Goal: Task Accomplishment & Management: Manage account settings

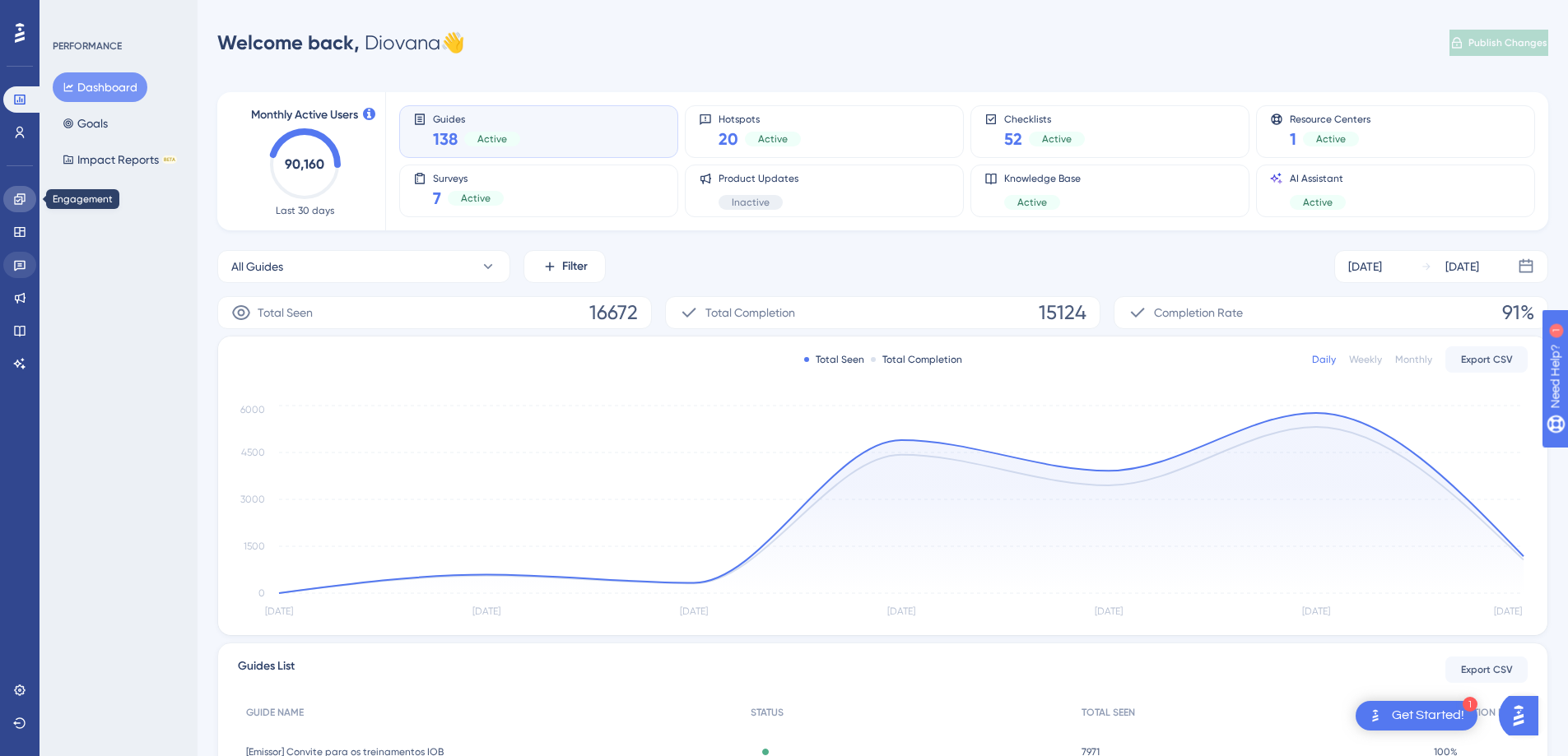
drag, startPoint x: 15, startPoint y: 196, endPoint x: 28, endPoint y: 263, distance: 68.2
click at [15, 196] on icon at bounding box center [20, 199] width 13 height 13
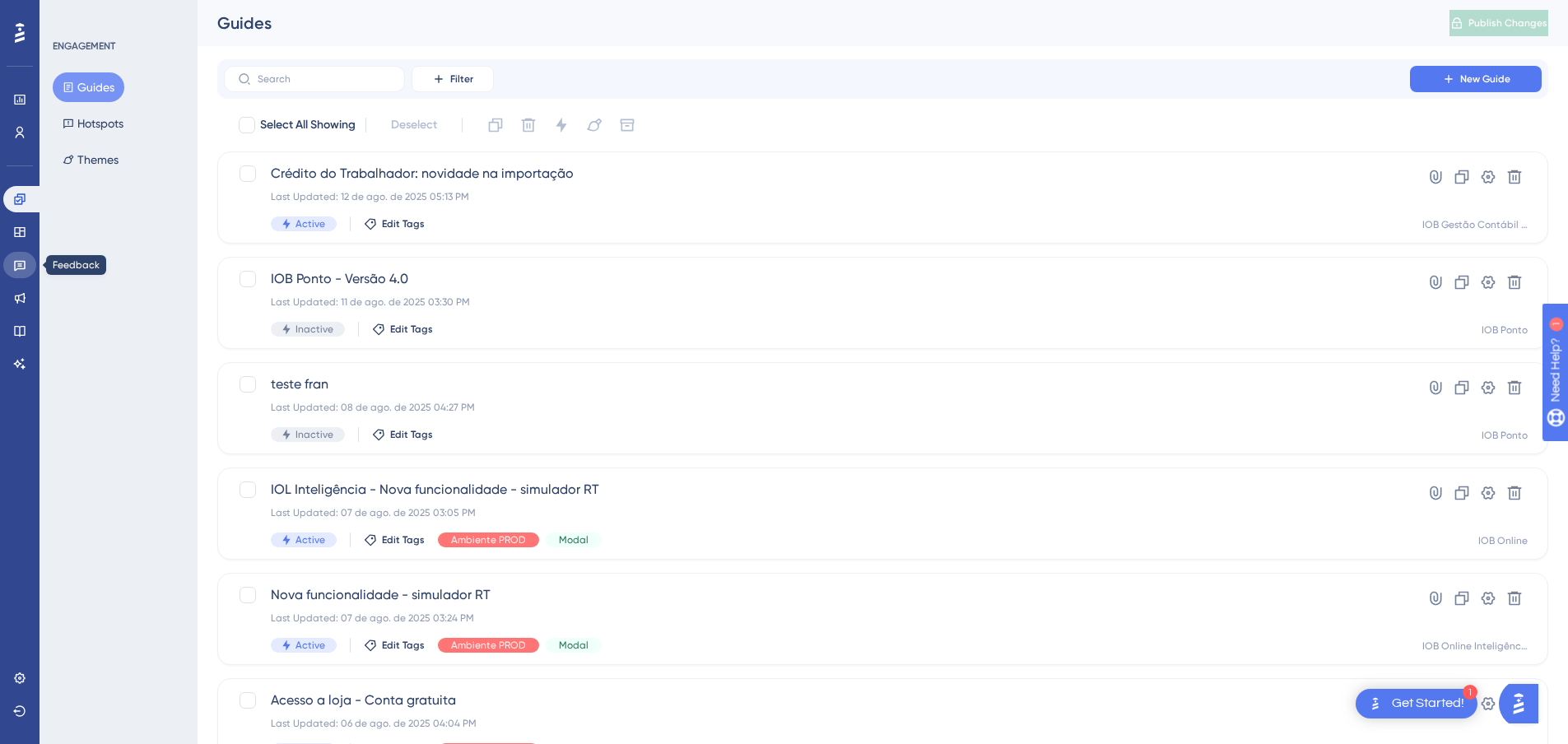
click at [15, 263] on icon at bounding box center [20, 265] width 13 height 13
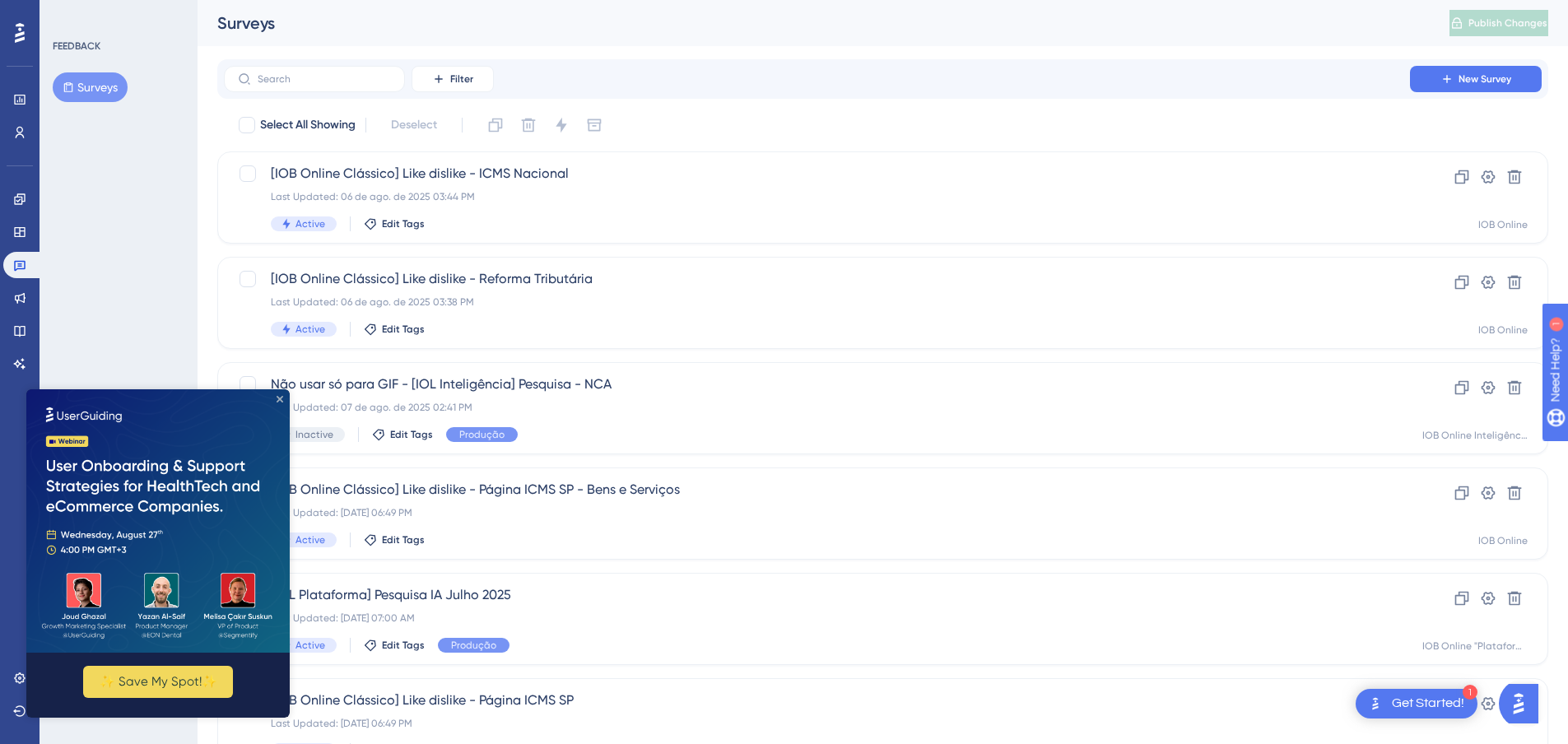
click at [282, 398] on icon "Close Preview" at bounding box center [280, 399] width 7 height 7
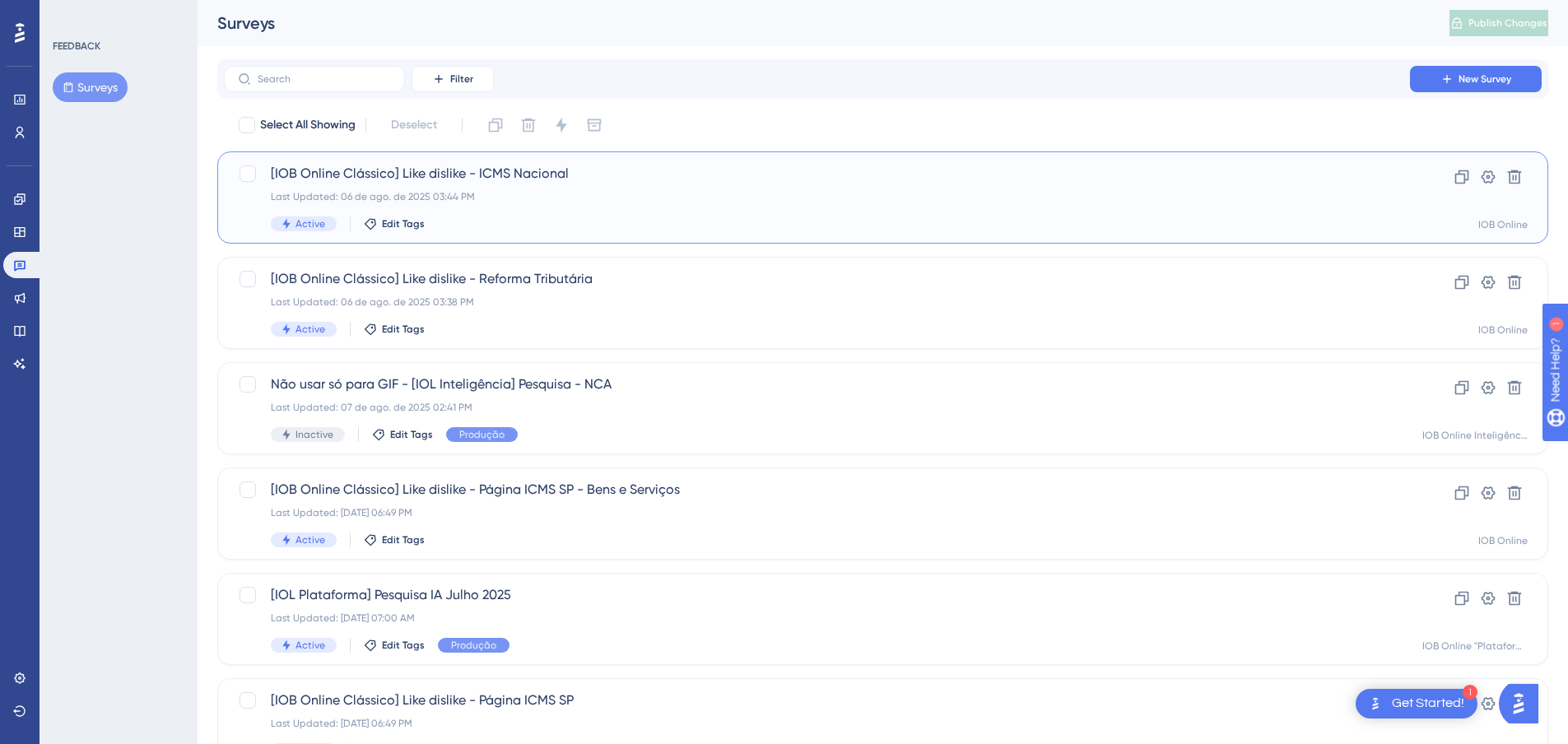
click at [488, 164] on span "[IOB Online Clássico] Like dislike - ICMS Nacional" at bounding box center [817, 173] width 1092 height 20
click at [363, 381] on span "Não usar só para GIF - [IOL Inteligência] Pesquisa - NCA" at bounding box center [817, 384] width 1092 height 20
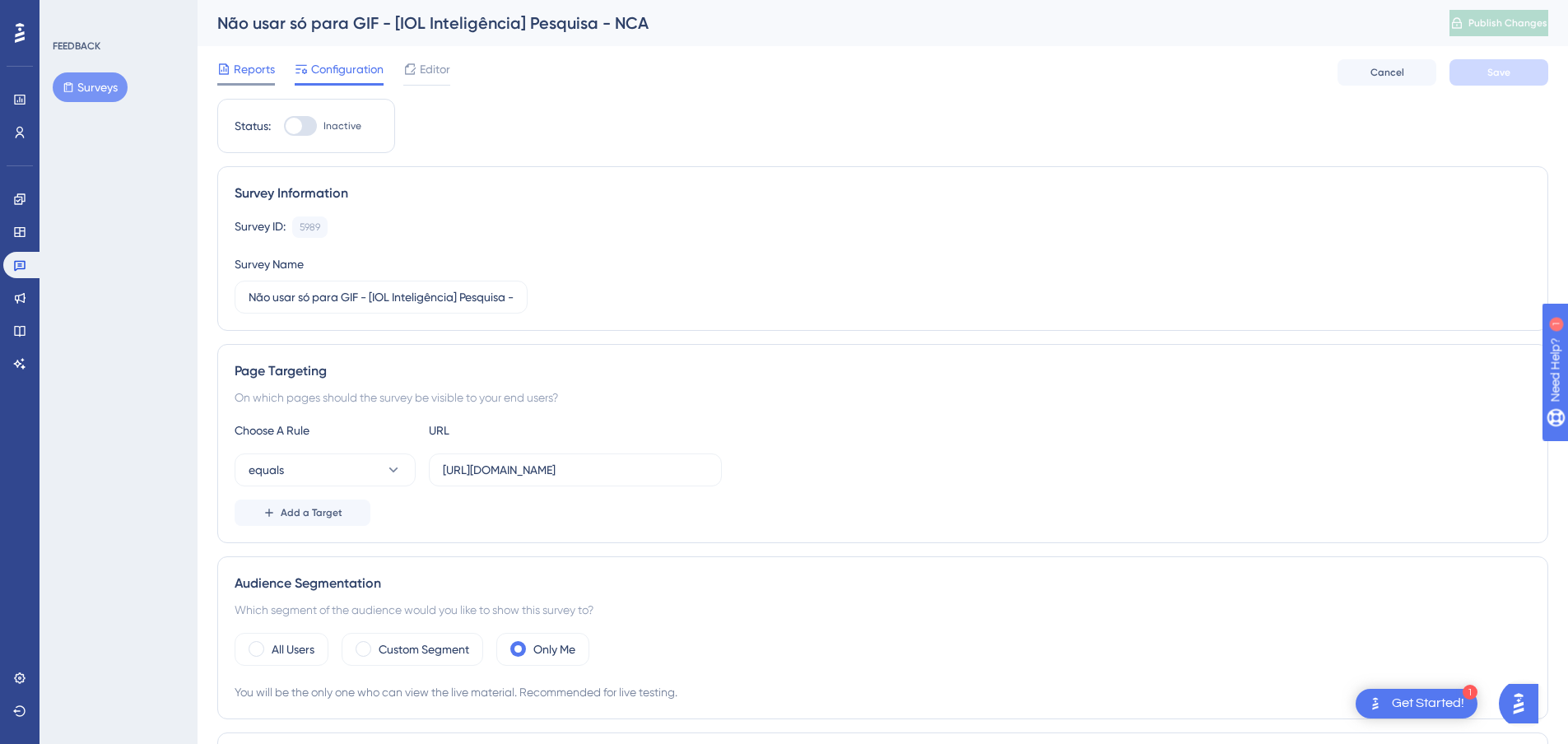
click at [247, 70] on span "Reports" at bounding box center [254, 69] width 41 height 20
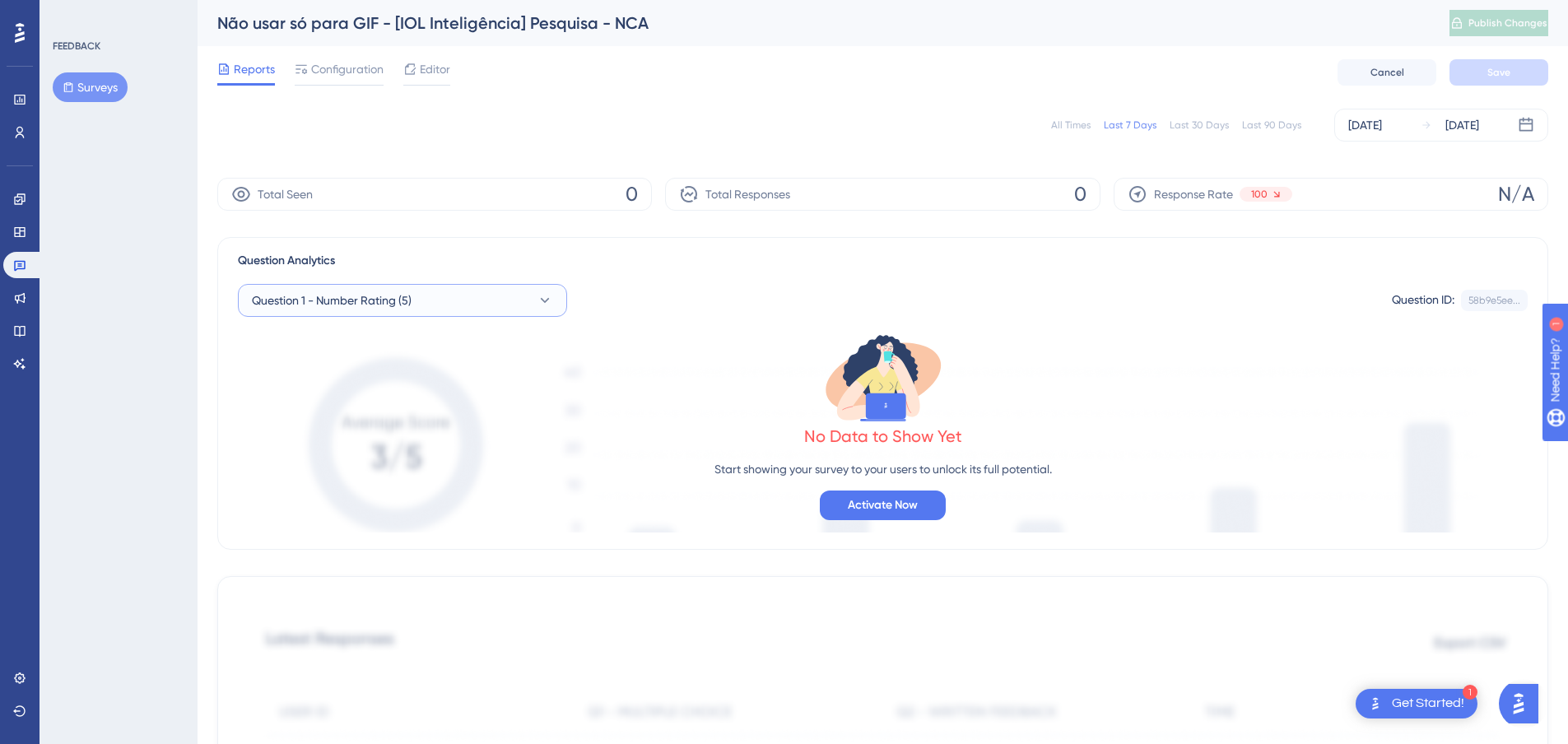
click at [561, 295] on button "Question 1 - Number Rating (5)" at bounding box center [402, 300] width 329 height 33
click at [108, 295] on div "FEEDBACK Surveys" at bounding box center [119, 372] width 158 height 744
click at [19, 265] on icon at bounding box center [20, 265] width 11 height 10
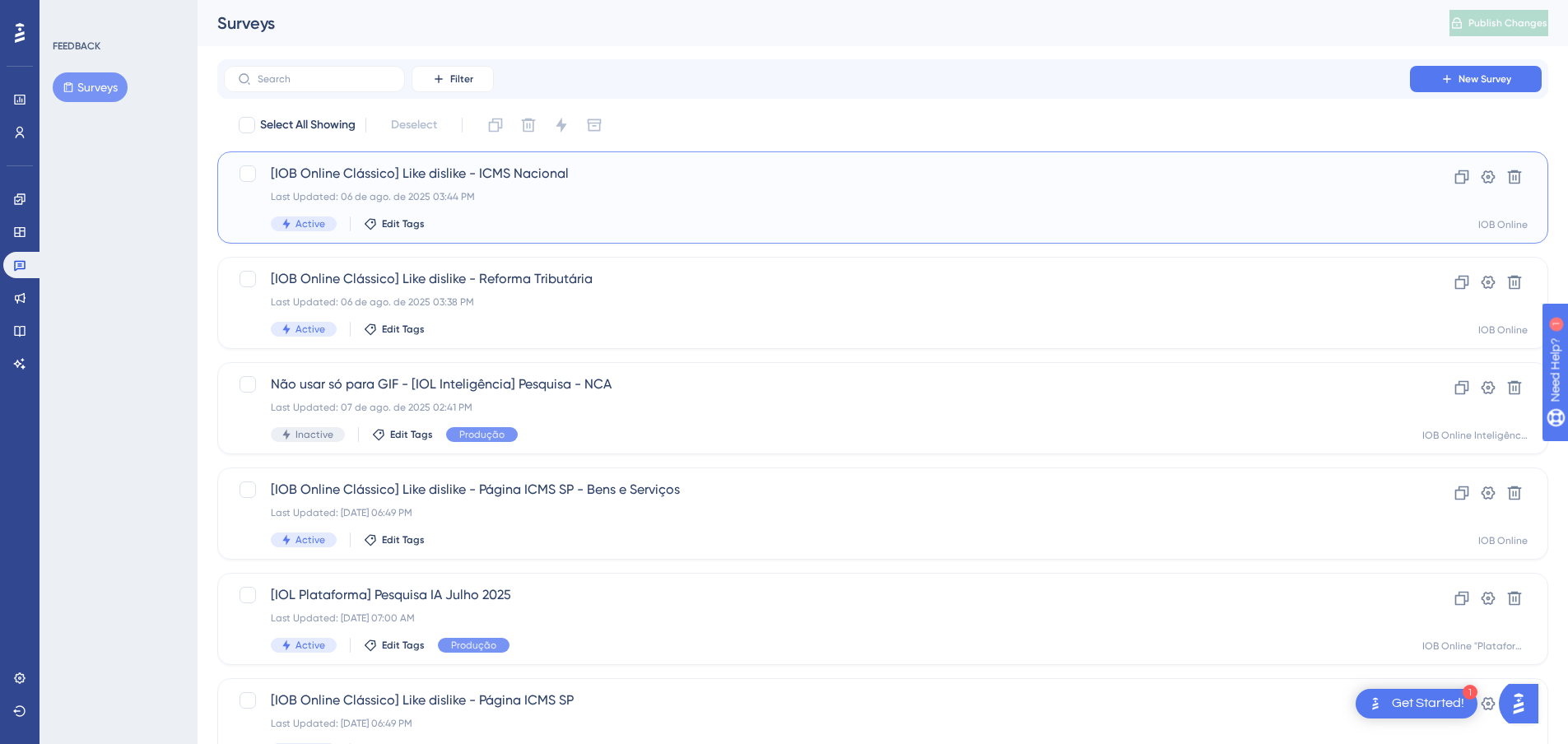
click at [404, 173] on span "[IOB Online Clássico] Like dislike - ICMS Nacional" at bounding box center [817, 173] width 1092 height 20
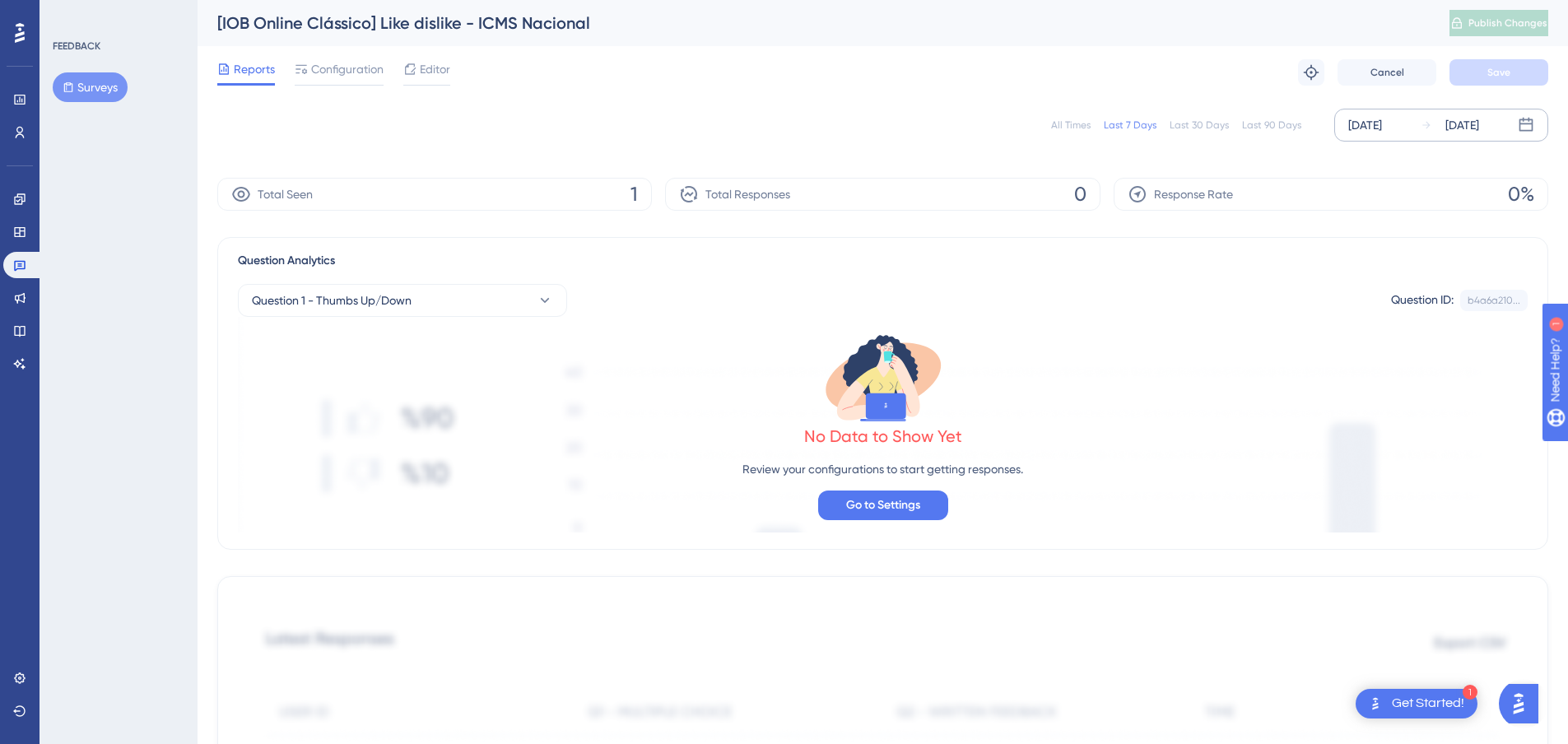
click at [1523, 119] on icon at bounding box center [1526, 125] width 14 height 14
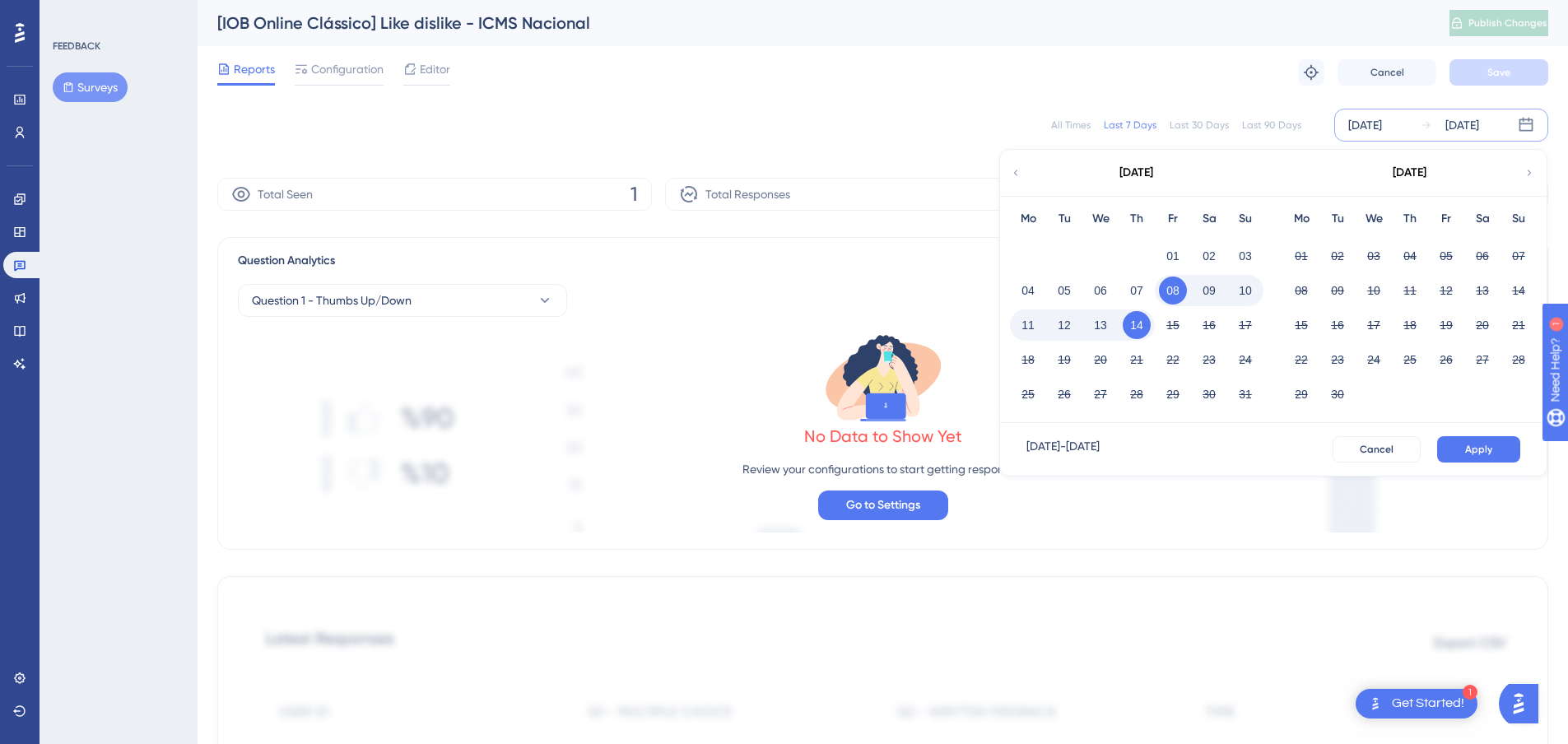
click at [1072, 122] on div "All Times" at bounding box center [1071, 126] width 40 height 13
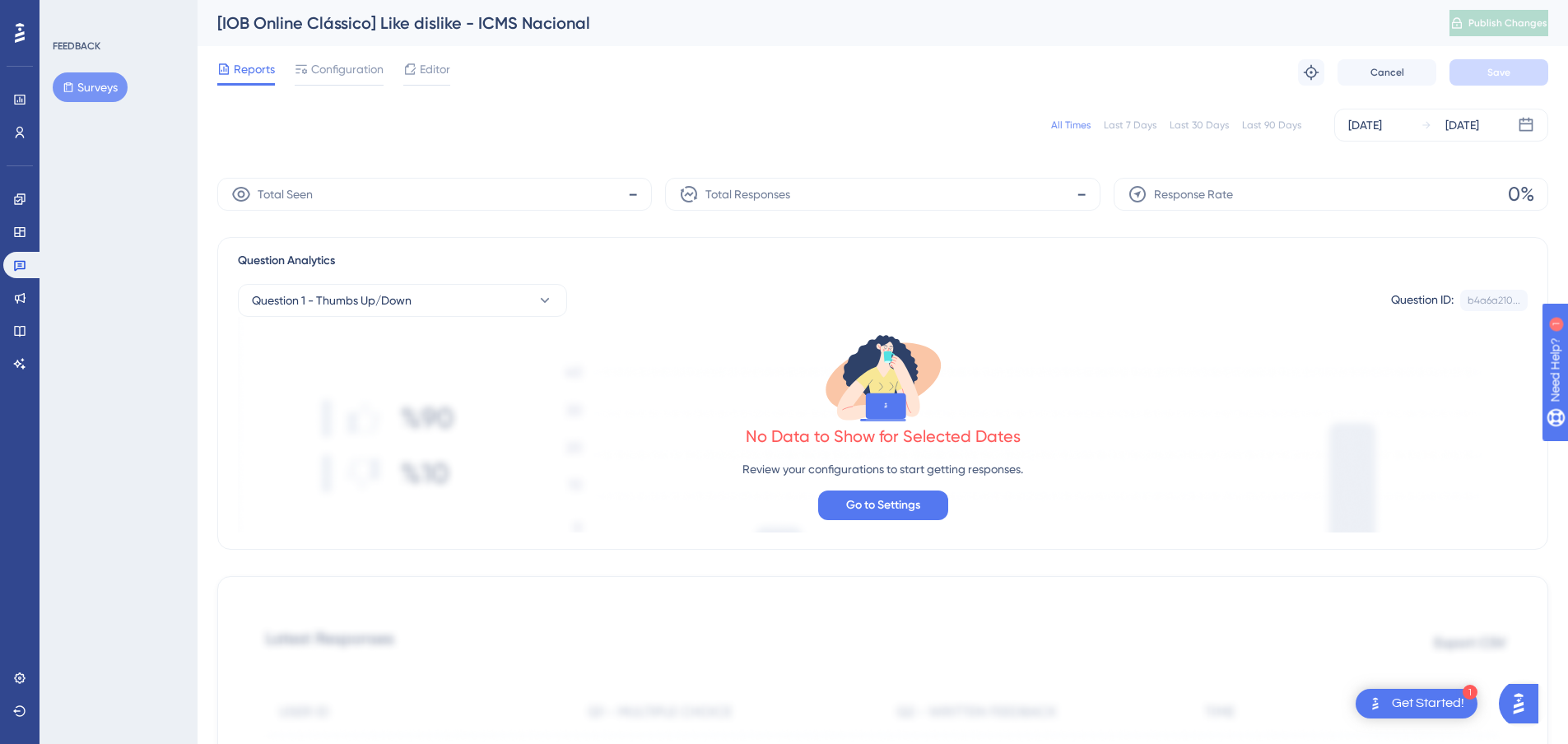
click at [1072, 122] on div "All Times" at bounding box center [1071, 126] width 40 height 13
click at [1083, 120] on div "All Times" at bounding box center [1071, 126] width 40 height 13
drag, startPoint x: 496, startPoint y: 211, endPoint x: 407, endPoint y: 75, distance: 162.5
click at [492, 211] on div "All Times Last 7 Days Last 30 Days Last 90 Days [DATE] [DATE] Total Seen 1 Tota…" at bounding box center [882, 730] width 1331 height 1263
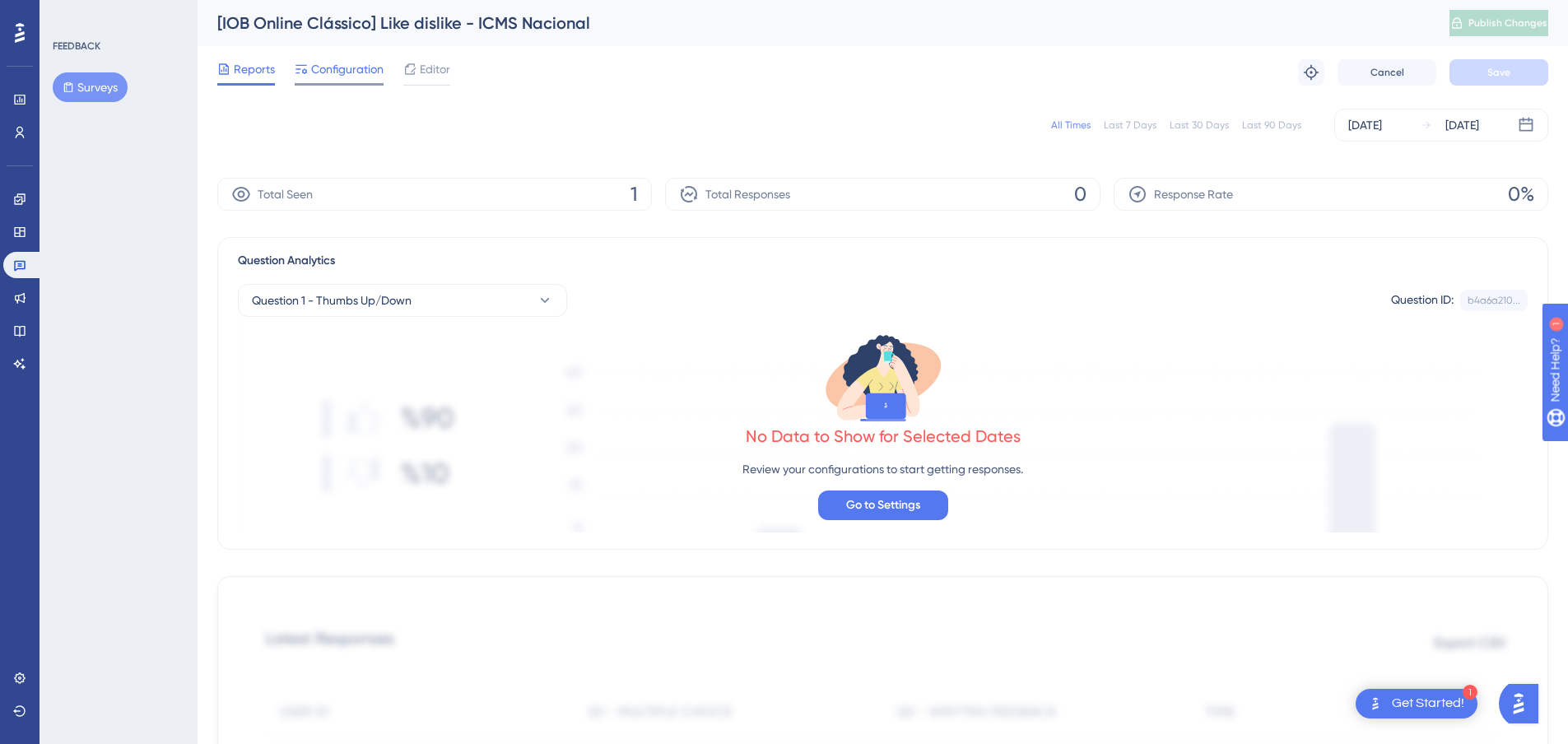
click at [314, 70] on span "Configuration" at bounding box center [347, 69] width 72 height 20
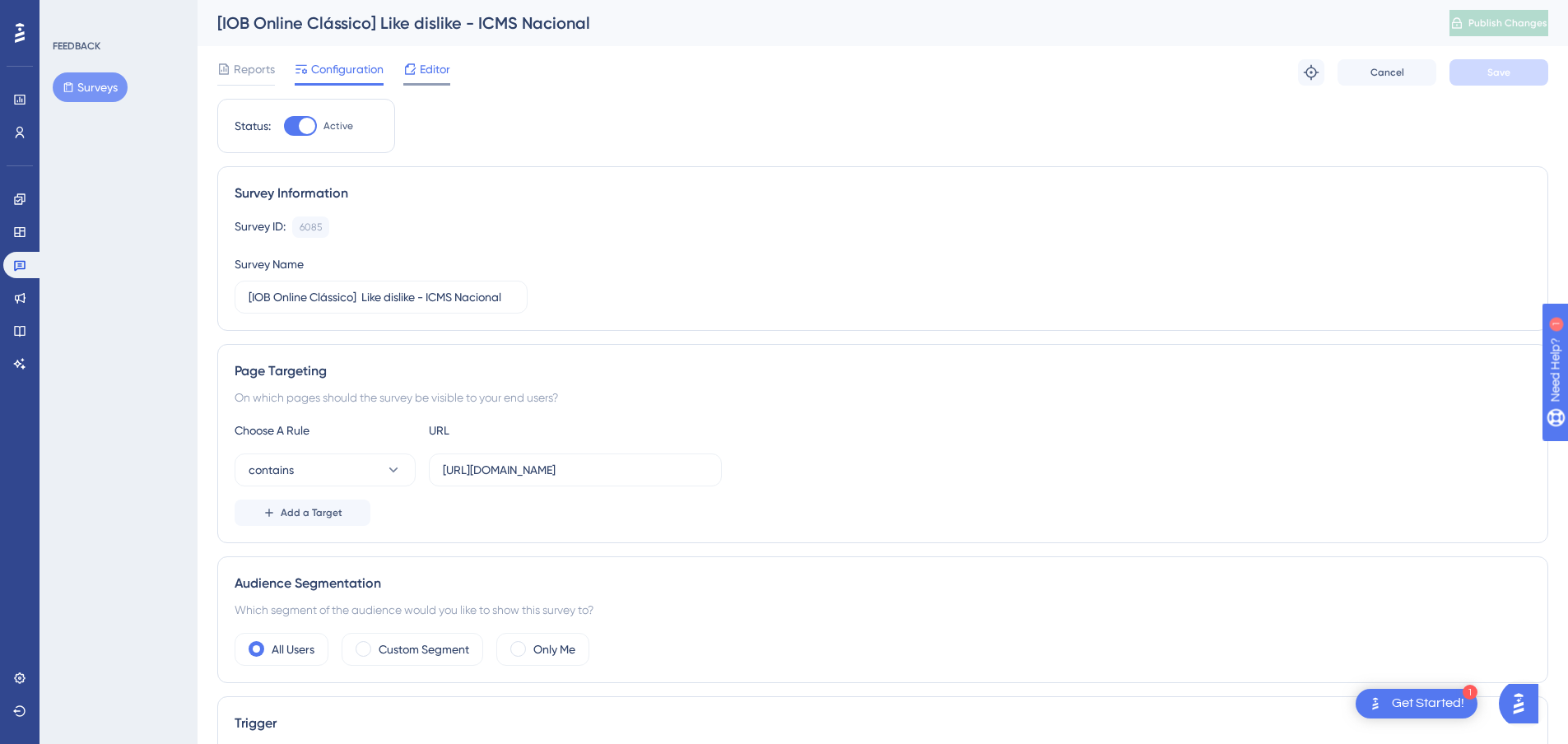
click at [421, 68] on span "Editor" at bounding box center [435, 69] width 30 height 20
click at [246, 70] on span "Reports" at bounding box center [254, 69] width 41 height 20
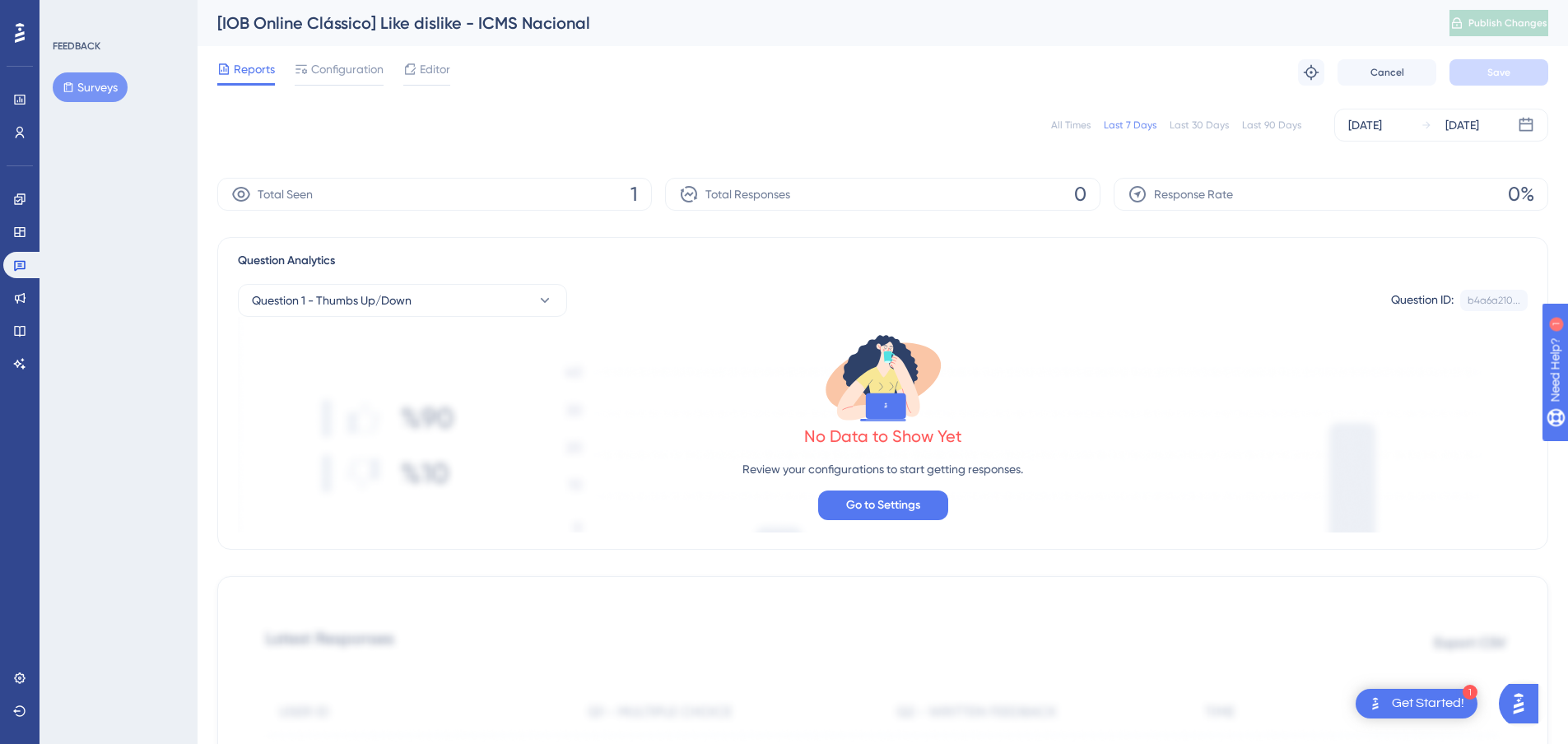
click at [15, 32] on icon at bounding box center [20, 32] width 10 height 21
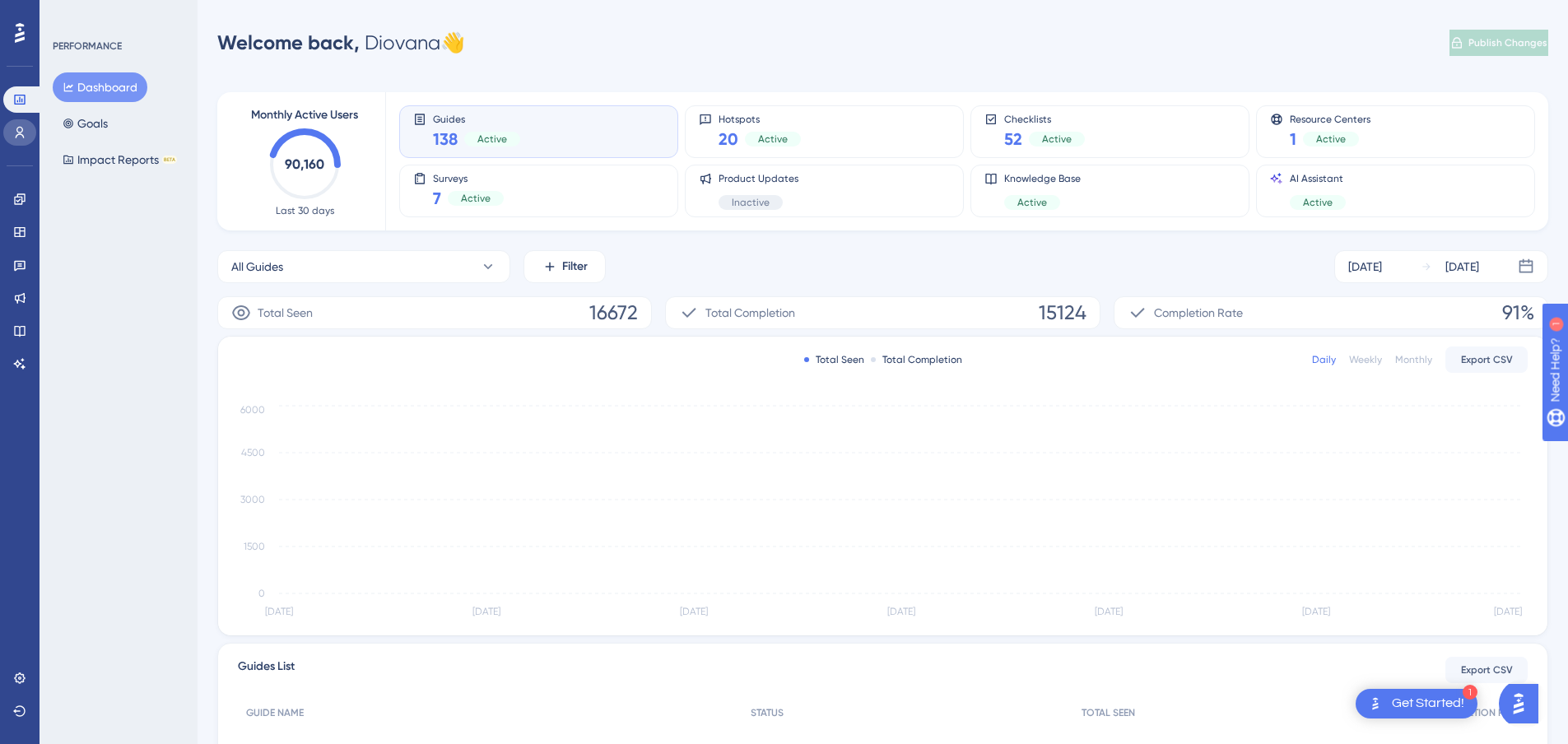
click at [19, 135] on icon at bounding box center [20, 132] width 13 height 13
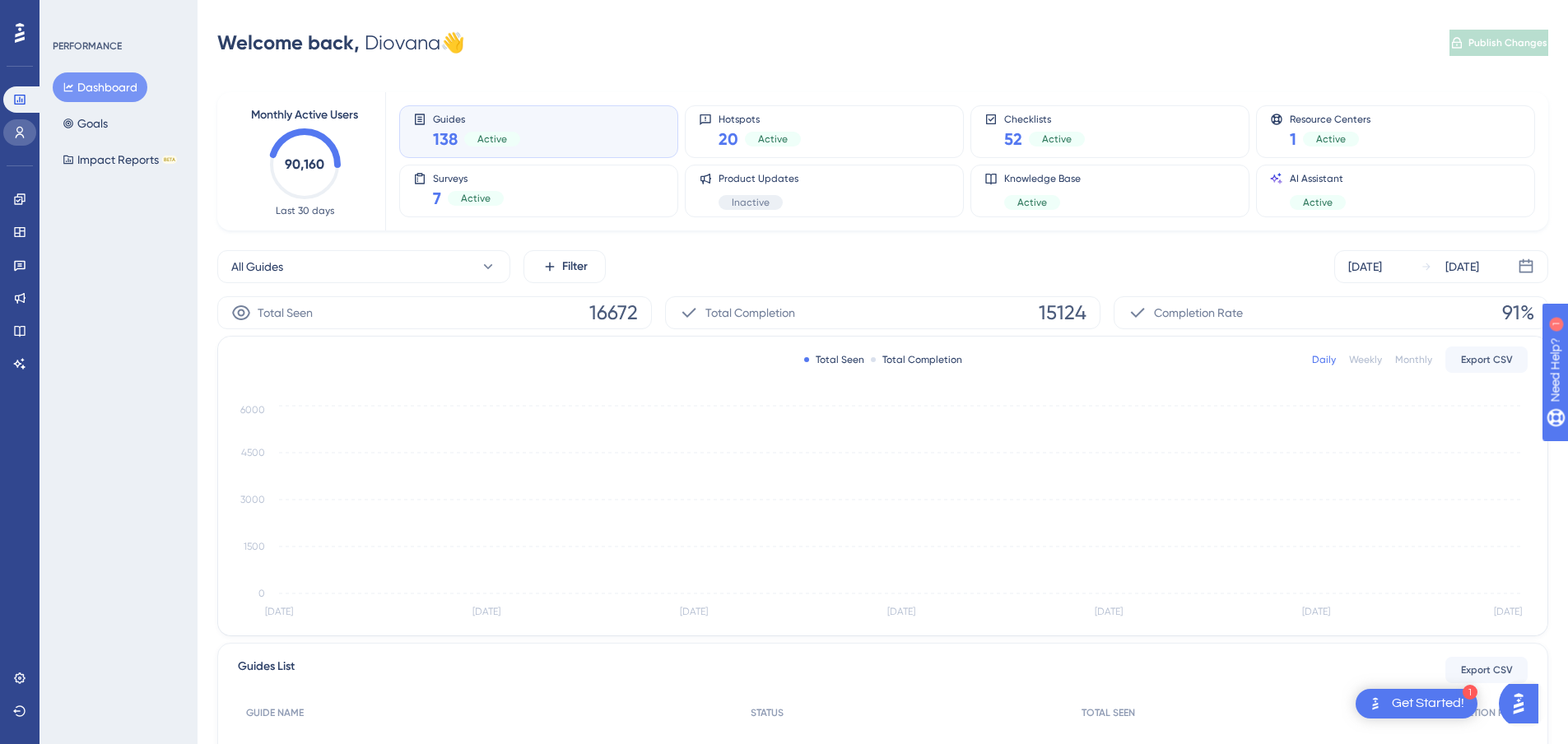
click at [19, 135] on icon at bounding box center [20, 132] width 13 height 13
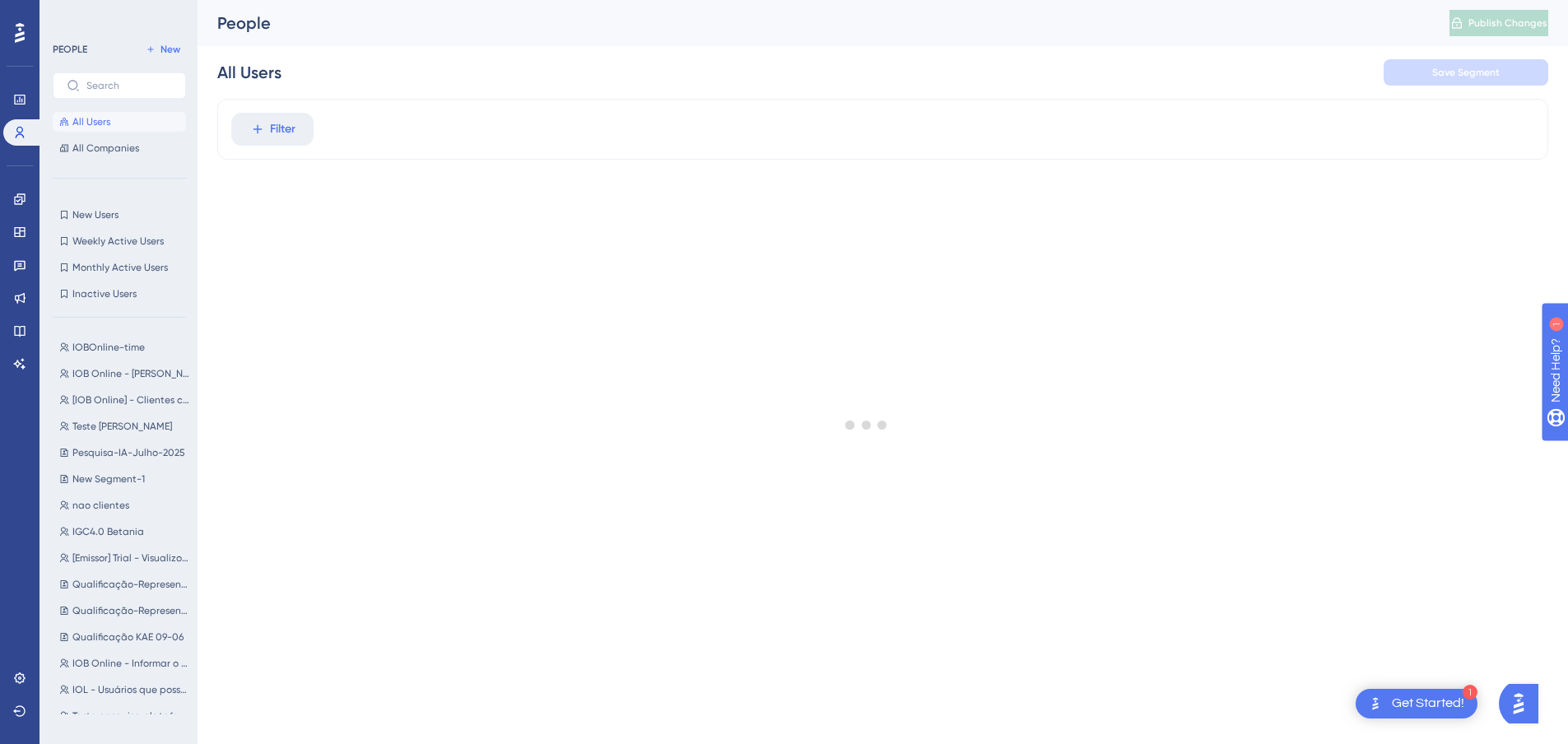
click at [265, 126] on div at bounding box center [866, 424] width 1403 height 625
click at [272, 128] on div at bounding box center [866, 424] width 1403 height 625
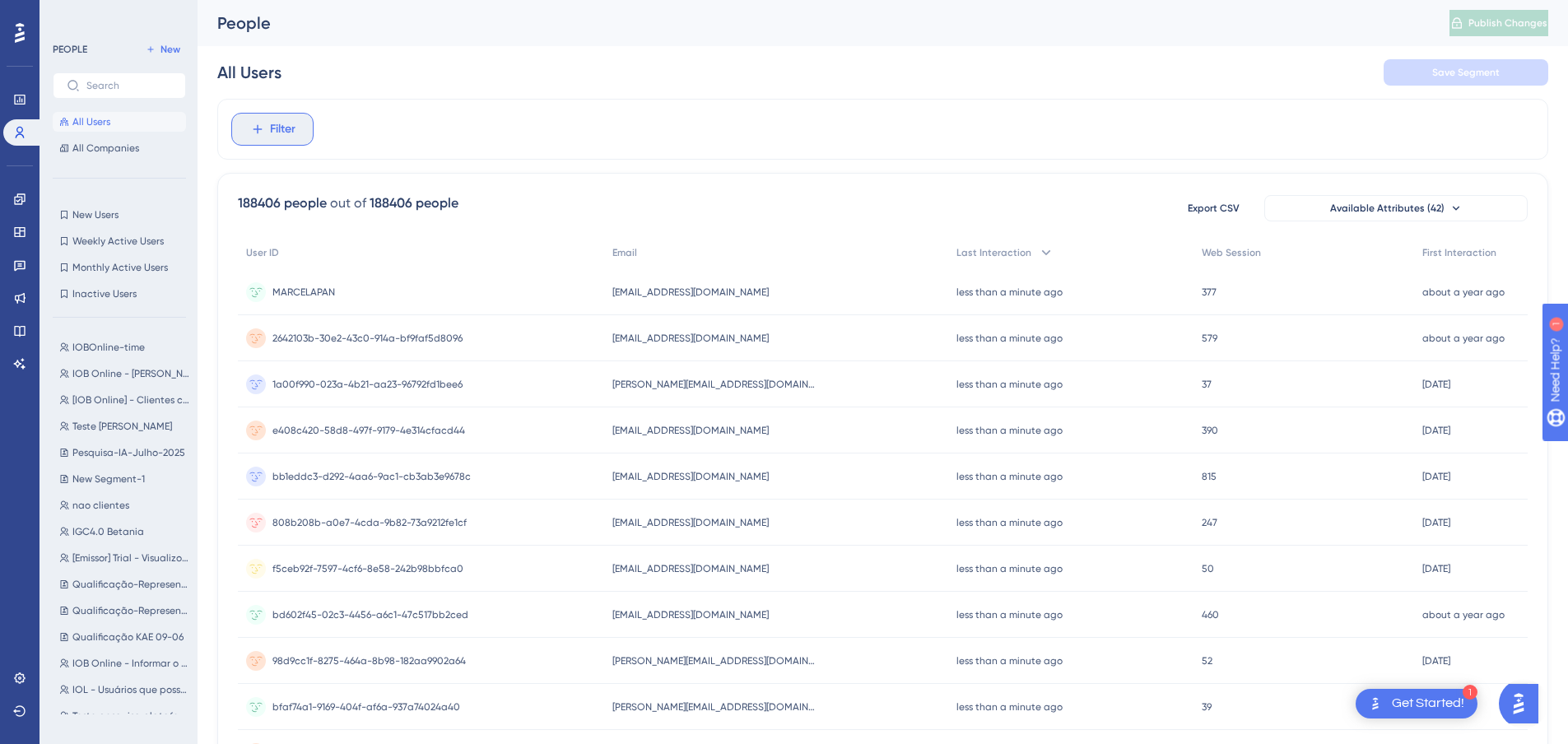
click at [272, 138] on span "Filter" at bounding box center [283, 128] width 26 height 20
type input "surve"
click at [298, 284] on span "Survey Answer" at bounding box center [293, 285] width 76 height 20
click at [694, 134] on div "Survey Answer Remove Select Survey Select survey to filter Done OR AND Filter" at bounding box center [882, 129] width 1331 height 61
click at [289, 129] on span "Filter" at bounding box center [283, 128] width 26 height 20
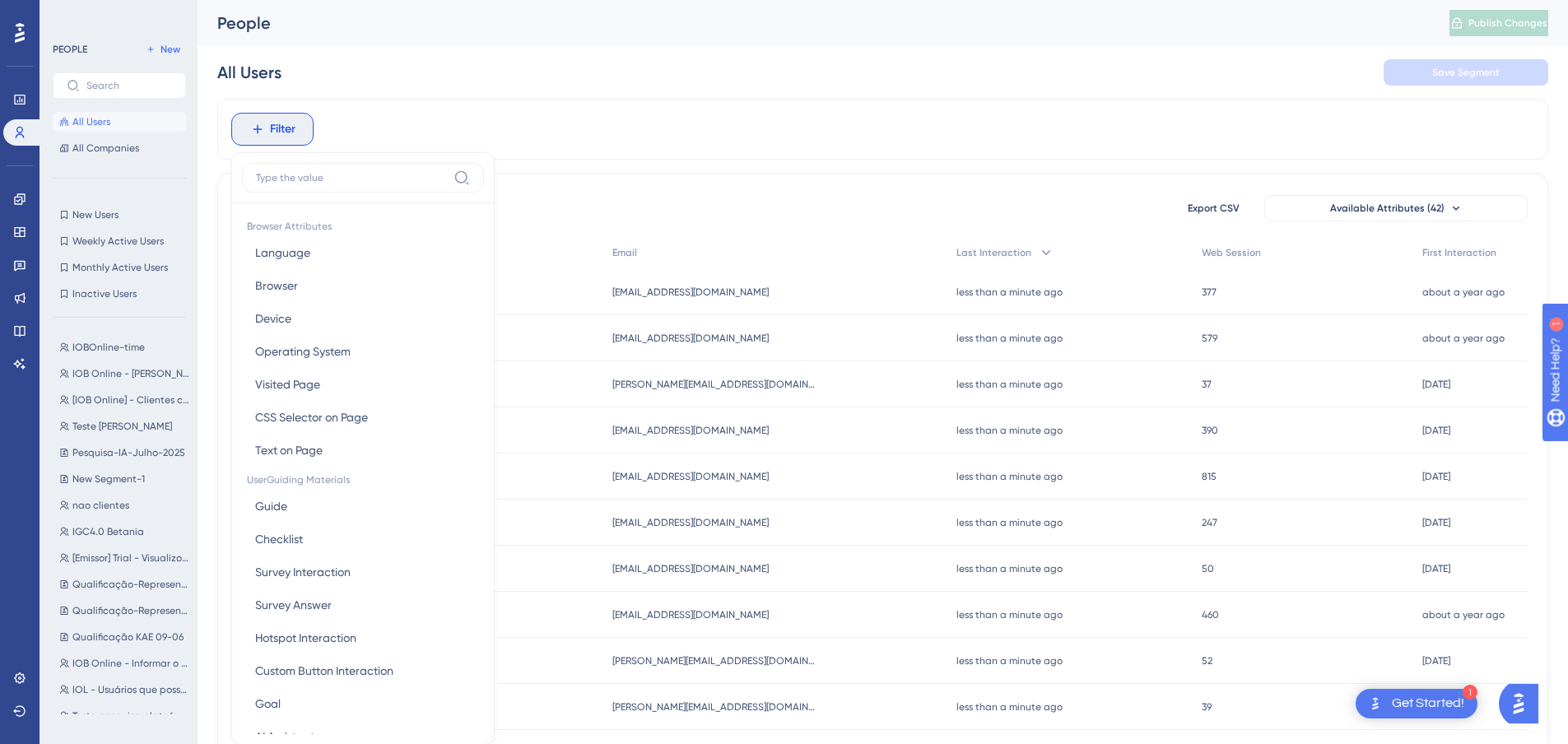
scroll to position [76, 0]
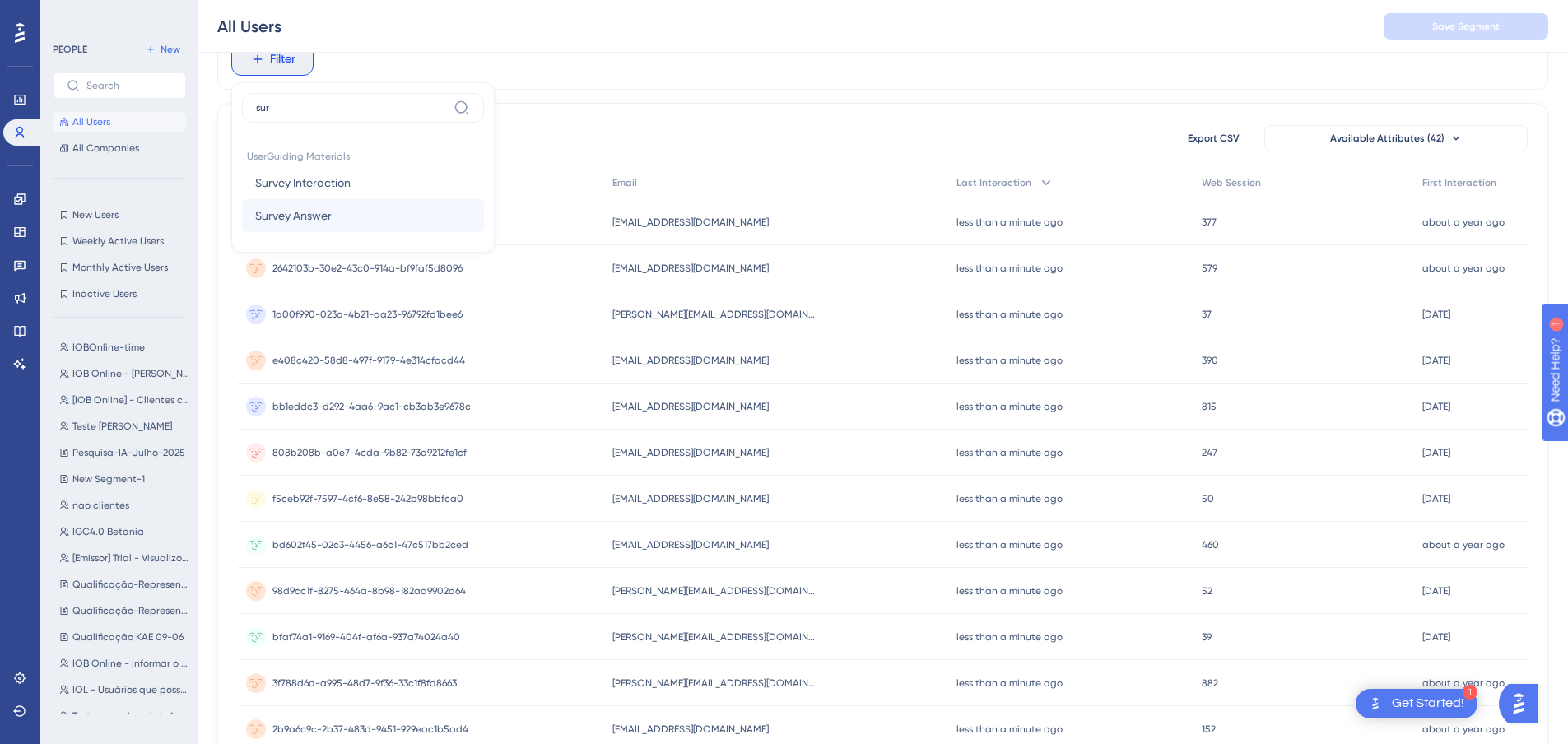
type input "sur"
click at [289, 218] on span "Survey Answer" at bounding box center [293, 215] width 76 height 20
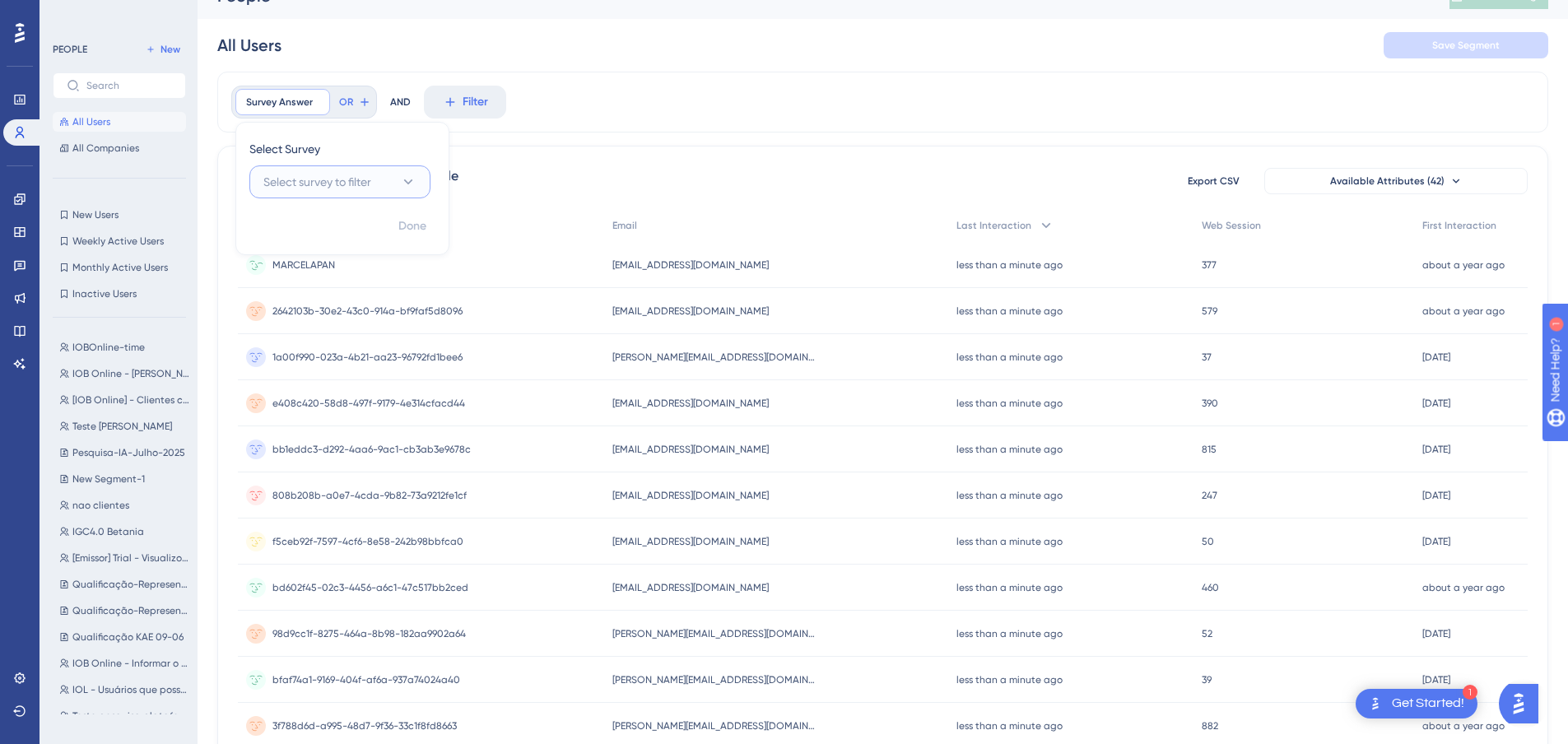
scroll to position [0, 0]
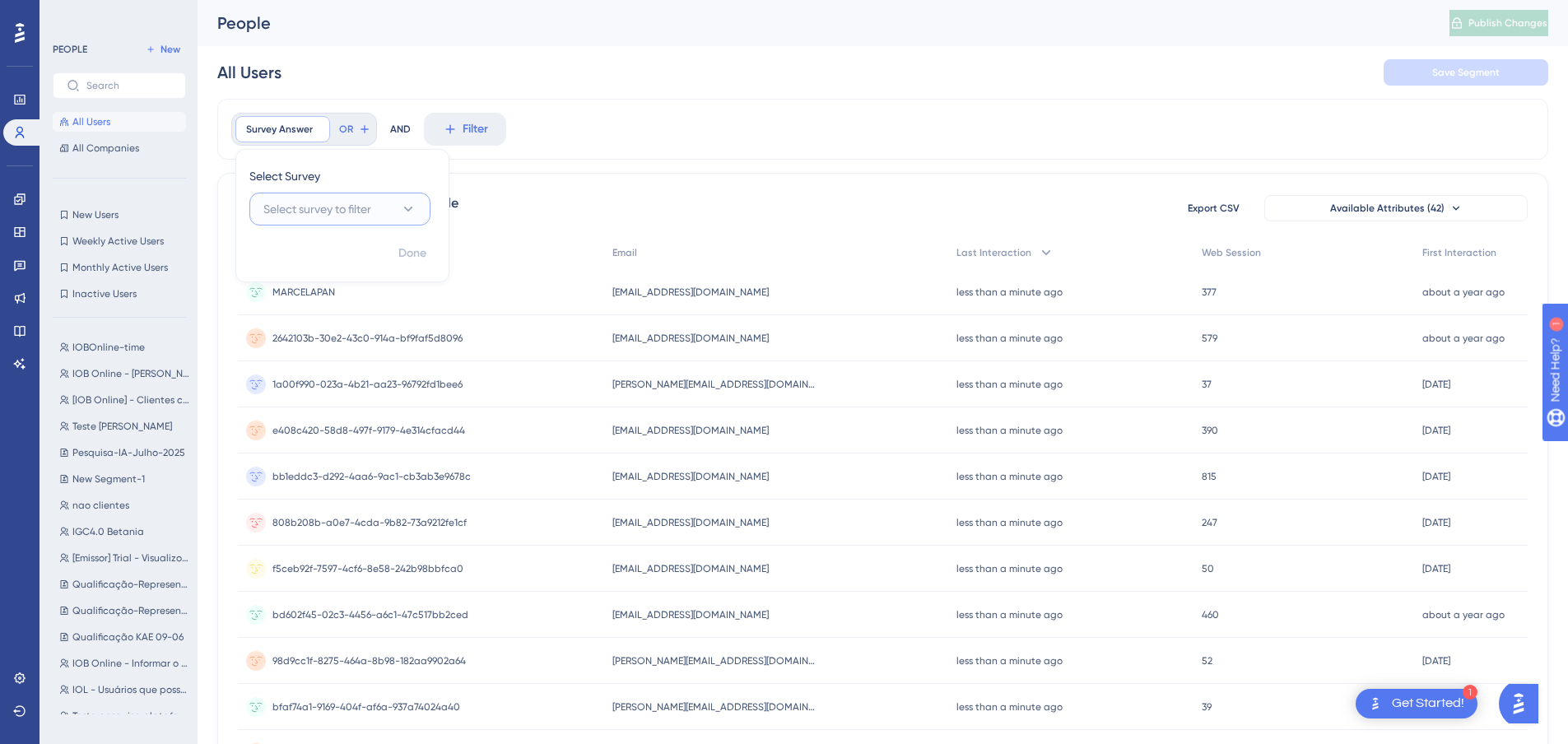
click at [399, 211] on button "Select survey to filter" at bounding box center [340, 208] width 181 height 33
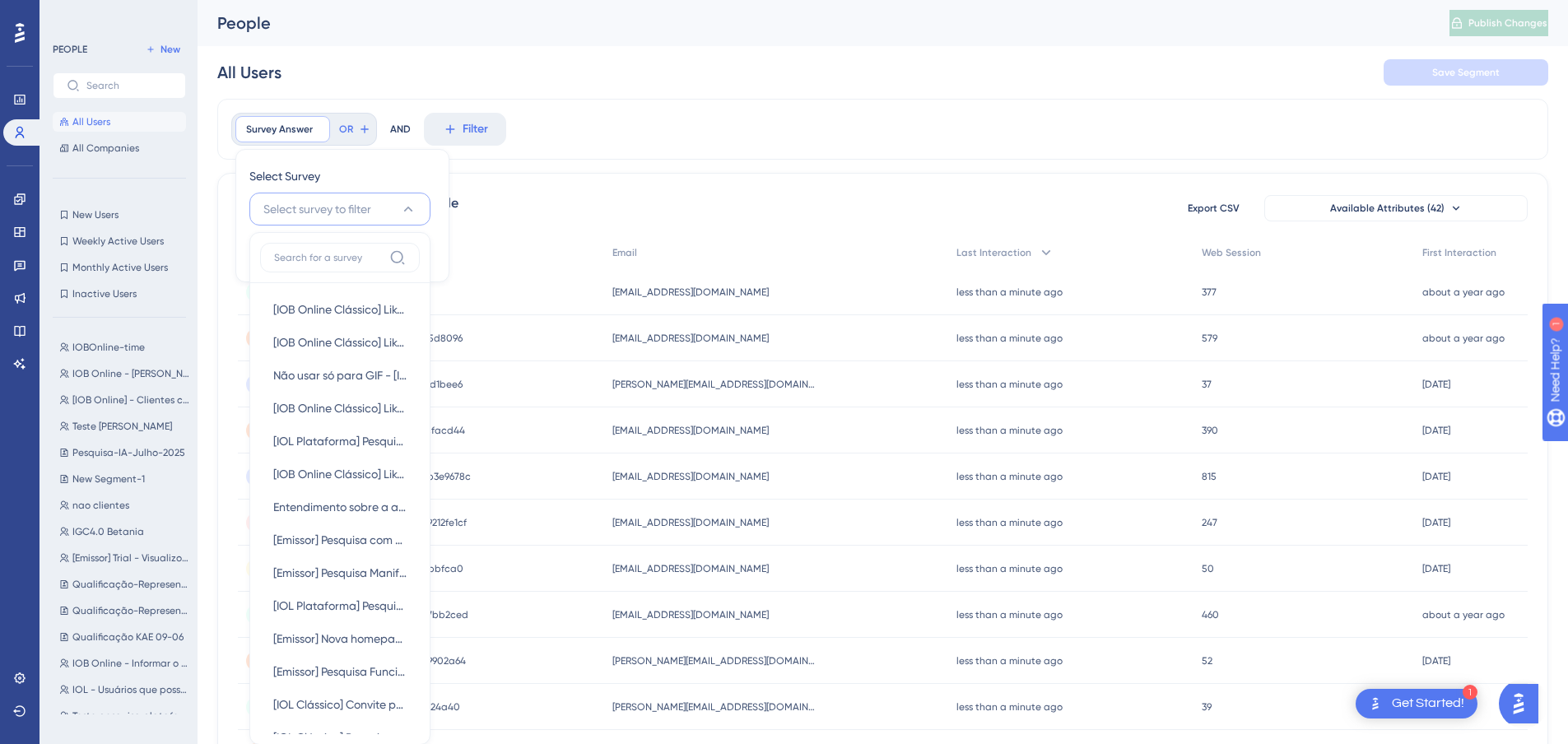
scroll to position [66, 0]
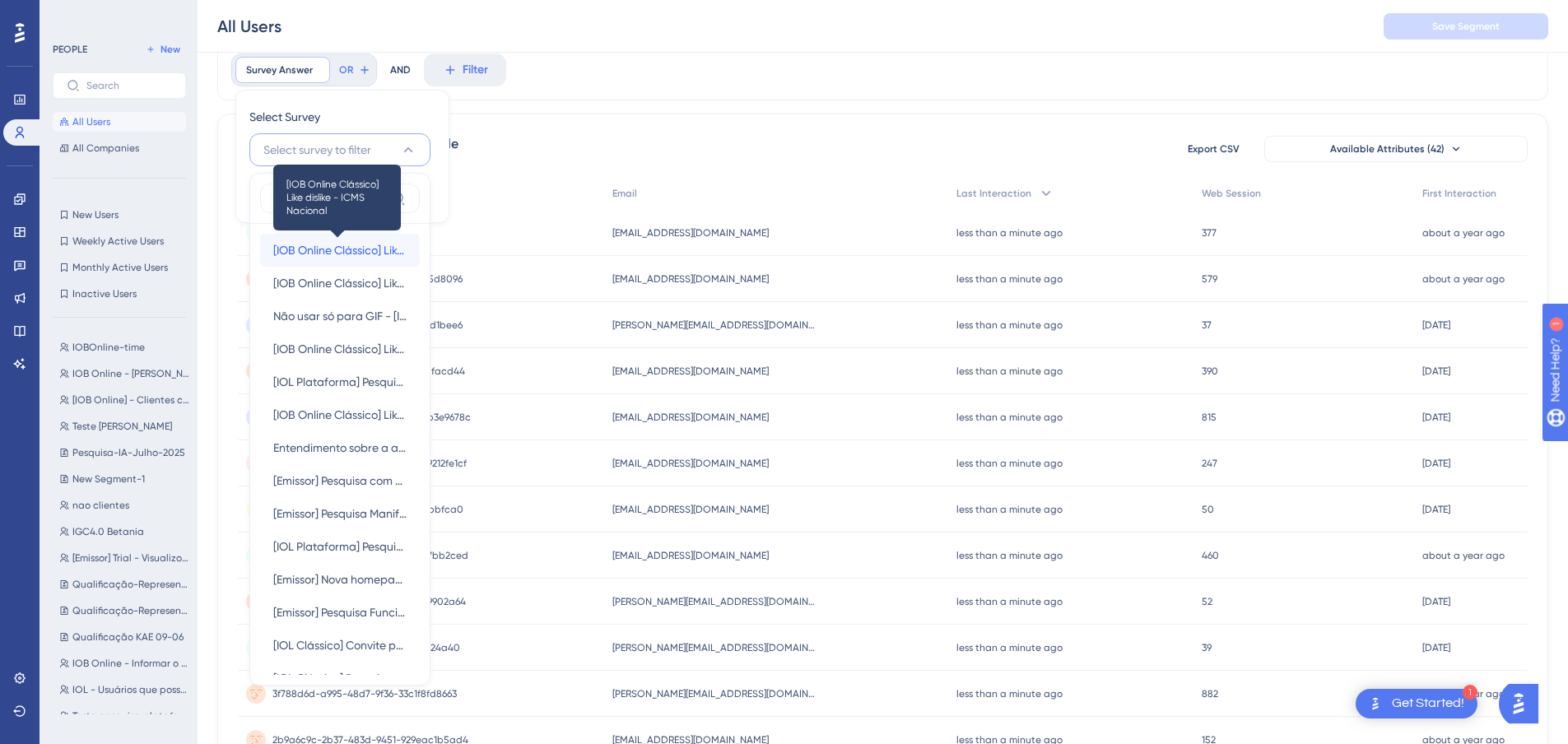
click at [357, 256] on span "[IOB Online Clássico] Like dislike - ICMS Nacional" at bounding box center [340, 250] width 133 height 20
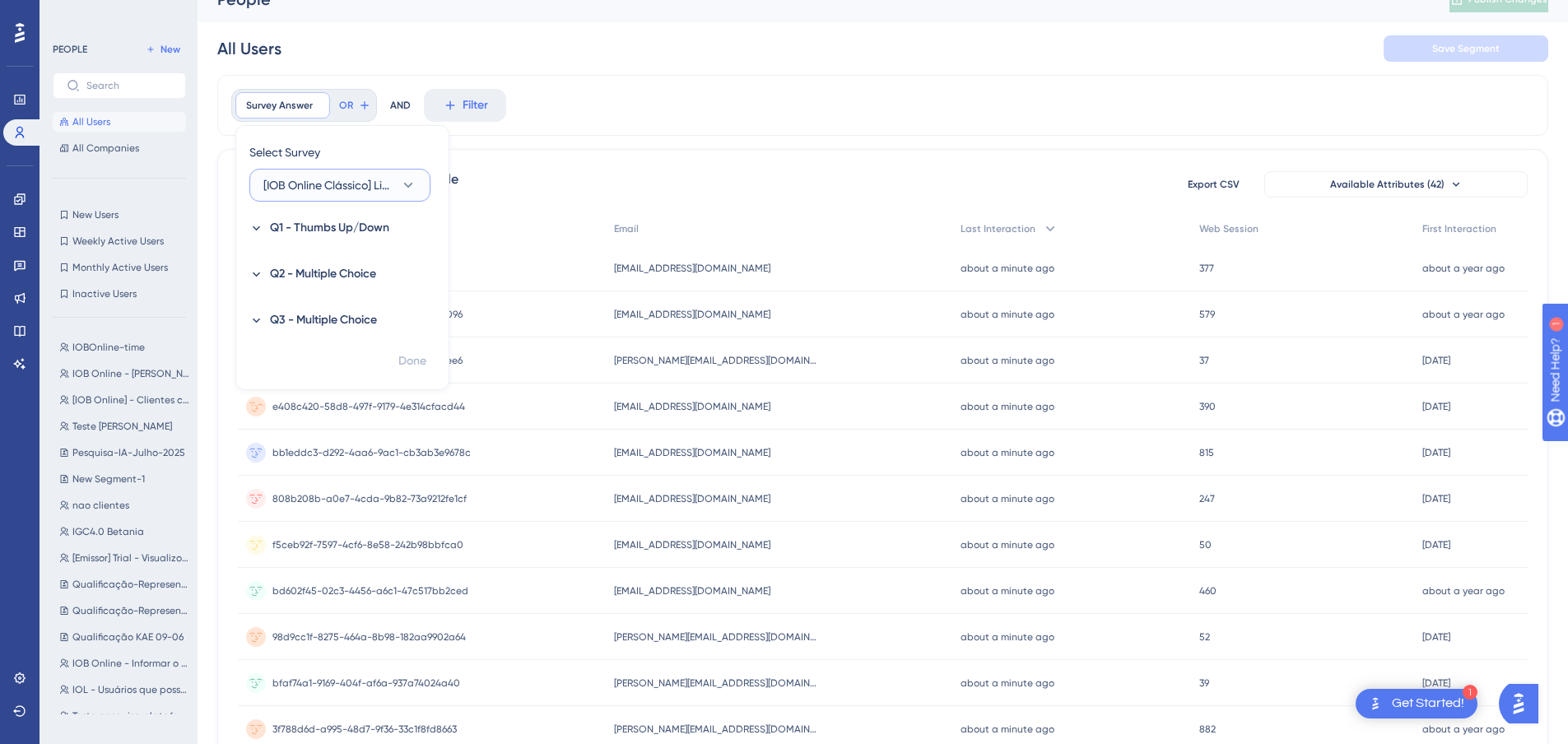
scroll to position [0, 0]
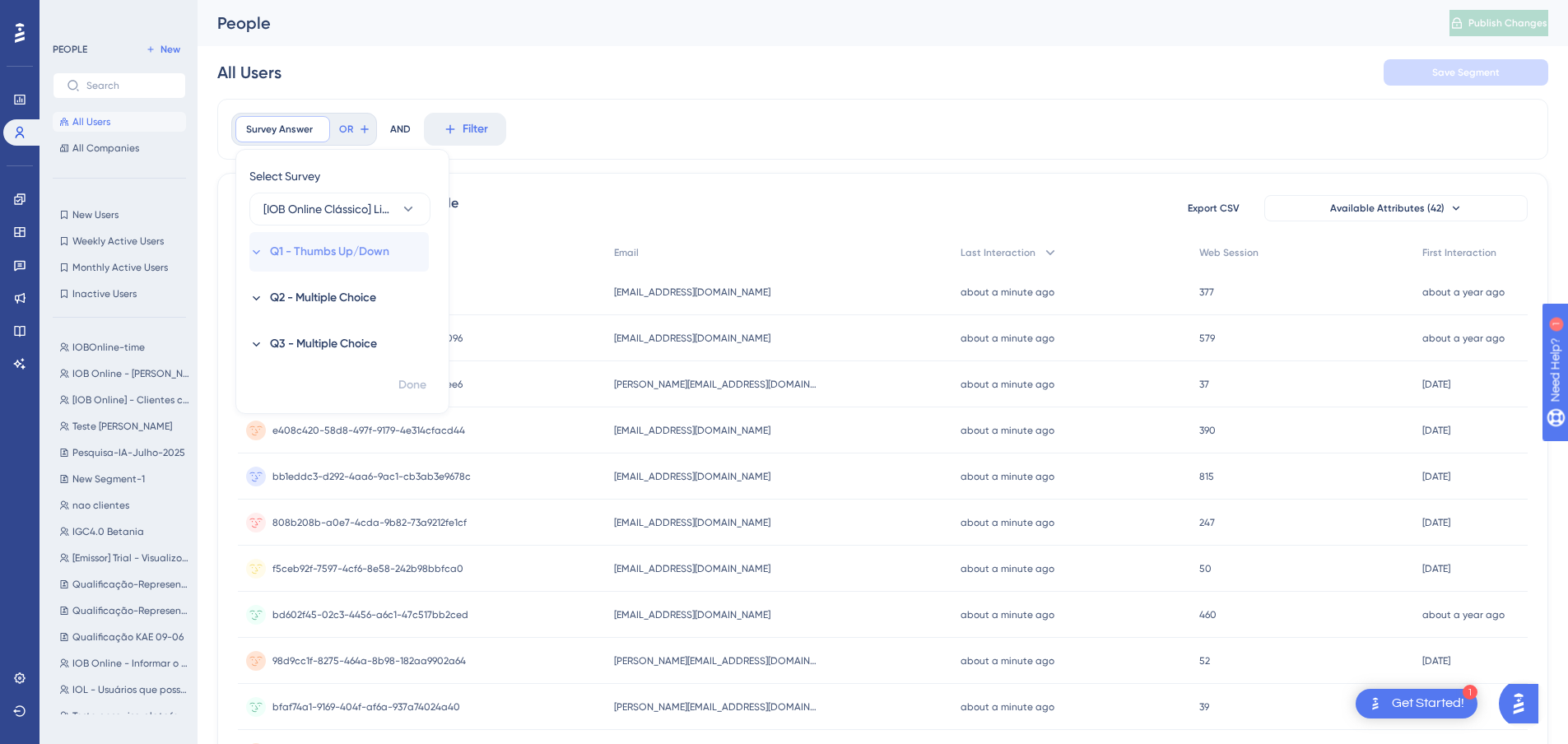
click at [256, 251] on icon at bounding box center [256, 252] width 14 height 14
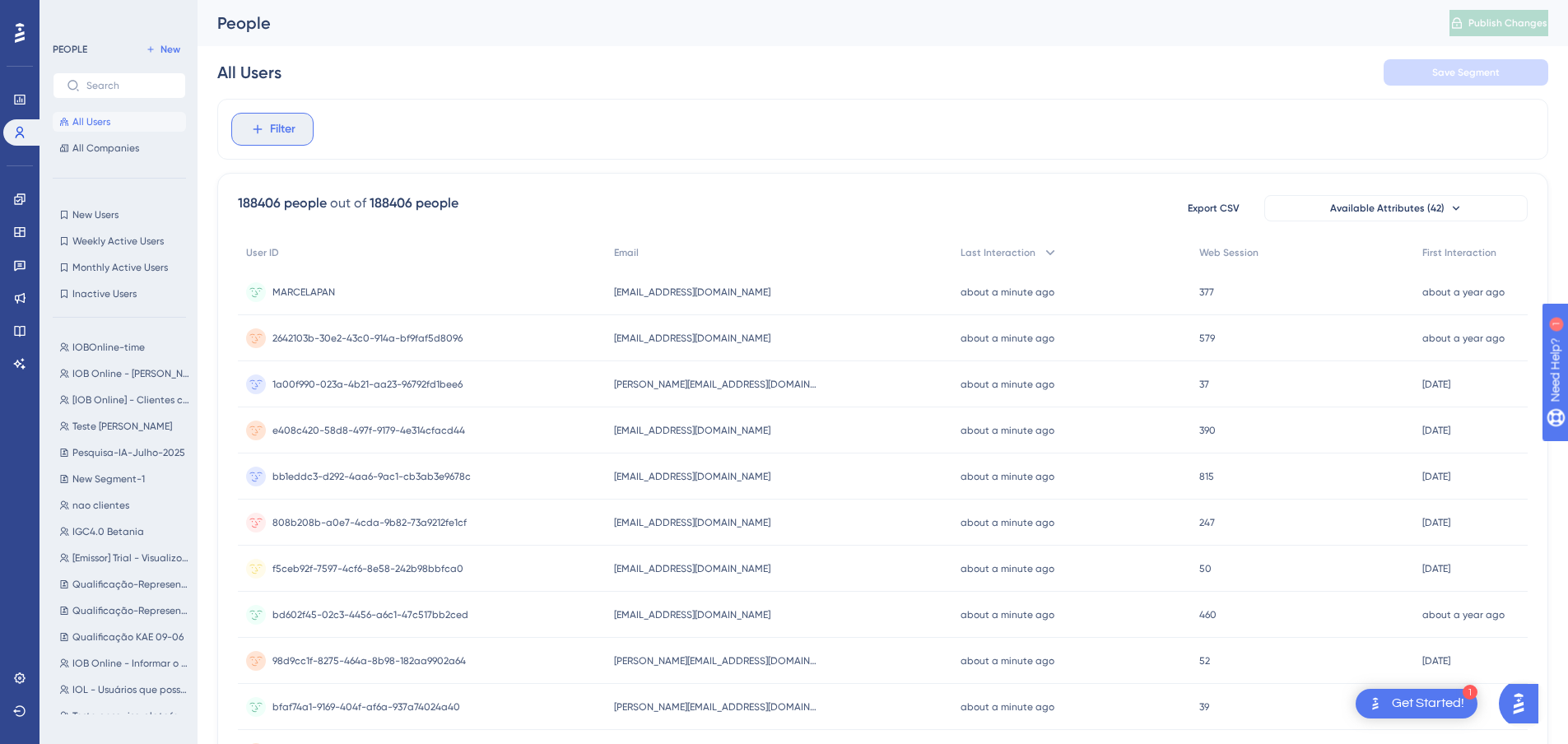
click at [284, 138] on span "Filter" at bounding box center [283, 128] width 26 height 20
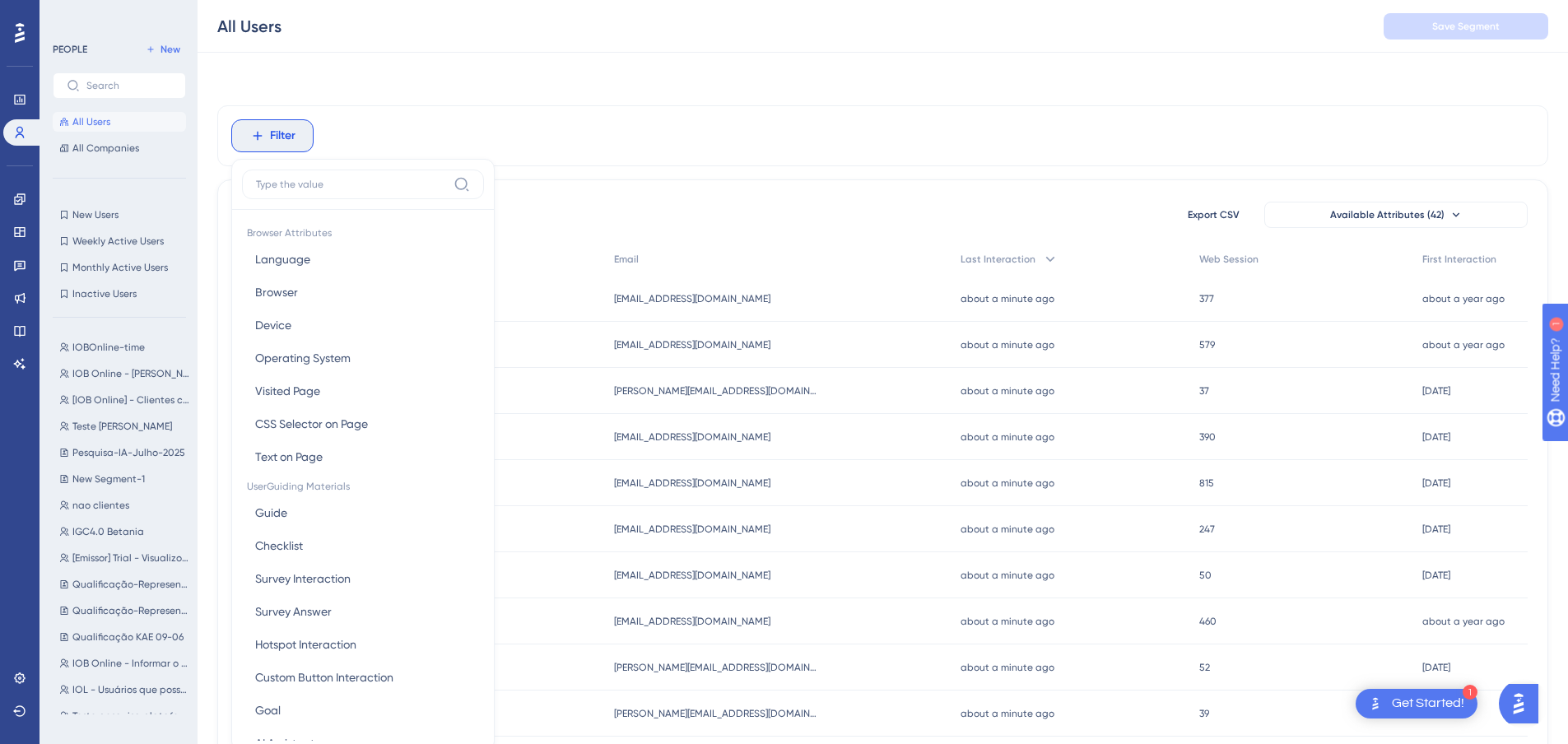
scroll to position [76, 0]
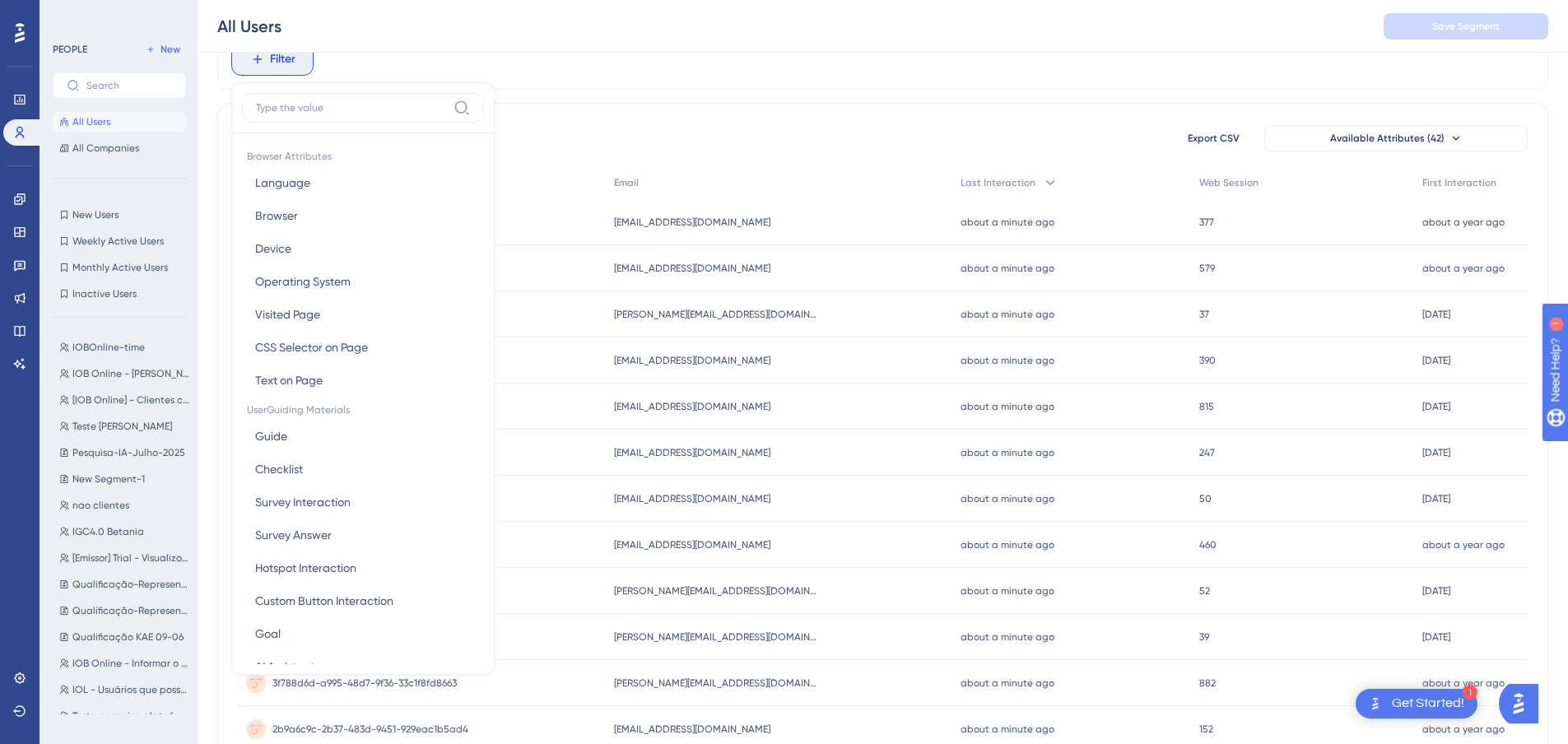
click at [296, 108] on input at bounding box center [351, 108] width 191 height 13
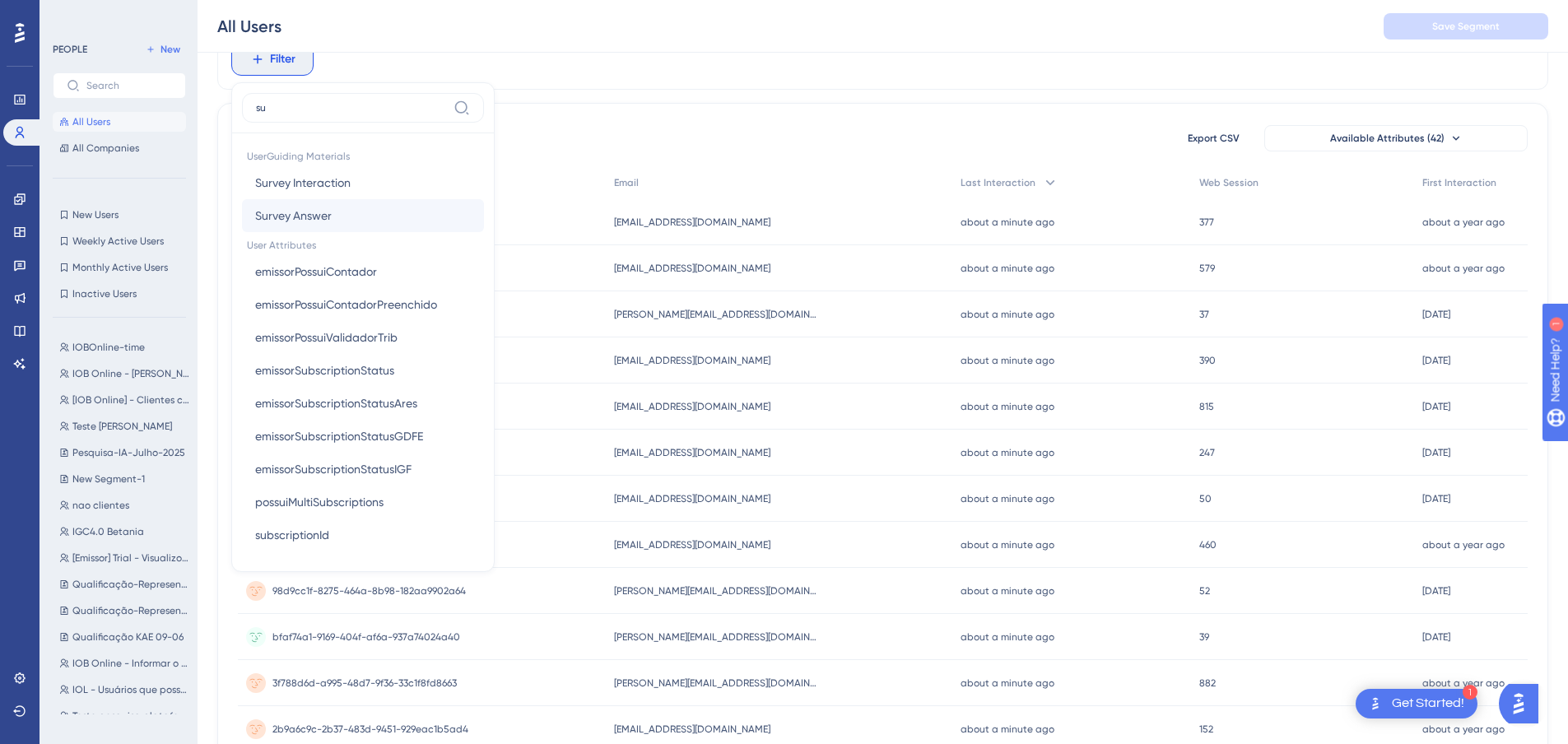
type input "su"
click at [305, 206] on span "Survey Answer" at bounding box center [293, 215] width 76 height 20
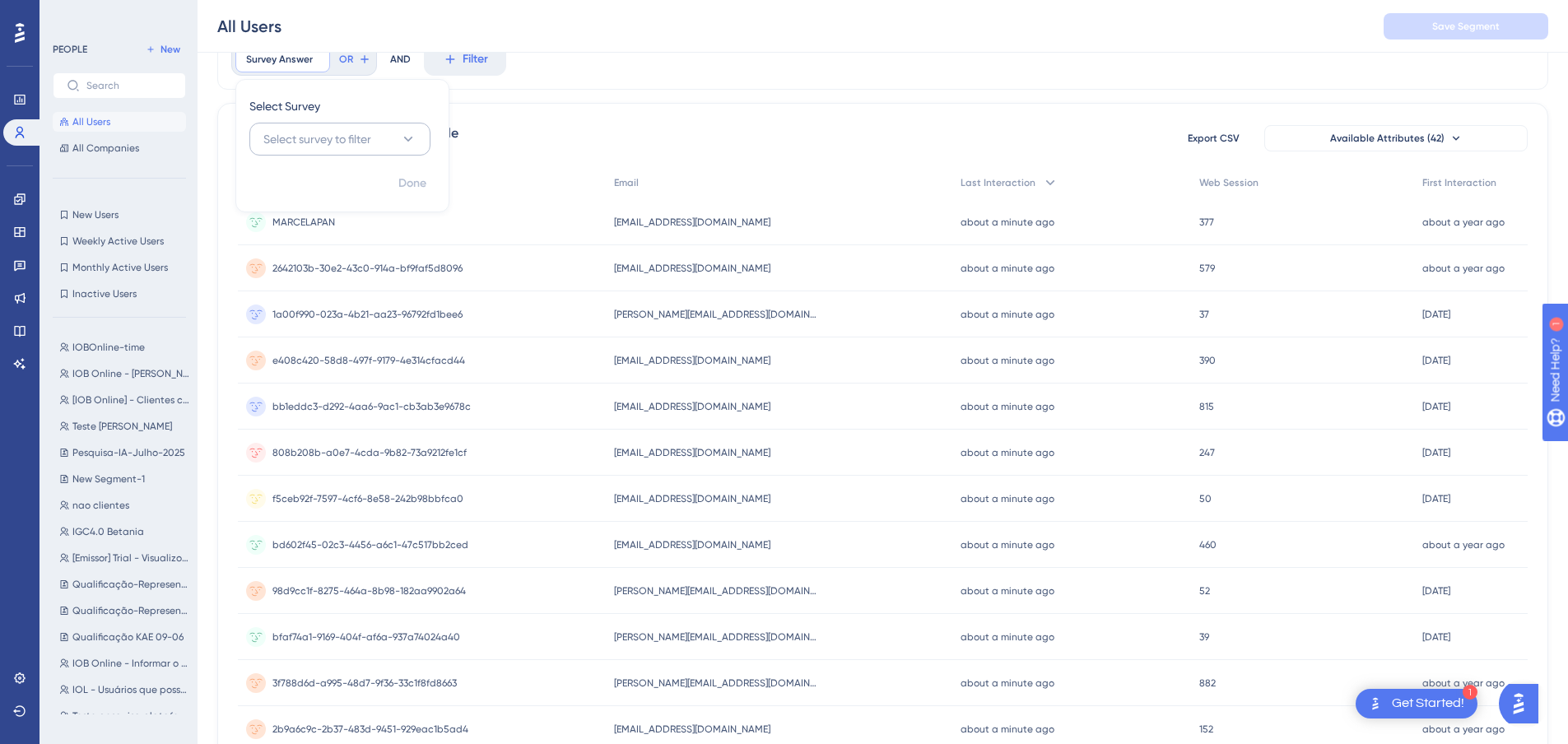
click at [320, 133] on span "Select survey to filter" at bounding box center [317, 139] width 108 height 20
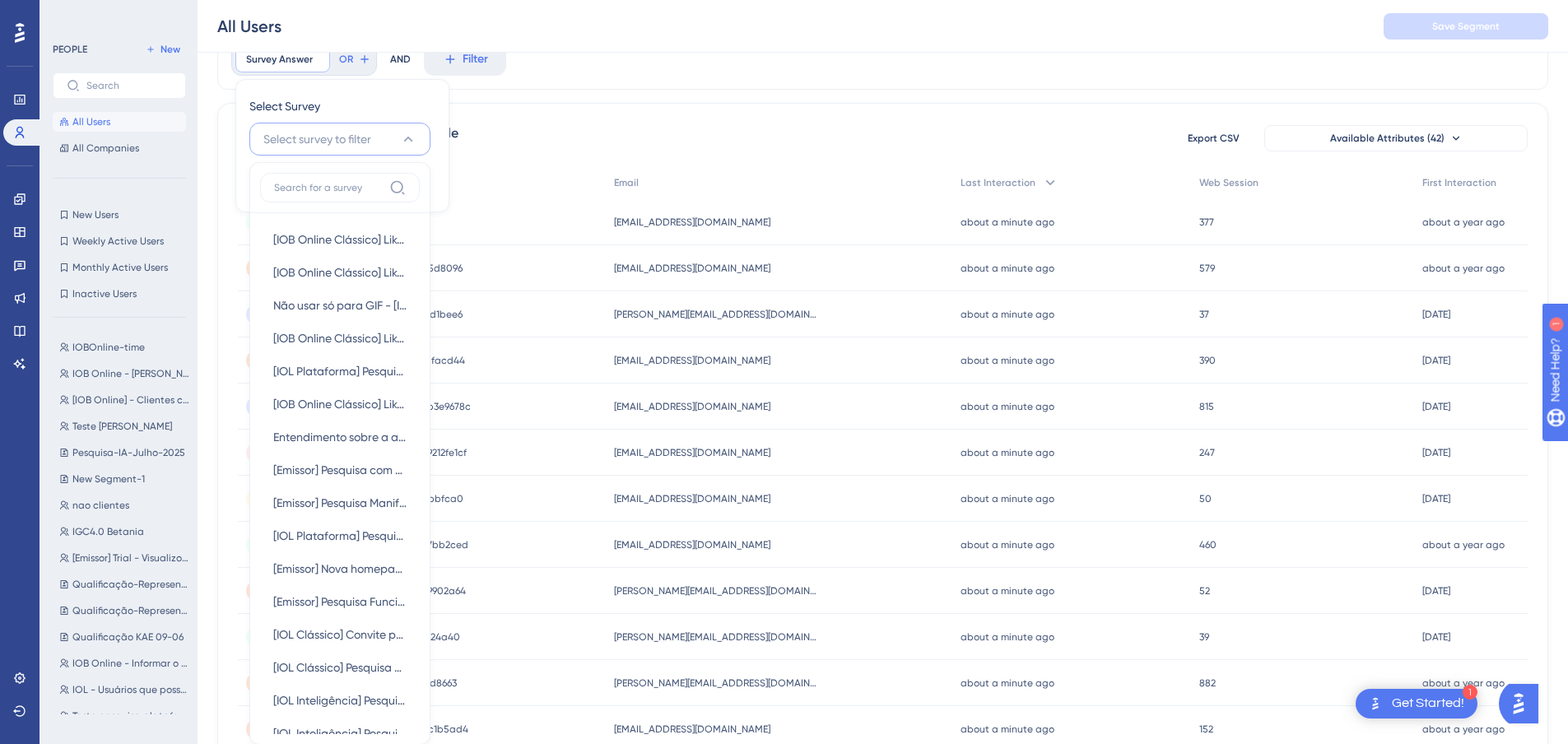
scroll to position [34, 0]
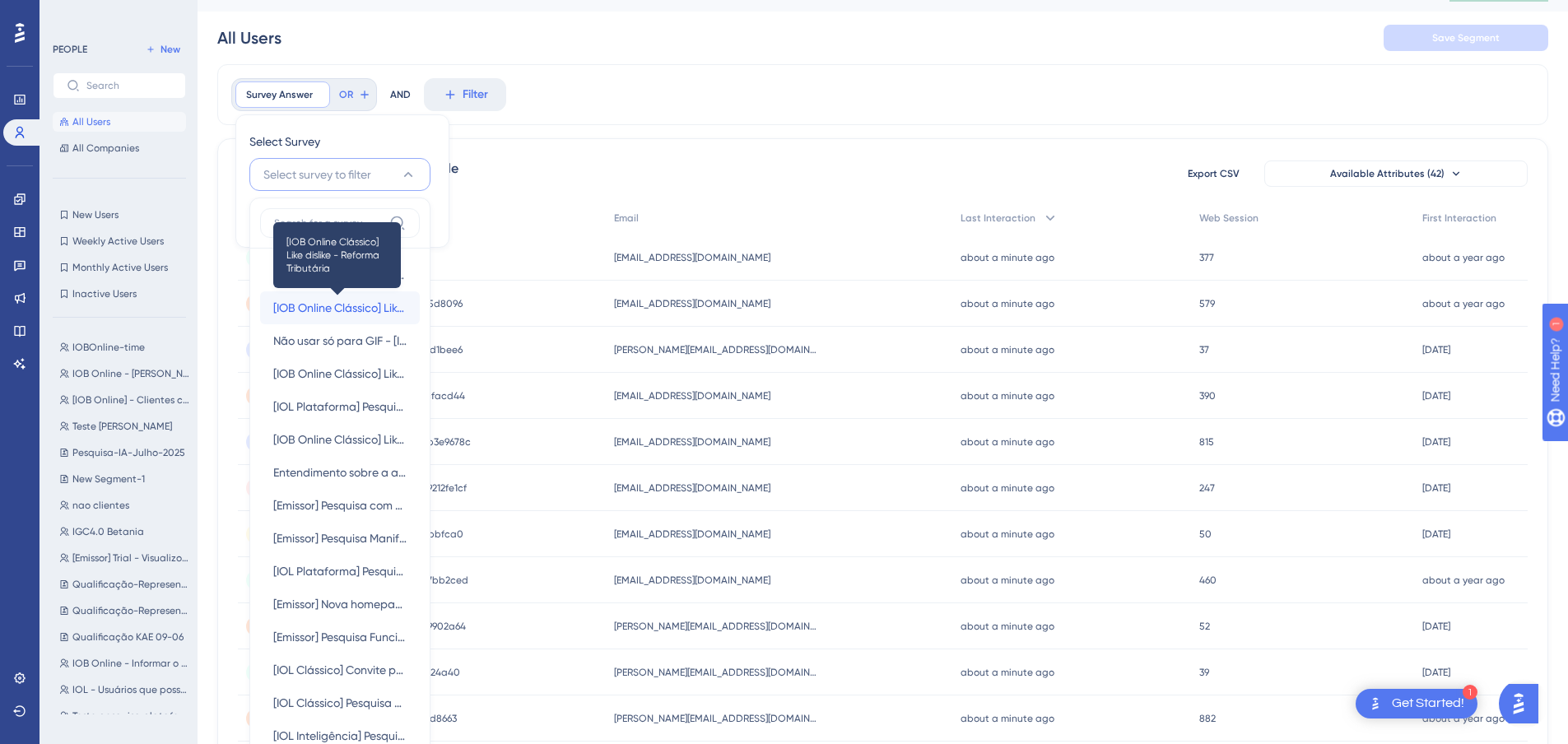
click at [336, 307] on span "[IOB Online Clássico] Like dislike - Reforma Tributária" at bounding box center [340, 307] width 133 height 20
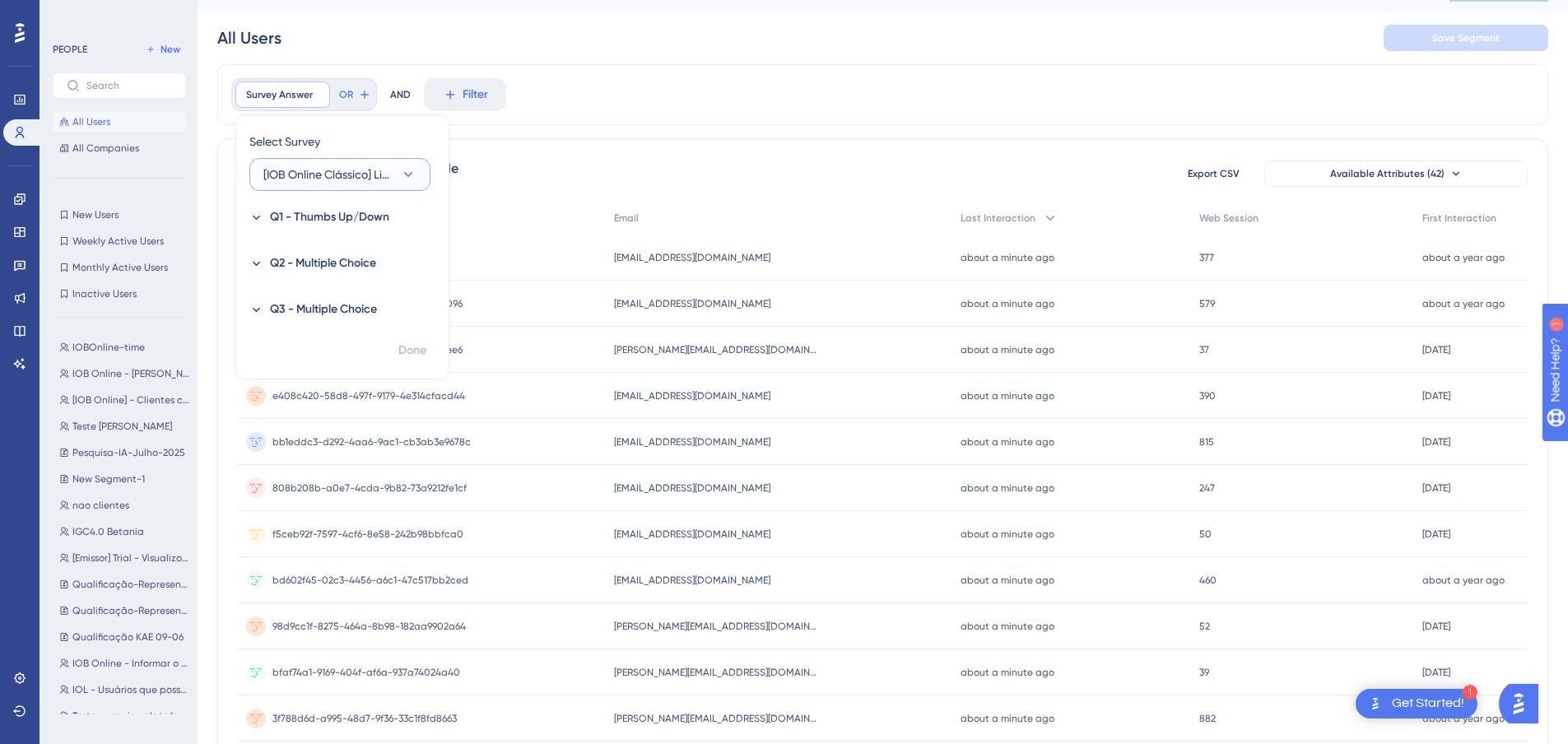
click at [402, 177] on icon at bounding box center [407, 174] width 16 height 16
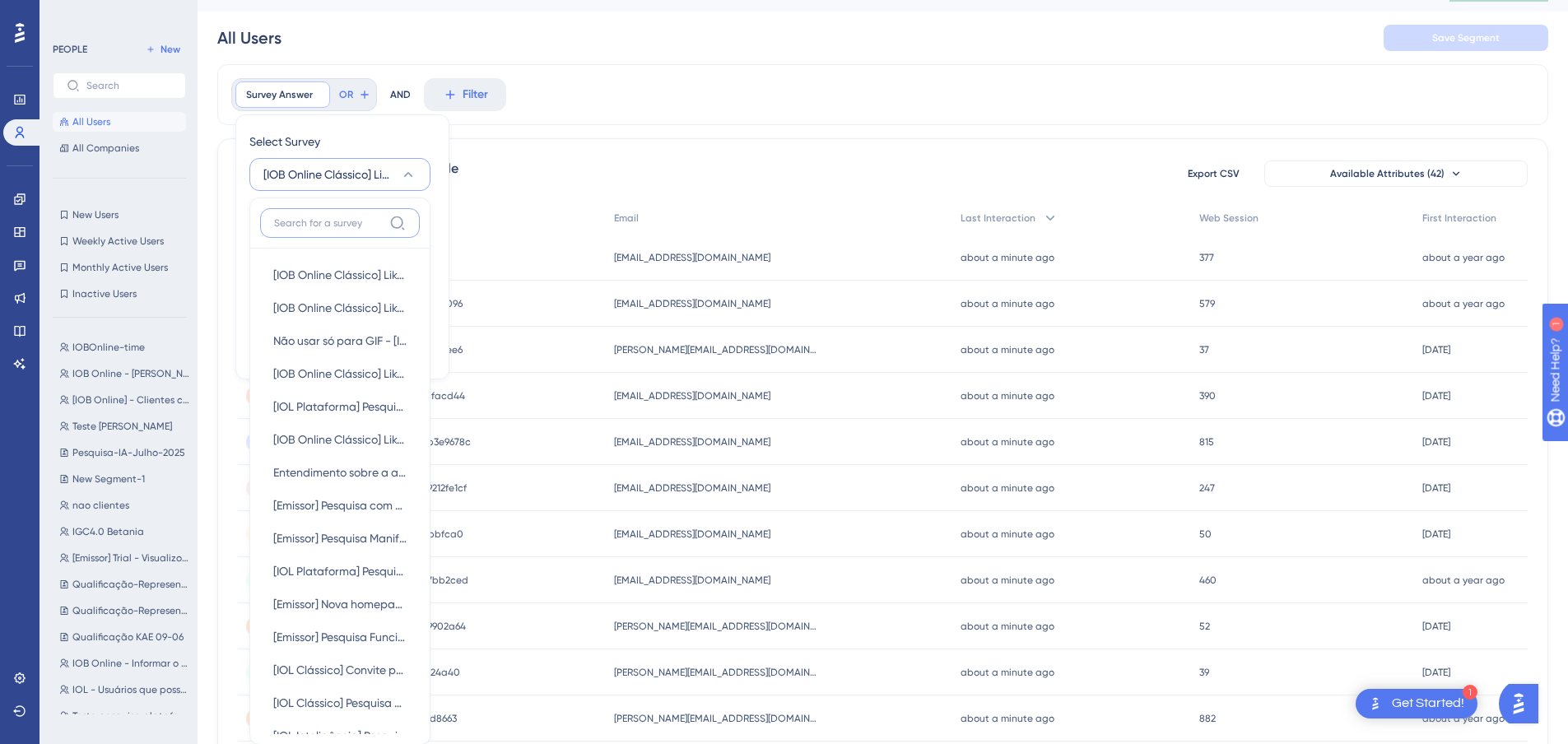
scroll to position [129, 0]
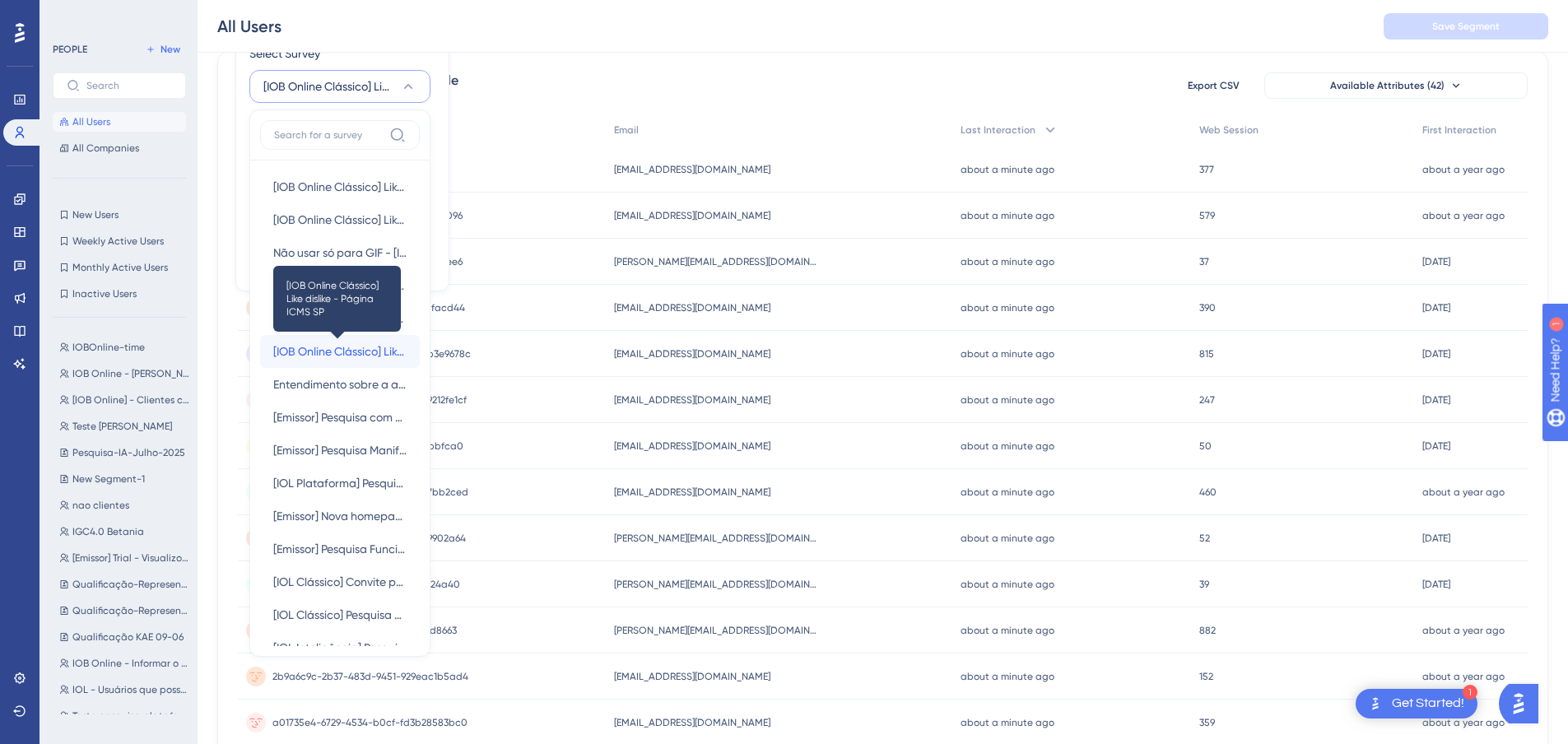
click at [304, 343] on span "[IOB Online Clássico] Like dislike - Página ICMS SP" at bounding box center [340, 351] width 133 height 20
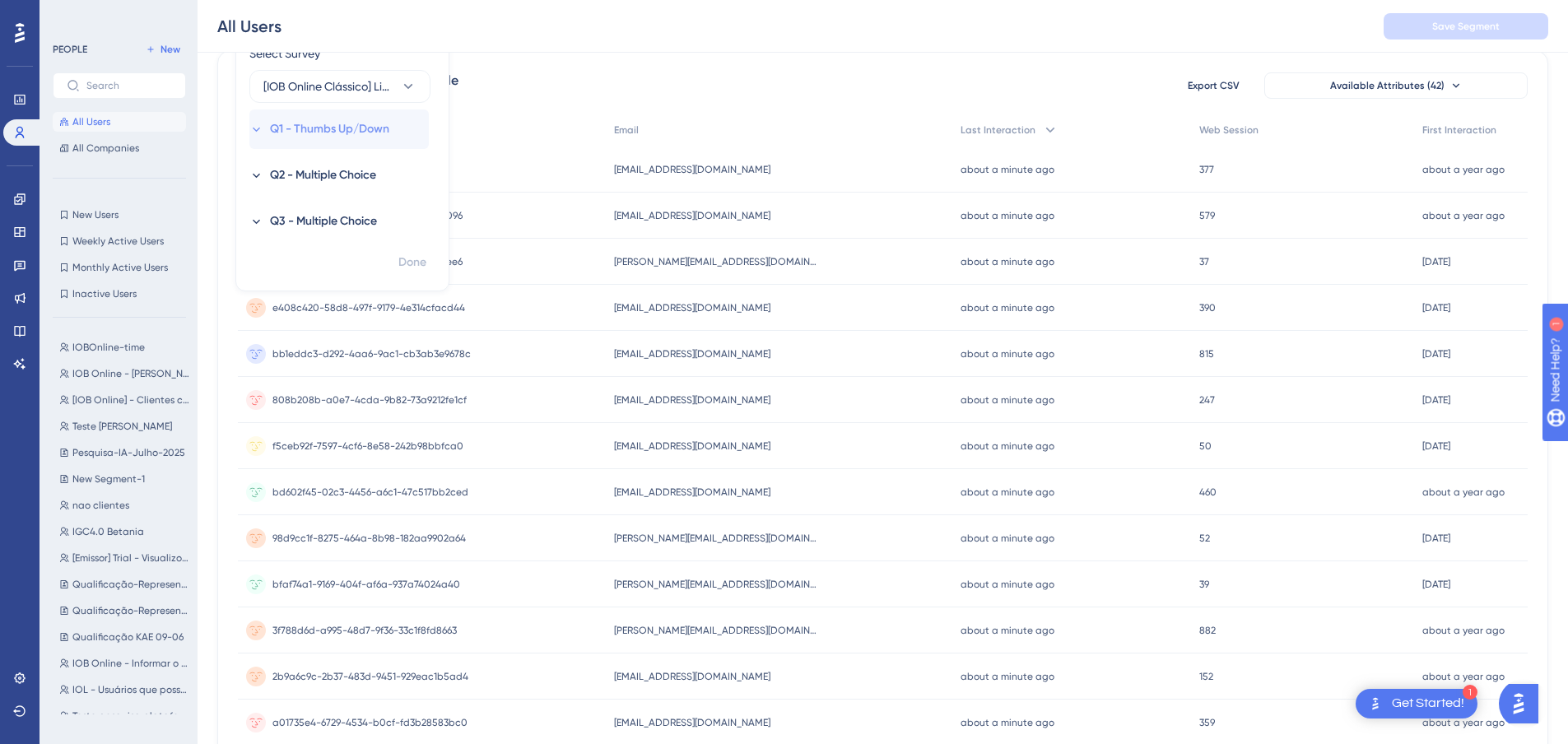
click at [253, 124] on icon at bounding box center [256, 129] width 14 height 14
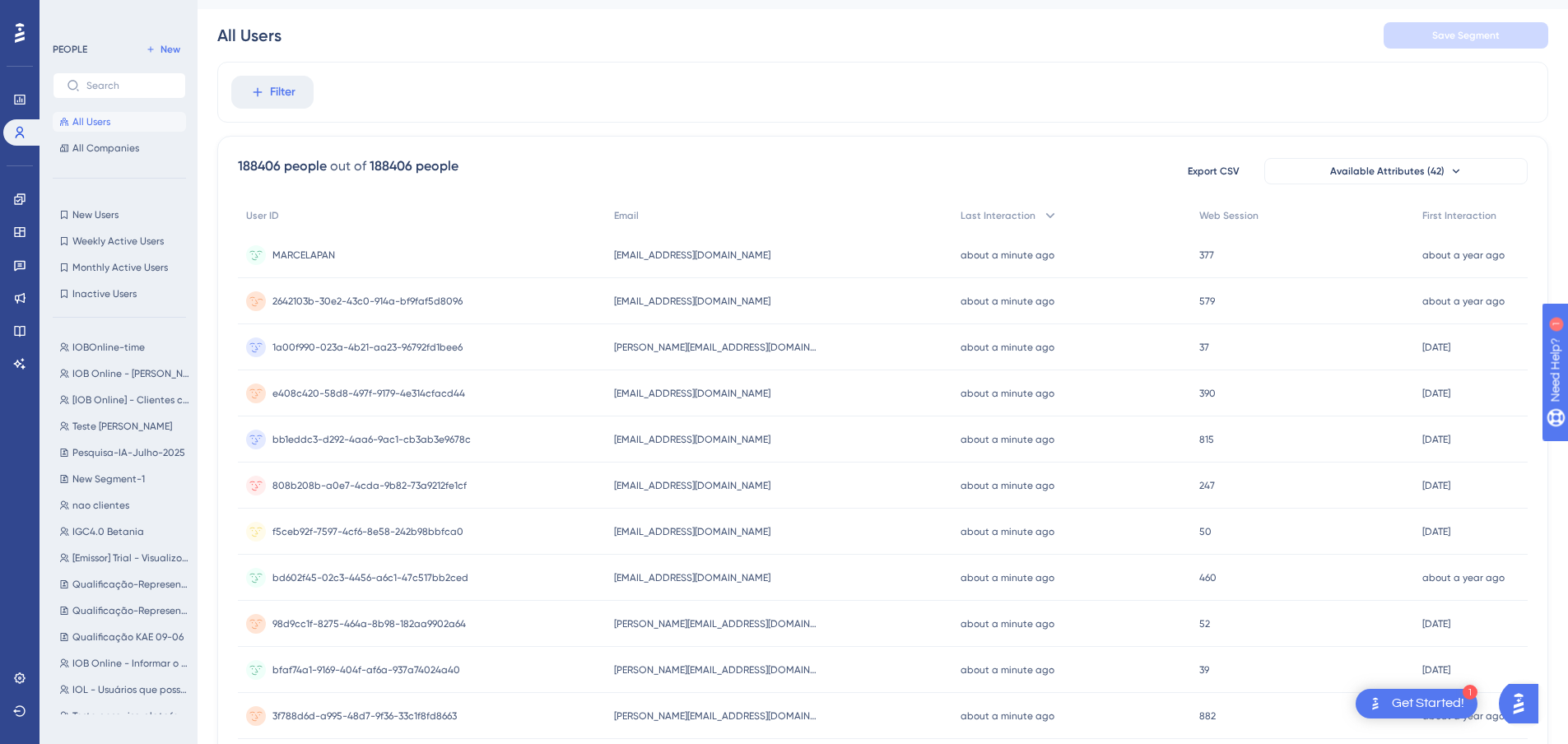
scroll to position [0, 0]
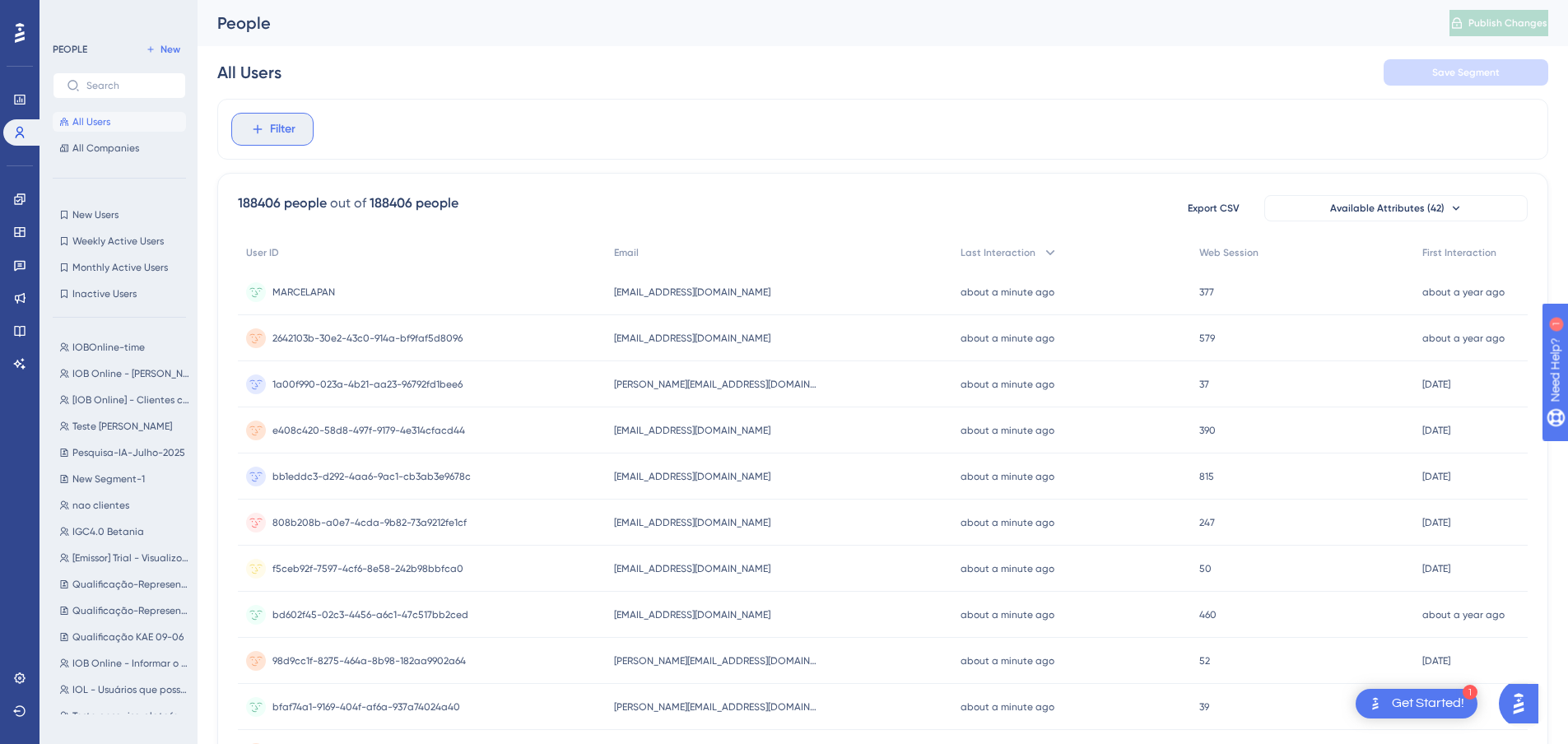
click at [281, 118] on button "Filter" at bounding box center [272, 128] width 82 height 33
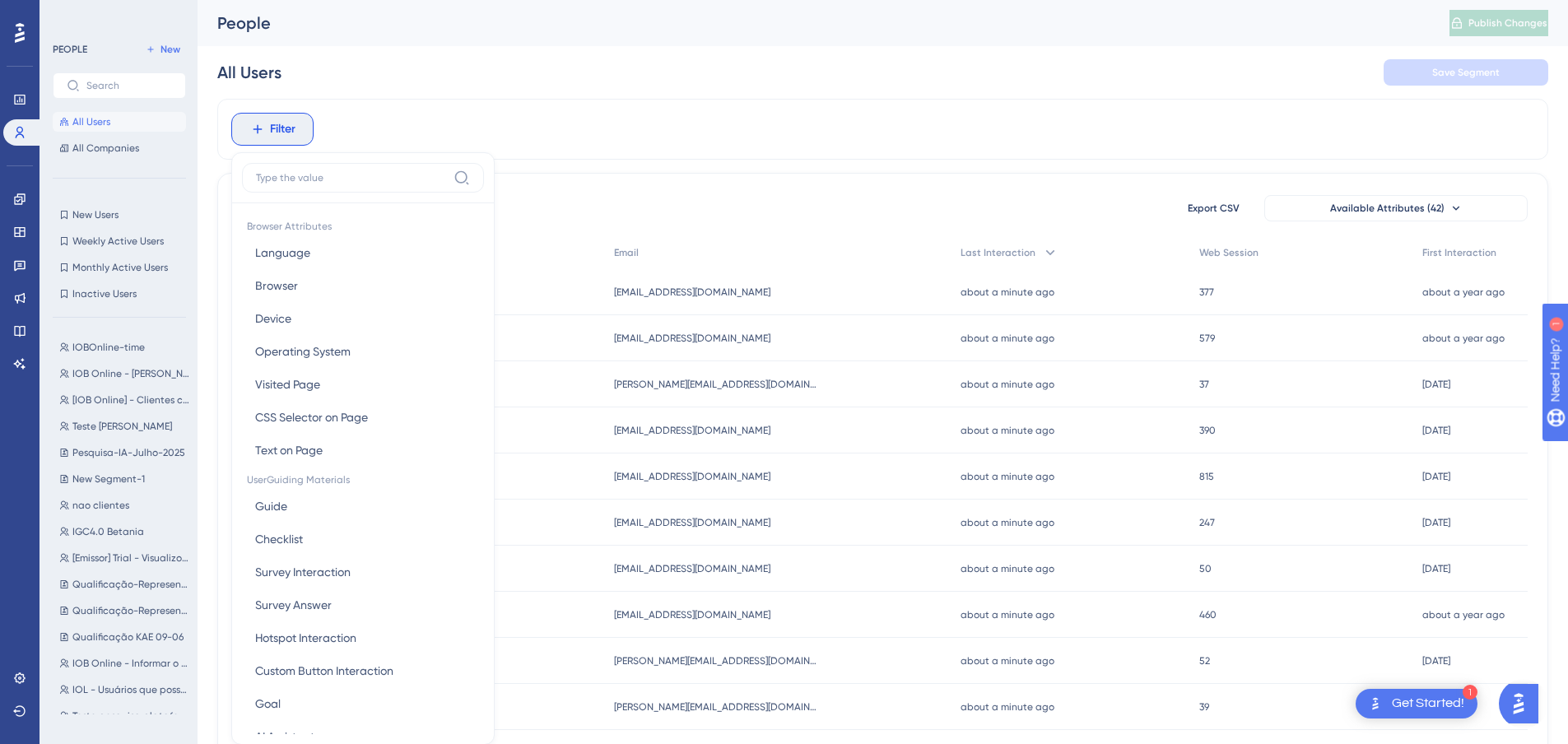
scroll to position [76, 0]
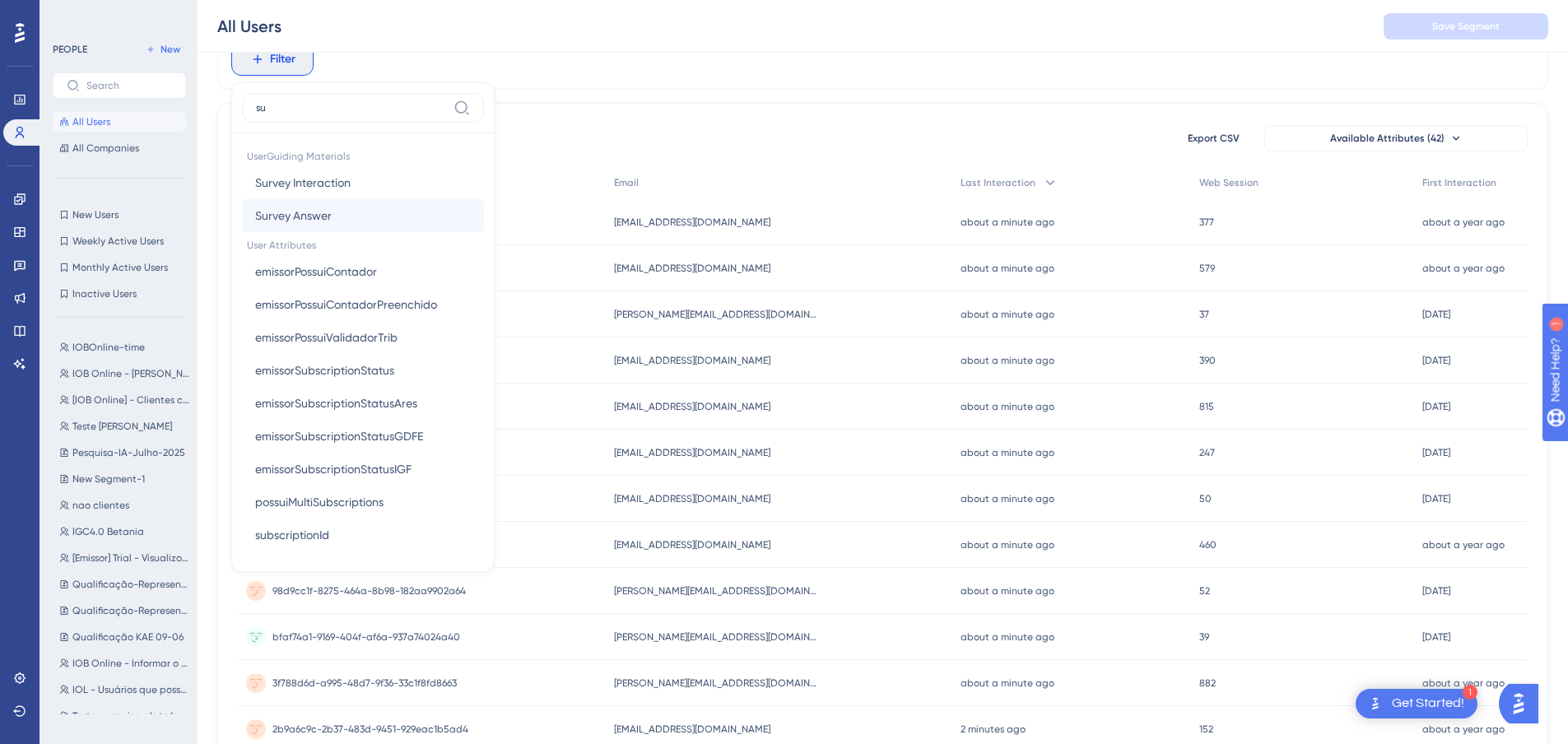
type input "su"
drag, startPoint x: 330, startPoint y: 217, endPoint x: 695, endPoint y: 211, distance: 365.0
click at [709, 211] on div "Filter su UserGuiding Materials Survey Interaction Survey Interaction Survey An…" at bounding box center [882, 611] width 1331 height 1165
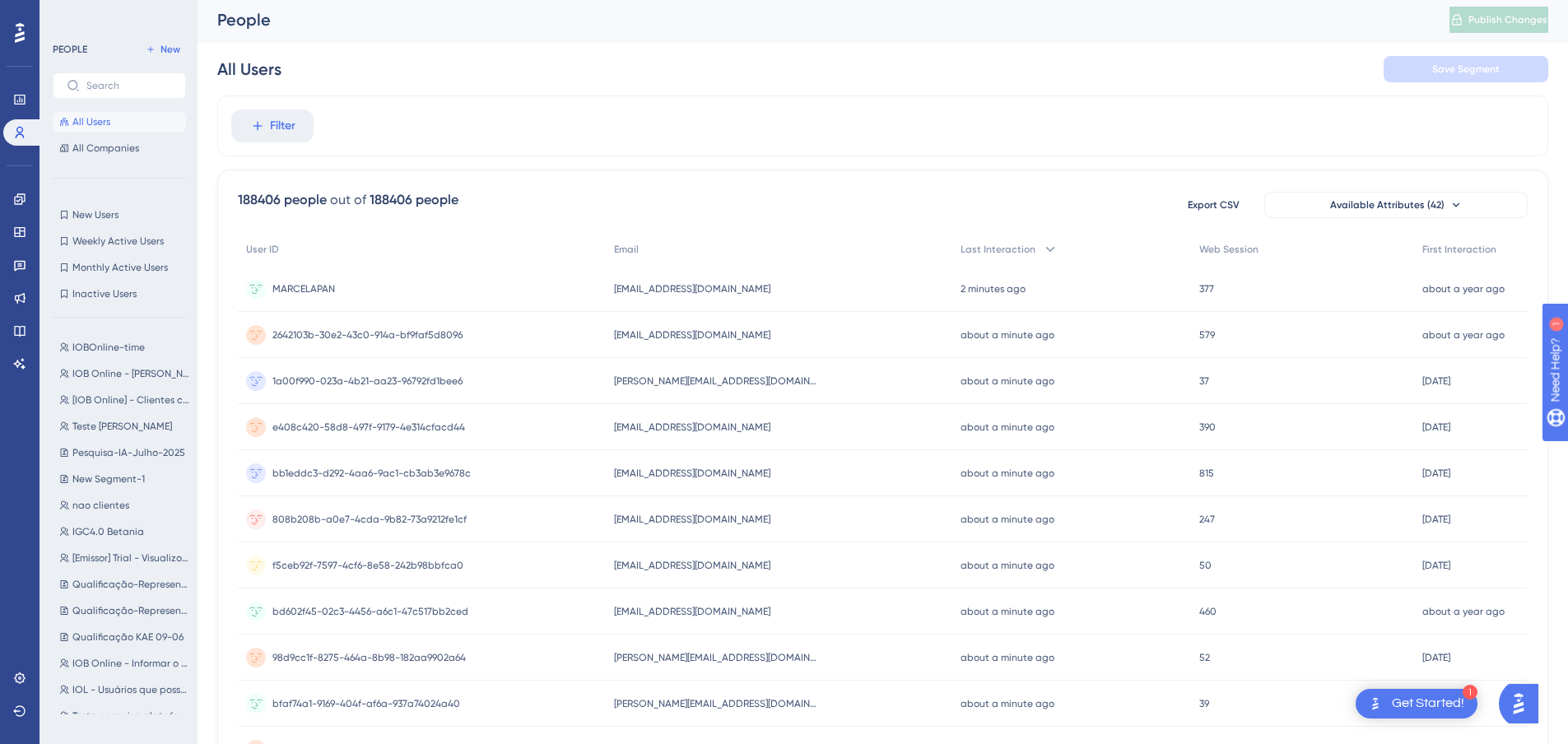
scroll to position [0, 0]
click at [278, 118] on button "Filter" at bounding box center [272, 128] width 82 height 33
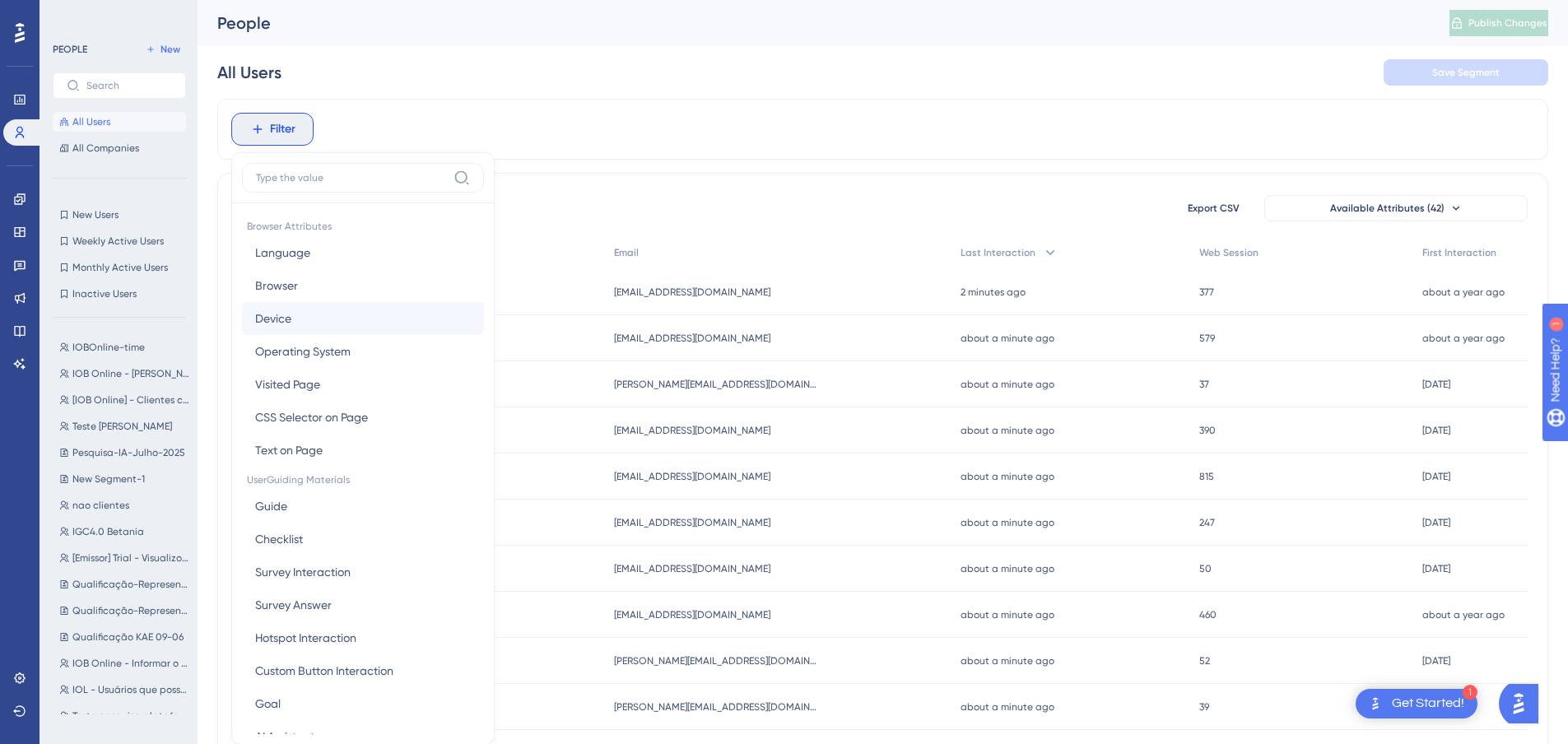
scroll to position [76, 0]
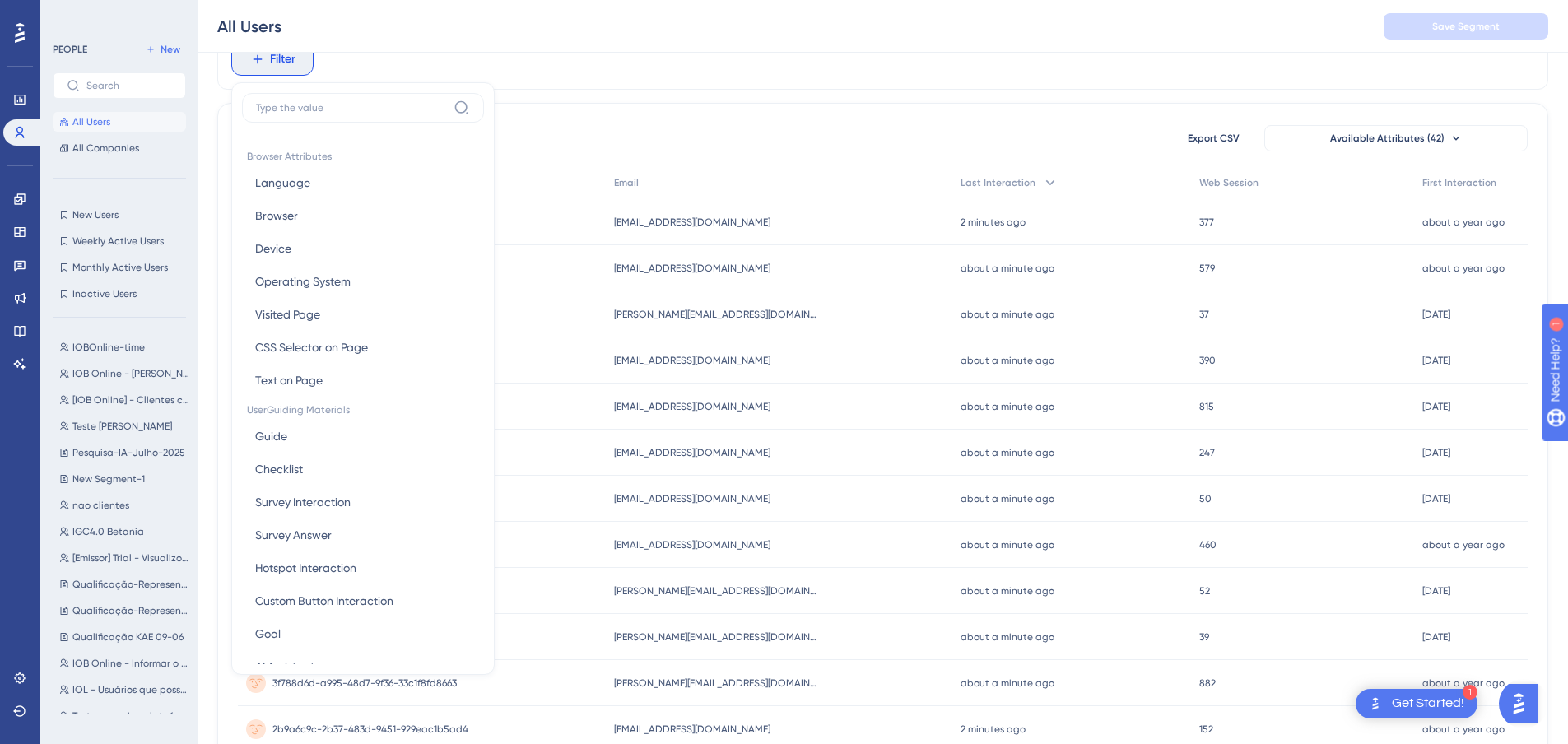
click at [297, 103] on input at bounding box center [351, 108] width 191 height 13
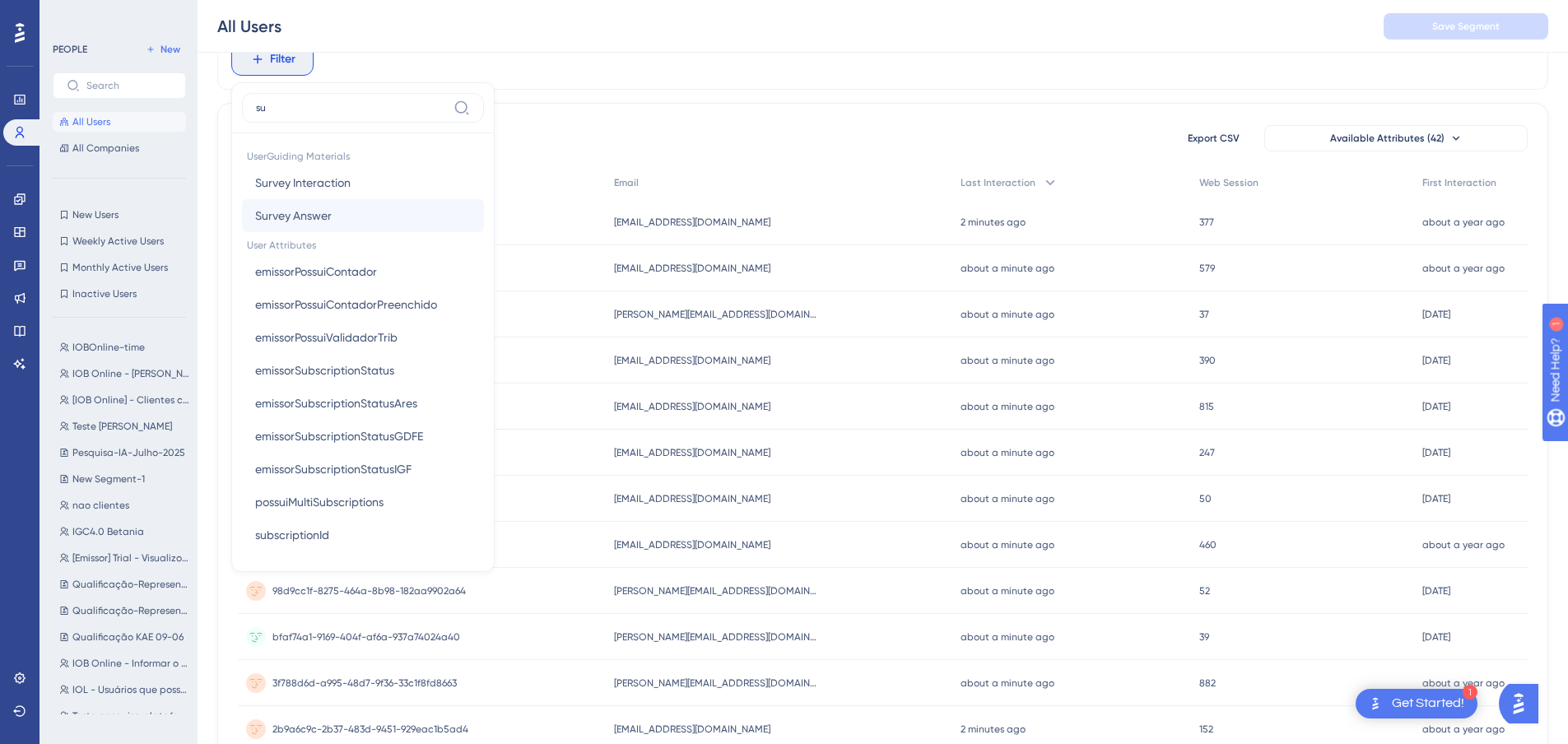
type input "su"
click at [316, 216] on span "Survey Answer" at bounding box center [293, 215] width 76 height 20
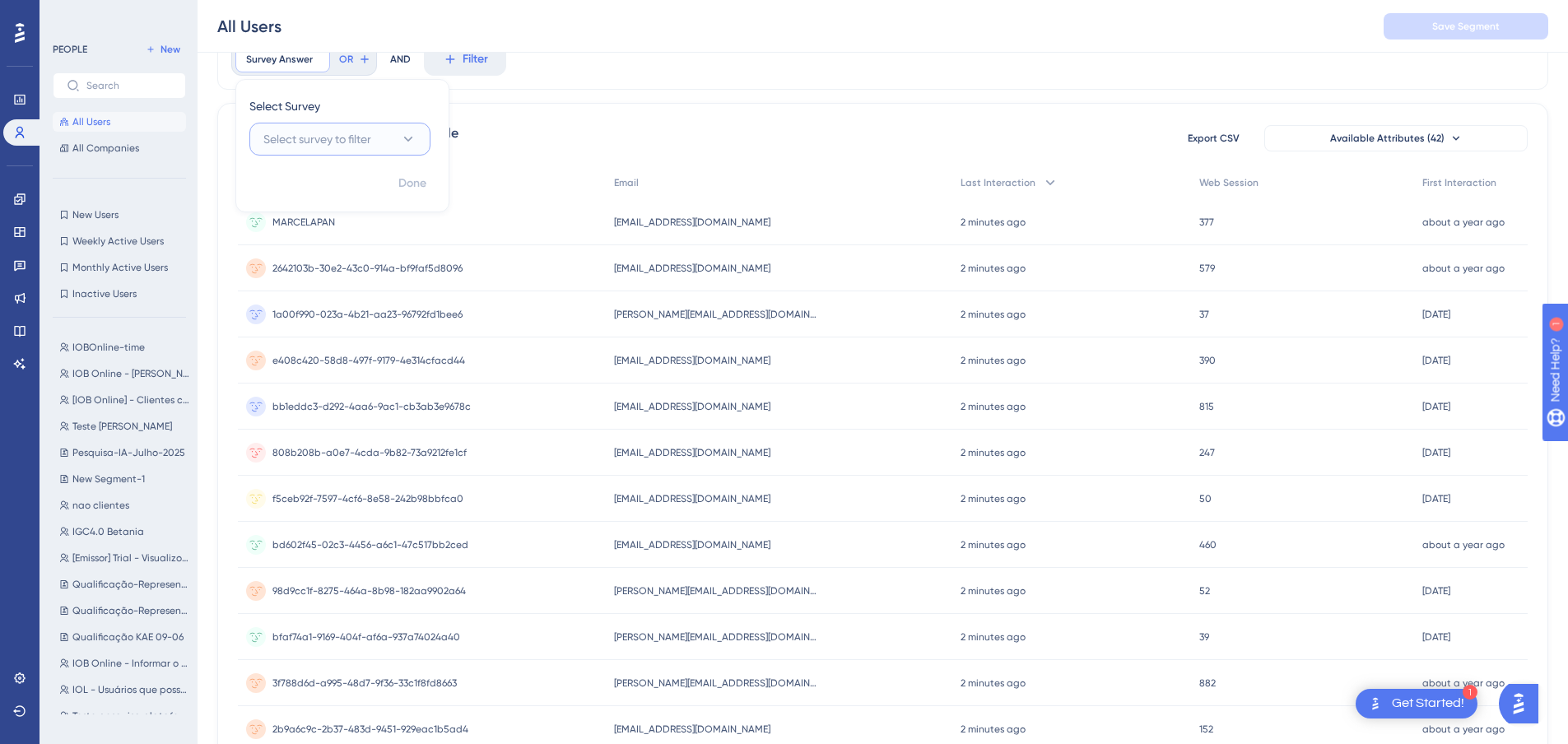
click at [371, 142] on span "Select survey to filter" at bounding box center [317, 139] width 108 height 20
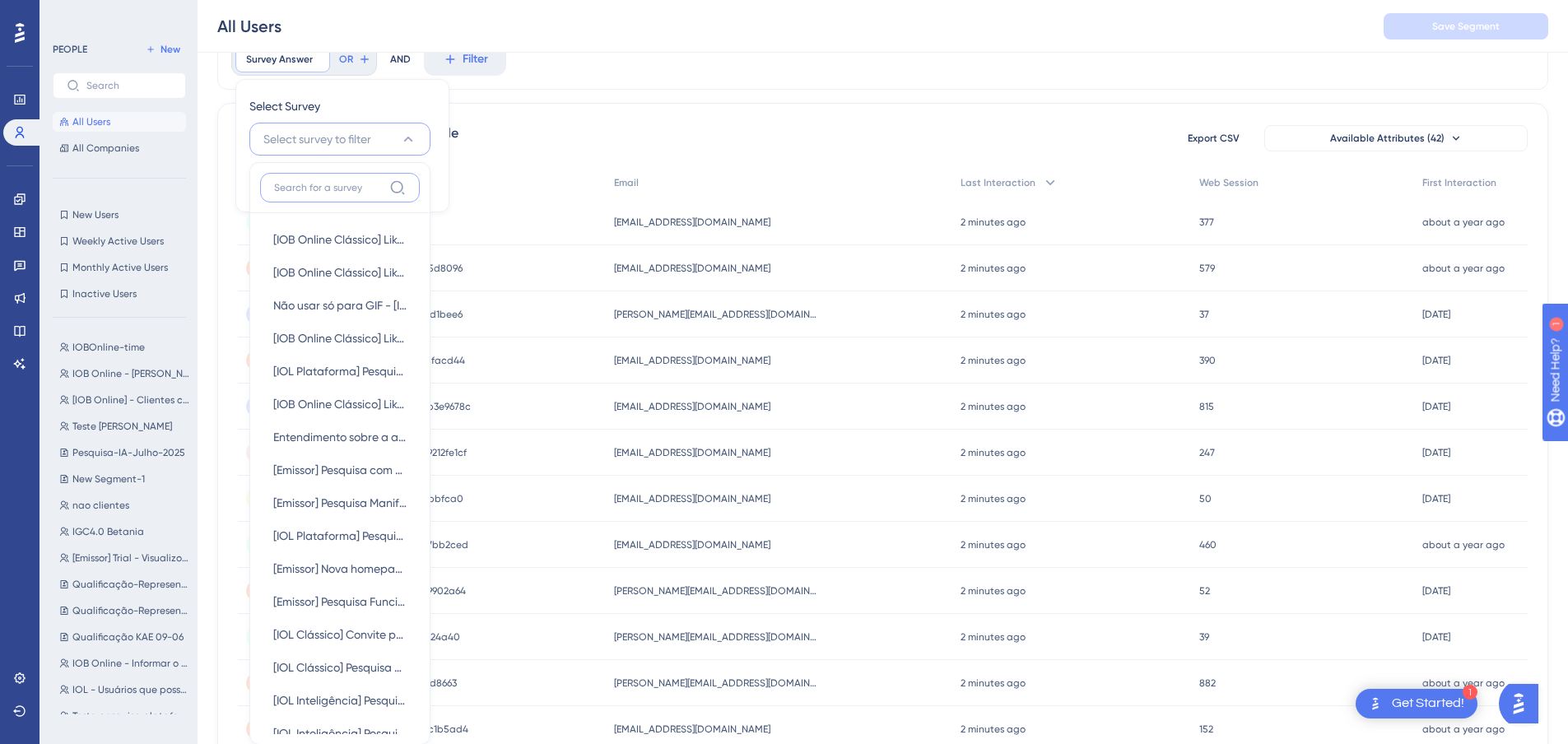
scroll to position [101, 0]
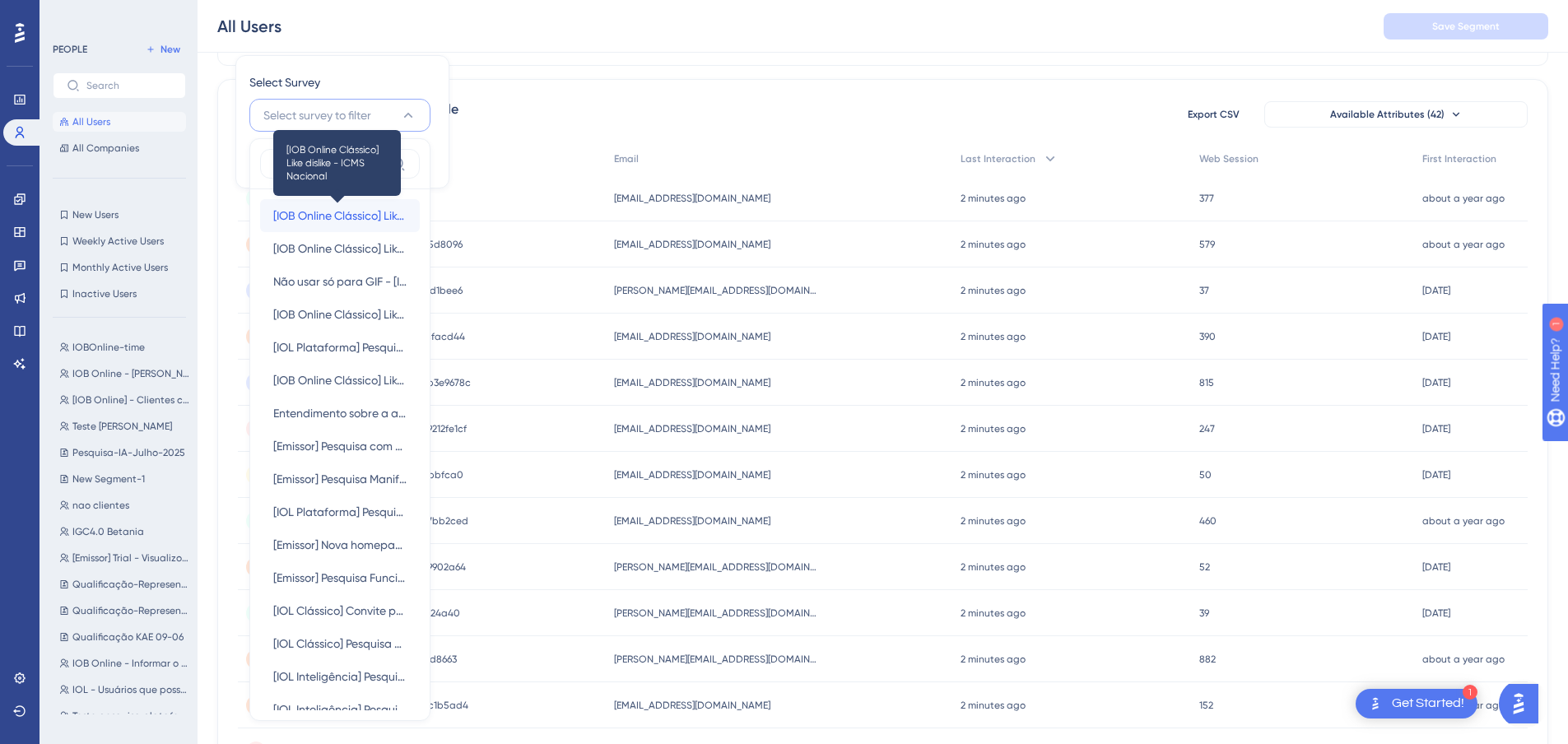
click at [368, 213] on span "[IOB Online Clássico] Like dislike - ICMS Nacional" at bounding box center [340, 215] width 133 height 20
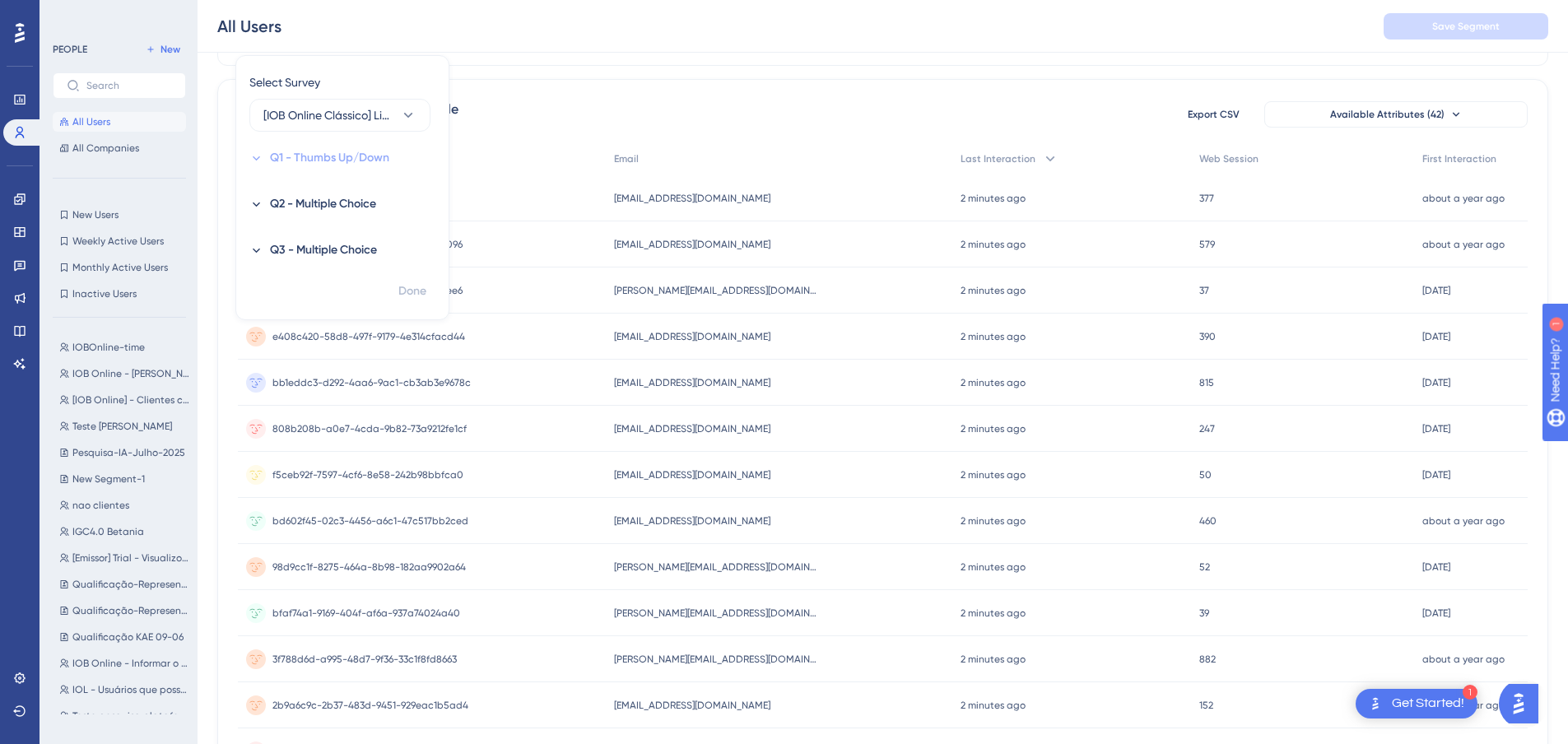
click at [259, 158] on icon at bounding box center [256, 158] width 14 height 14
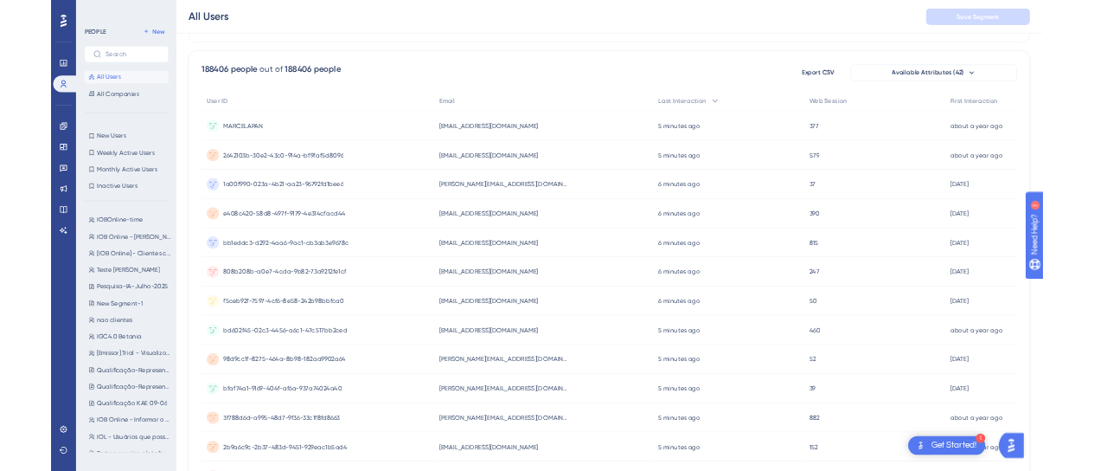
scroll to position [19, 0]
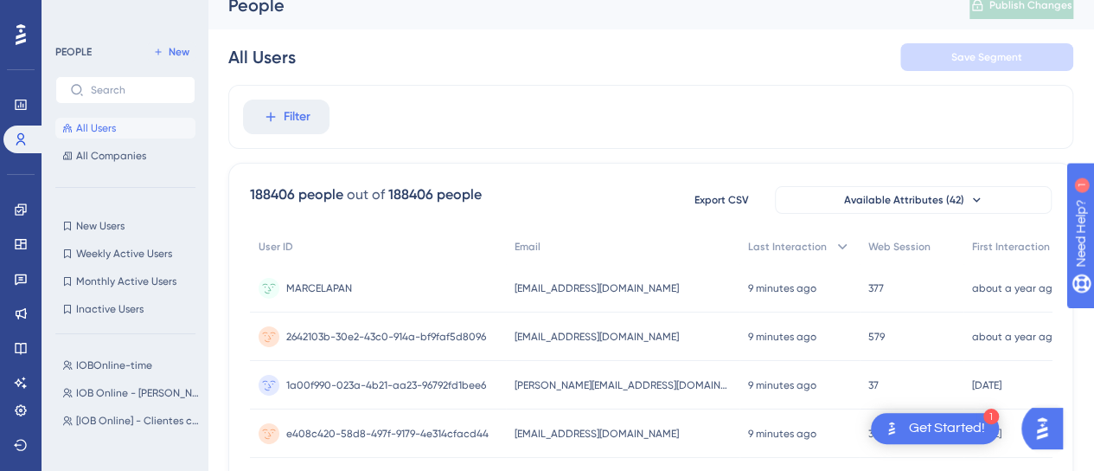
click at [92, 131] on span "All Users" at bounding box center [96, 128] width 40 height 14
click at [16, 132] on icon at bounding box center [21, 139] width 14 height 14
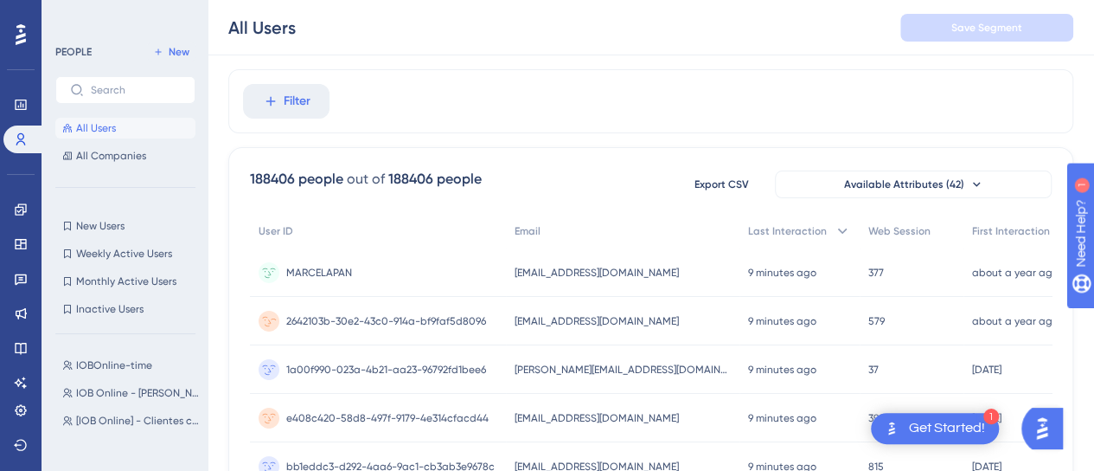
scroll to position [0, 0]
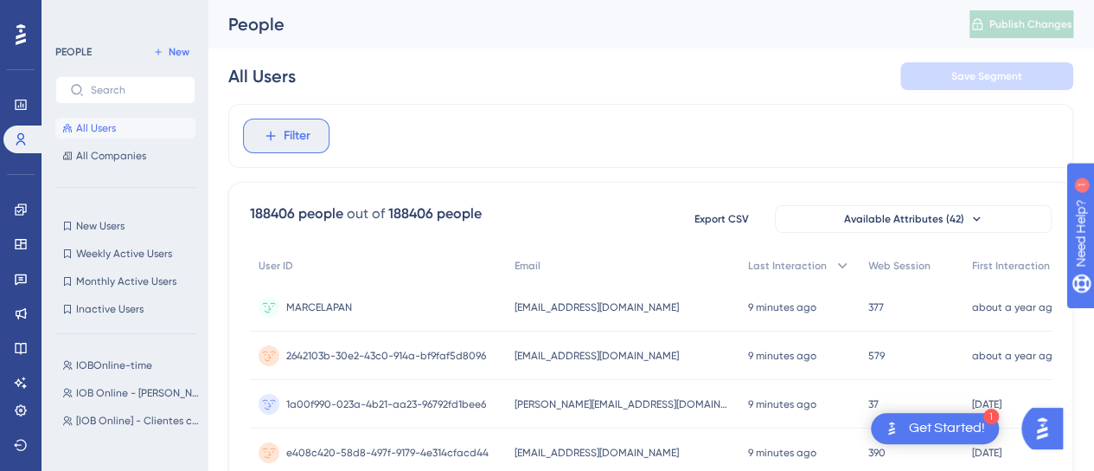
click at [287, 144] on span "Filter" at bounding box center [297, 135] width 27 height 21
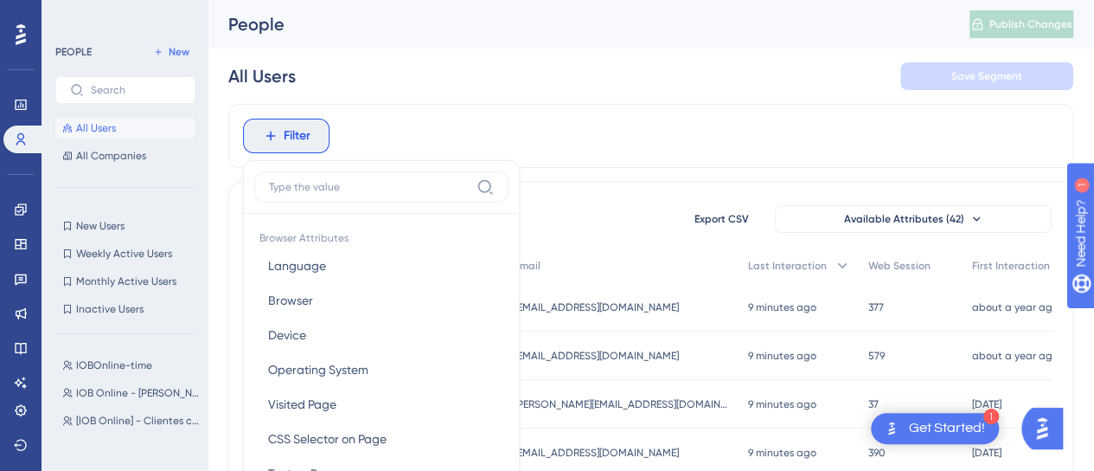
scroll to position [99, 0]
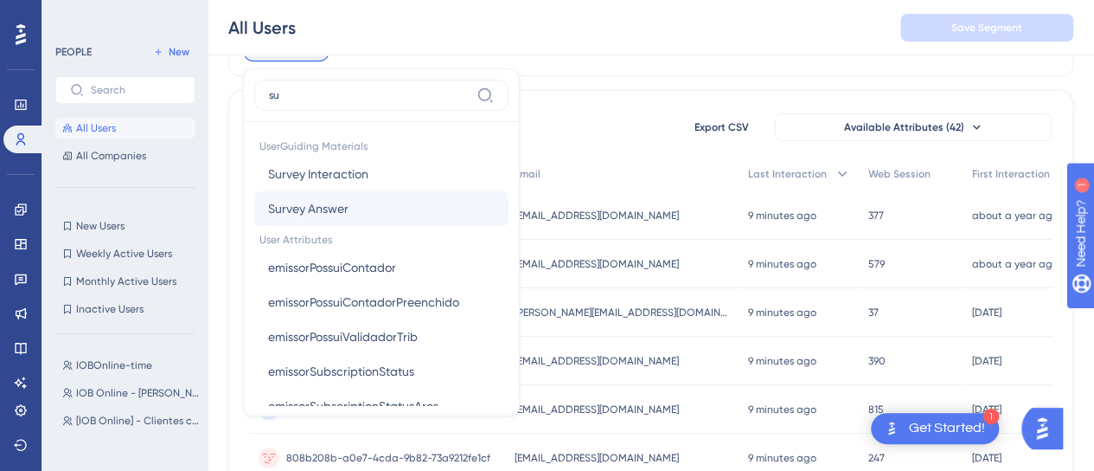
type input "su"
click at [329, 208] on span "Survey Answer" at bounding box center [308, 208] width 80 height 21
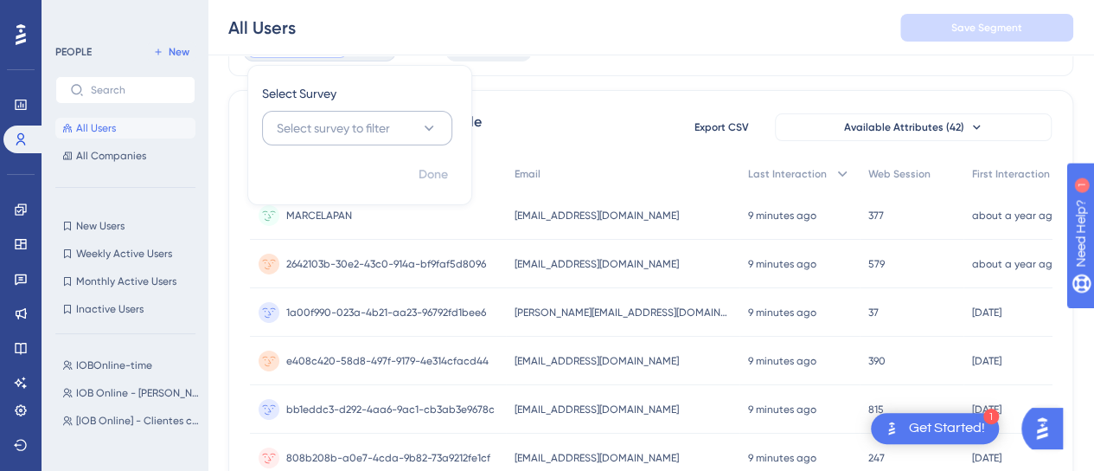
click at [358, 118] on span "Select survey to filter" at bounding box center [333, 128] width 113 height 21
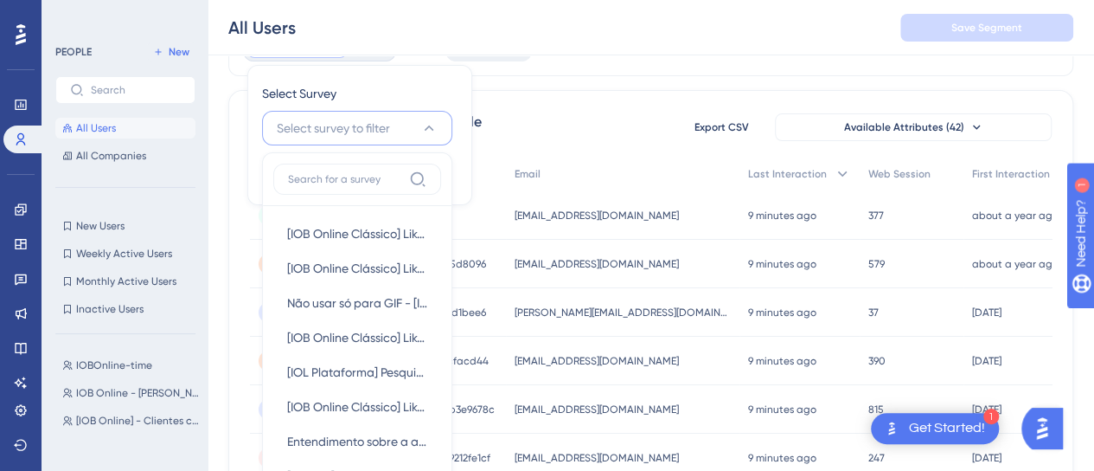
scroll to position [176, 0]
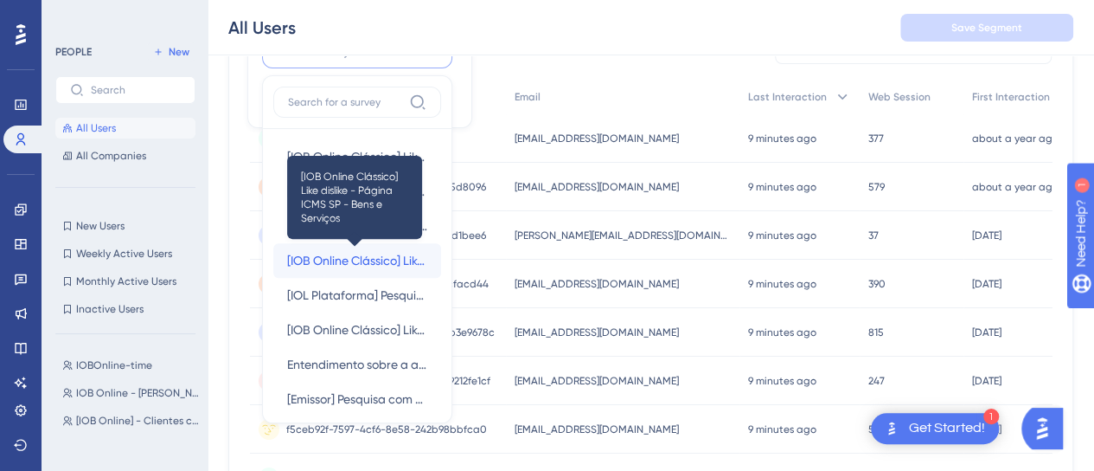
click at [395, 260] on span "[IOB Online Clássico] Like dislike - Página ICMS SP - Bens e Serviços" at bounding box center [357, 260] width 140 height 21
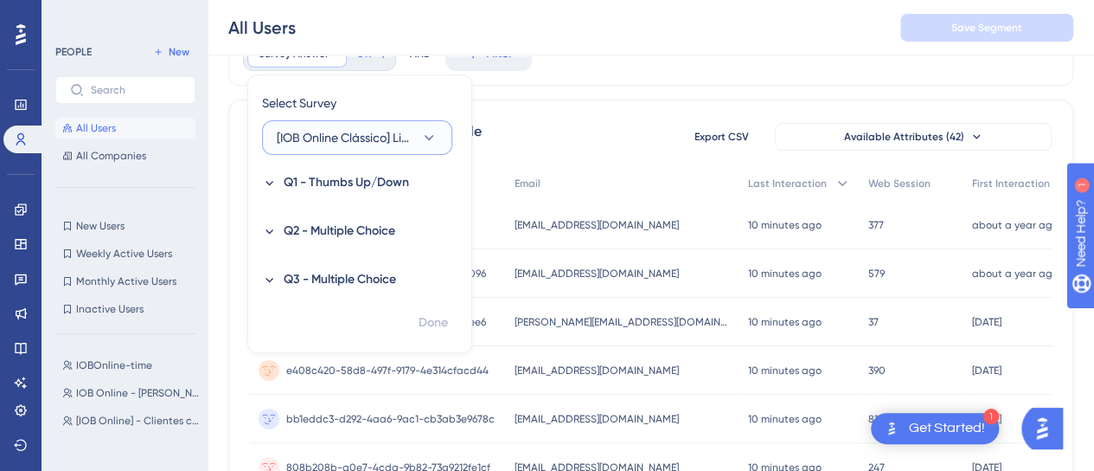
scroll to position [3, 0]
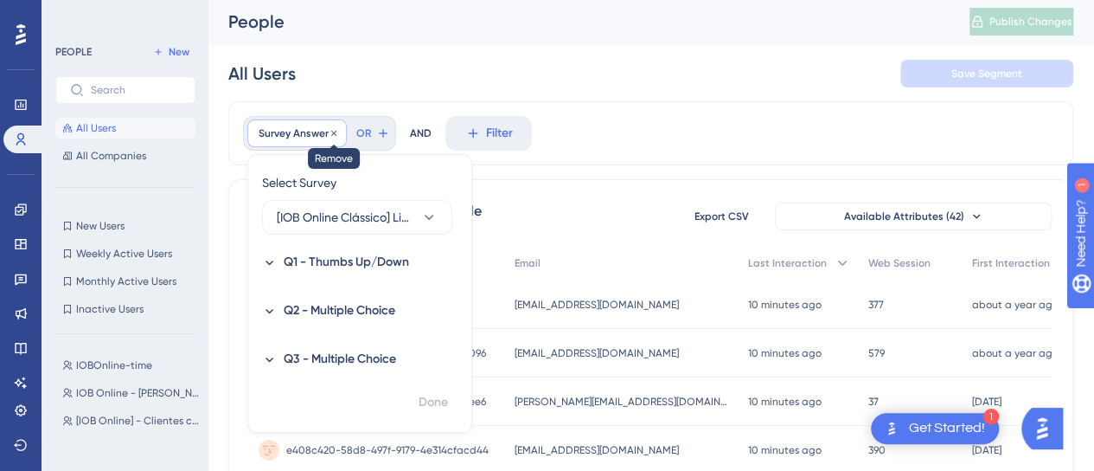
click at [329, 128] on icon at bounding box center [334, 133] width 10 height 10
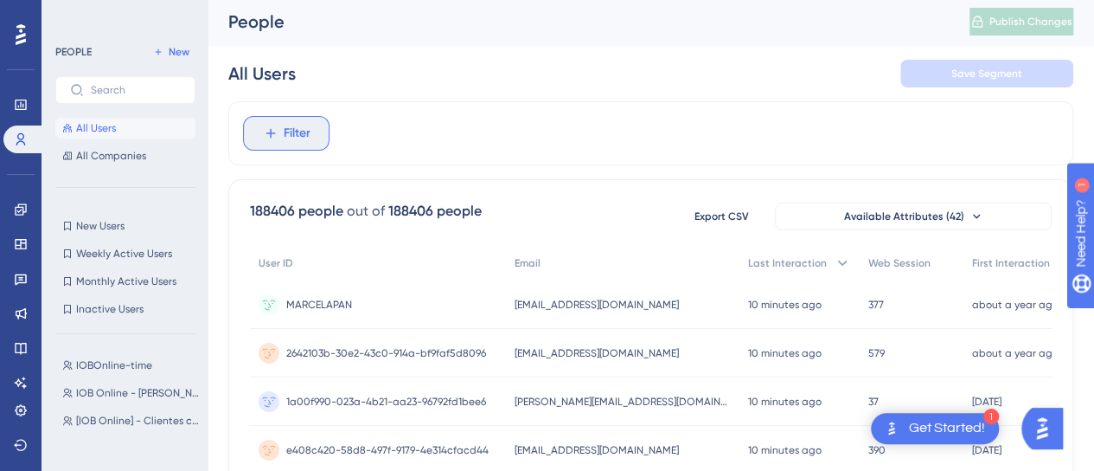
click at [298, 138] on span "Filter" at bounding box center [297, 133] width 27 height 21
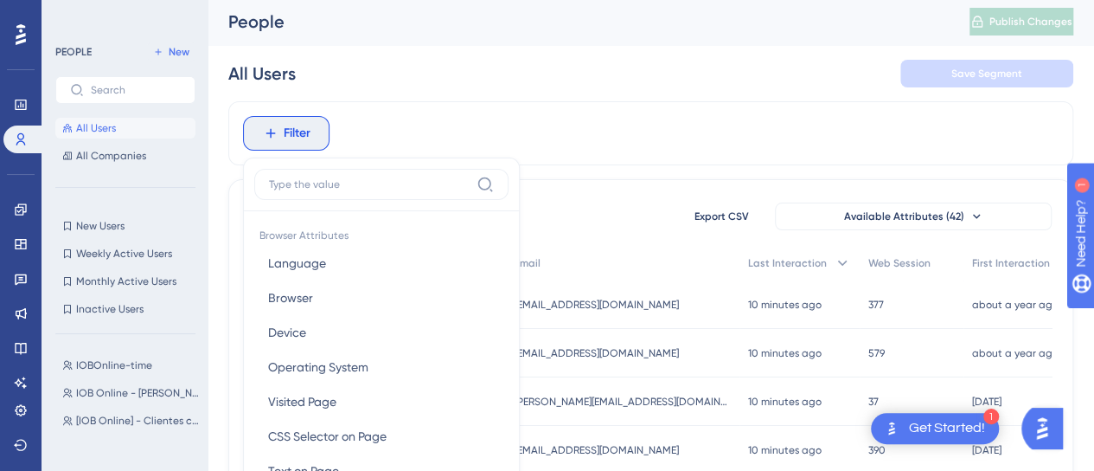
scroll to position [99, 0]
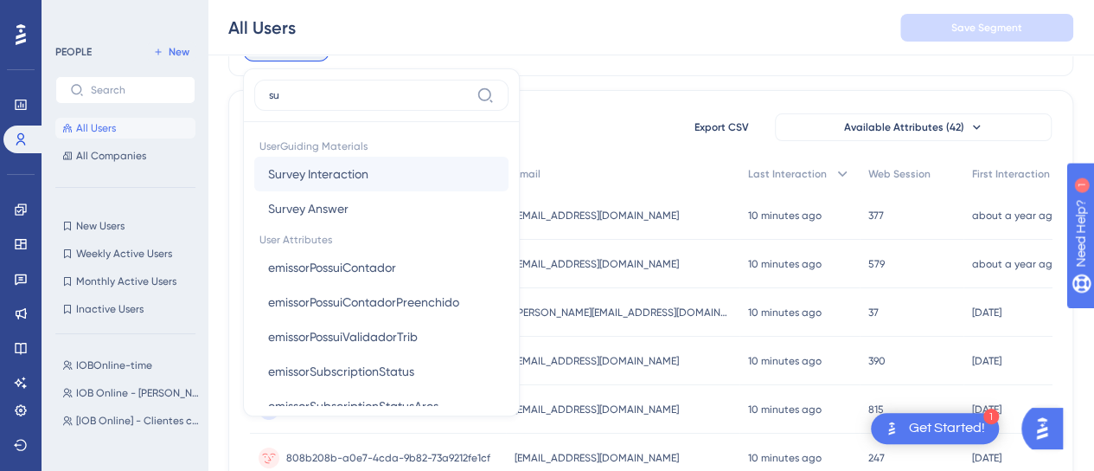
type input "su"
click at [363, 179] on span "Survey Interaction" at bounding box center [318, 173] width 100 height 21
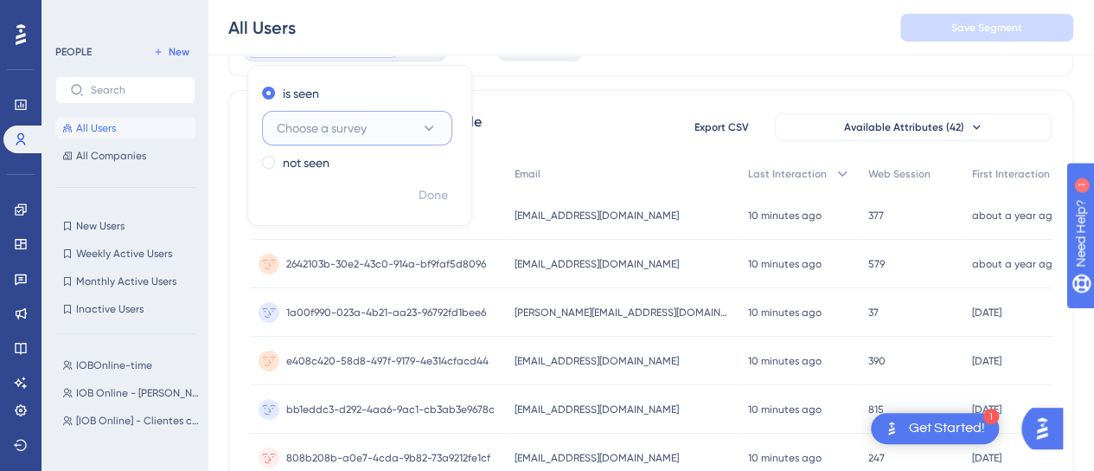
click at [370, 126] on button "Choose a survey" at bounding box center [357, 128] width 190 height 35
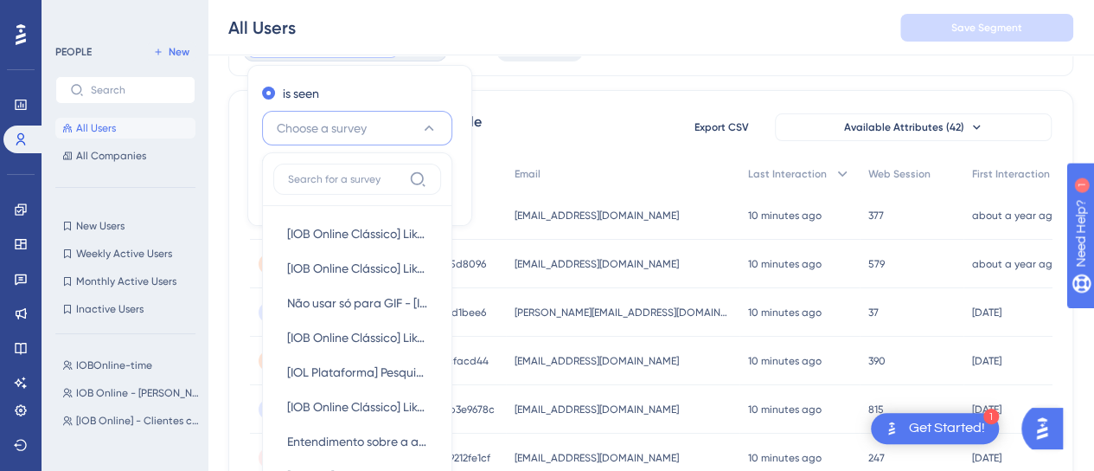
scroll to position [176, 0]
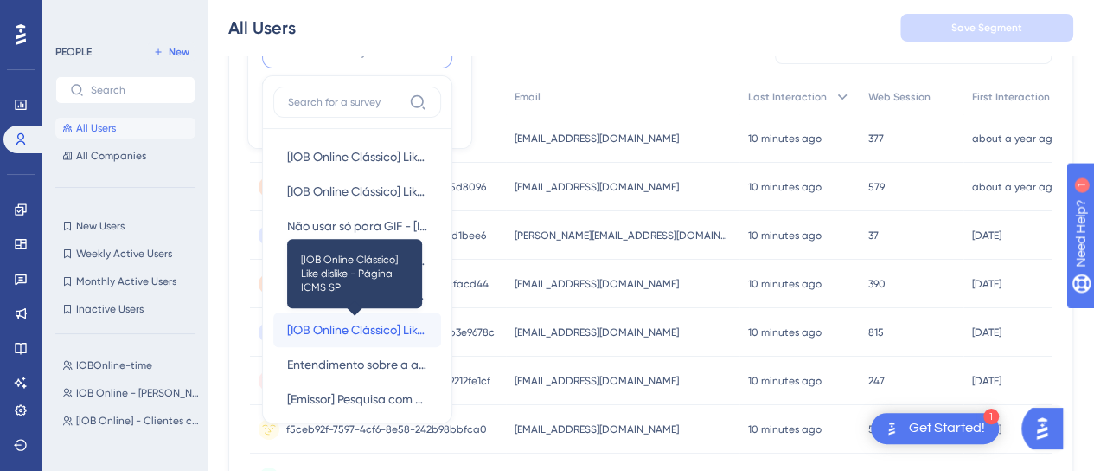
click at [353, 326] on span "[IOB Online Clássico] Like dislike - Página ICMS SP" at bounding box center [357, 329] width 140 height 21
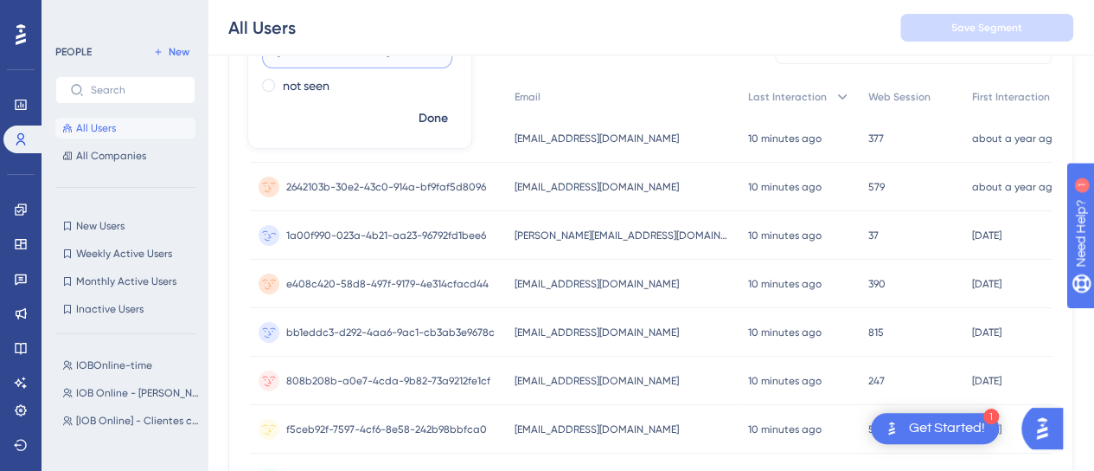
scroll to position [3, 0]
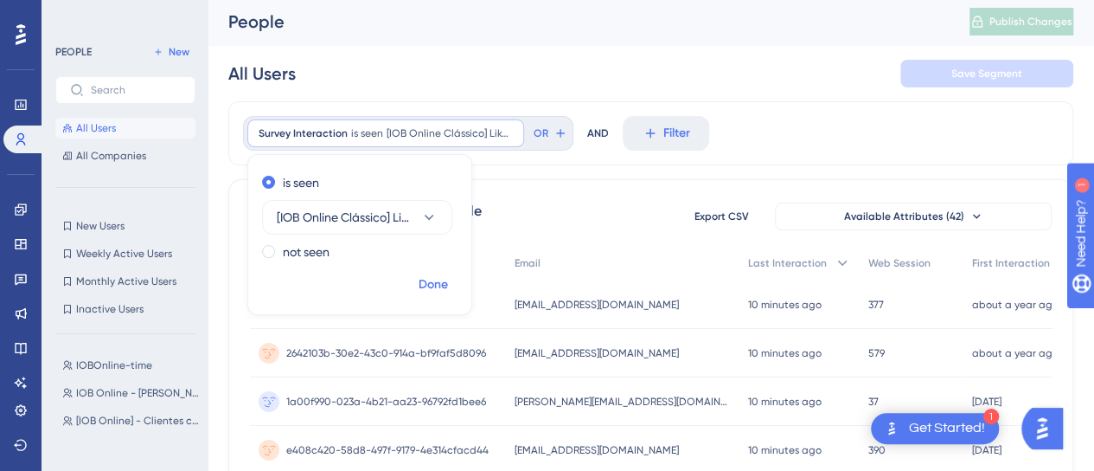
click at [441, 293] on span "Done" at bounding box center [433, 284] width 29 height 21
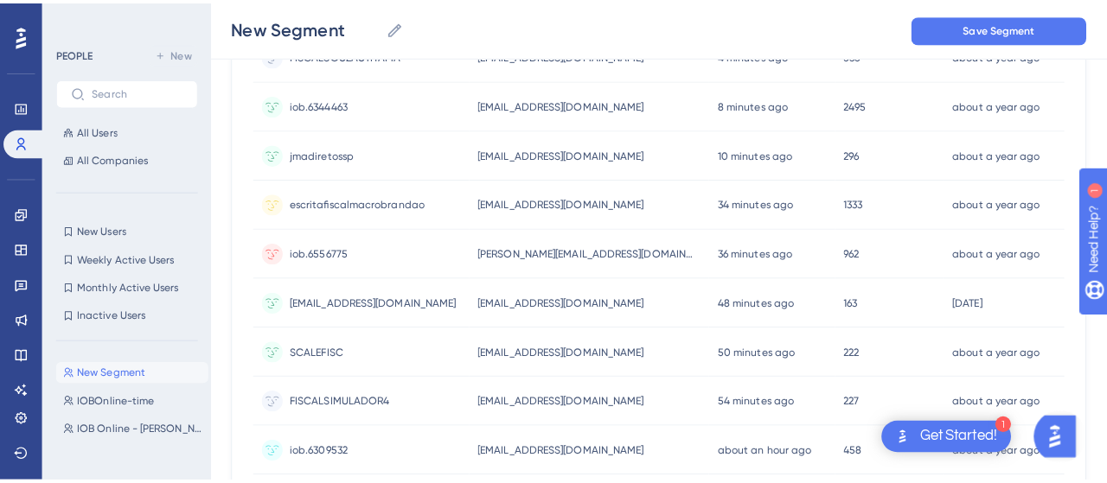
scroll to position [0, 0]
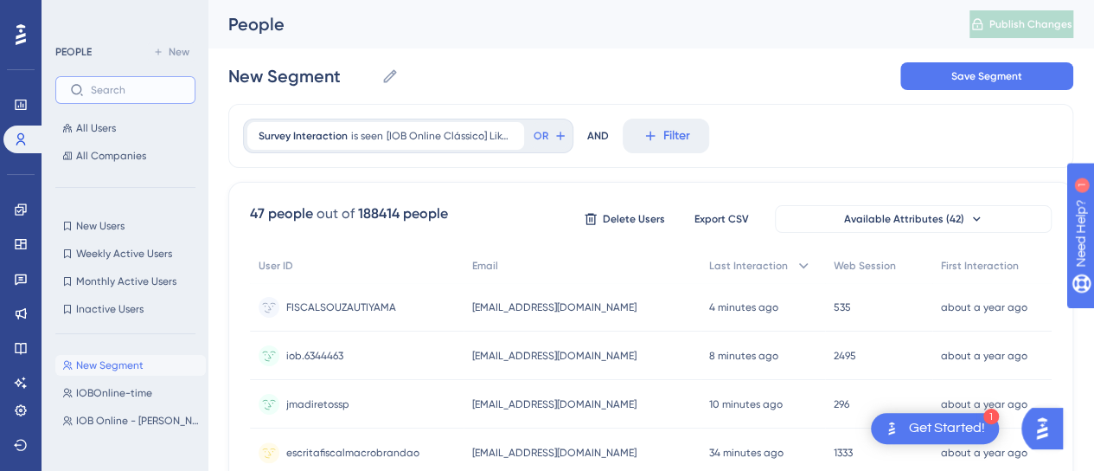
click at [121, 86] on input "text" at bounding box center [136, 90] width 90 height 12
click at [33, 105] on link at bounding box center [20, 105] width 35 height 28
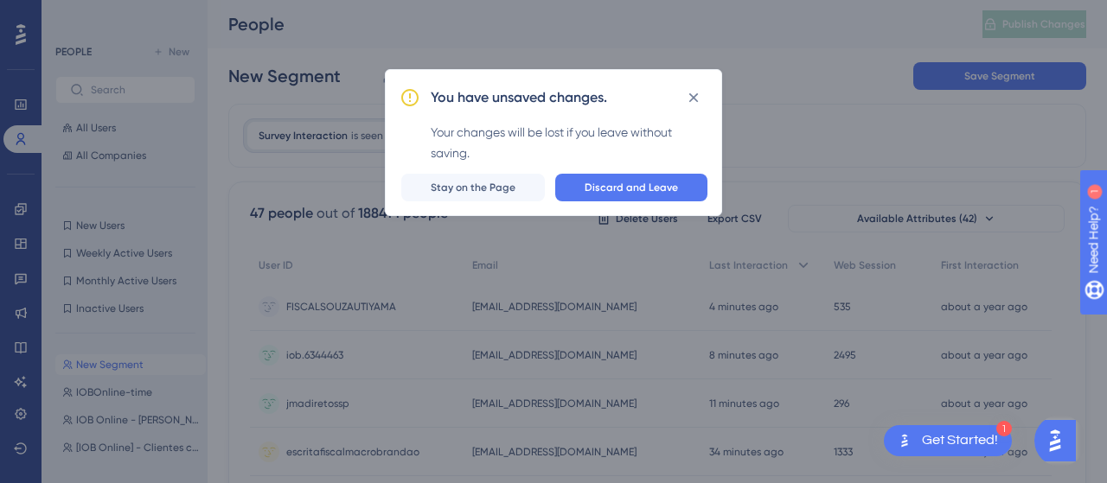
click at [694, 91] on icon at bounding box center [693, 97] width 17 height 17
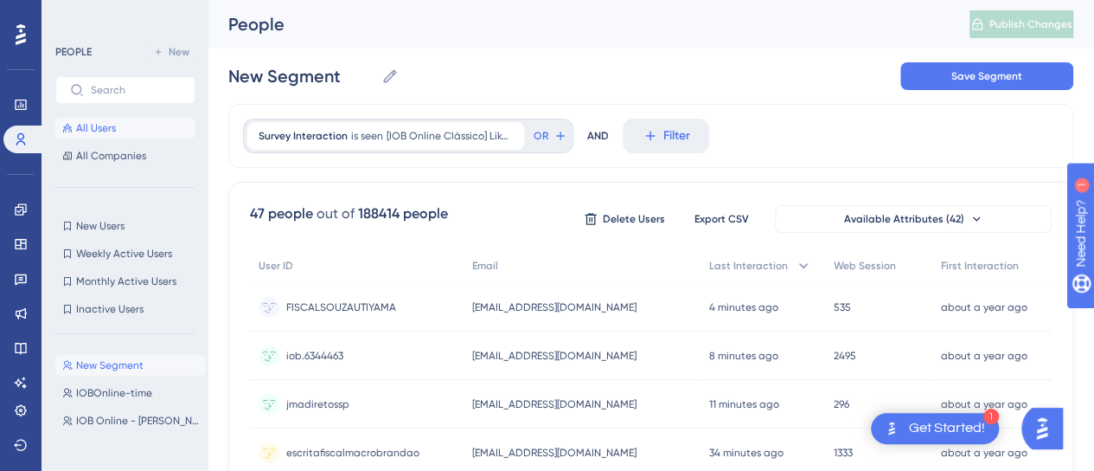
click at [93, 131] on span "All Users" at bounding box center [96, 128] width 40 height 14
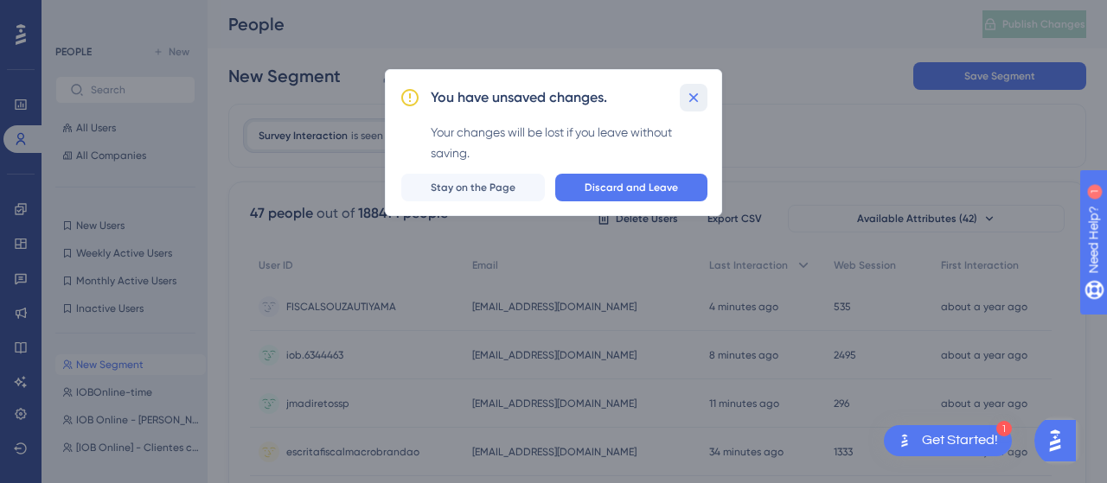
click at [698, 91] on icon at bounding box center [693, 97] width 17 height 17
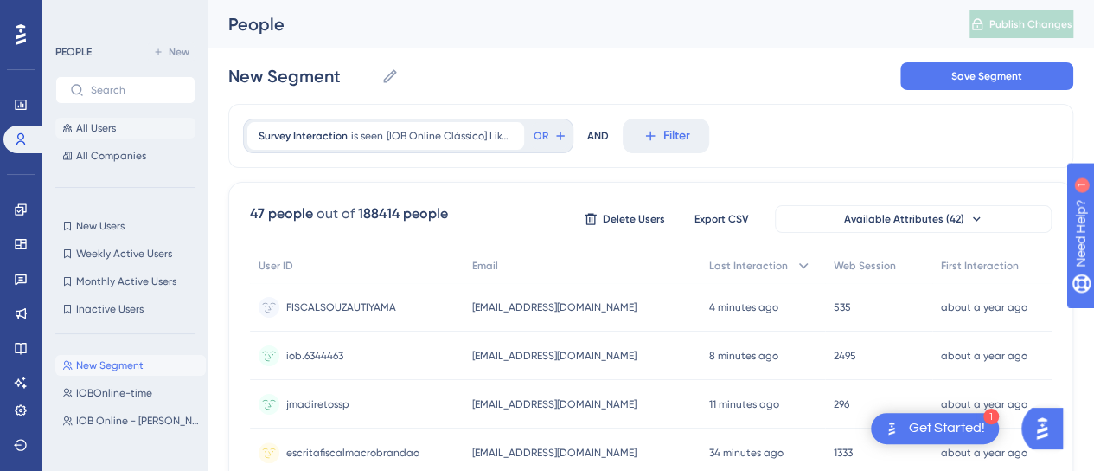
click at [86, 127] on span "All Users" at bounding box center [96, 128] width 40 height 14
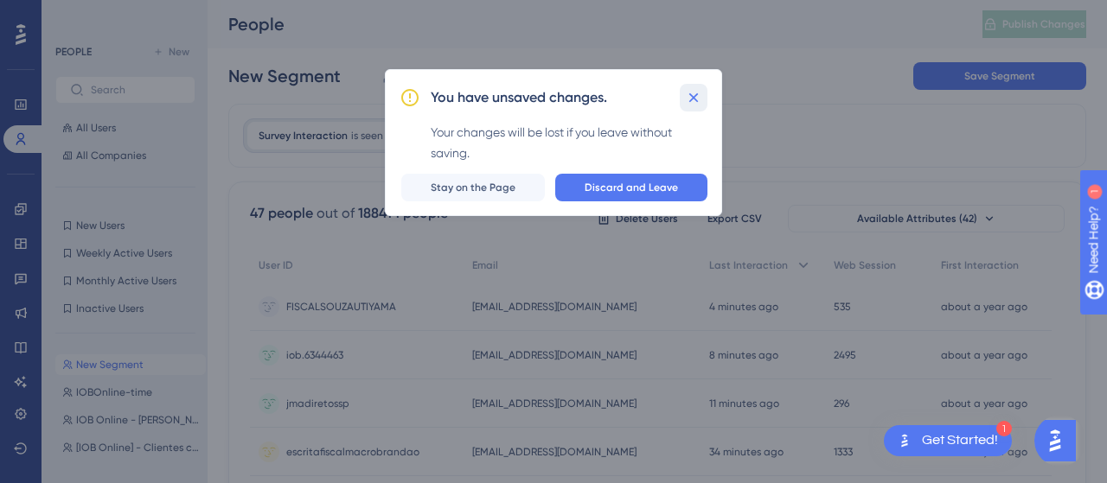
click at [687, 96] on icon at bounding box center [693, 97] width 17 height 17
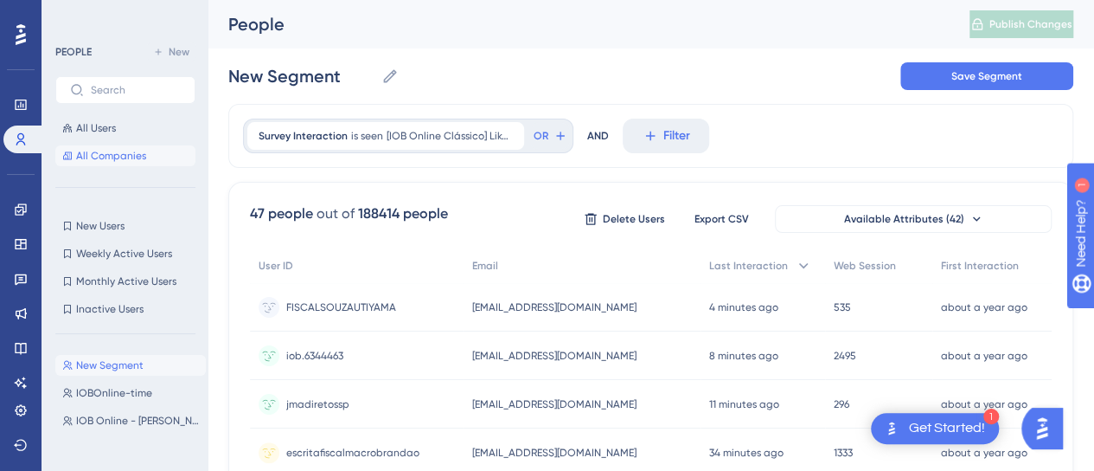
click at [150, 161] on button "All Companies" at bounding box center [125, 155] width 140 height 21
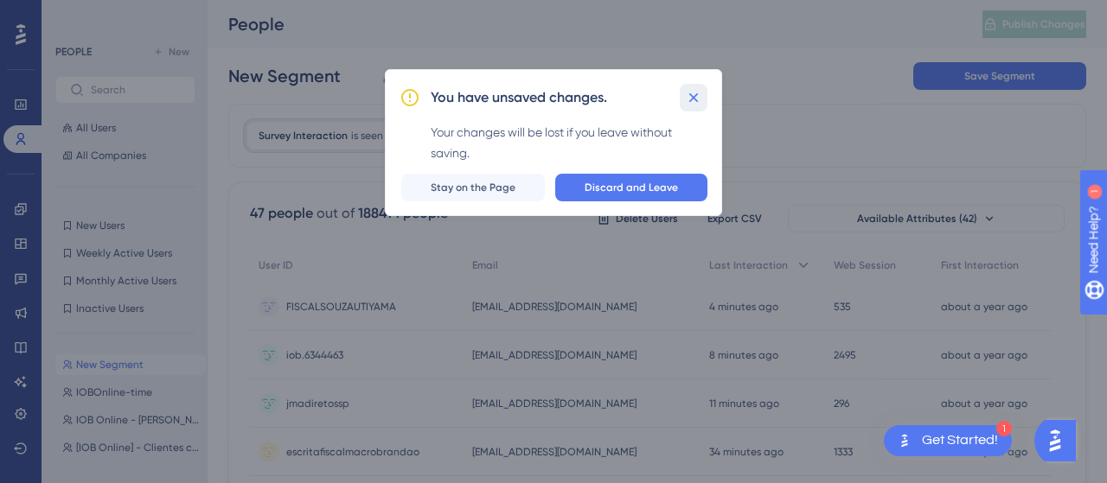
click at [693, 96] on icon at bounding box center [694, 98] width 10 height 10
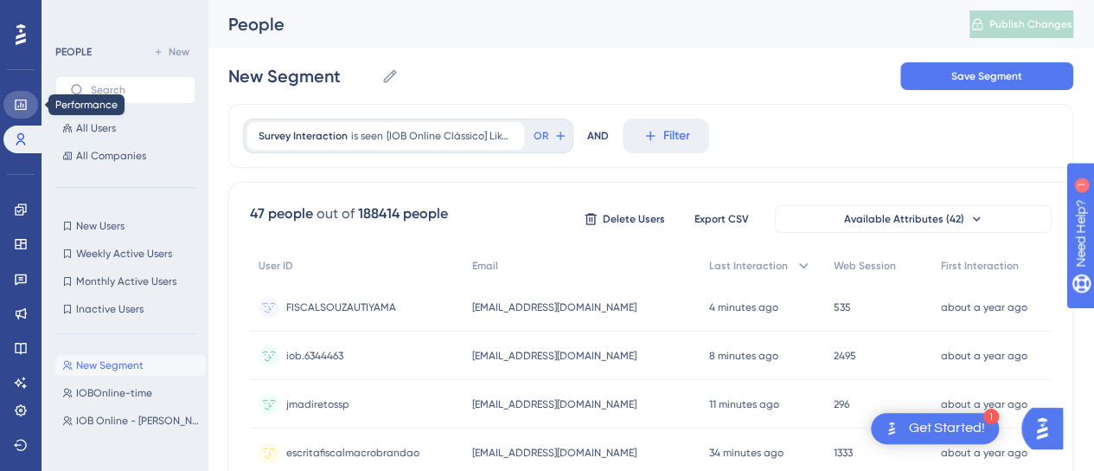
click at [26, 110] on icon at bounding box center [20, 104] width 11 height 10
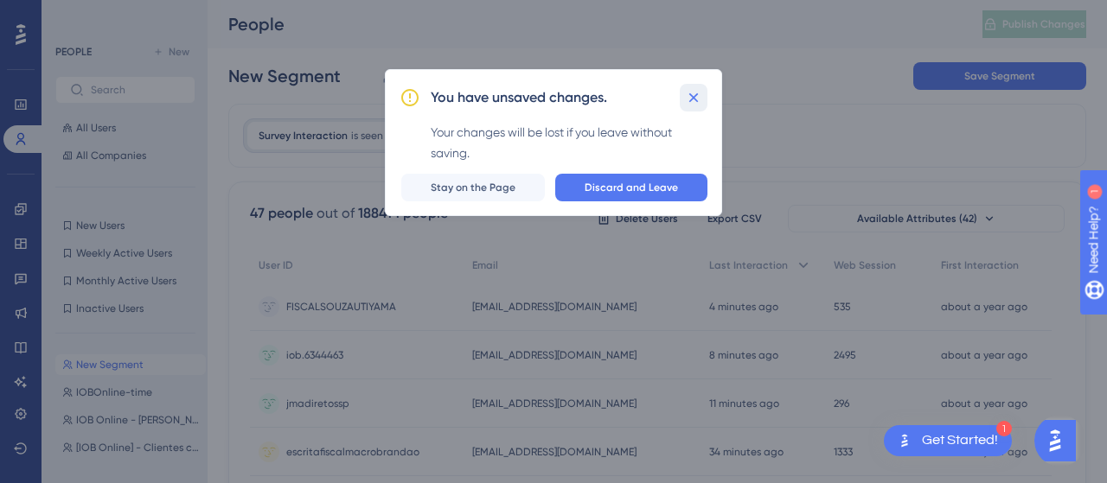
click at [696, 99] on icon at bounding box center [694, 98] width 10 height 10
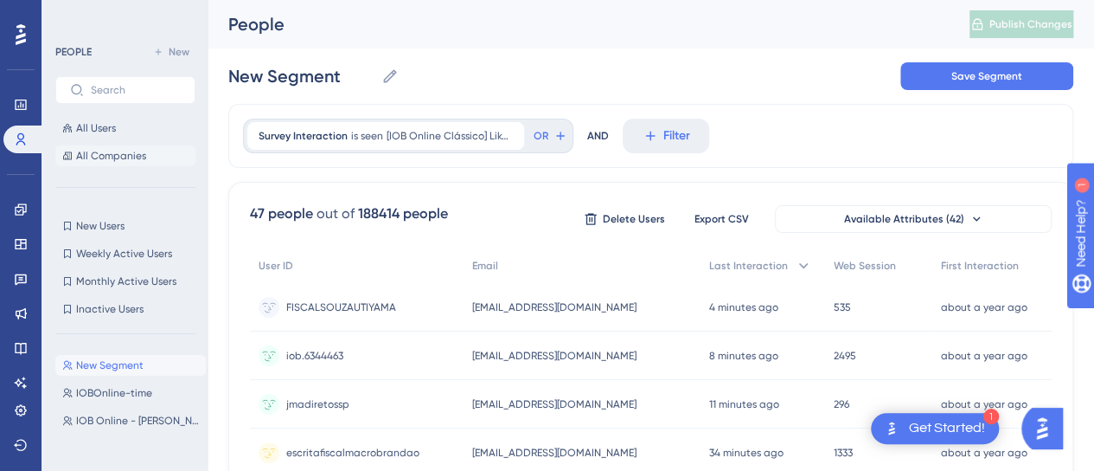
click at [95, 159] on span "All Companies" at bounding box center [111, 156] width 70 height 14
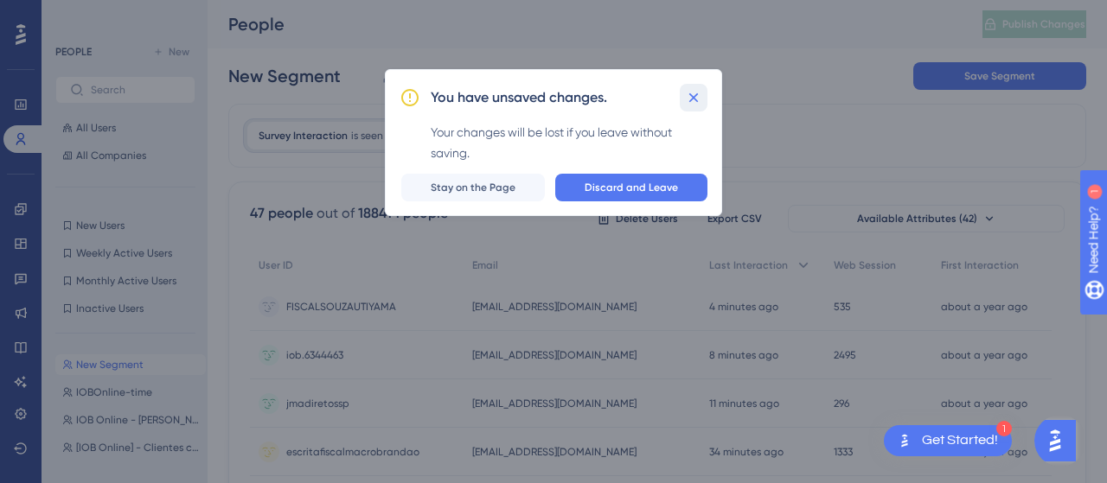
click at [694, 97] on icon at bounding box center [694, 98] width 10 height 10
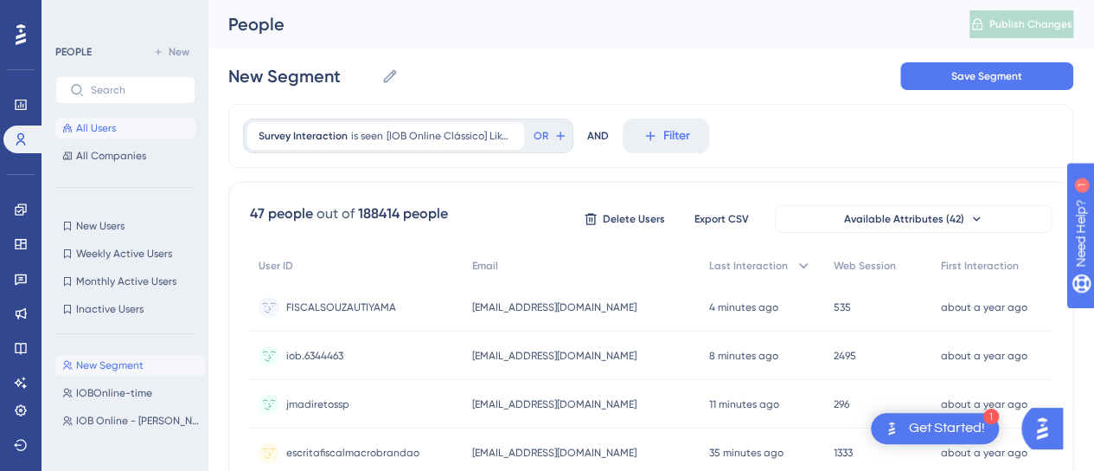
click at [97, 136] on button "All Users" at bounding box center [125, 128] width 140 height 21
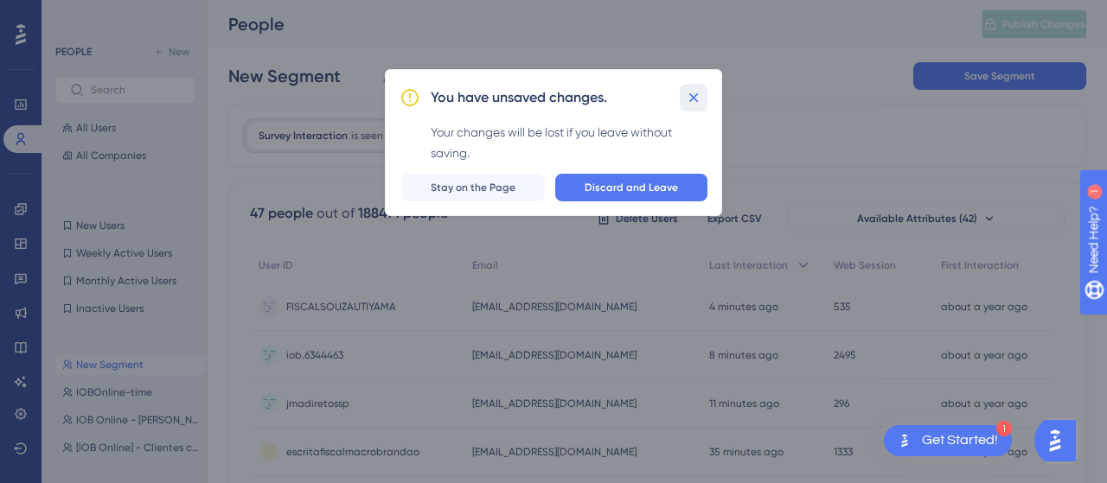
click at [695, 95] on icon at bounding box center [694, 98] width 10 height 10
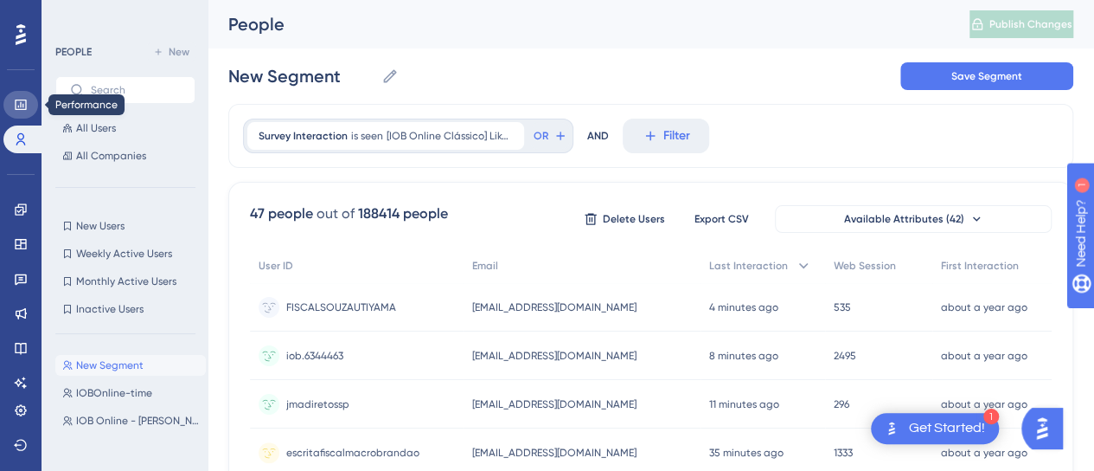
click at [12, 96] on link at bounding box center [20, 105] width 35 height 28
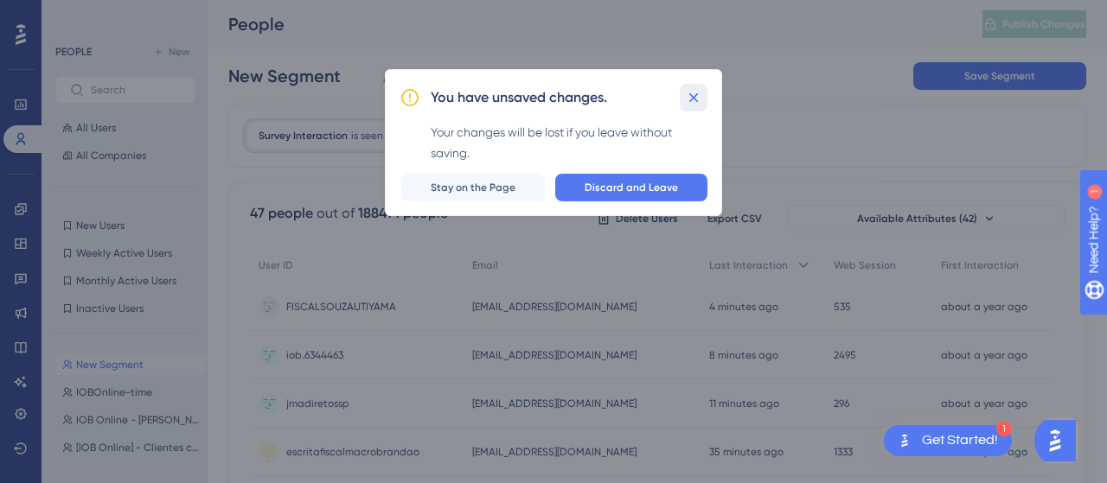
click at [702, 96] on icon at bounding box center [693, 97] width 17 height 17
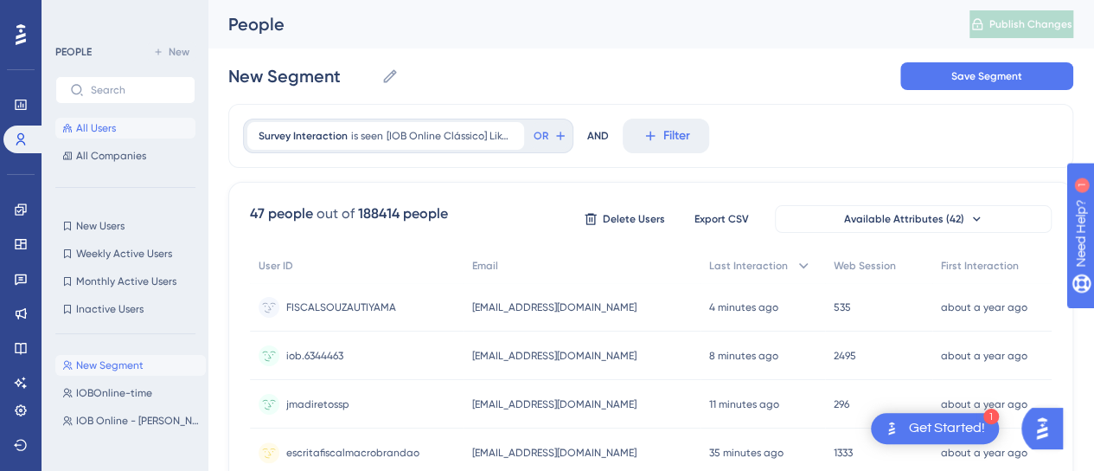
click at [92, 128] on span "All Users" at bounding box center [96, 128] width 40 height 14
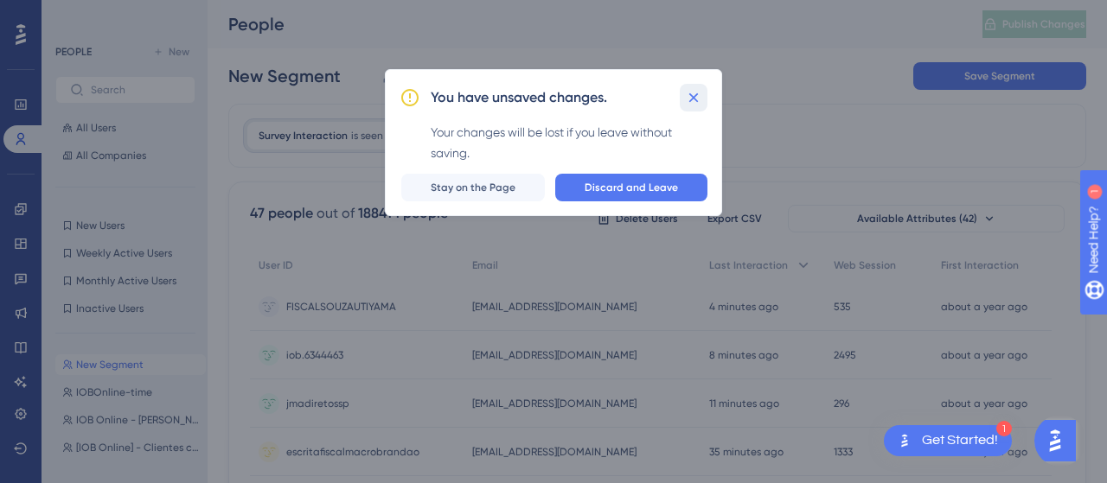
click at [685, 94] on icon at bounding box center [693, 97] width 17 height 17
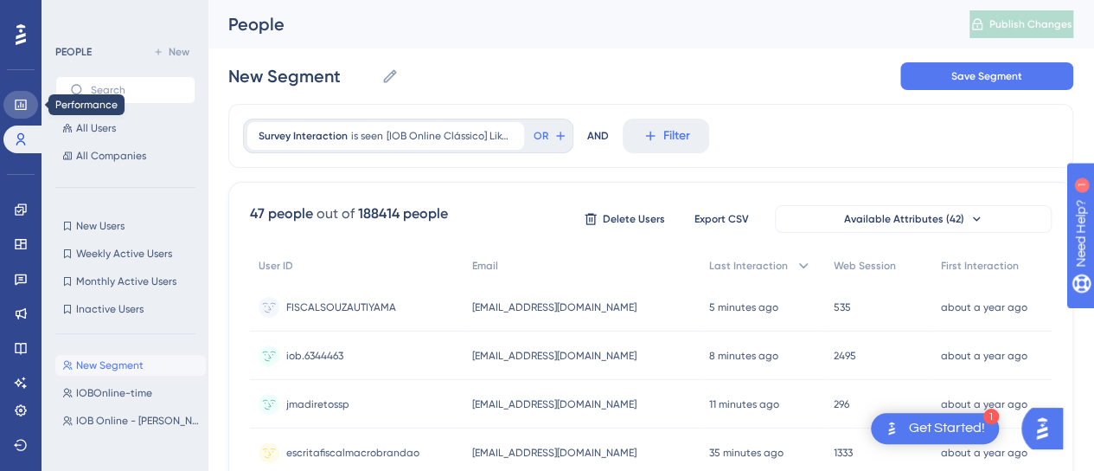
click at [12, 104] on link at bounding box center [20, 105] width 35 height 28
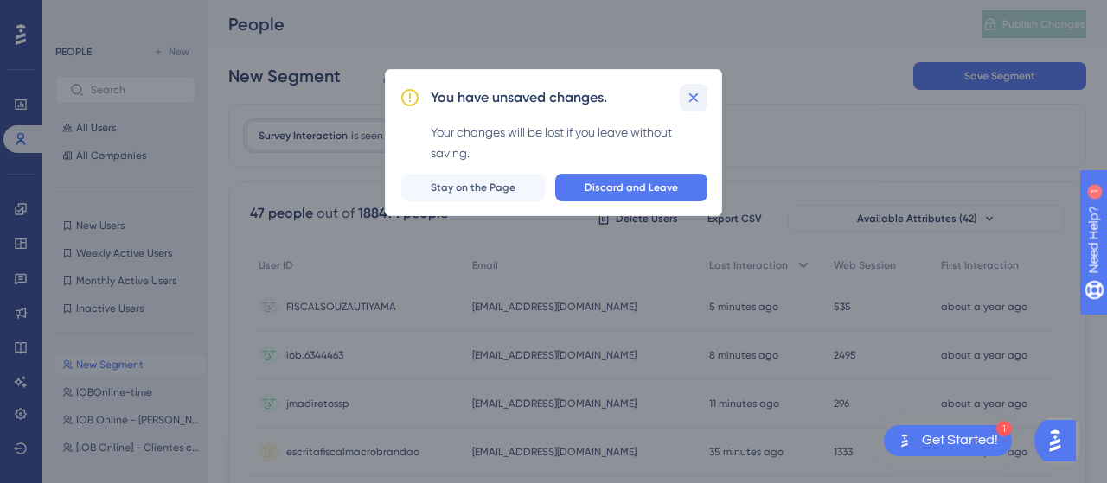
click at [681, 93] on button at bounding box center [694, 98] width 28 height 28
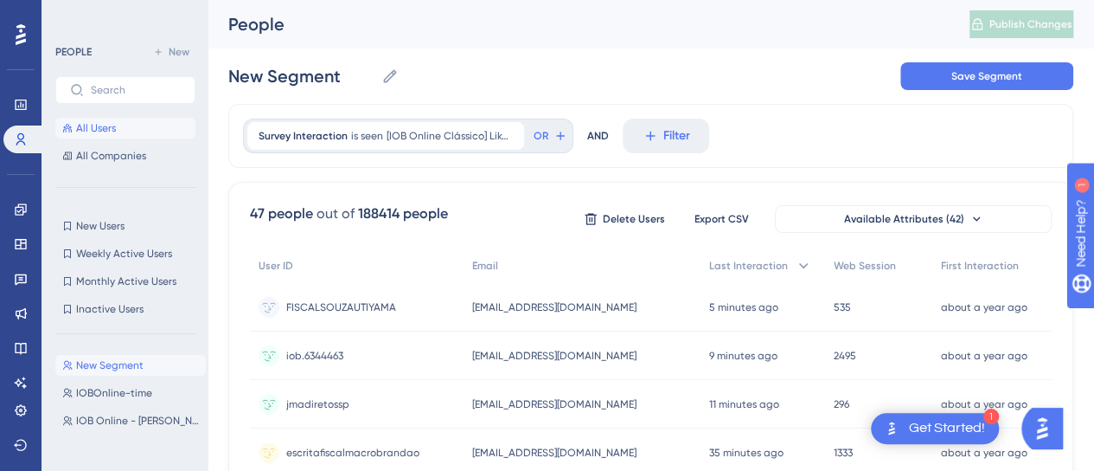
click at [99, 130] on span "All Users" at bounding box center [96, 128] width 40 height 14
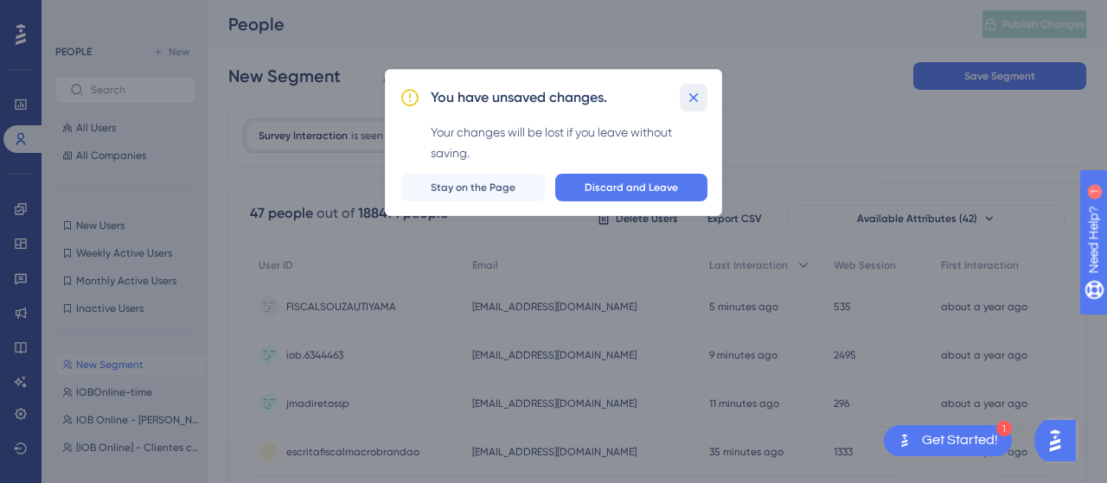
click at [696, 98] on icon at bounding box center [693, 97] width 17 height 17
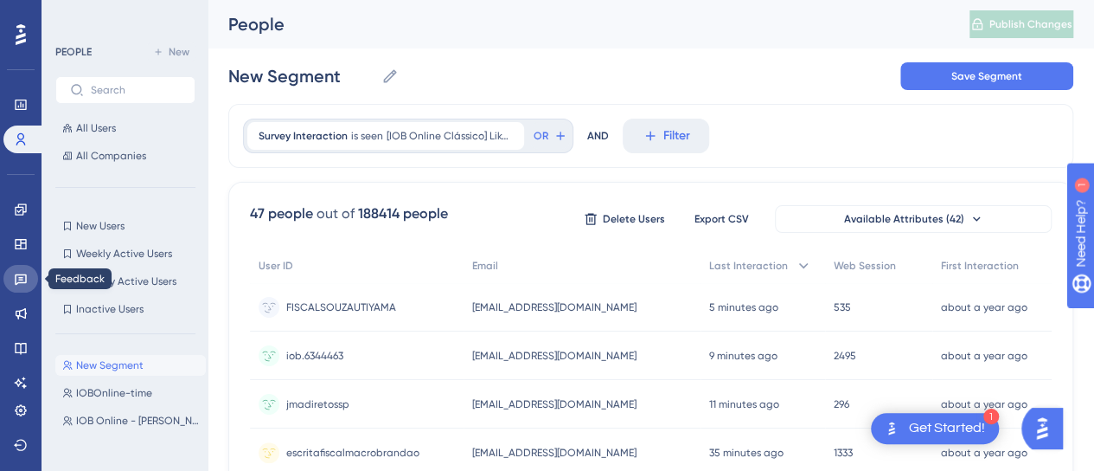
click at [17, 283] on icon at bounding box center [21, 279] width 12 height 11
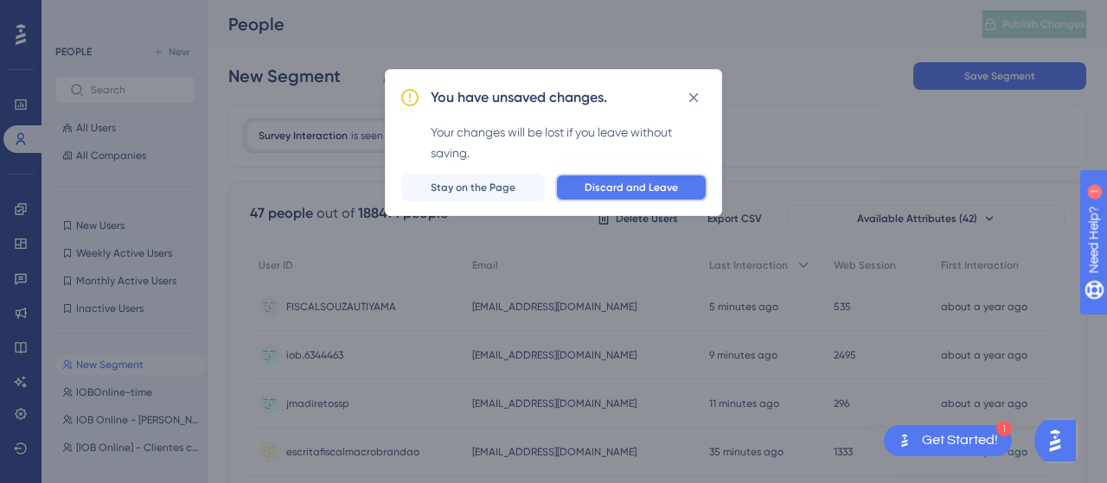
click at [605, 182] on span "Discard and Leave" at bounding box center [631, 188] width 93 height 14
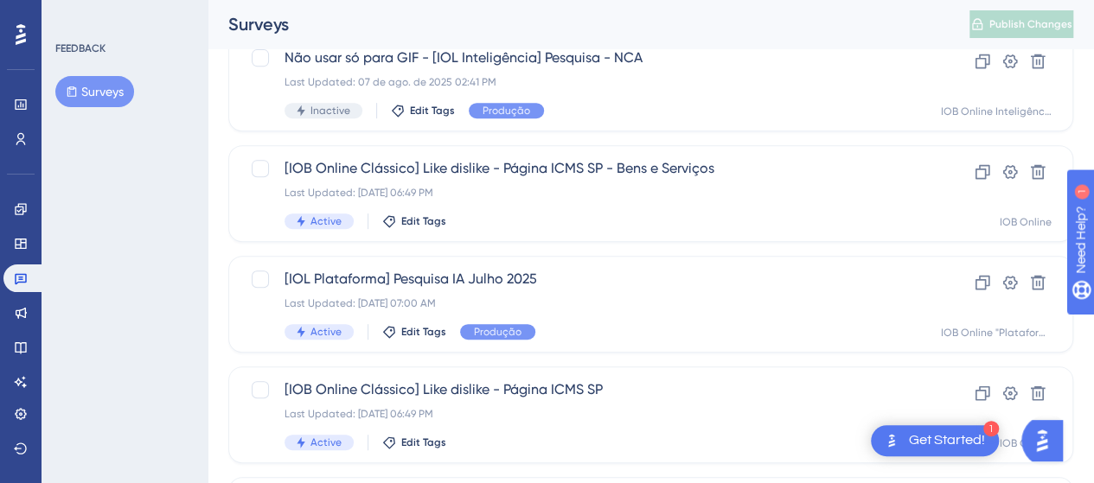
scroll to position [519, 0]
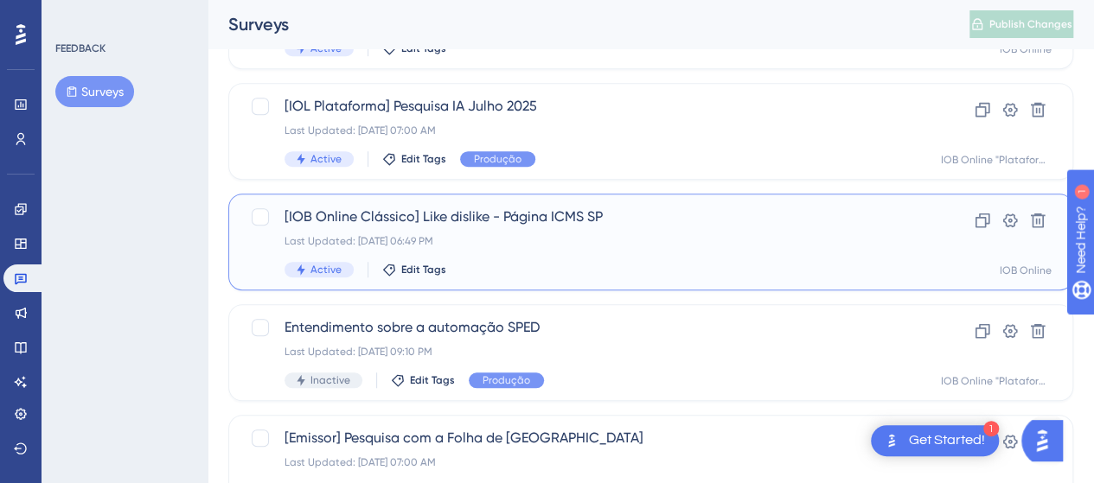
click at [512, 212] on span "[IOB Online Clássico] Like dislike - Página ICMS SP" at bounding box center [582, 217] width 594 height 21
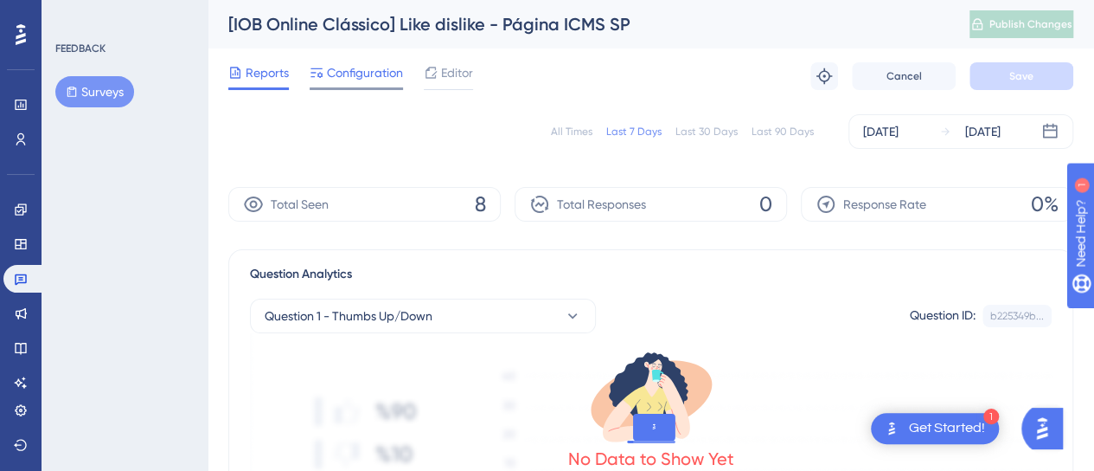
click at [381, 70] on span "Configuration" at bounding box center [365, 72] width 76 height 21
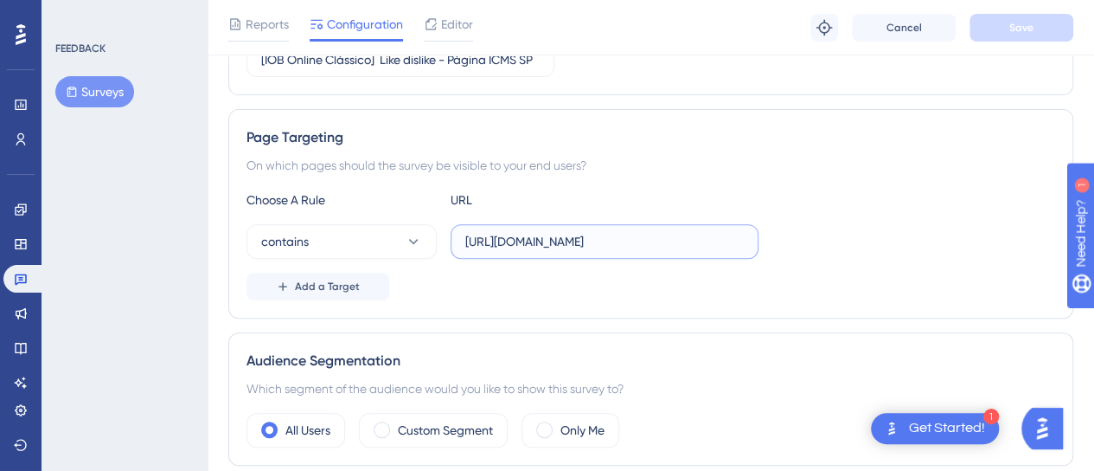
scroll to position [0, 423]
drag, startPoint x: 607, startPoint y: 241, endPoint x: 691, endPoint y: 241, distance: 83.9
click at [691, 241] on input "[URL][DOMAIN_NAME]" at bounding box center [604, 241] width 279 height 19
click at [586, 246] on input "[URL][DOMAIN_NAME]" at bounding box center [604, 241] width 279 height 19
drag, startPoint x: 528, startPoint y: 240, endPoint x: 811, endPoint y: 255, distance: 283.2
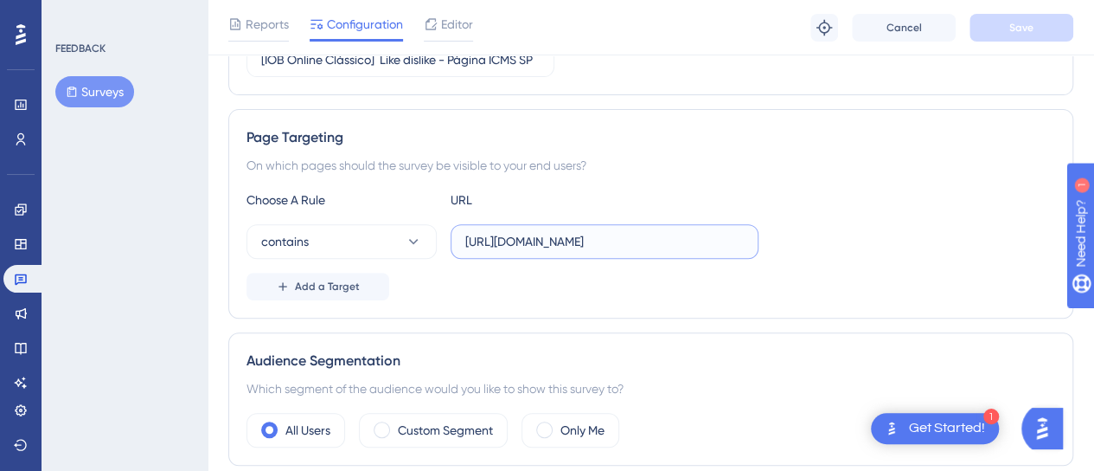
click at [811, 255] on div "contains [URL][DOMAIN_NAME]" at bounding box center [651, 241] width 809 height 35
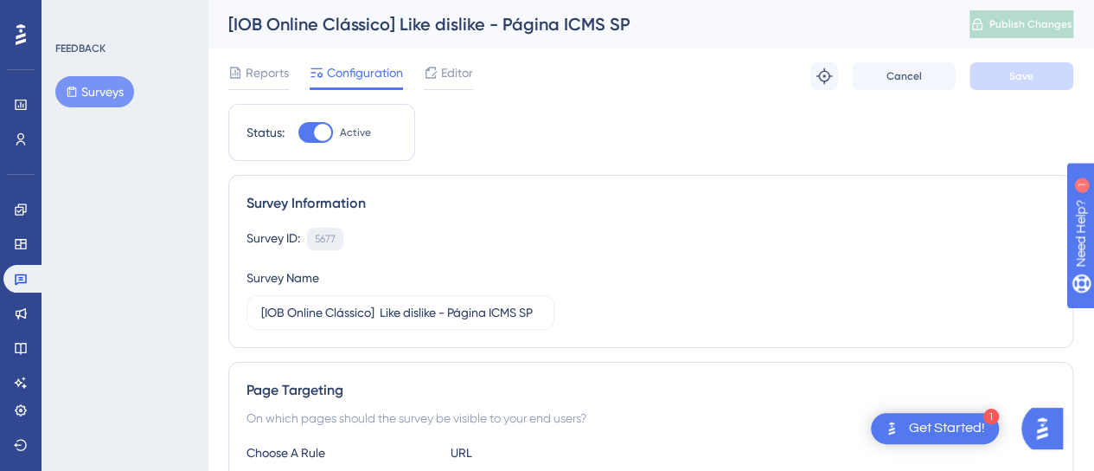
scroll to position [0, 0]
drag, startPoint x: 351, startPoint y: 237, endPoint x: 302, endPoint y: 239, distance: 49.3
click at [302, 239] on div "Survey ID: 5677 Copy" at bounding box center [651, 238] width 809 height 22
click at [392, 268] on div "Survey Name [IOB Online Clássico] Like dislike - Página ICMS SP" at bounding box center [401, 298] width 308 height 62
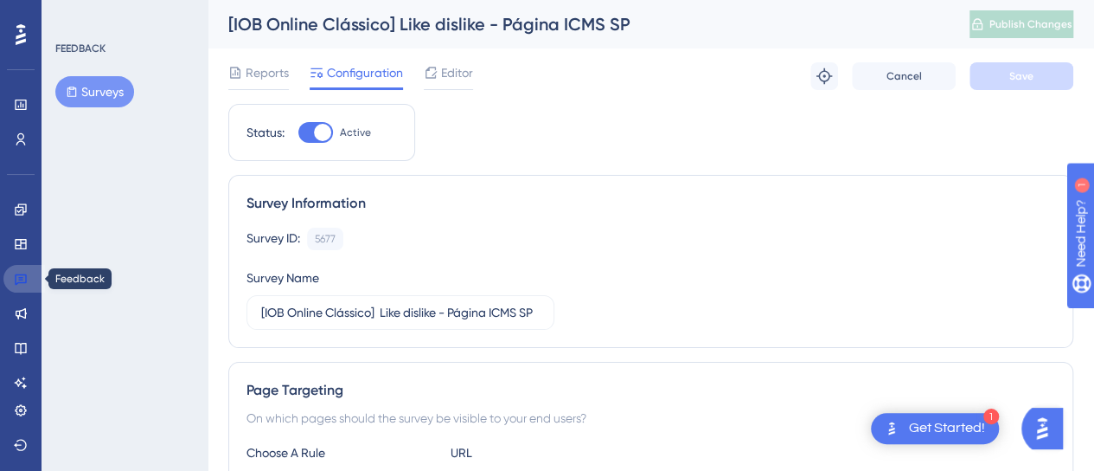
click at [24, 284] on icon at bounding box center [21, 279] width 14 height 14
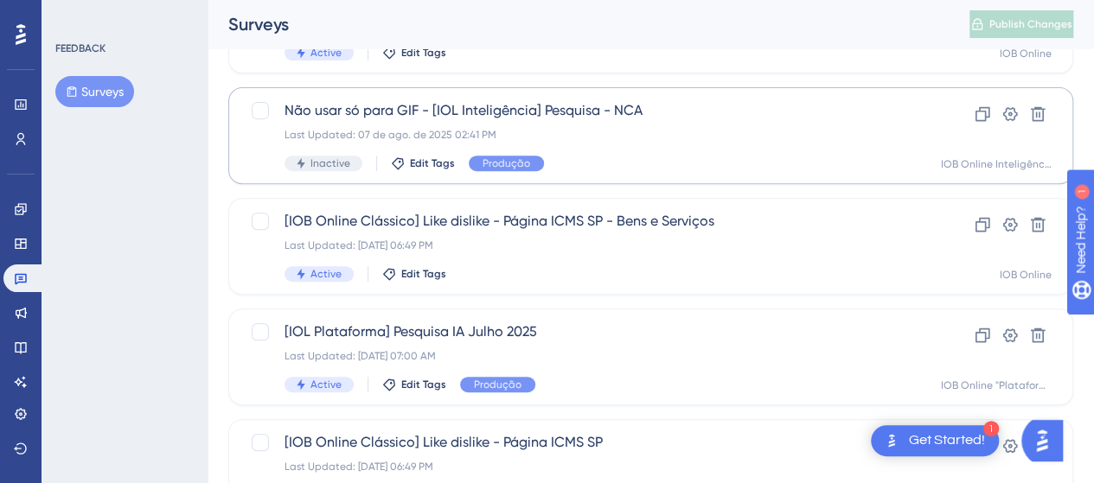
scroll to position [346, 0]
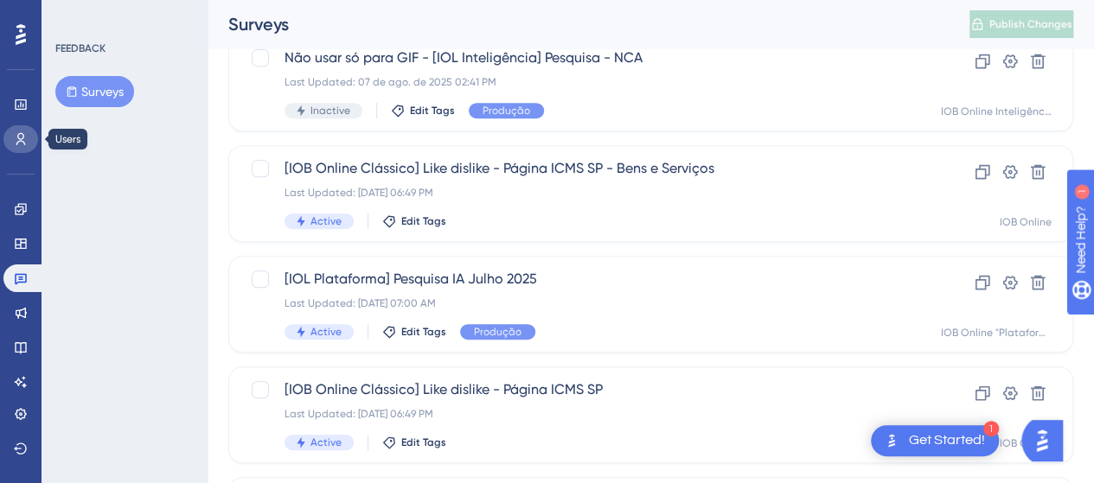
click at [12, 130] on link at bounding box center [20, 139] width 35 height 28
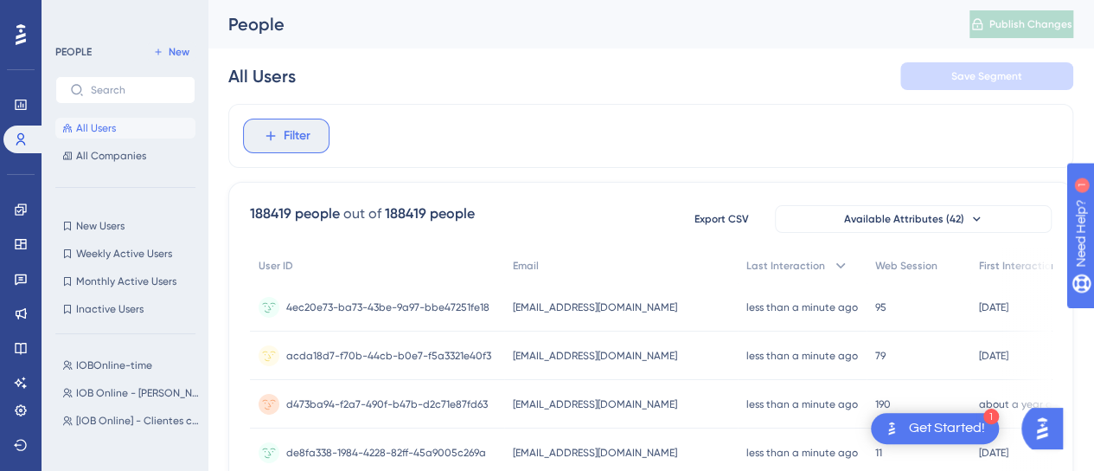
click at [284, 142] on span "Filter" at bounding box center [297, 135] width 27 height 21
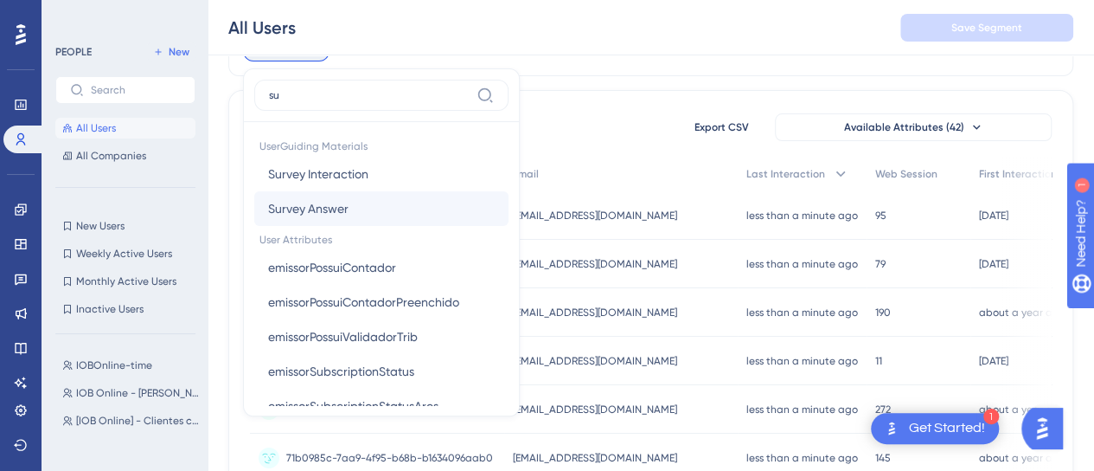
type input "su"
click at [306, 202] on span "Survey Answer" at bounding box center [308, 208] width 80 height 21
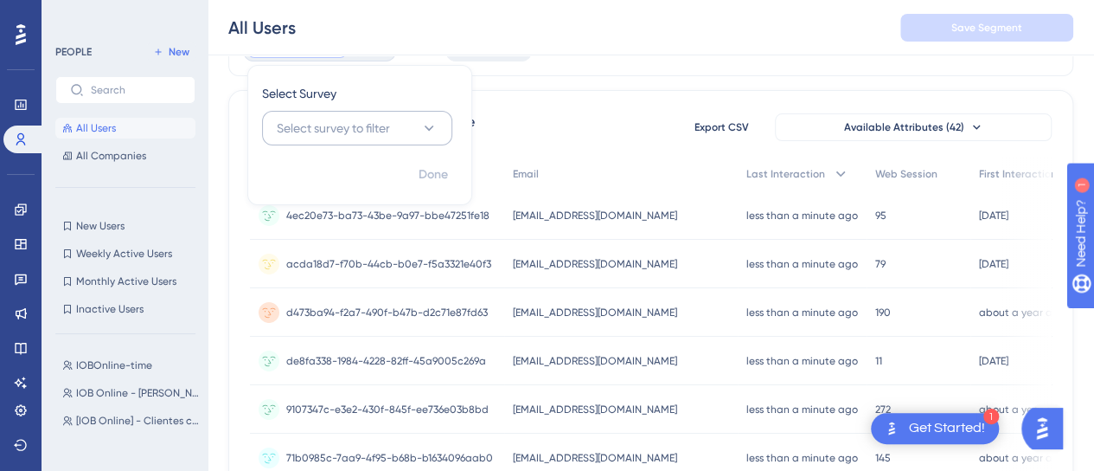
click at [419, 117] on button "Select survey to filter" at bounding box center [357, 128] width 190 height 35
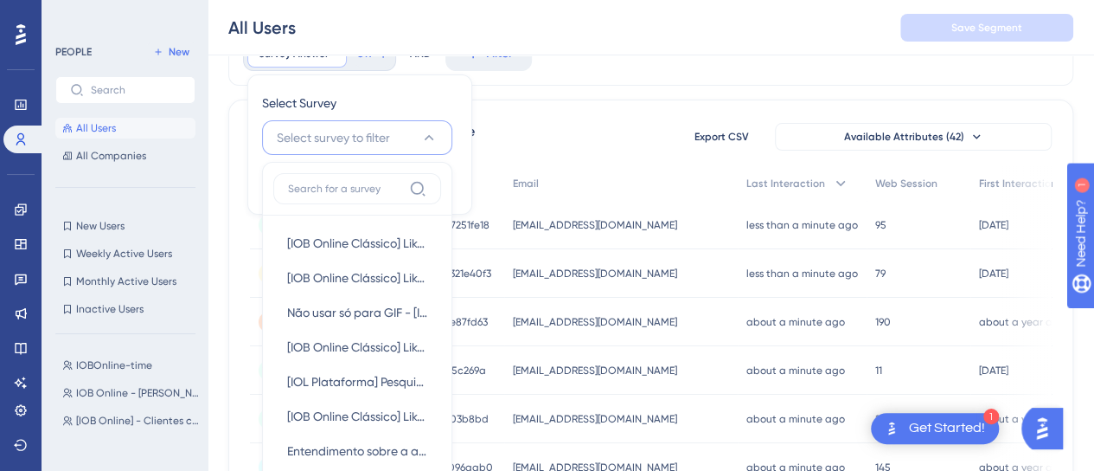
scroll to position [176, 0]
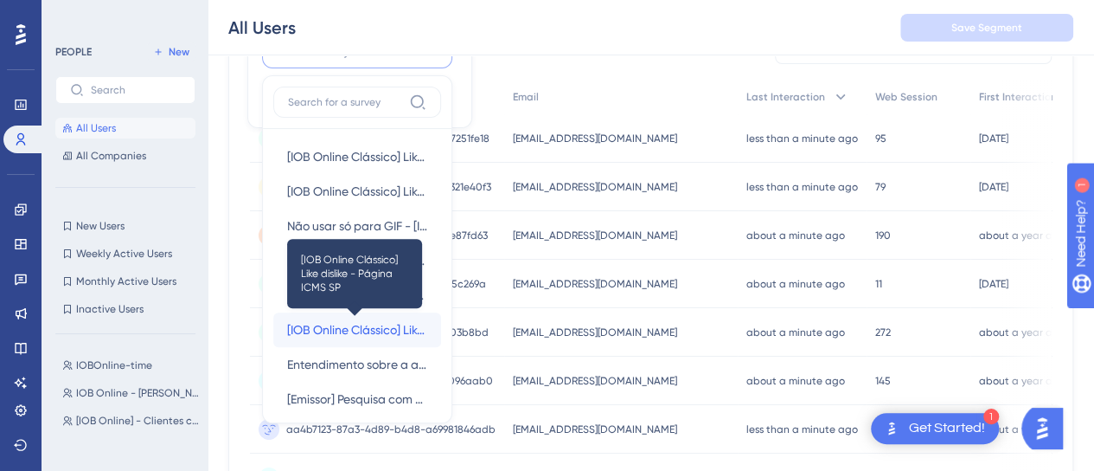
click at [355, 322] on span "[IOB Online Clássico] Like dislike - Página ICMS SP" at bounding box center [357, 329] width 140 height 21
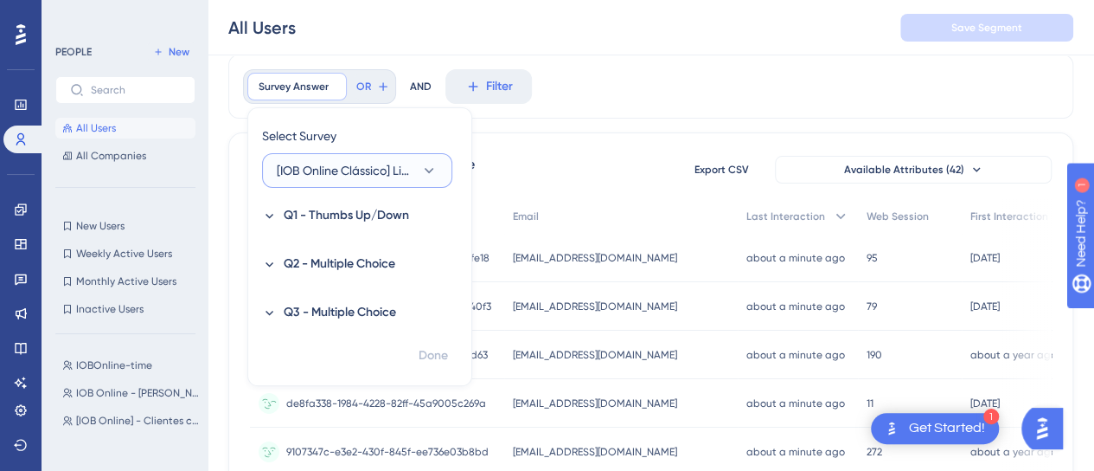
scroll to position [3, 0]
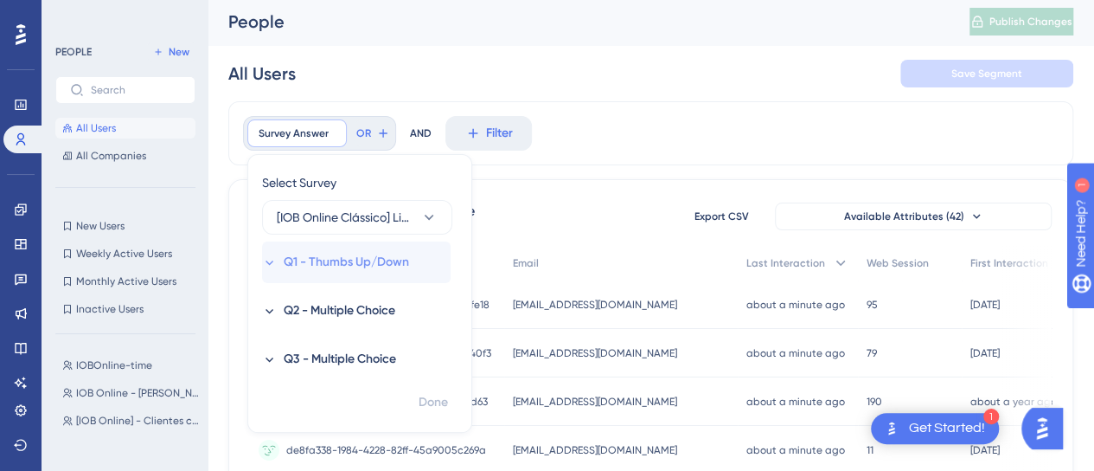
click at [272, 262] on icon at bounding box center [269, 262] width 15 height 15
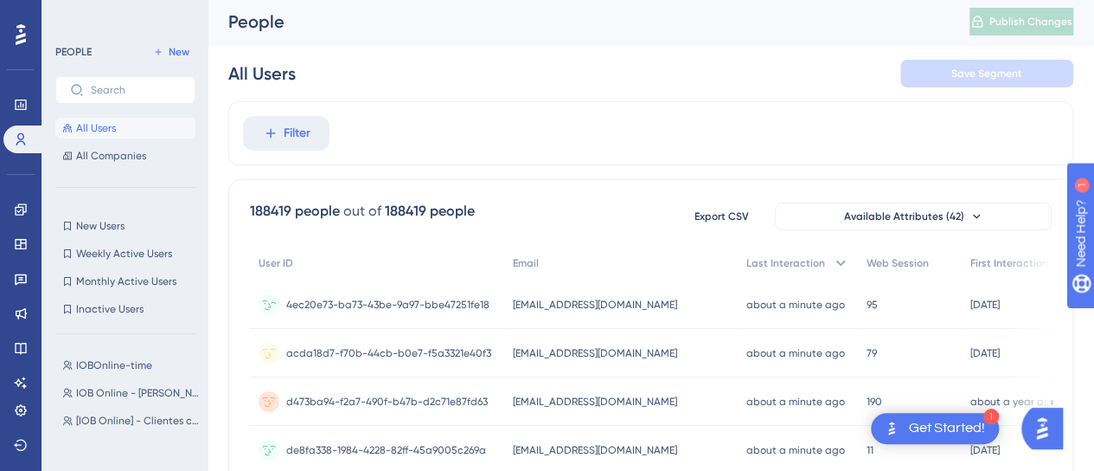
scroll to position [33, 0]
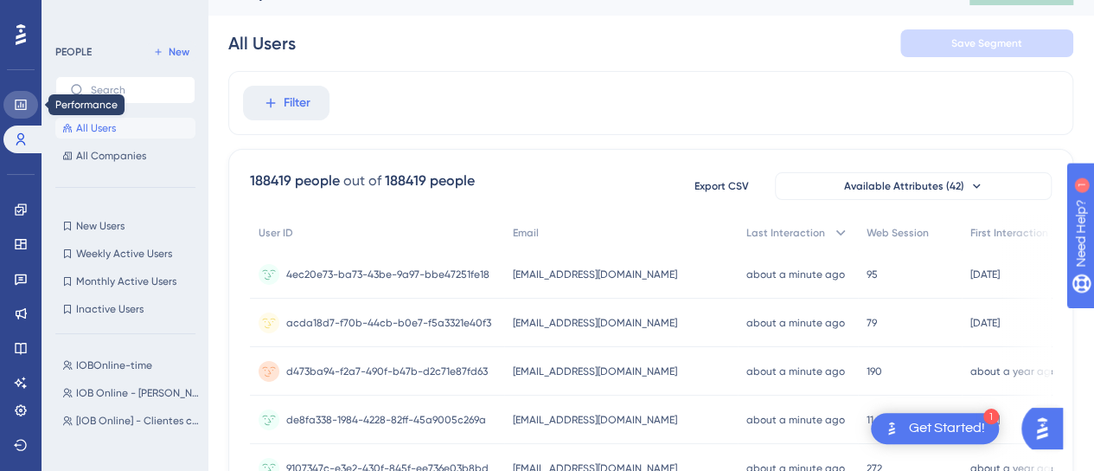
click at [12, 105] on link at bounding box center [20, 105] width 35 height 28
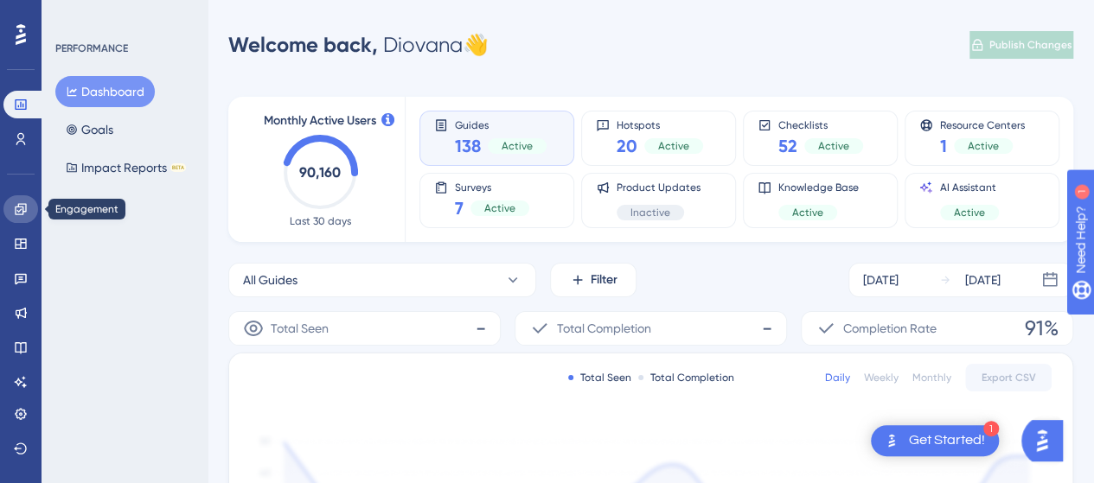
click at [14, 209] on icon at bounding box center [21, 209] width 14 height 14
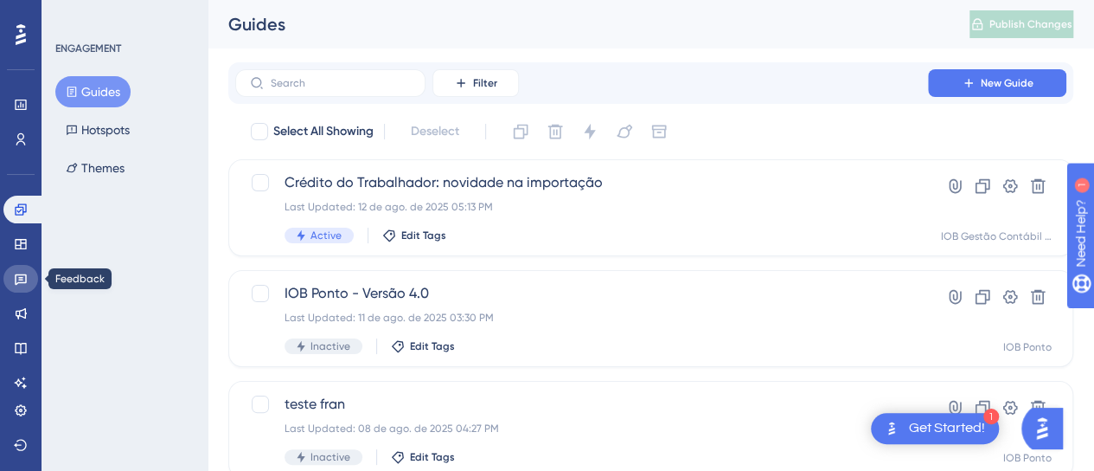
click at [14, 285] on icon at bounding box center [21, 279] width 14 height 14
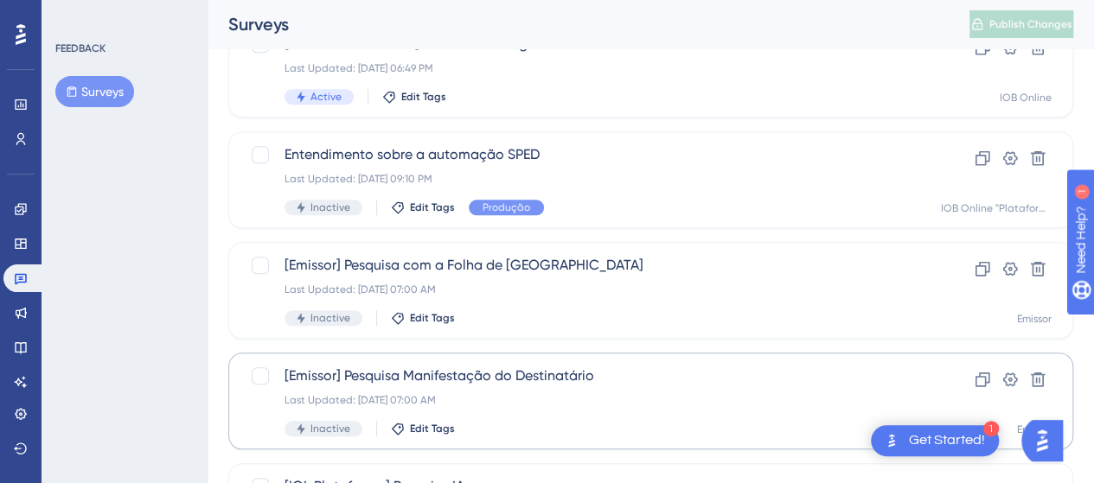
scroll to position [858, 0]
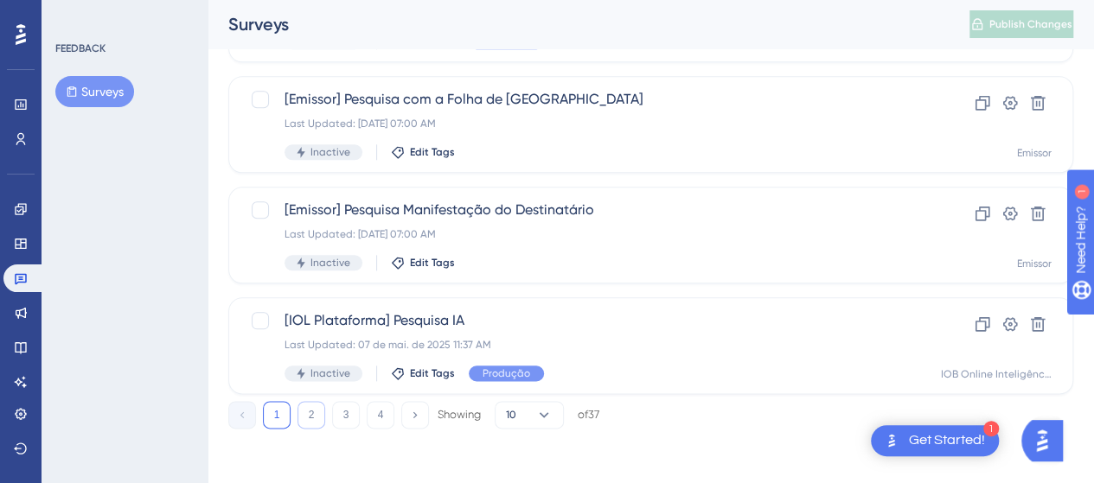
click at [306, 412] on button "2" at bounding box center [312, 415] width 28 height 28
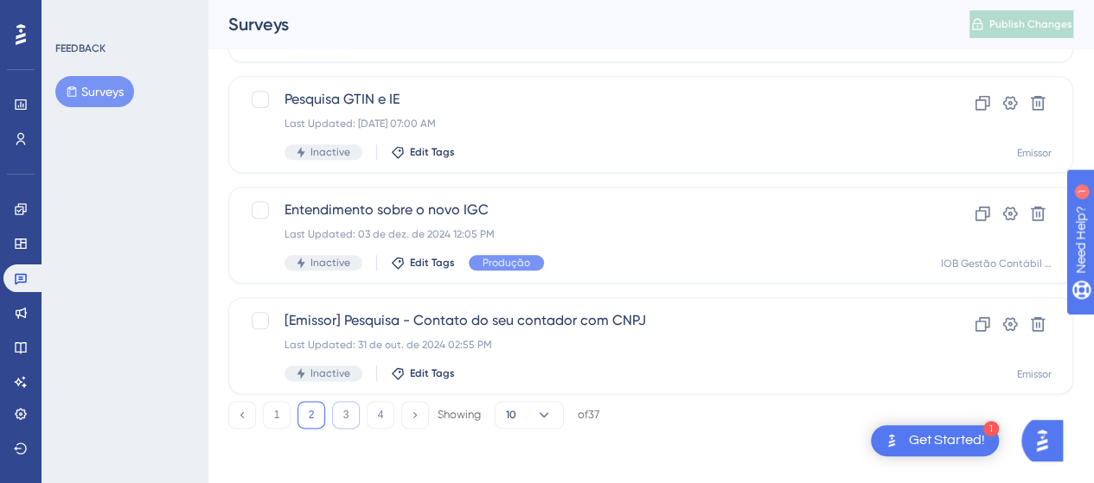
click at [336, 419] on button "3" at bounding box center [346, 415] width 28 height 28
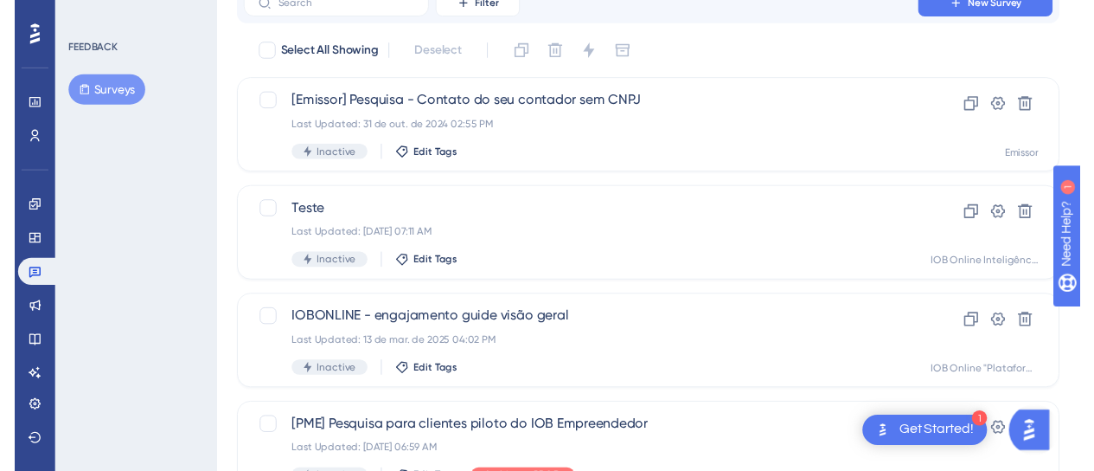
scroll to position [0, 0]
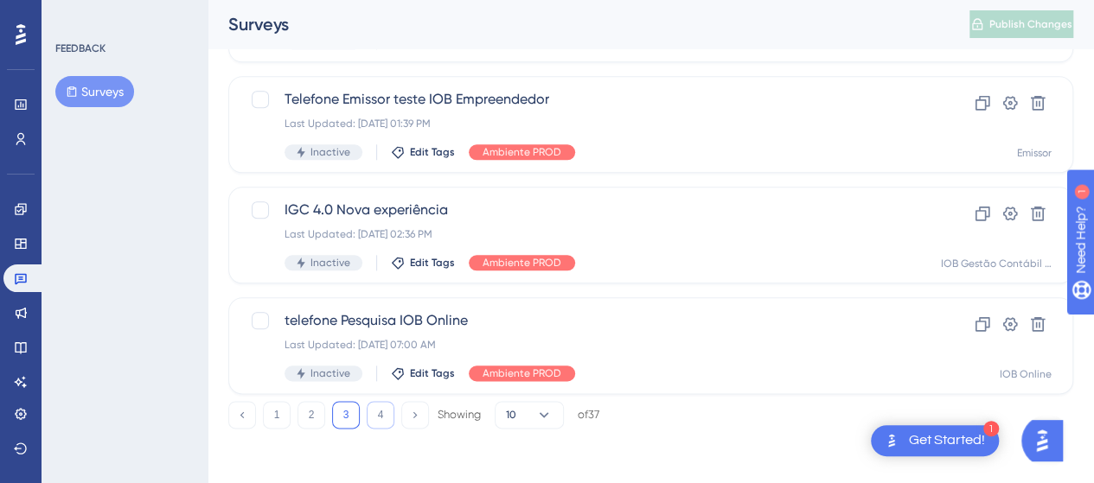
click at [381, 422] on button "4" at bounding box center [381, 415] width 28 height 28
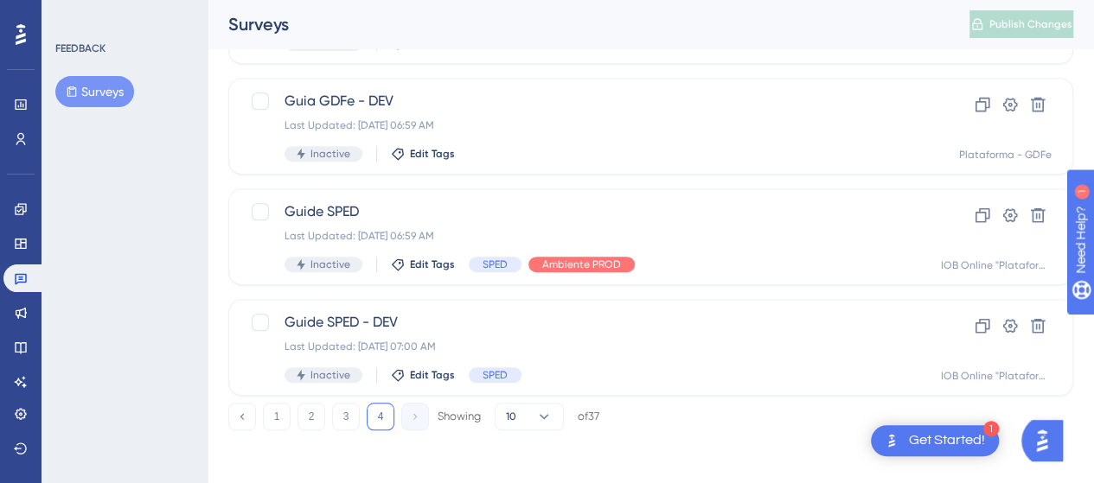
scroll to position [526, 0]
click at [280, 419] on button "1" at bounding box center [277, 415] width 28 height 28
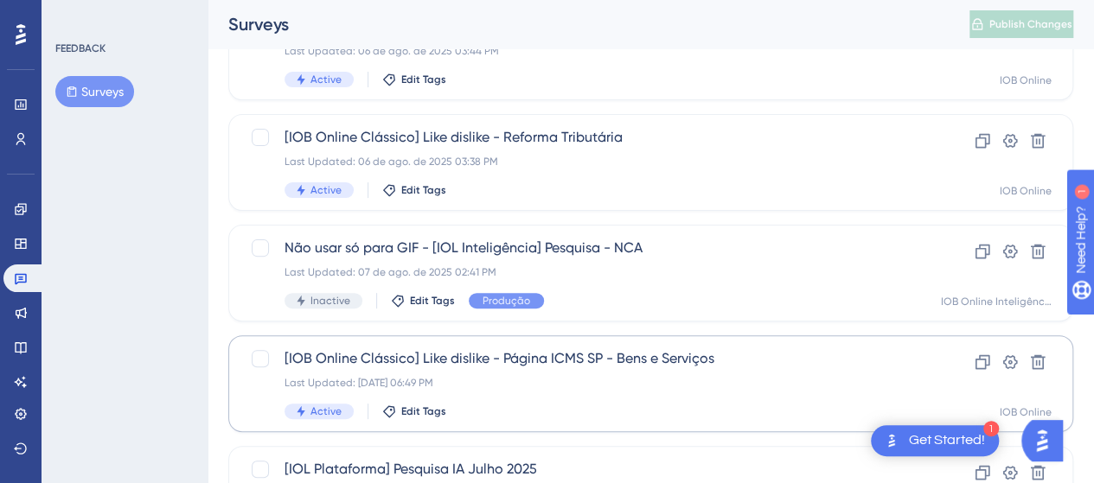
scroll to position [180, 0]
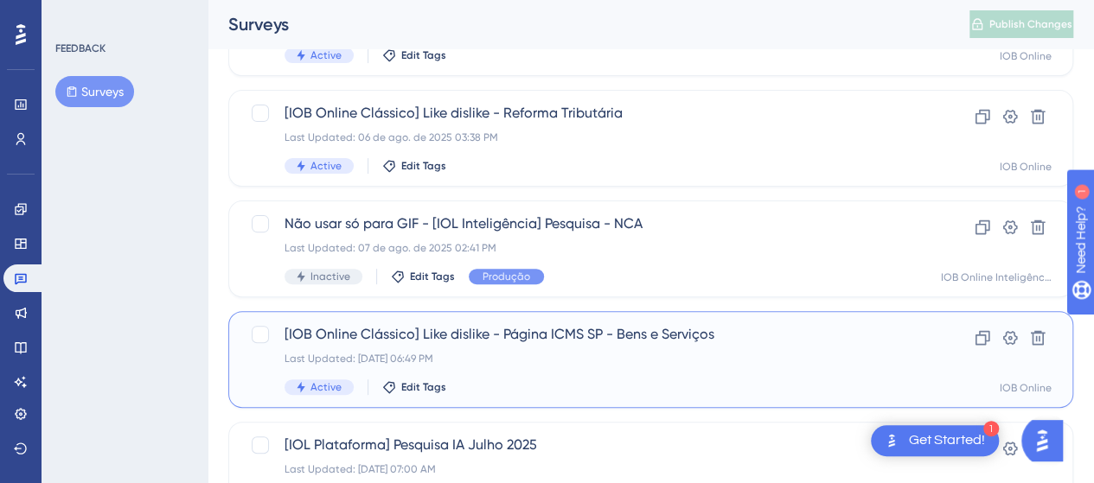
click at [599, 334] on span "[IOB Online Clássico] Like dislike - Página ICMS SP - Bens e Serviços" at bounding box center [582, 334] width 594 height 21
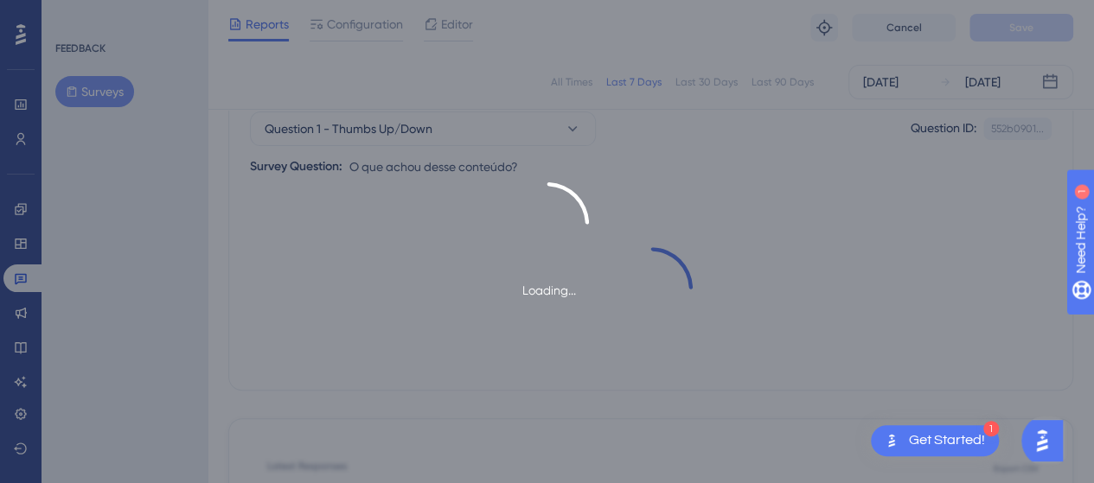
click at [379, 17] on div "Performance Users Engagement Widgets Feedback Product Updates Knowledge Base AI…" at bounding box center [651, 414] width 887 height 1188
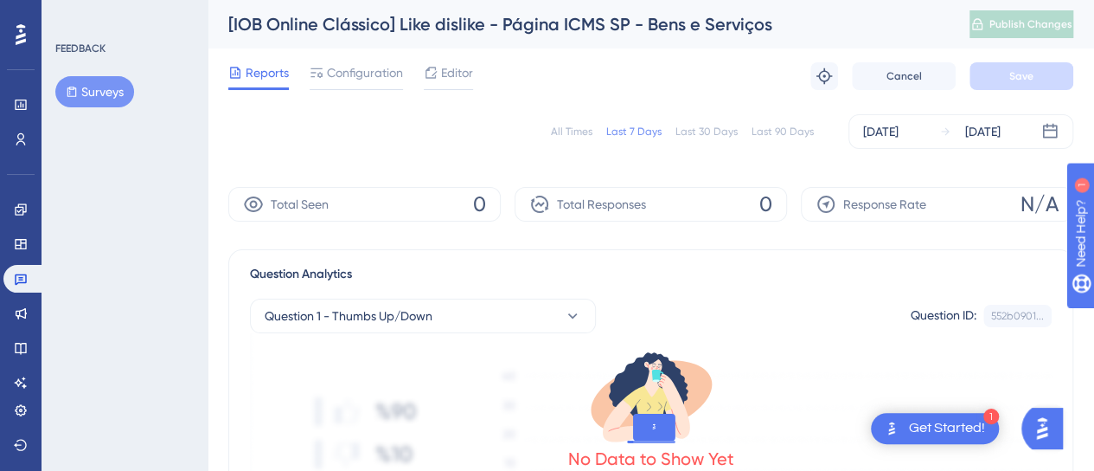
click at [577, 131] on div "All Times" at bounding box center [572, 132] width 42 height 14
click at [490, 316] on button "Question 1 - Thumbs Up/Down" at bounding box center [423, 315] width 346 height 35
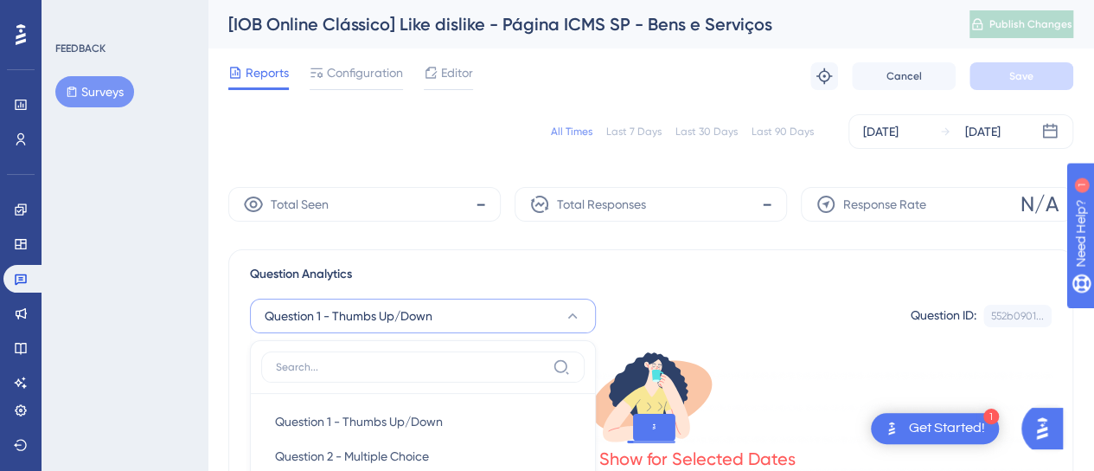
scroll to position [185, 0]
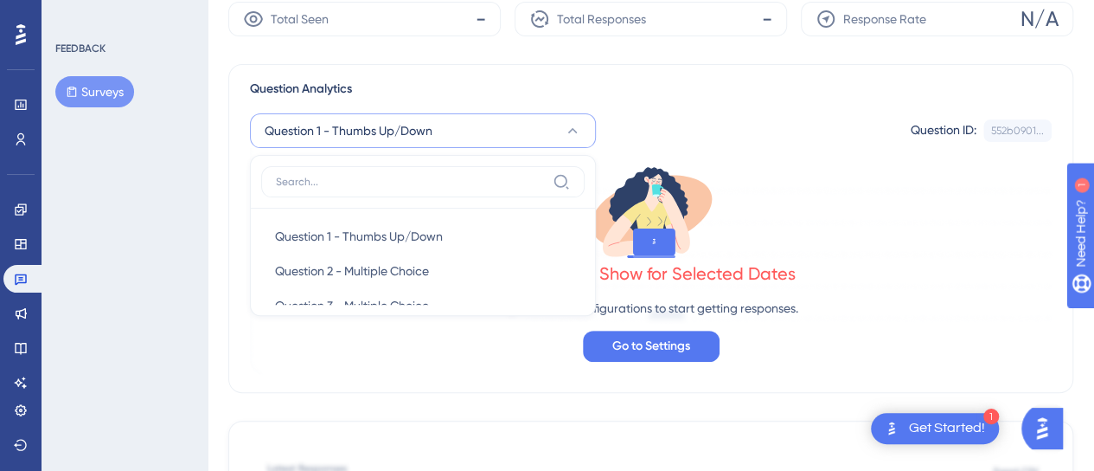
click at [484, 319] on div "No Data to Show for Selected Dates Review your configurations to start getting …" at bounding box center [651, 261] width 802 height 227
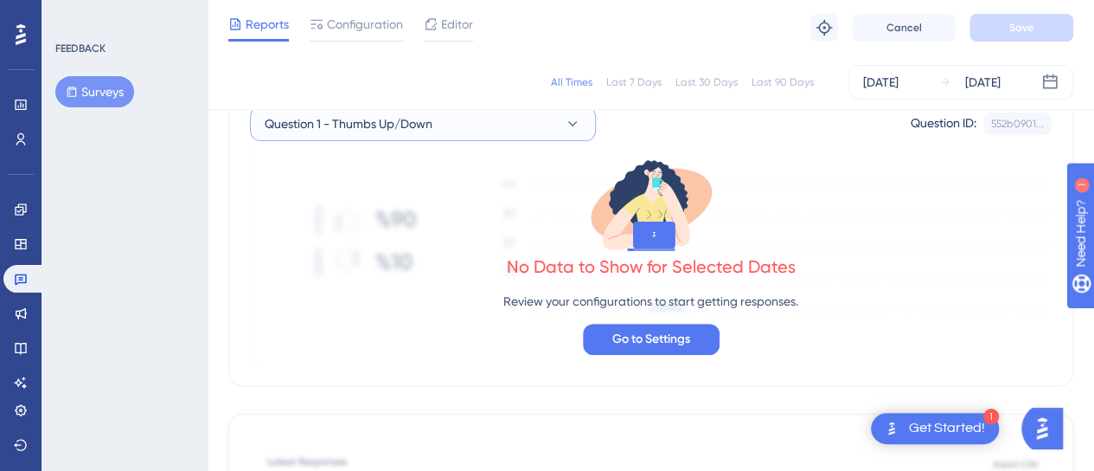
click at [463, 129] on button "Question 1 - Thumbs Up/Down" at bounding box center [423, 123] width 346 height 35
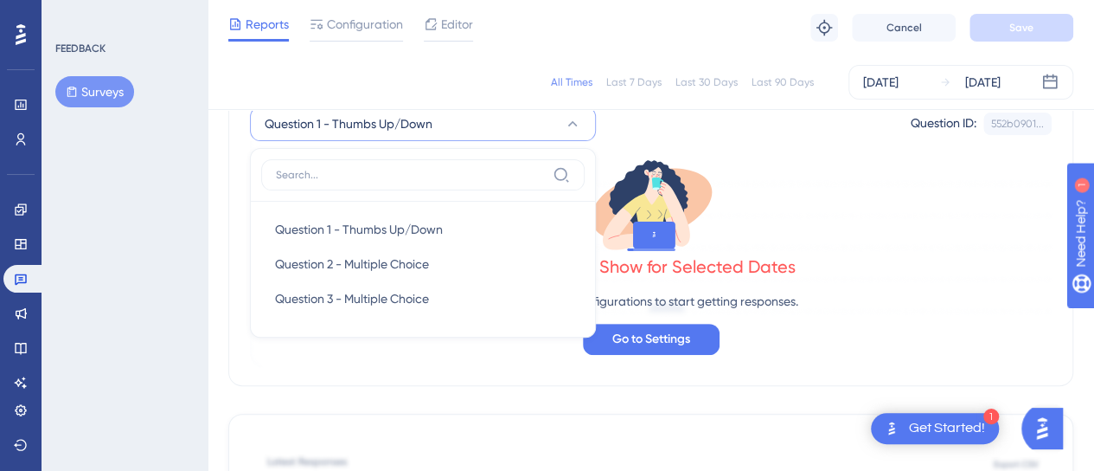
scroll to position [192, 0]
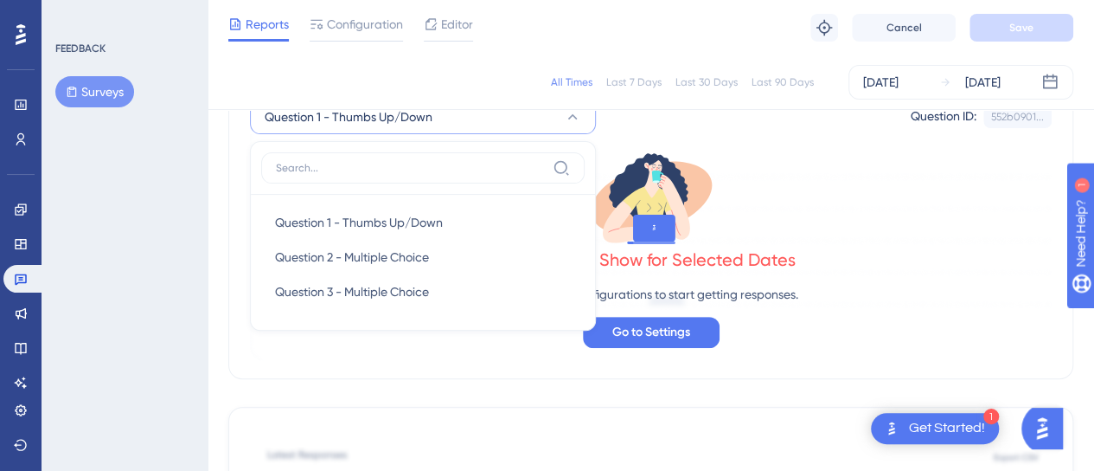
click at [650, 281] on div "No Data to Show for Selected Dates Review your configurations to start getting …" at bounding box center [651, 247] width 802 height 227
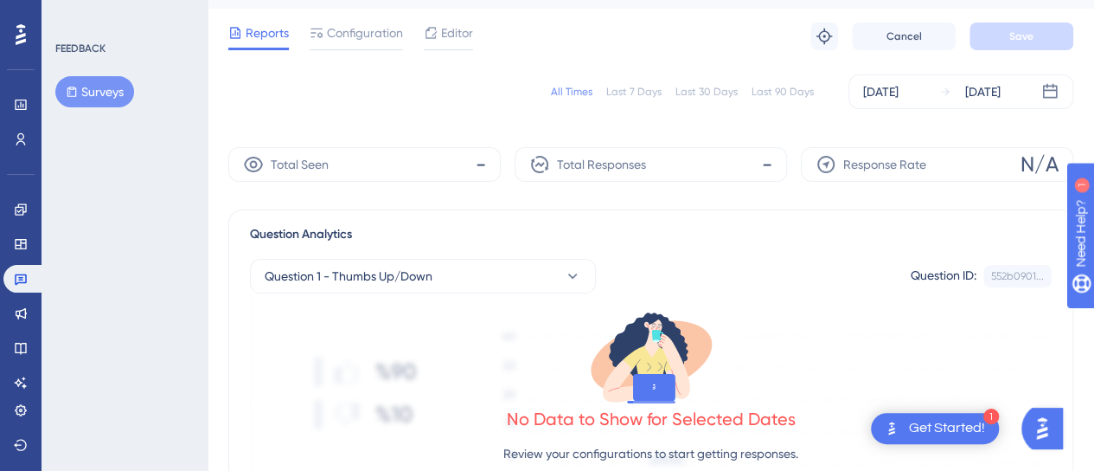
scroll to position [0, 0]
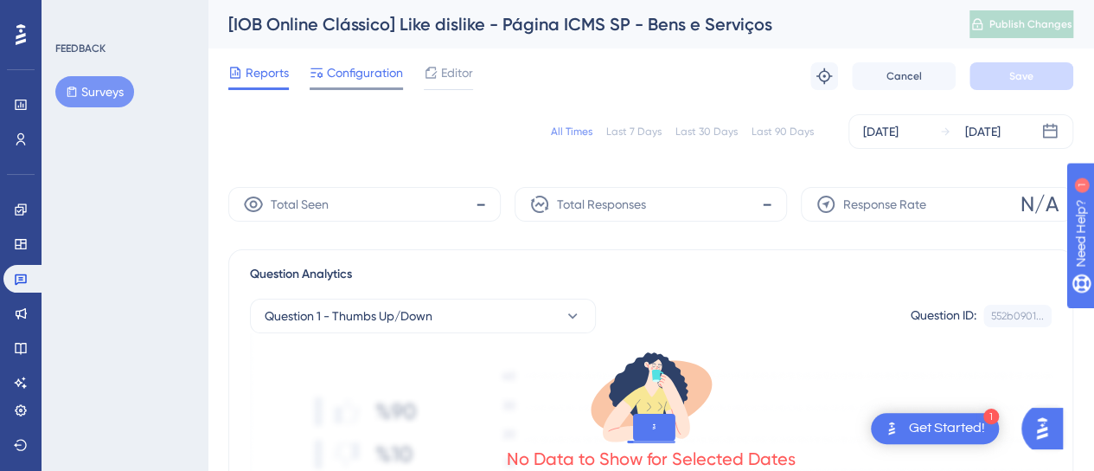
click at [380, 64] on span "Configuration" at bounding box center [365, 72] width 76 height 21
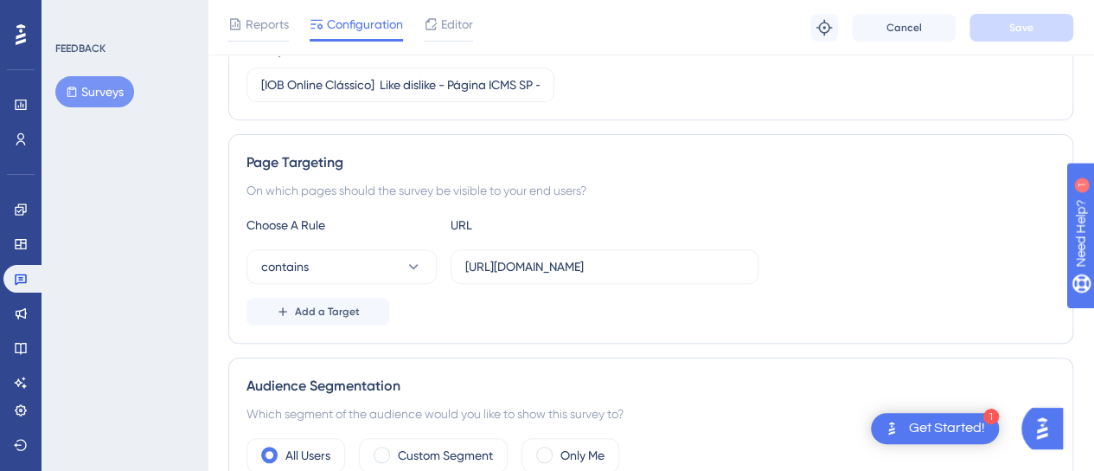
scroll to position [259, 0]
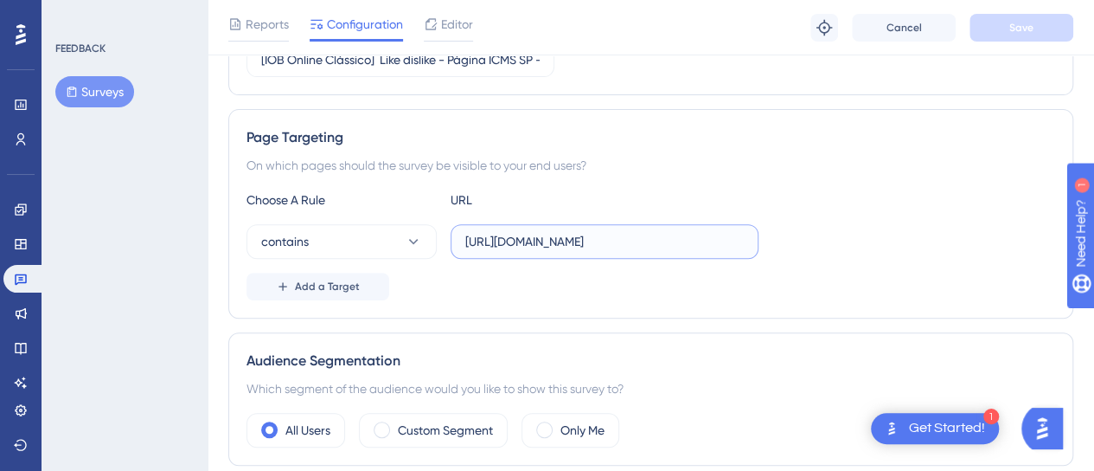
click at [519, 237] on input "[URL][DOMAIN_NAME]" at bounding box center [604, 241] width 279 height 19
click at [581, 207] on div "URL" at bounding box center [546, 199] width 190 height 21
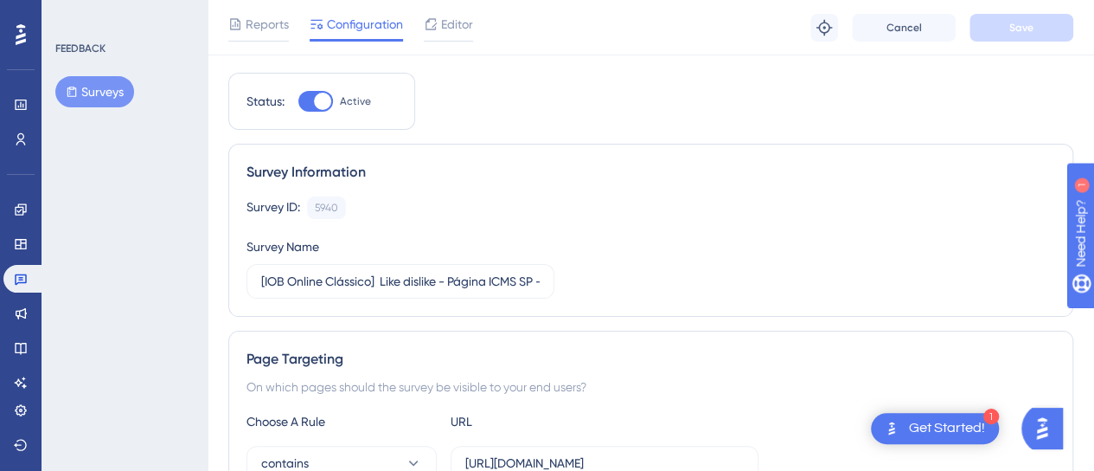
scroll to position [0, 0]
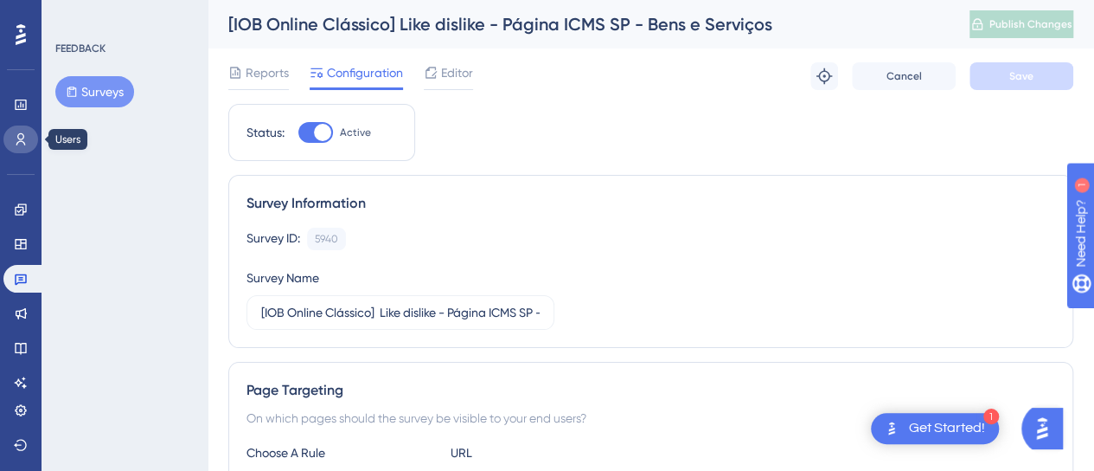
click at [16, 138] on icon at bounding box center [21, 139] width 14 height 14
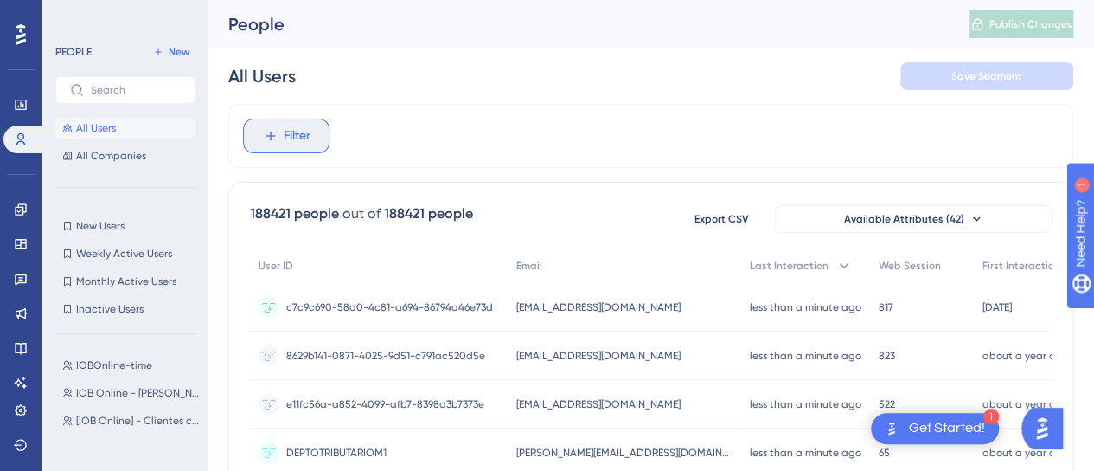
click at [284, 129] on span "Filter" at bounding box center [297, 135] width 27 height 21
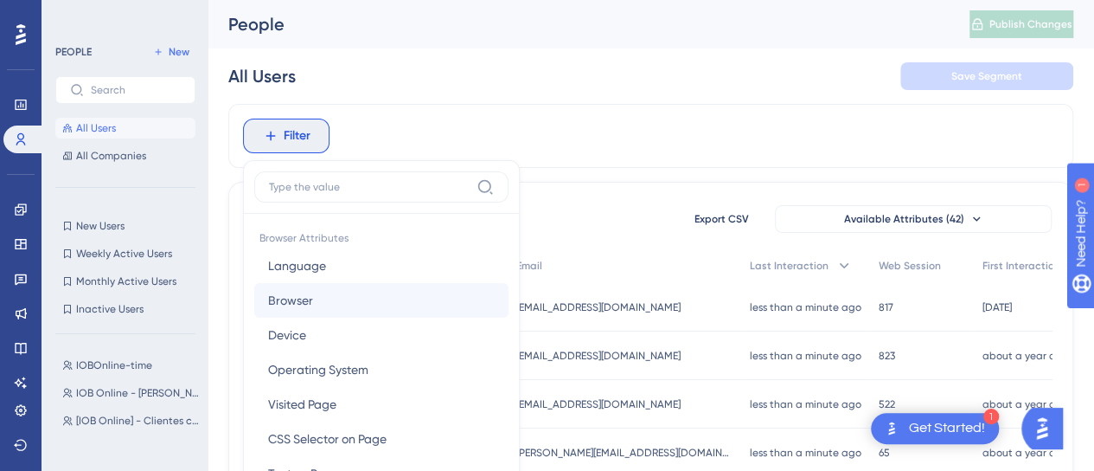
scroll to position [99, 0]
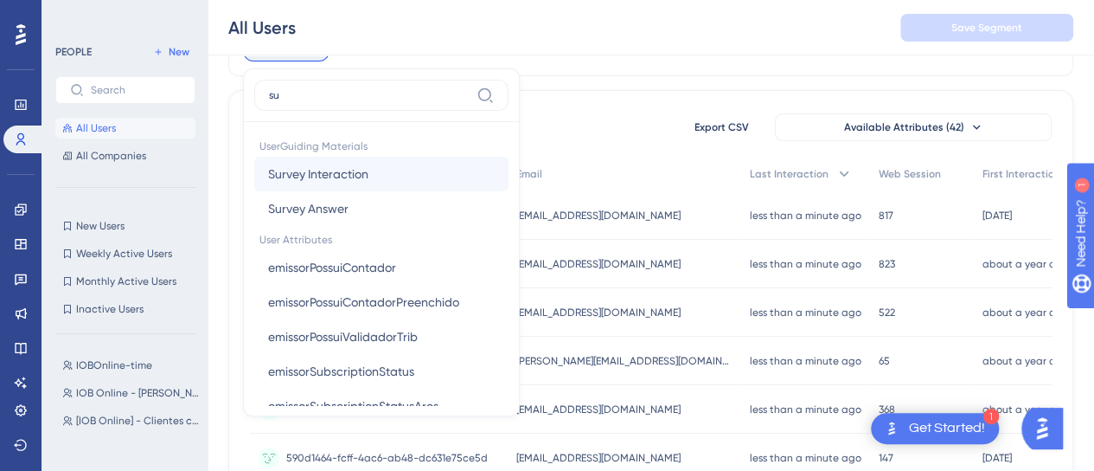
type input "su"
click at [347, 175] on span "Survey Interaction" at bounding box center [318, 173] width 100 height 21
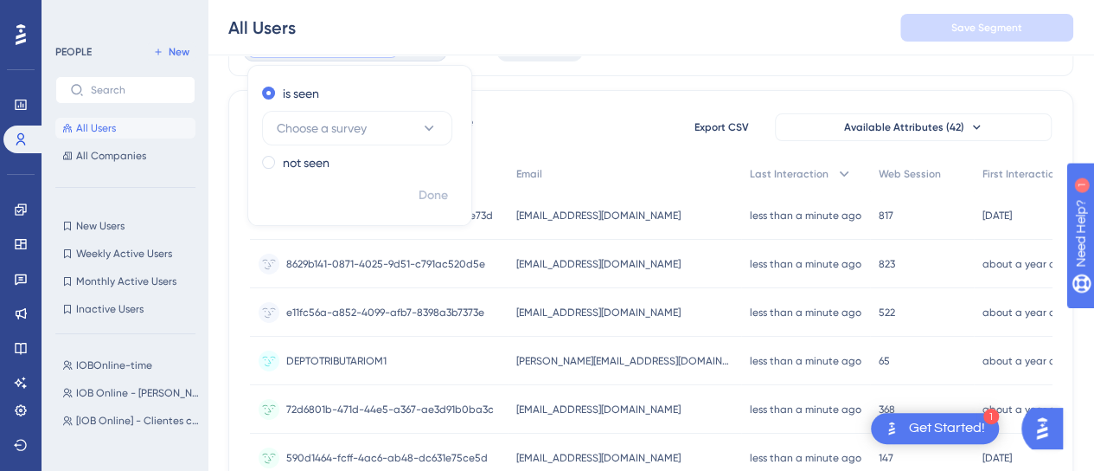
click at [306, 106] on div "is seen Choose a survey" at bounding box center [356, 114] width 189 height 62
click at [311, 123] on span "Choose a survey" at bounding box center [322, 128] width 90 height 21
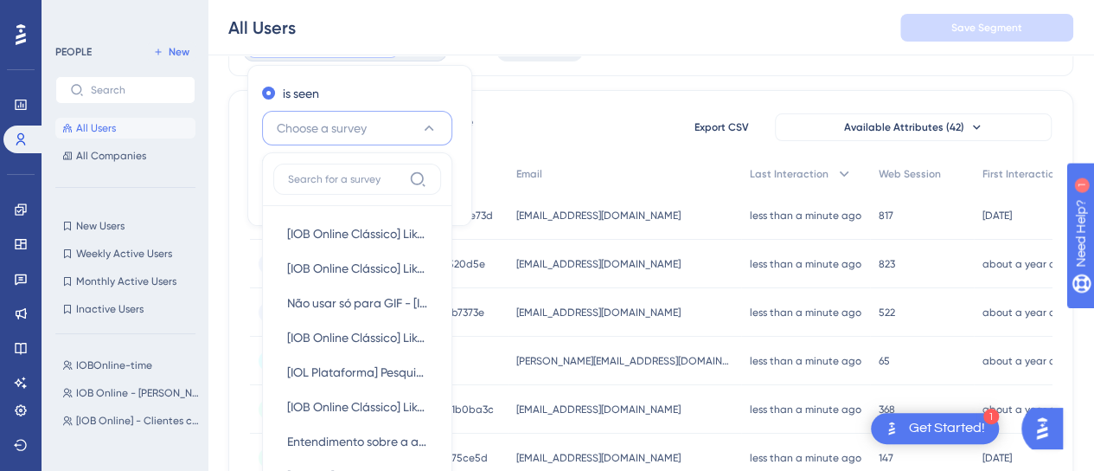
scroll to position [176, 0]
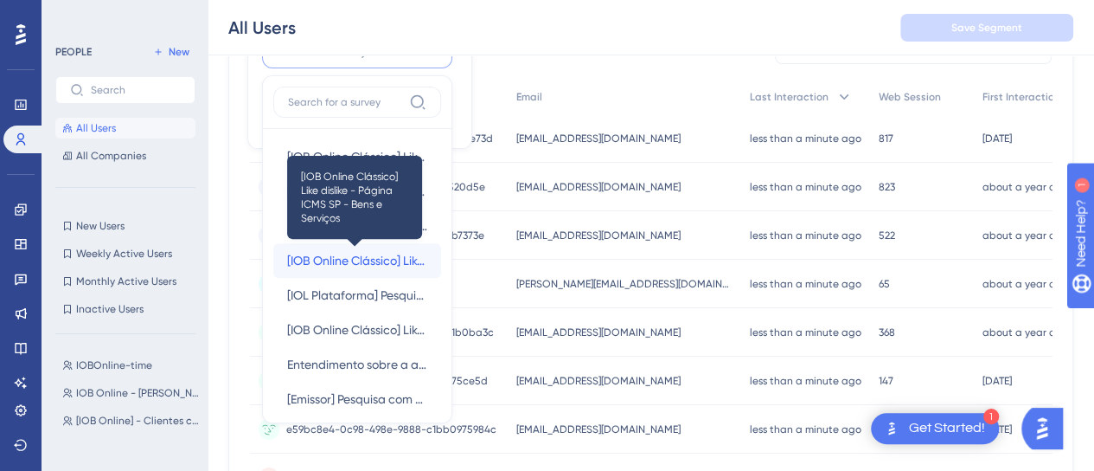
click at [386, 250] on span "[IOB Online Clássico] Like dislike - Página ICMS SP - Bens e Serviços" at bounding box center [357, 260] width 140 height 21
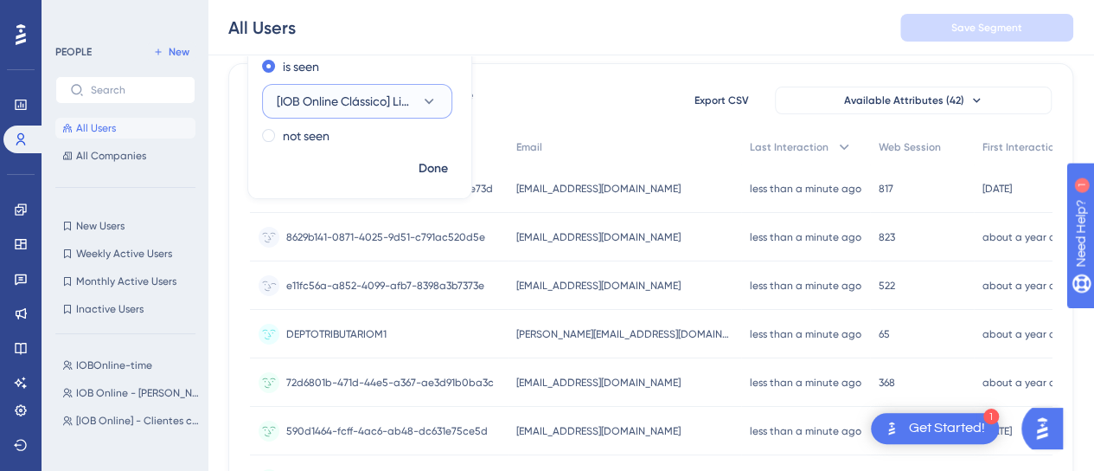
scroll to position [89, 0]
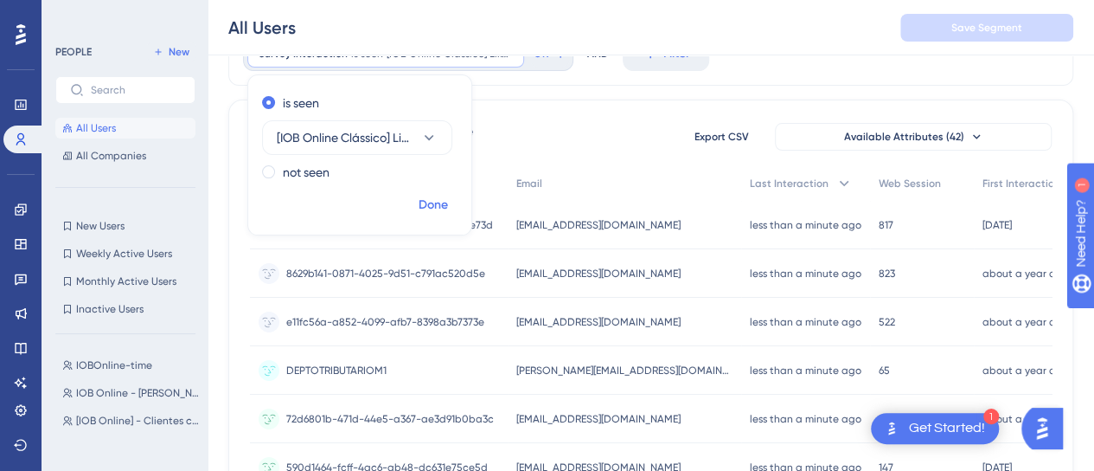
click at [424, 198] on span "Done" at bounding box center [433, 205] width 29 height 21
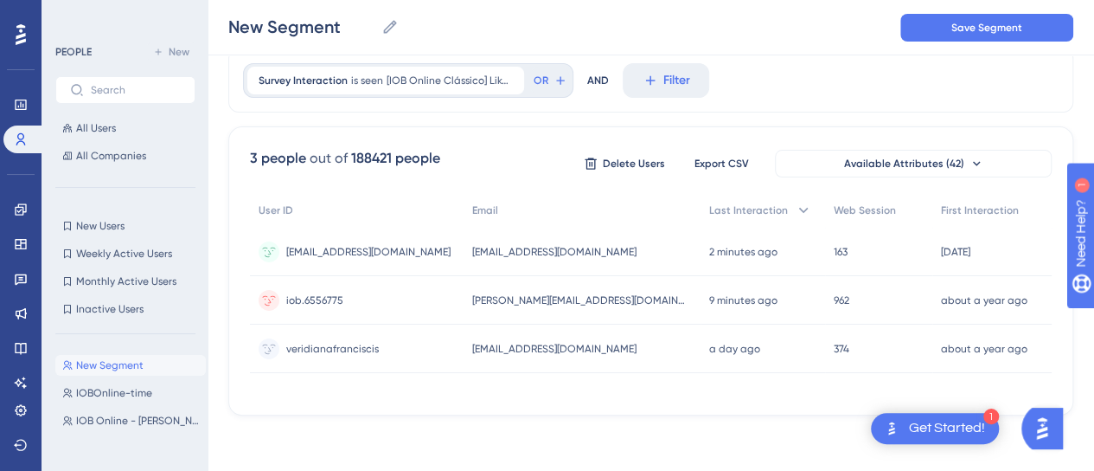
scroll to position [61, 0]
click at [12, 279] on link at bounding box center [20, 279] width 35 height 28
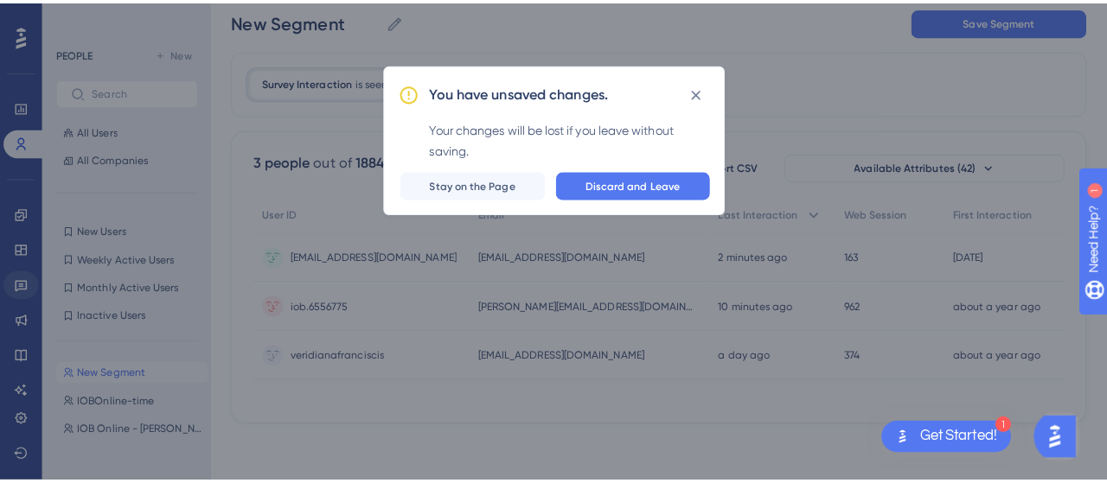
scroll to position [41, 0]
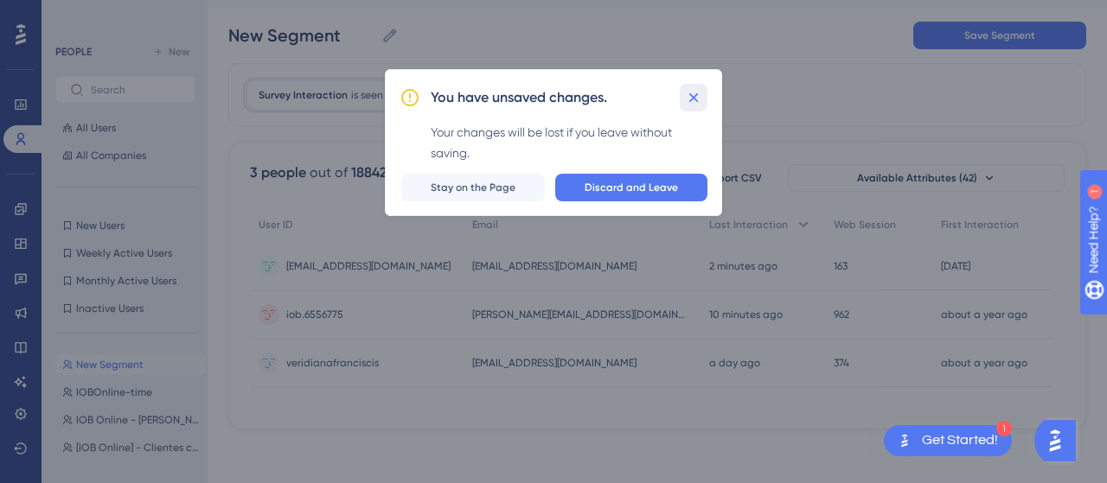
click at [695, 103] on icon at bounding box center [693, 97] width 17 height 17
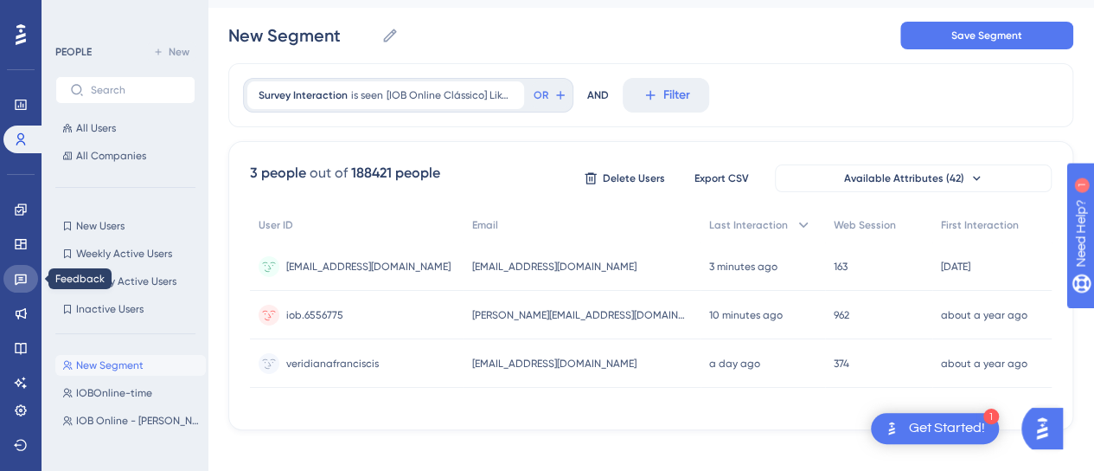
click at [21, 279] on icon at bounding box center [21, 279] width 12 height 11
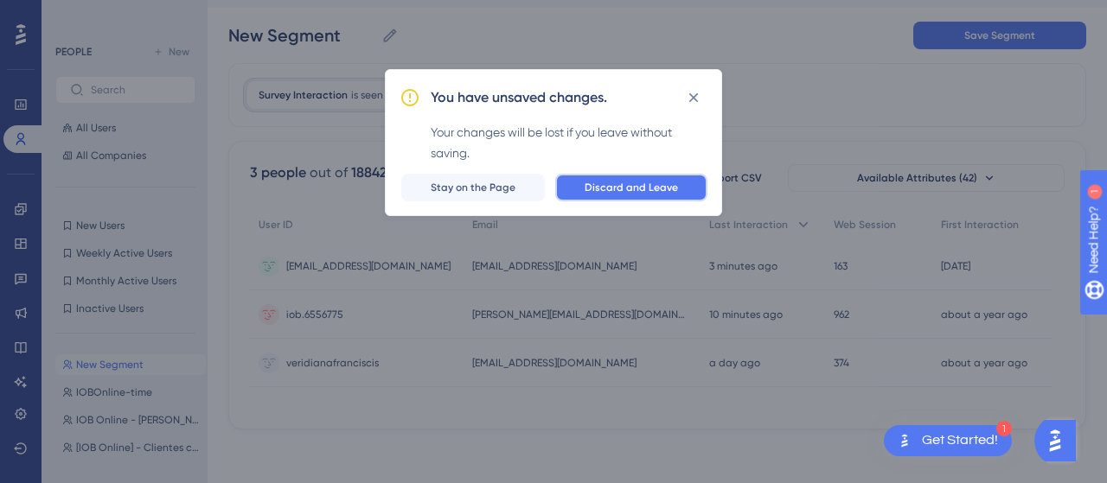
click at [611, 189] on span "Discard and Leave" at bounding box center [631, 188] width 93 height 14
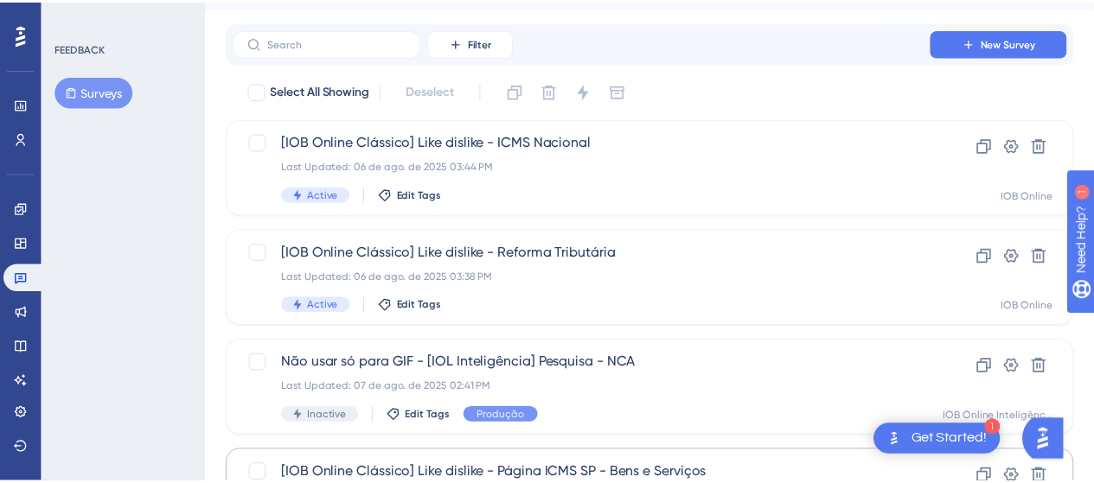
scroll to position [291, 0]
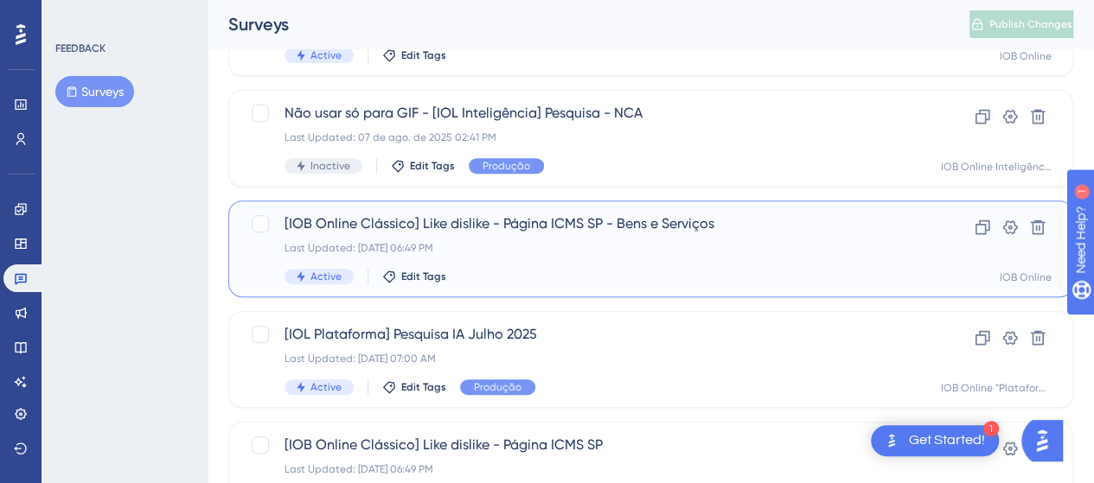
click at [605, 224] on span "[IOB Online Clássico] Like dislike - Página ICMS SP - Bens e Serviços" at bounding box center [582, 224] width 594 height 21
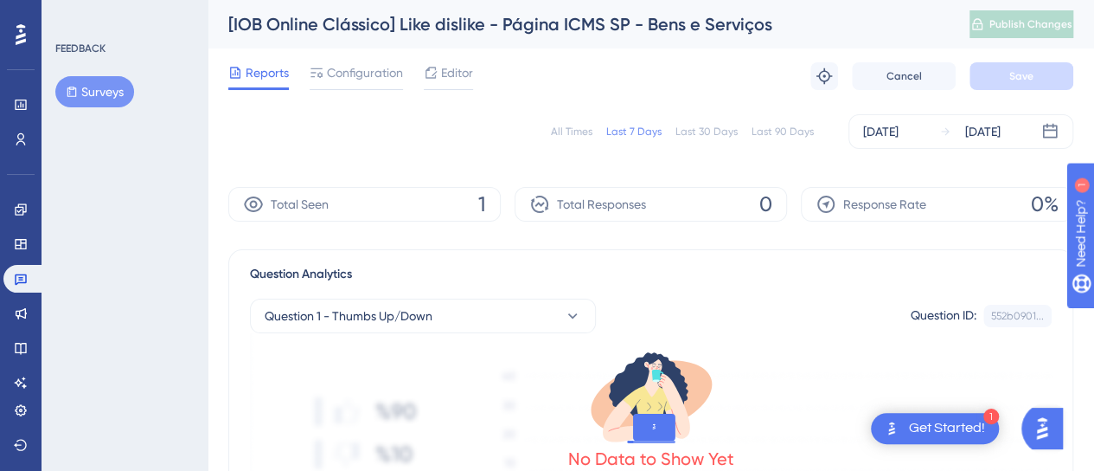
click at [571, 132] on div "All Times" at bounding box center [572, 132] width 42 height 14
click at [1058, 136] on div "[DATE] [DATE]" at bounding box center [960, 131] width 225 height 35
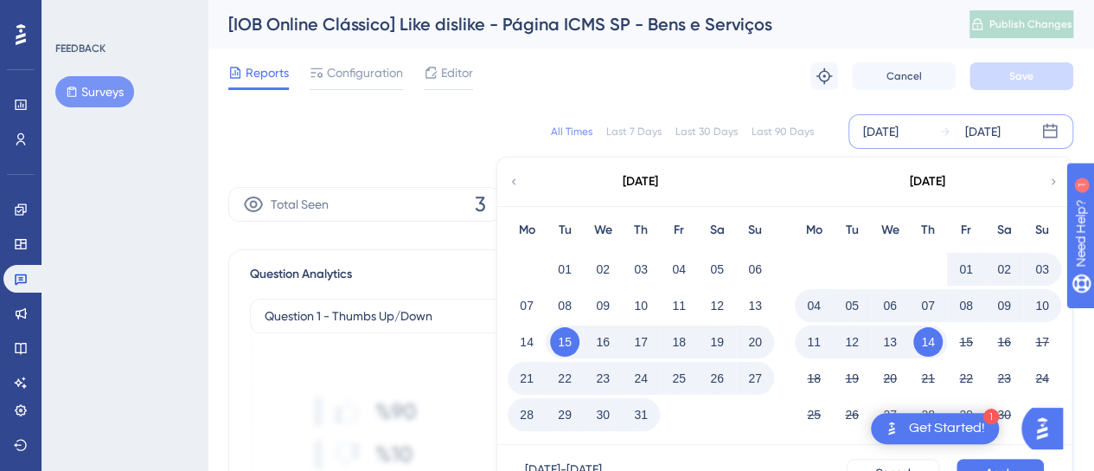
click at [230, 158] on div "All Times Last 7 Days Last 30 Days Last 90 Days [DATE] [DATE] [DATE] Mo Tu We T…" at bounding box center [650, 131] width 845 height 55
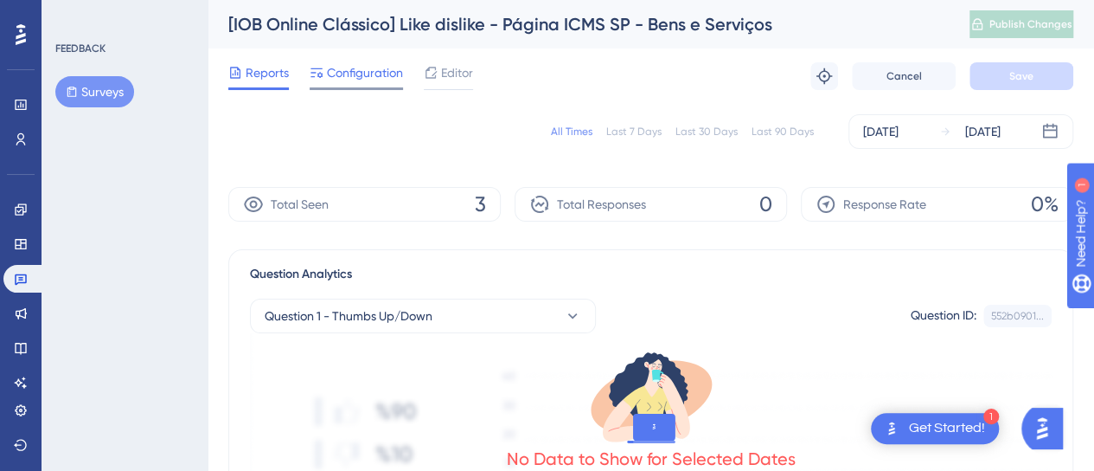
drag, startPoint x: 381, startPoint y: 74, endPoint x: 131, endPoint y: 24, distance: 253.9
click at [381, 74] on span "Configuration" at bounding box center [365, 72] width 76 height 21
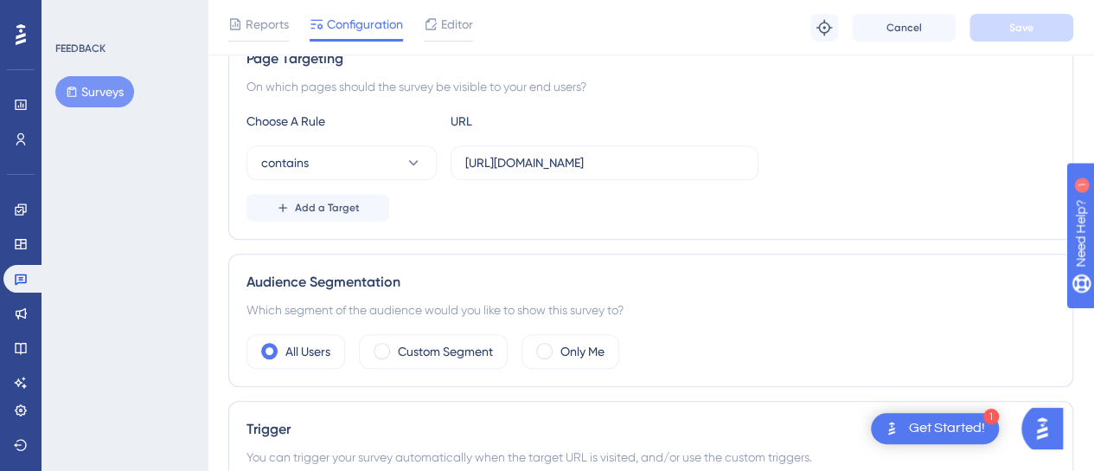
scroll to position [346, 0]
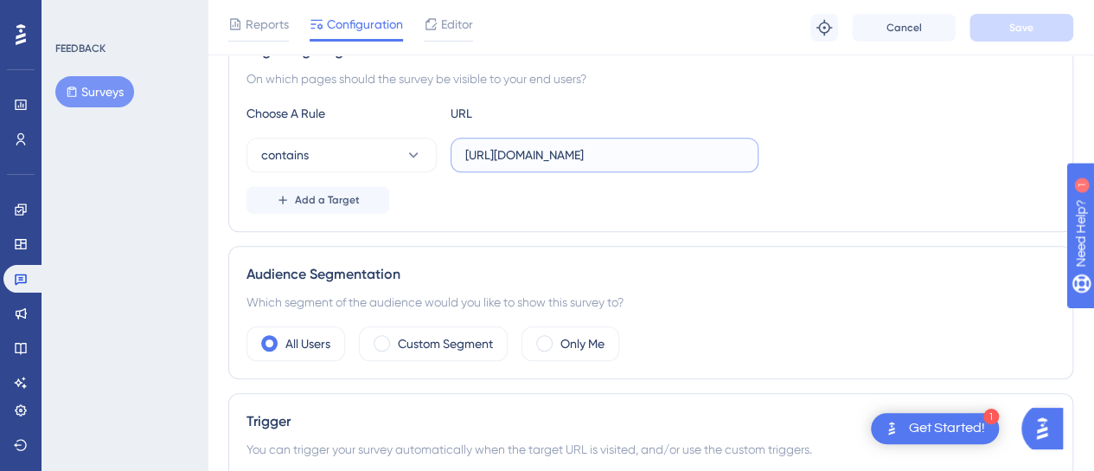
click at [612, 150] on input "[URL][DOMAIN_NAME]" at bounding box center [604, 154] width 279 height 19
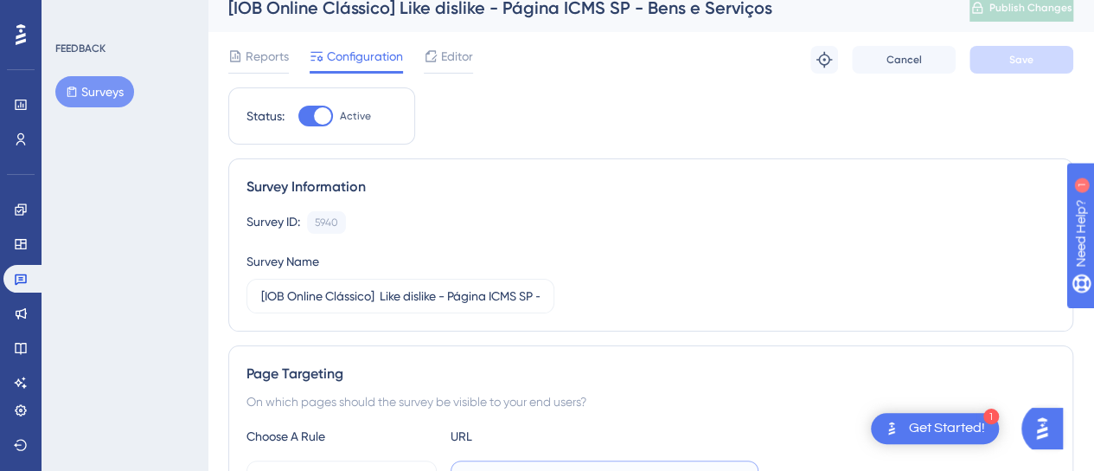
scroll to position [0, 0]
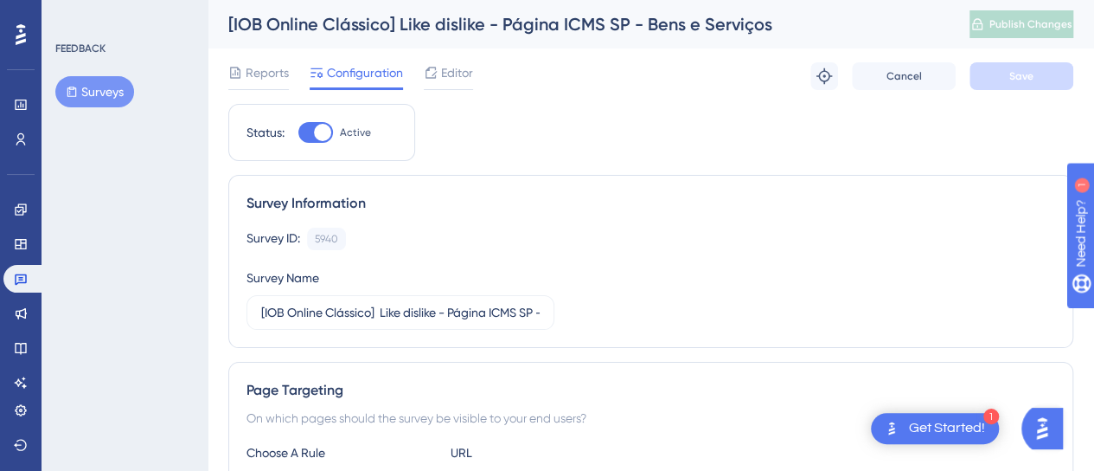
click at [304, 133] on div at bounding box center [315, 132] width 35 height 21
click at [298, 133] on input "Active" at bounding box center [298, 132] width 1 height 1
checkbox input "false"
click at [1028, 79] on span "Save" at bounding box center [1021, 76] width 24 height 14
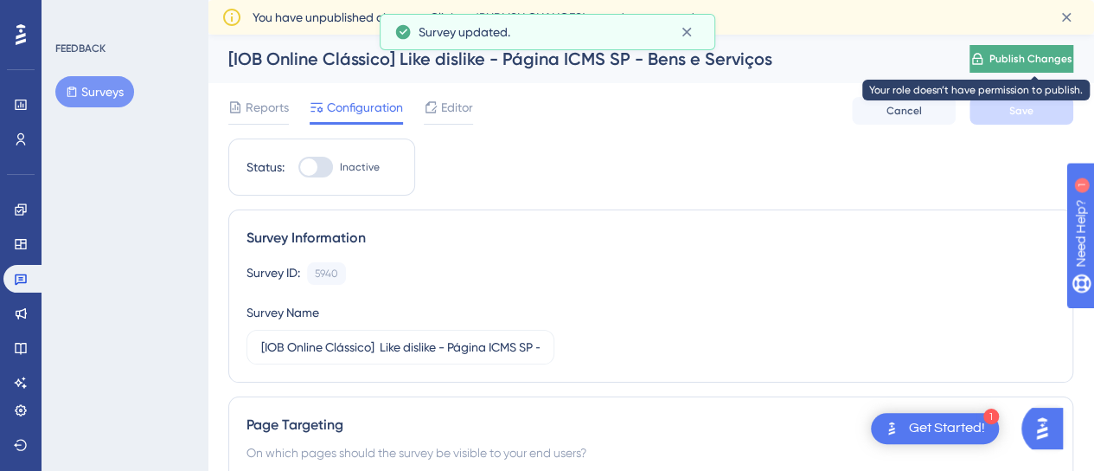
click at [1030, 59] on span "Publish Changes" at bounding box center [1030, 59] width 83 height 14
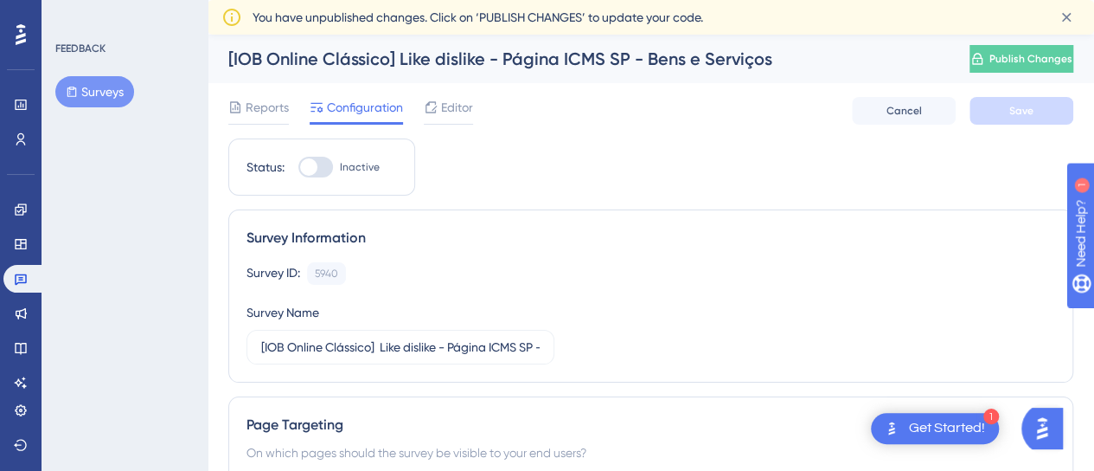
click at [1022, 77] on div "[IOB Online Clássico] Like dislike - Página ICMS SP - Bens e Serviços Publish C…" at bounding box center [651, 59] width 887 height 48
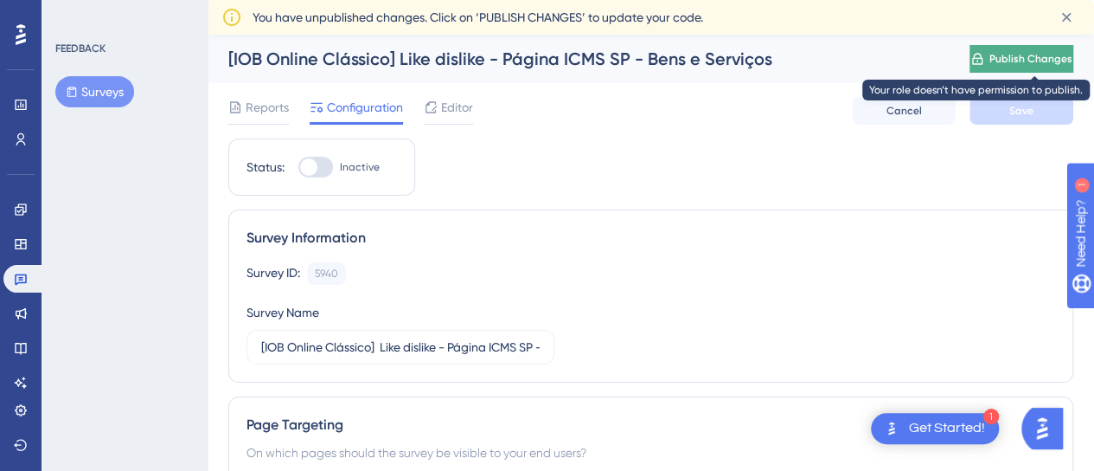
click at [1019, 61] on span "Publish Changes" at bounding box center [1030, 59] width 83 height 14
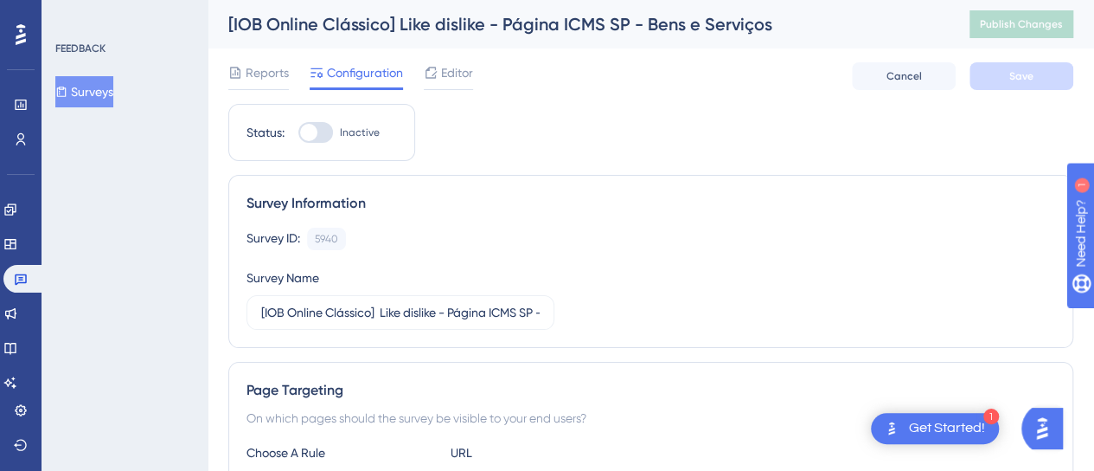
click at [318, 135] on div at bounding box center [315, 132] width 35 height 21
click at [298, 133] on input "Inactive" at bounding box center [298, 132] width 1 height 1
click at [1002, 75] on button "Save" at bounding box center [1022, 76] width 104 height 28
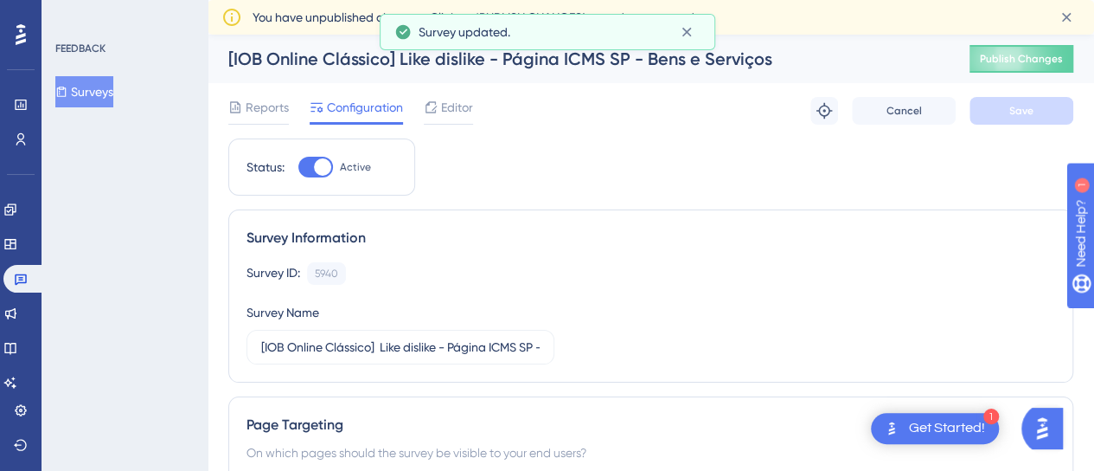
click at [312, 167] on div at bounding box center [315, 167] width 35 height 21
click at [298, 167] on input "Active" at bounding box center [298, 167] width 1 height 1
checkbox input "false"
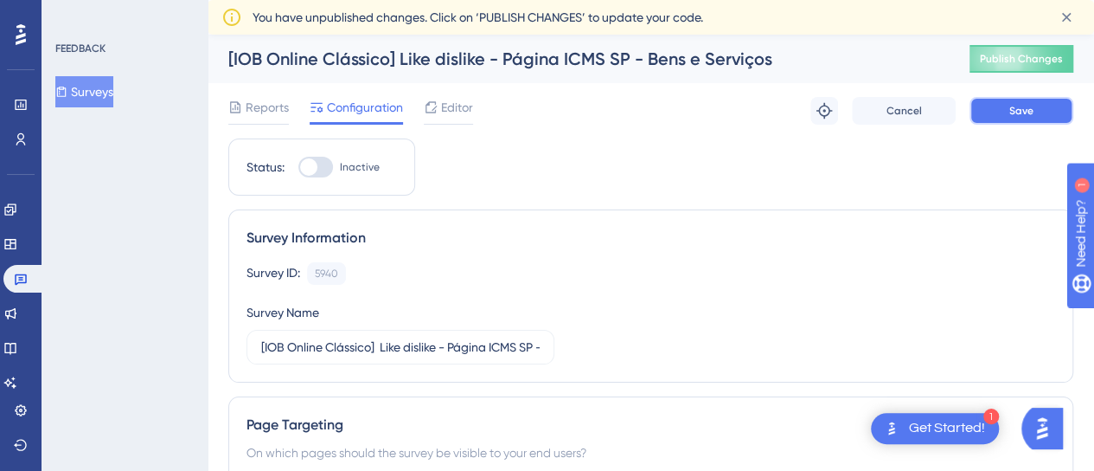
click at [1031, 113] on span "Save" at bounding box center [1021, 111] width 24 height 14
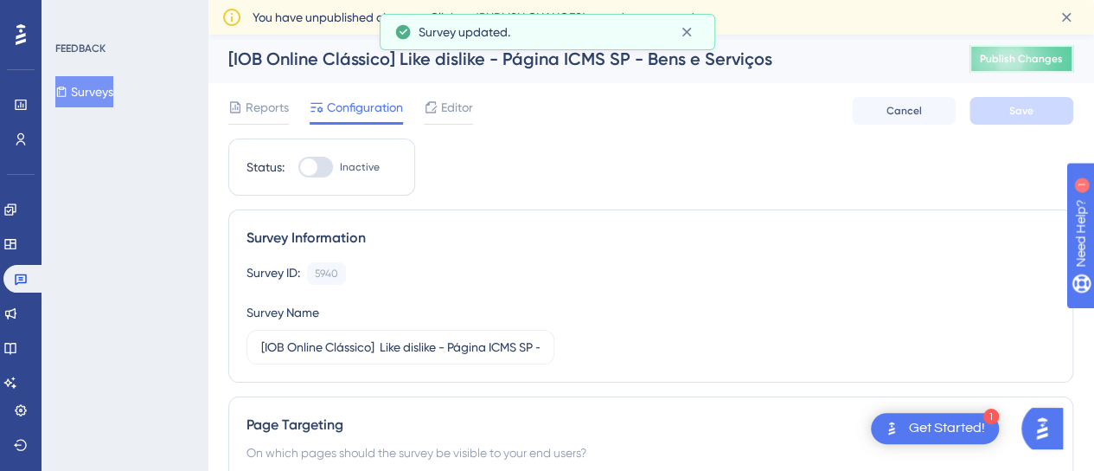
click at [1034, 53] on button "Publish Changes" at bounding box center [1022, 59] width 104 height 28
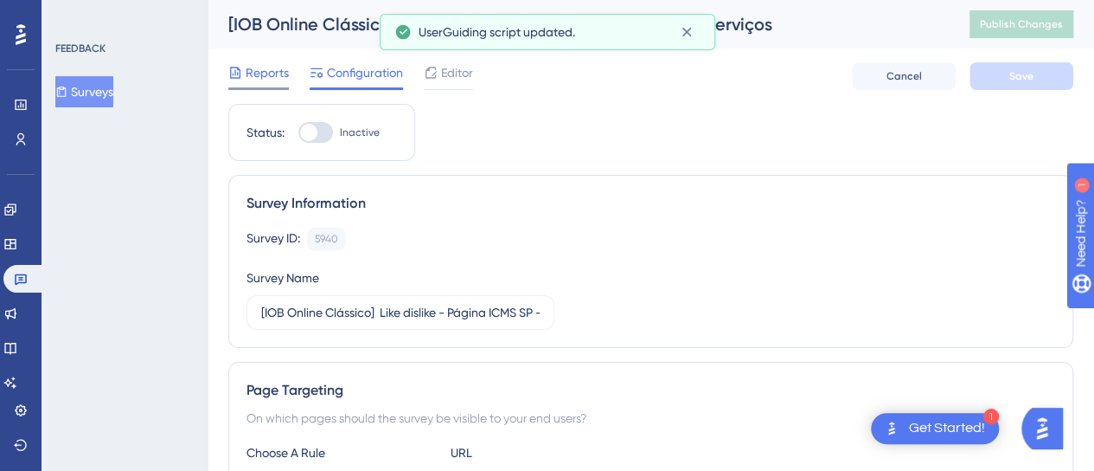
click at [273, 74] on span "Reports" at bounding box center [267, 72] width 43 height 21
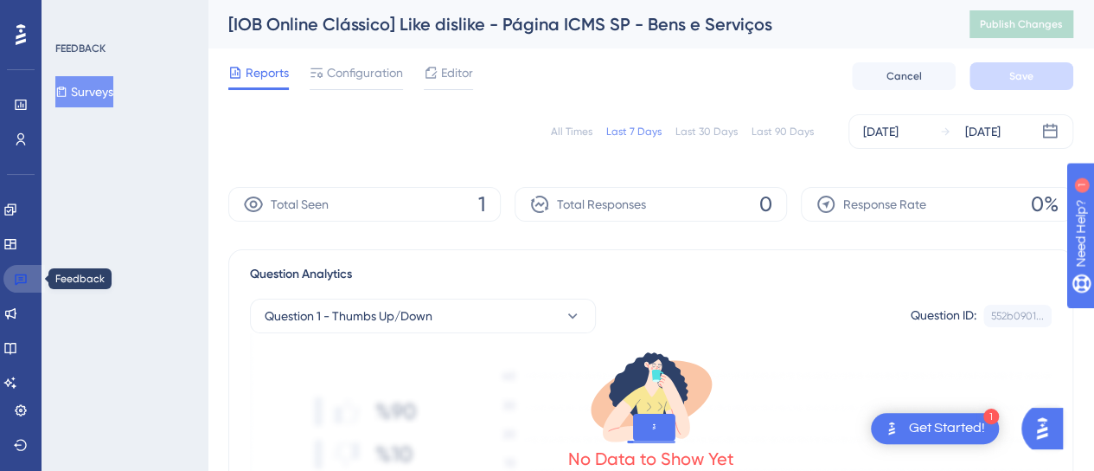
click at [24, 276] on icon at bounding box center [21, 279] width 14 height 14
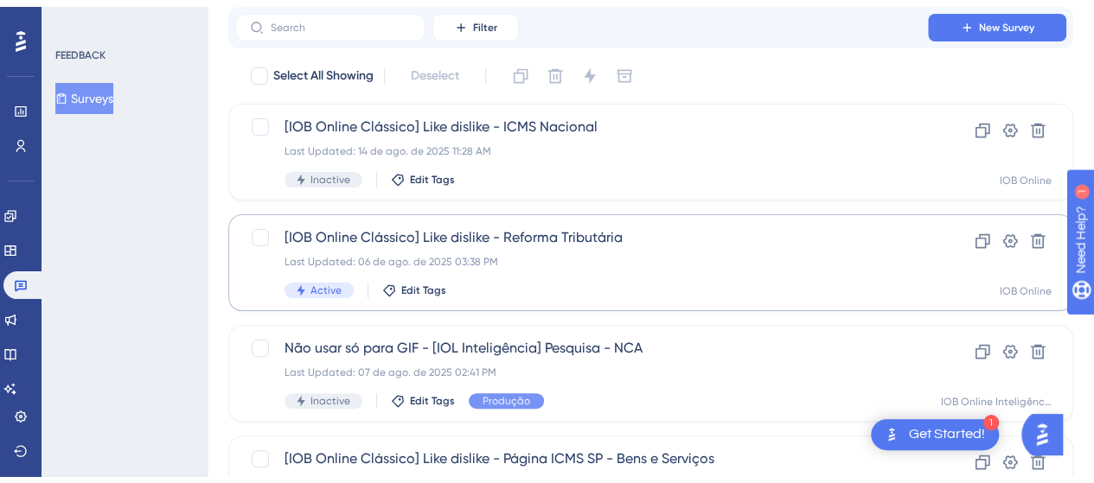
scroll to position [86, 0]
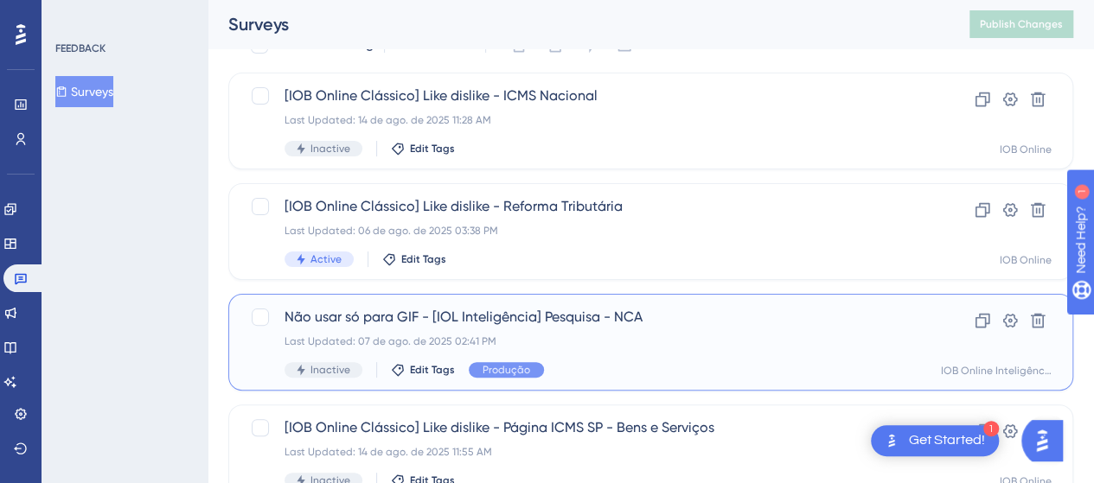
click at [472, 323] on span "Não usar só para GIF - [IOL Inteligência] Pesquisa - NCA" at bounding box center [582, 317] width 594 height 21
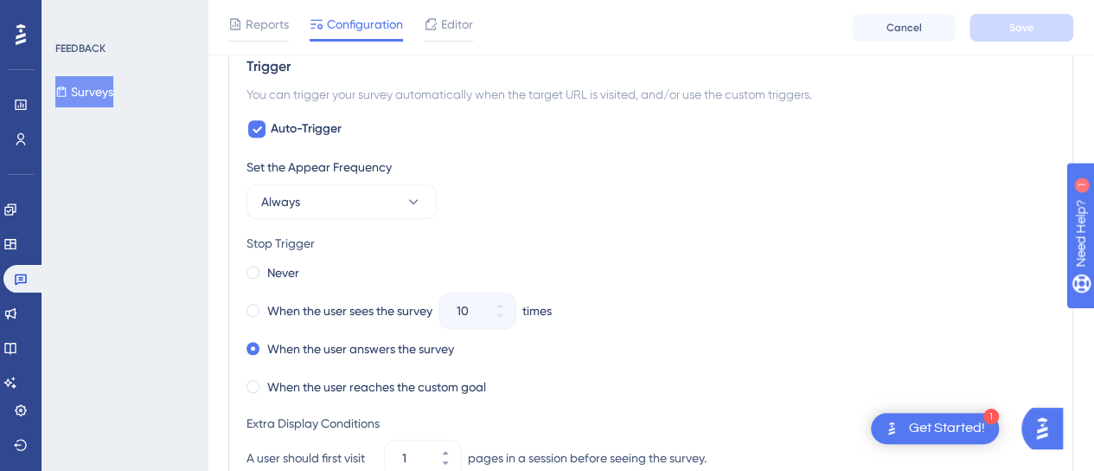
scroll to position [951, 0]
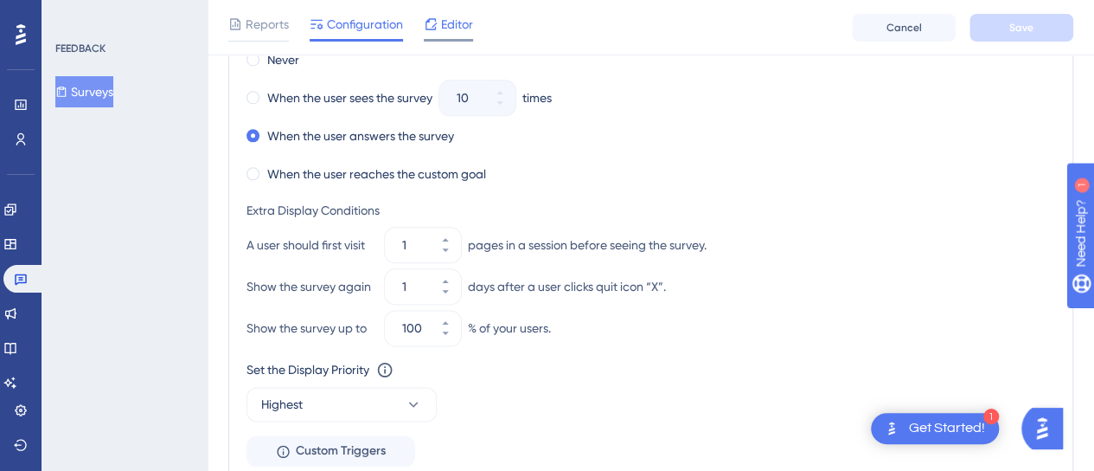
click at [450, 19] on span "Editor" at bounding box center [457, 24] width 32 height 21
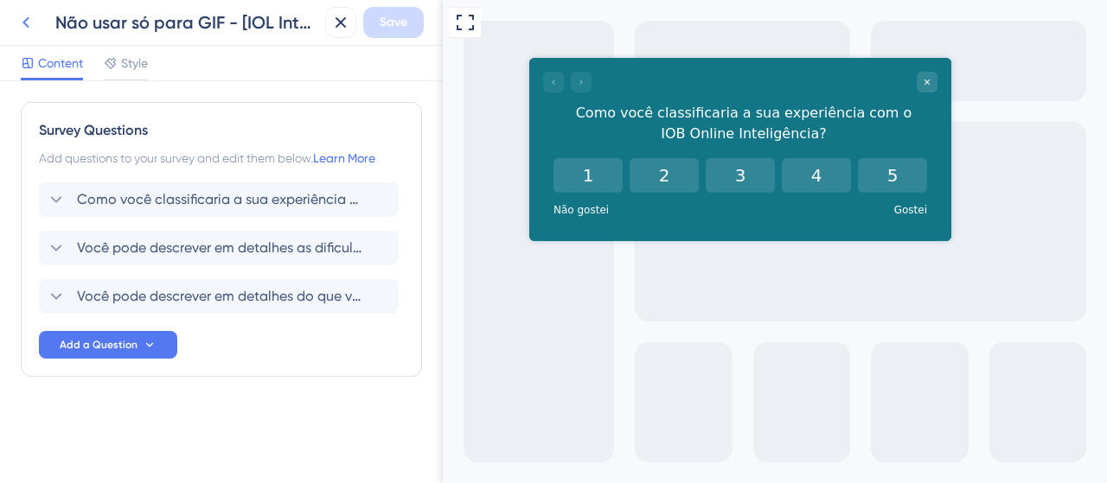
click at [29, 16] on icon at bounding box center [26, 22] width 21 height 21
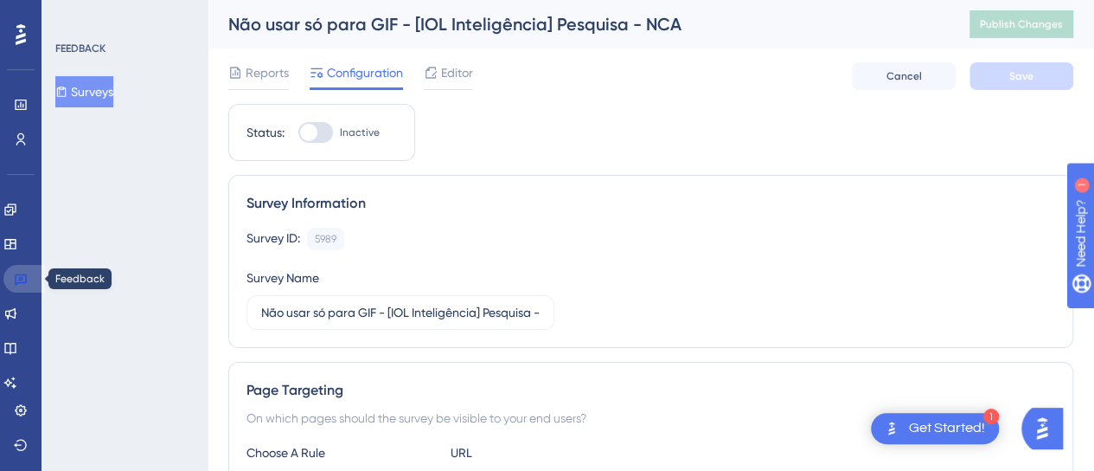
click at [26, 278] on icon at bounding box center [21, 279] width 12 height 11
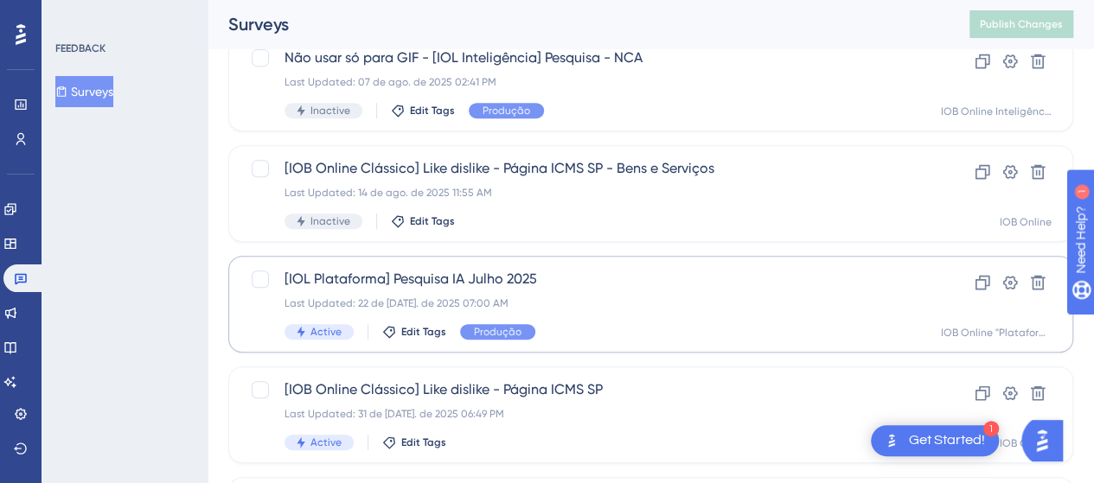
scroll to position [432, 0]
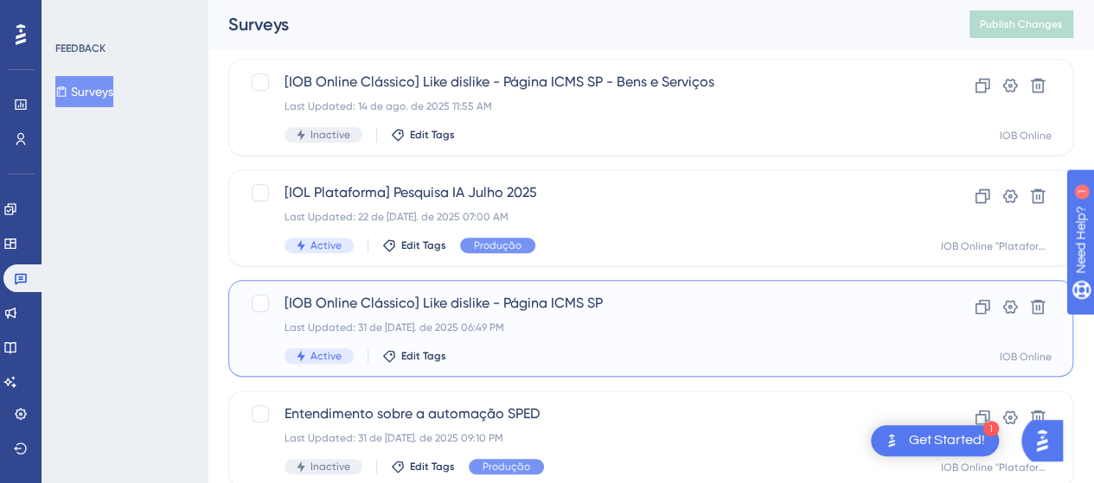
click at [614, 340] on div "[IOB Online Clássico] Like dislike - Página ICMS SP Last Updated: 31 de jul. de…" at bounding box center [582, 328] width 594 height 71
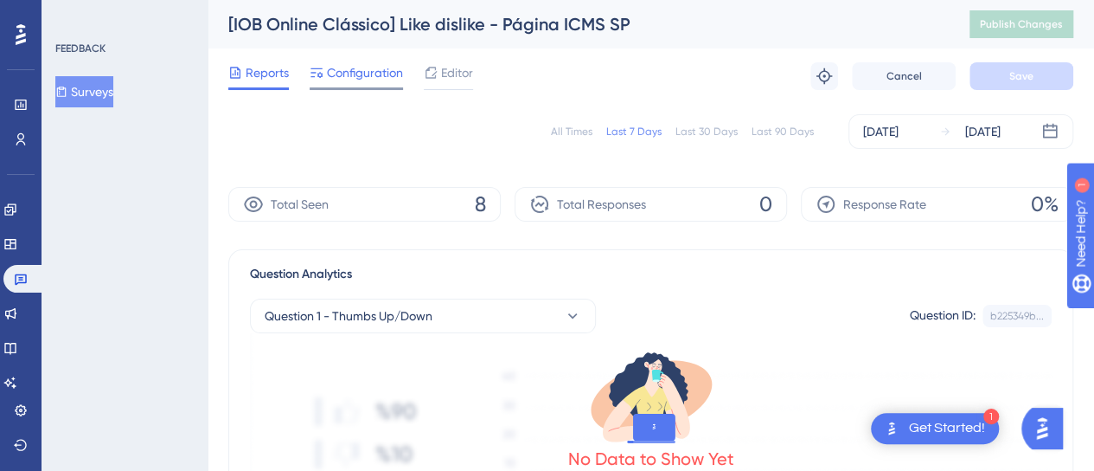
click at [380, 73] on span "Configuration" at bounding box center [365, 72] width 76 height 21
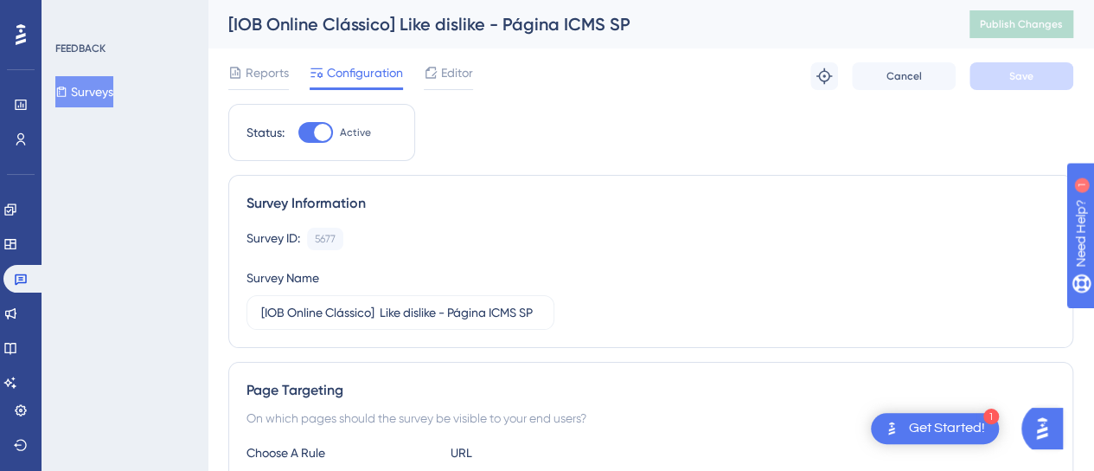
scroll to position [259, 0]
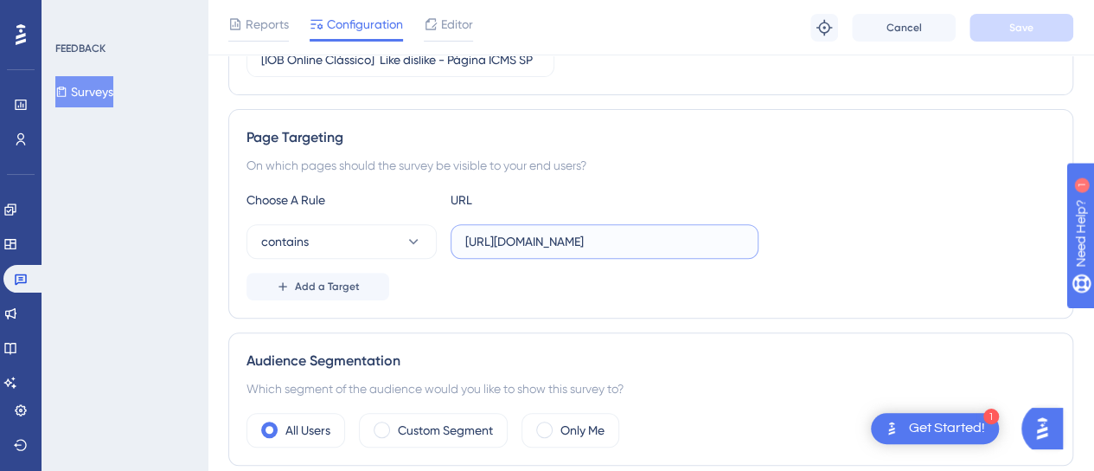
click at [581, 245] on input "[URL][DOMAIN_NAME]" at bounding box center [604, 241] width 279 height 19
click at [579, 247] on input "[URL][DOMAIN_NAME]" at bounding box center [604, 241] width 279 height 19
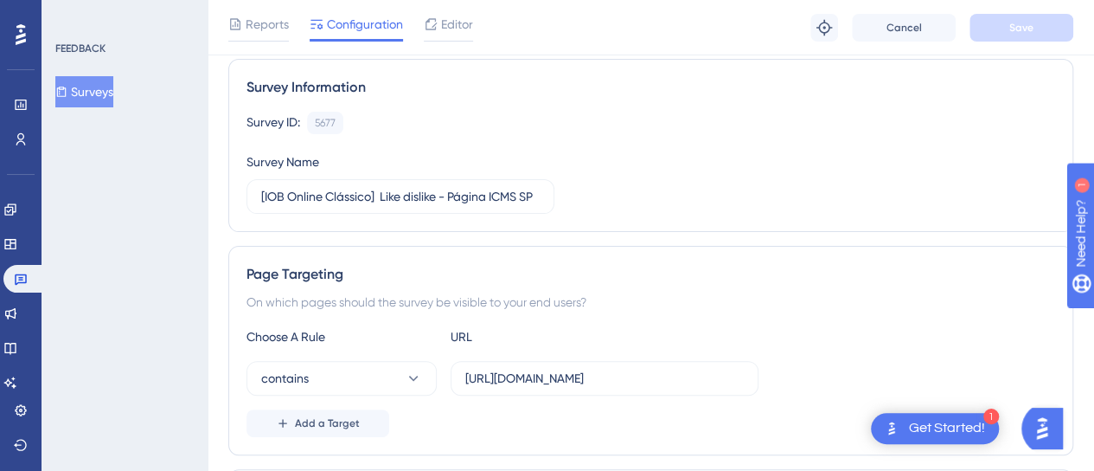
scroll to position [0, 0]
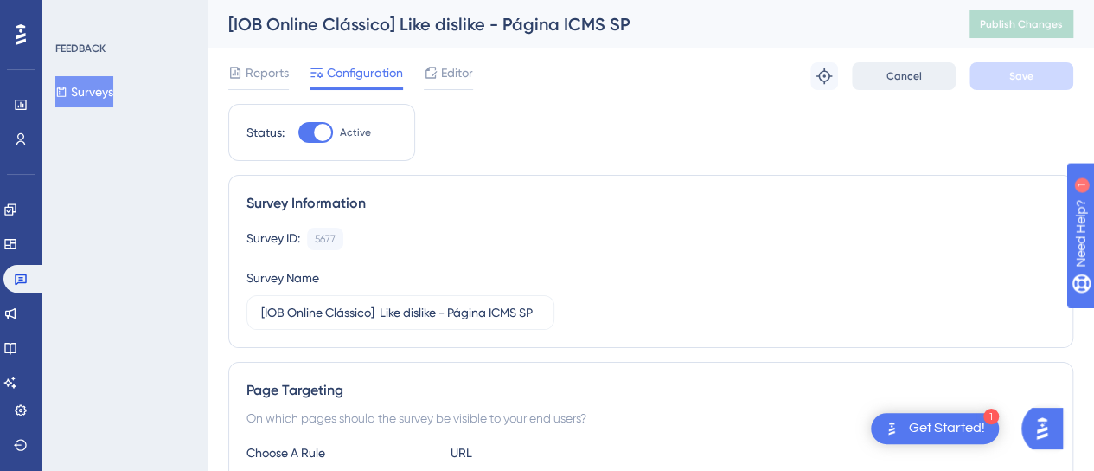
drag, startPoint x: 258, startPoint y: 72, endPoint x: 862, endPoint y: 85, distance: 604.7
click at [258, 72] on span "Reports" at bounding box center [267, 72] width 43 height 21
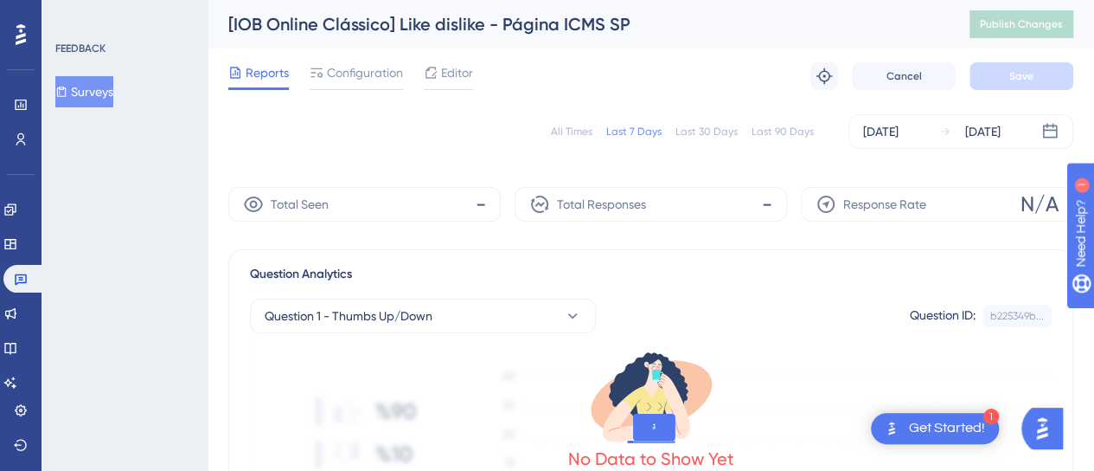
click at [555, 131] on div "All Times" at bounding box center [572, 132] width 42 height 14
click at [1051, 129] on icon at bounding box center [1049, 131] width 17 height 17
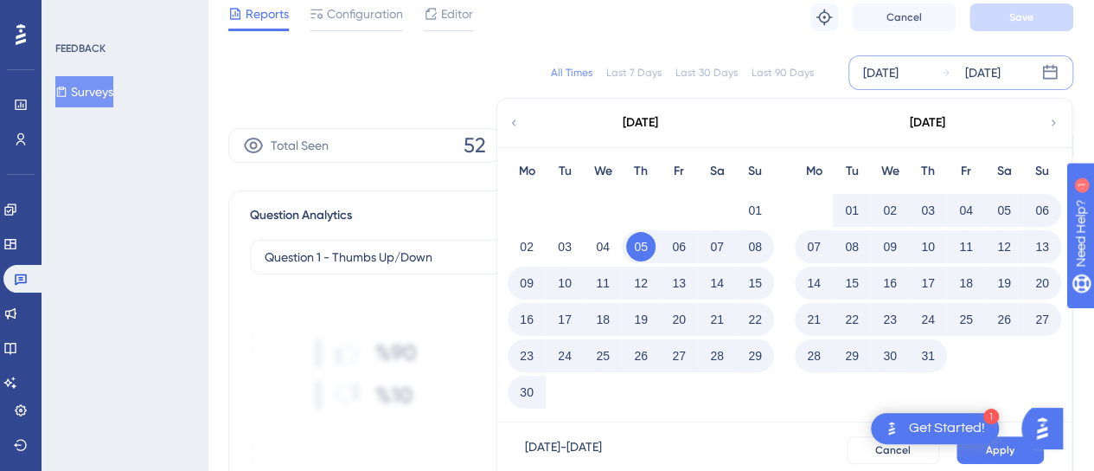
scroll to position [86, 0]
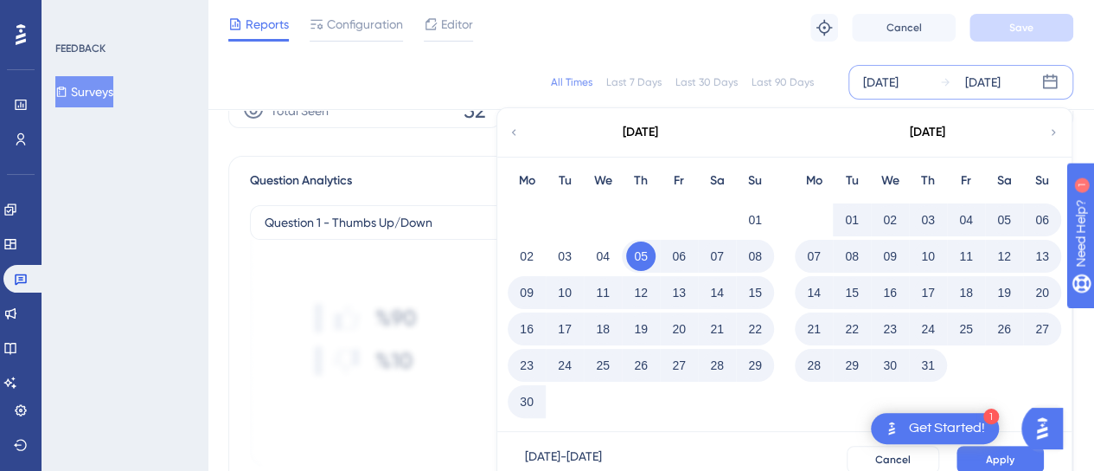
click at [1053, 127] on icon at bounding box center [1053, 133] width 12 height 16
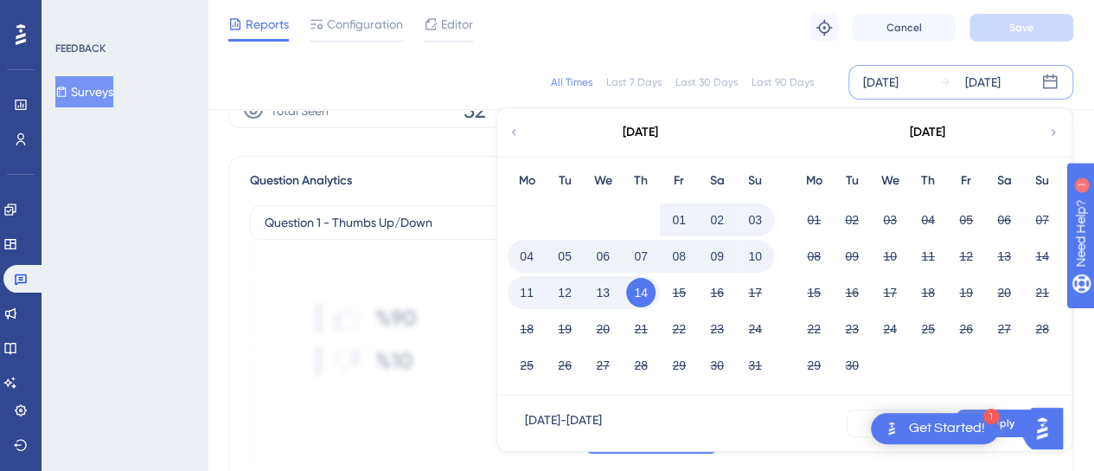
click at [512, 130] on icon at bounding box center [514, 133] width 12 height 16
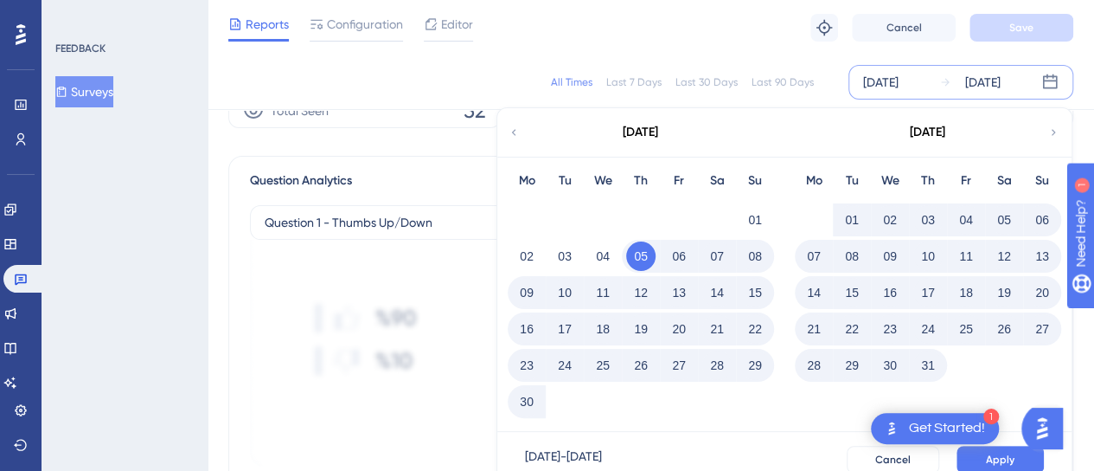
click at [509, 125] on icon at bounding box center [514, 133] width 12 height 16
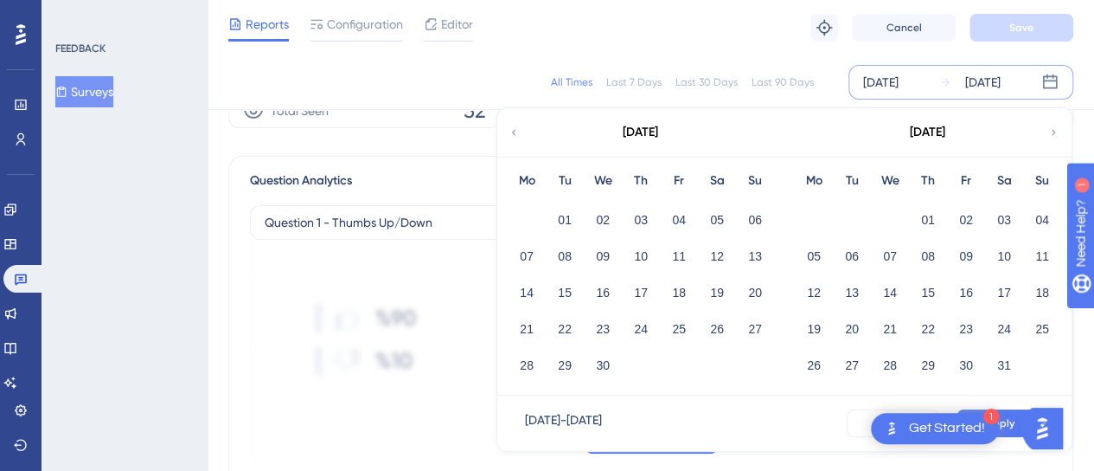
click at [1052, 132] on icon at bounding box center [1053, 133] width 12 height 16
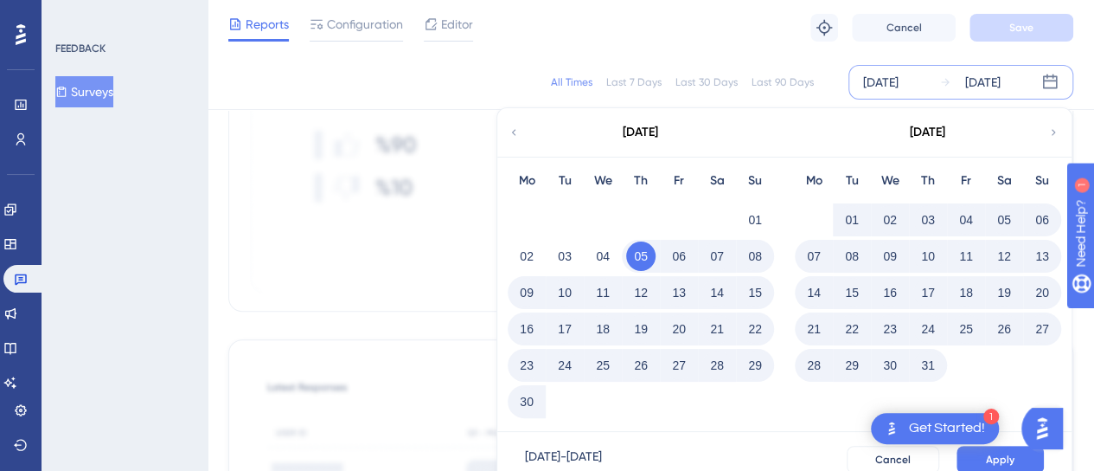
scroll to position [0, 0]
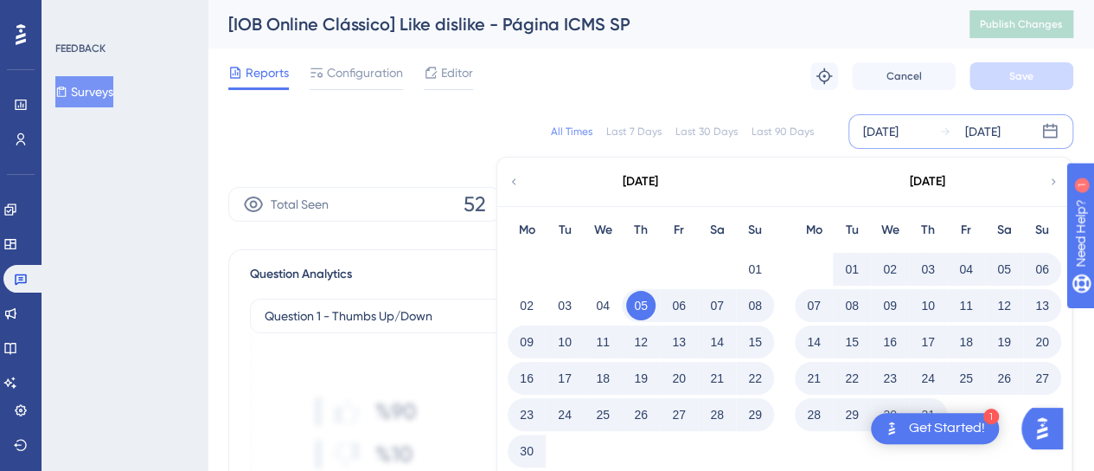
click at [493, 126] on div "All Times Last 7 Days Last 30 Days Last 90 Days Jun 05 2025 Aug 14 2025 June 20…" at bounding box center [650, 131] width 845 height 35
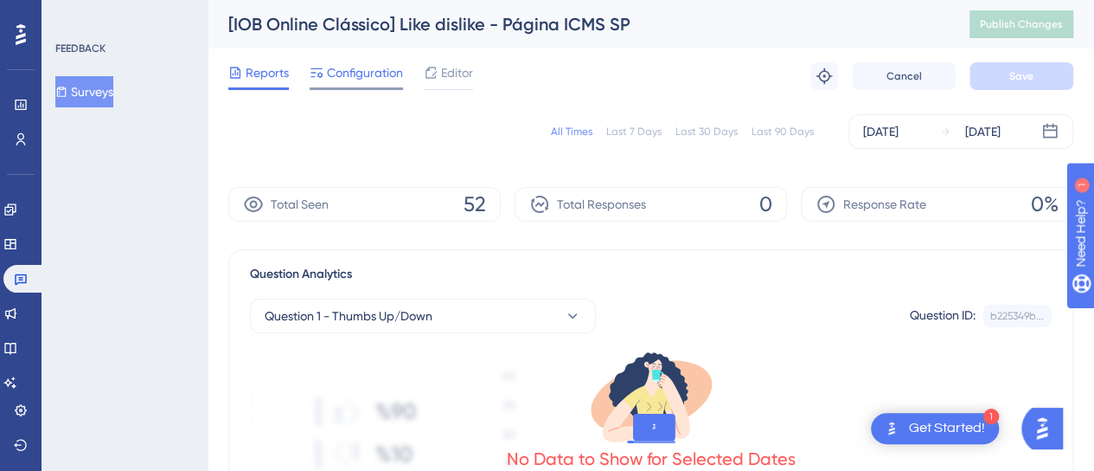
click at [352, 75] on span "Configuration" at bounding box center [365, 72] width 76 height 21
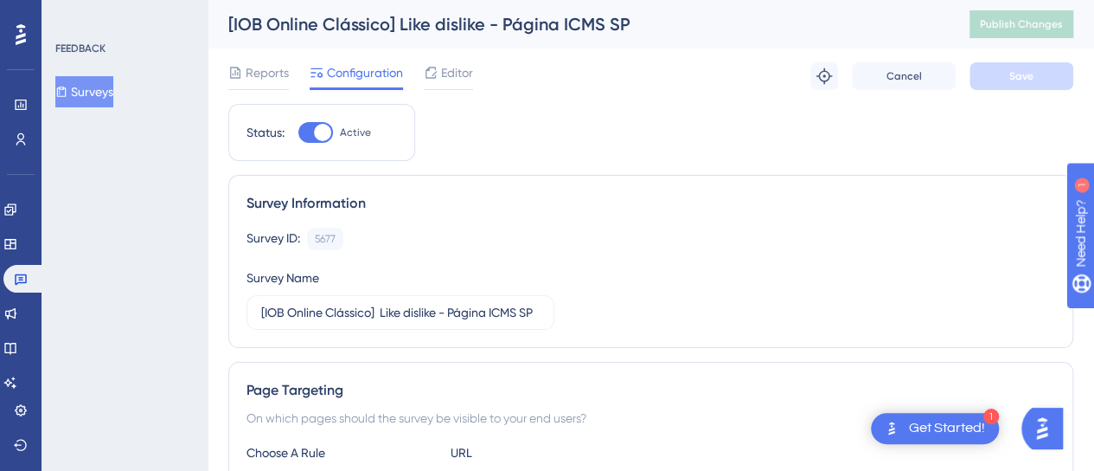
click at [311, 136] on div at bounding box center [315, 132] width 35 height 21
click at [298, 133] on input "Active" at bounding box center [298, 132] width 1 height 1
checkbox input "false"
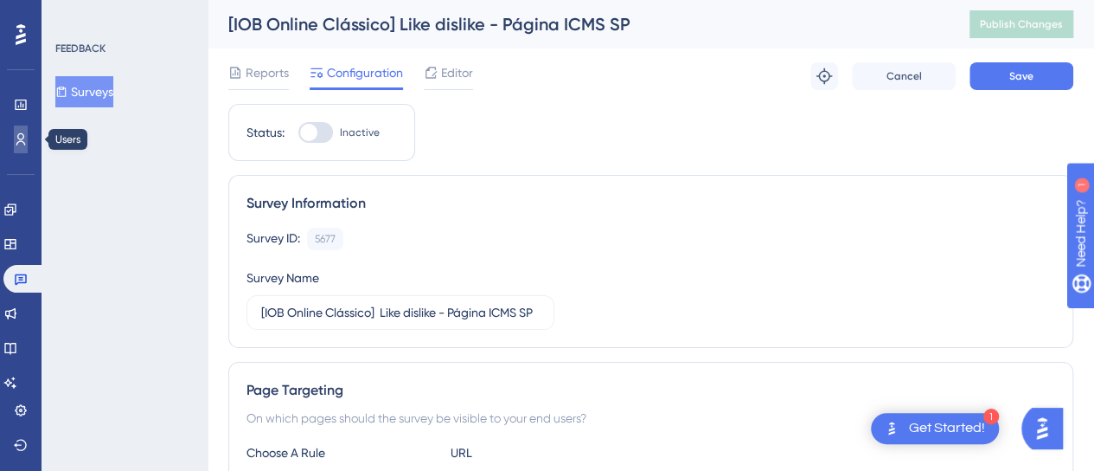
click at [14, 139] on link at bounding box center [21, 139] width 14 height 28
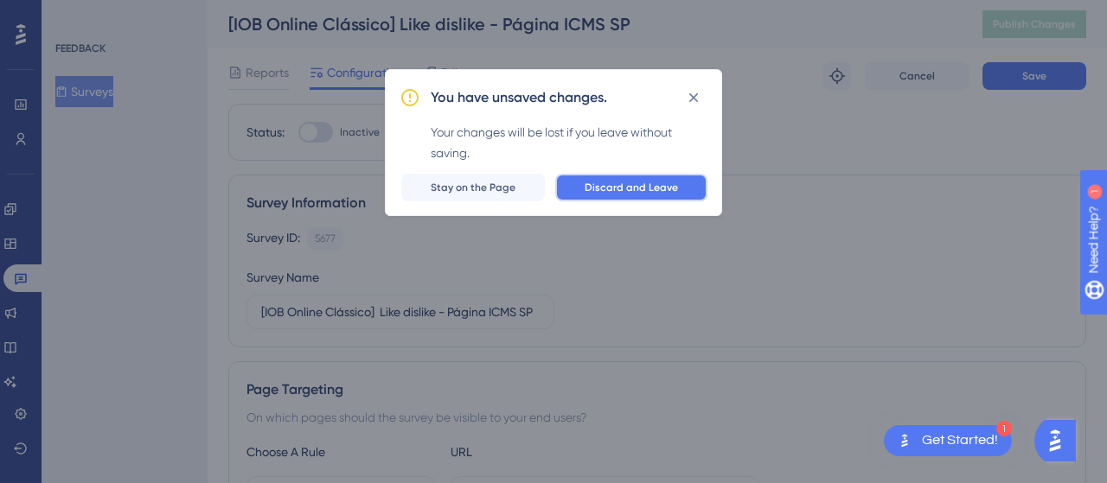
click at [669, 191] on span "Discard and Leave" at bounding box center [631, 188] width 93 height 14
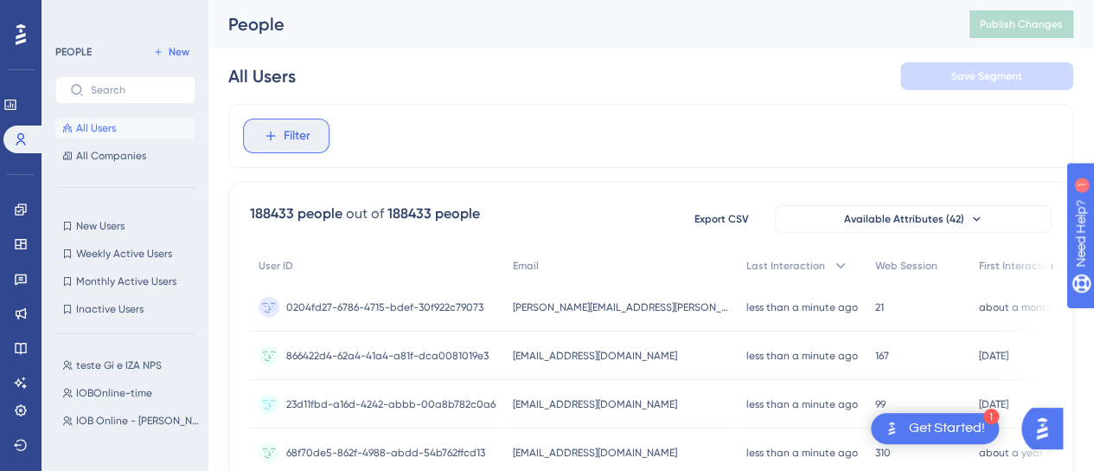
click at [280, 133] on button "Filter" at bounding box center [286, 135] width 86 height 35
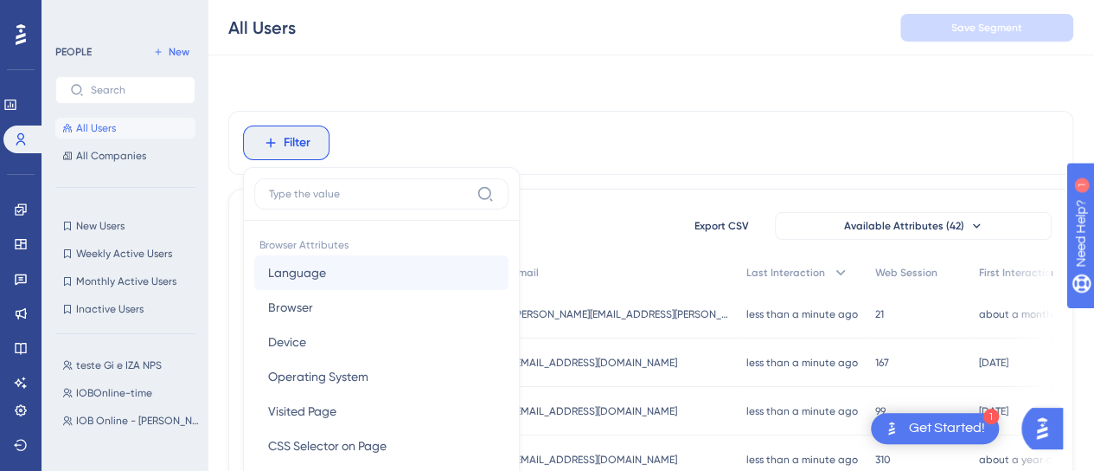
scroll to position [99, 0]
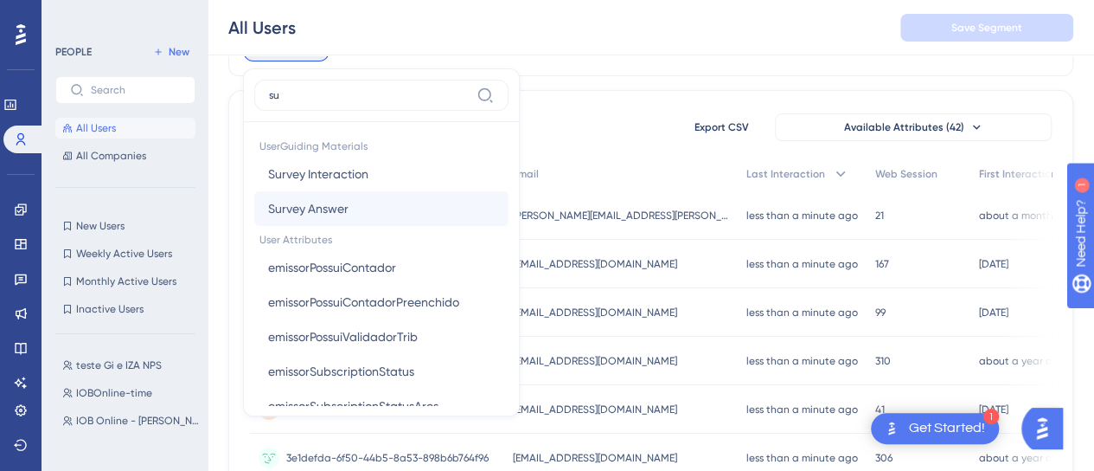
type input "su"
click at [397, 197] on button "Survey Answer Survey Answer" at bounding box center [381, 208] width 254 height 35
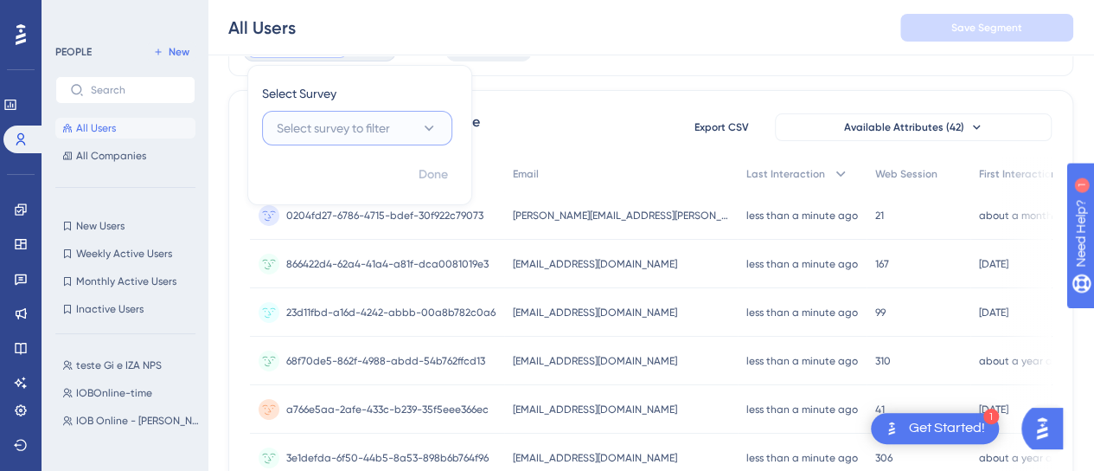
click at [400, 134] on button "Select survey to filter" at bounding box center [357, 128] width 190 height 35
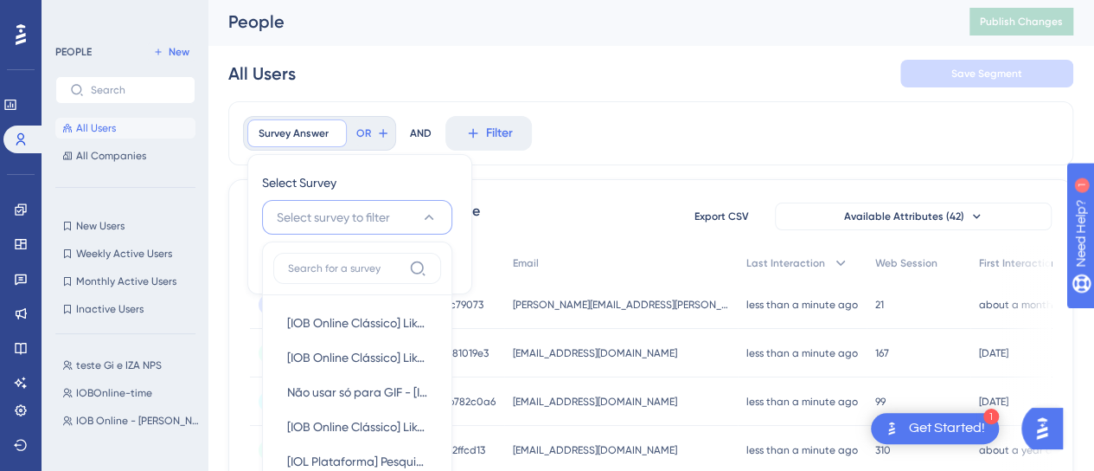
scroll to position [0, 0]
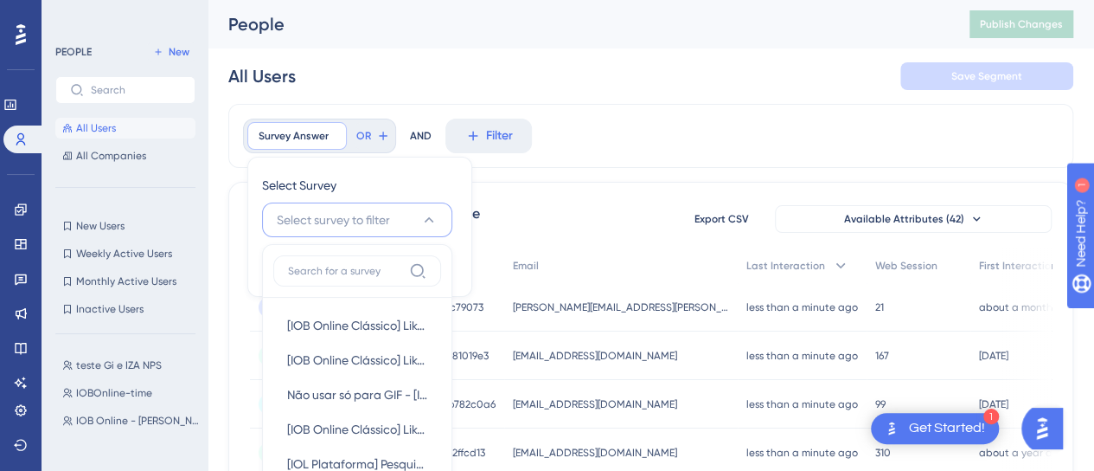
drag, startPoint x: 340, startPoint y: 234, endPoint x: 343, endPoint y: 221, distance: 12.4
click at [340, 227] on button "Select survey to filter" at bounding box center [357, 219] width 190 height 35
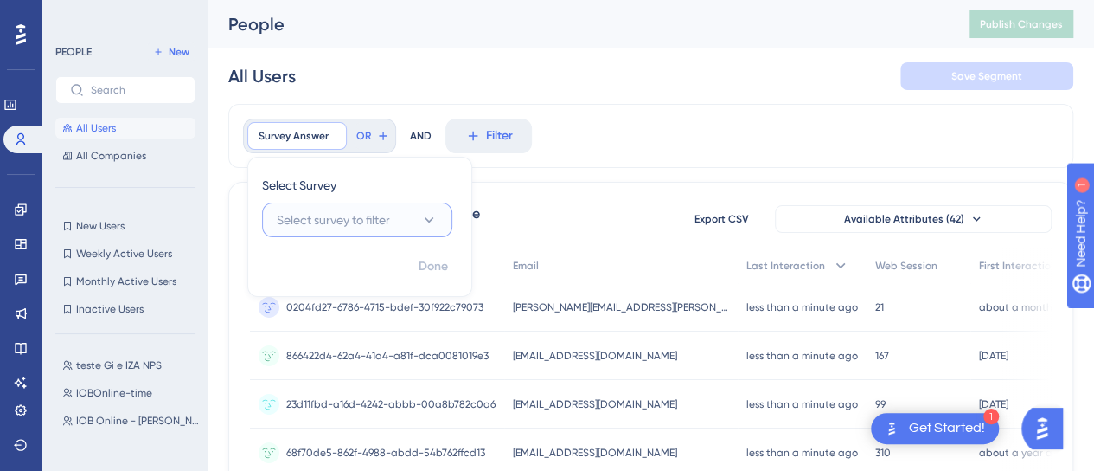
click at [343, 221] on span "Select survey to filter" at bounding box center [333, 219] width 113 height 21
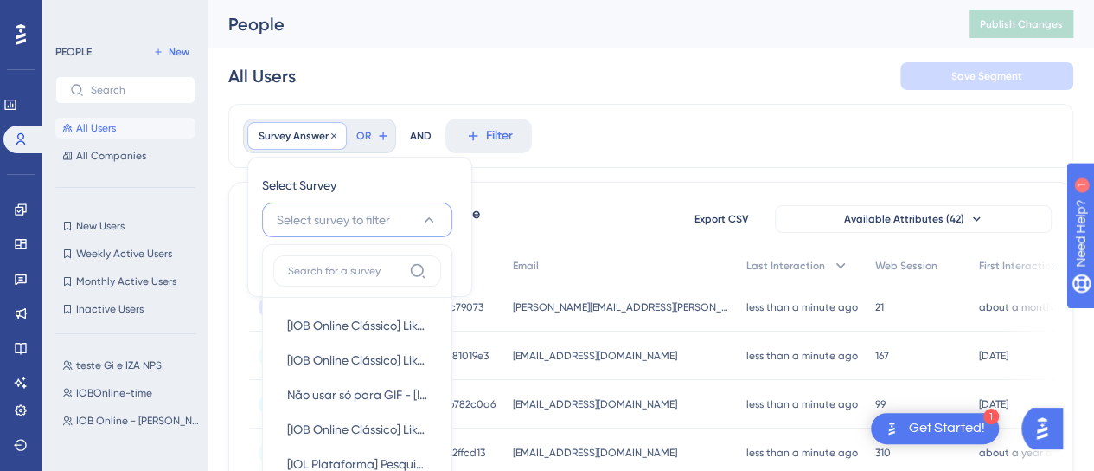
click at [325, 137] on span "Survey Answer" at bounding box center [294, 136] width 70 height 14
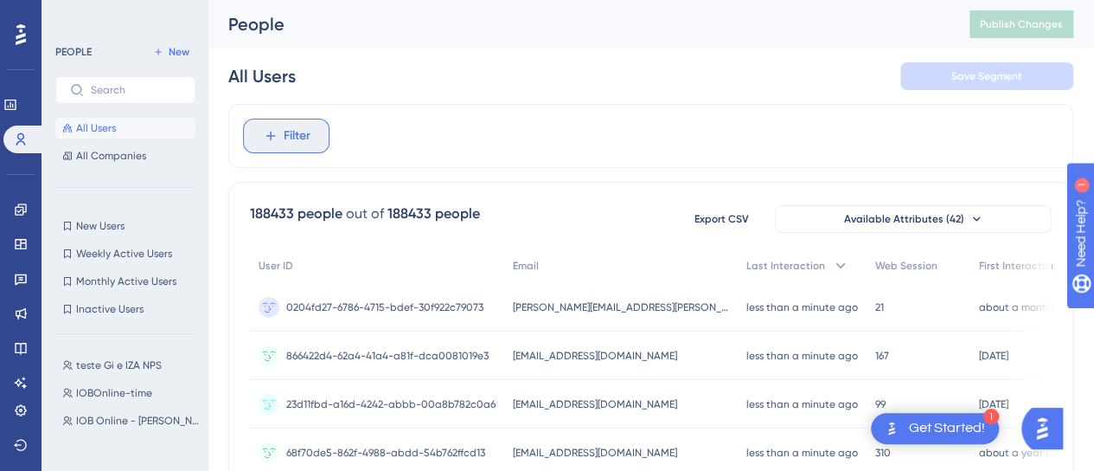
click at [291, 132] on span "Filter" at bounding box center [297, 135] width 27 height 21
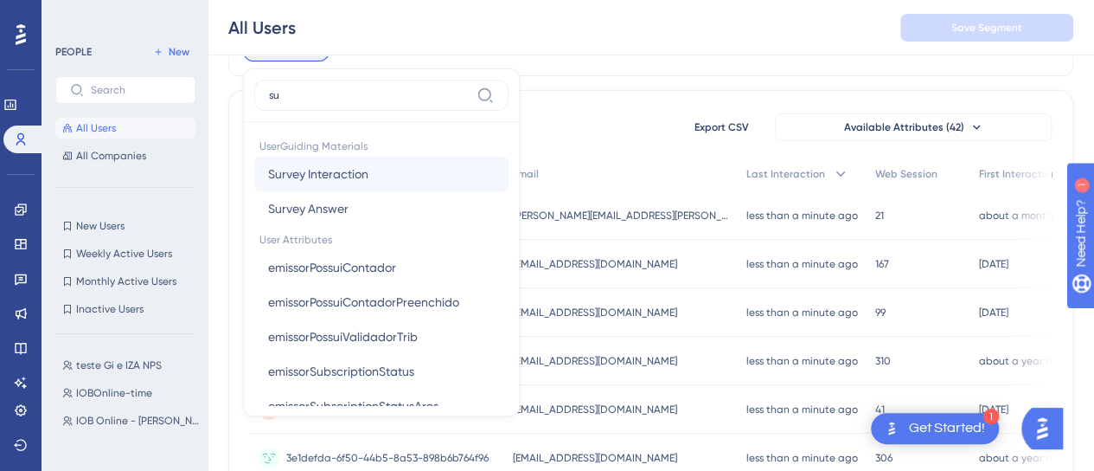
type input "su"
click at [361, 179] on span "Survey Interaction" at bounding box center [318, 173] width 100 height 21
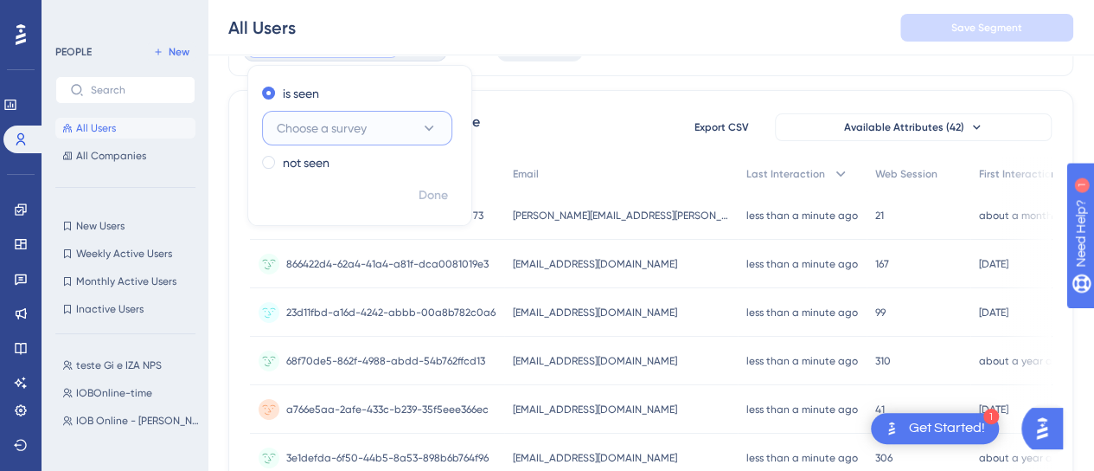
click at [399, 128] on button "Choose a survey" at bounding box center [357, 128] width 190 height 35
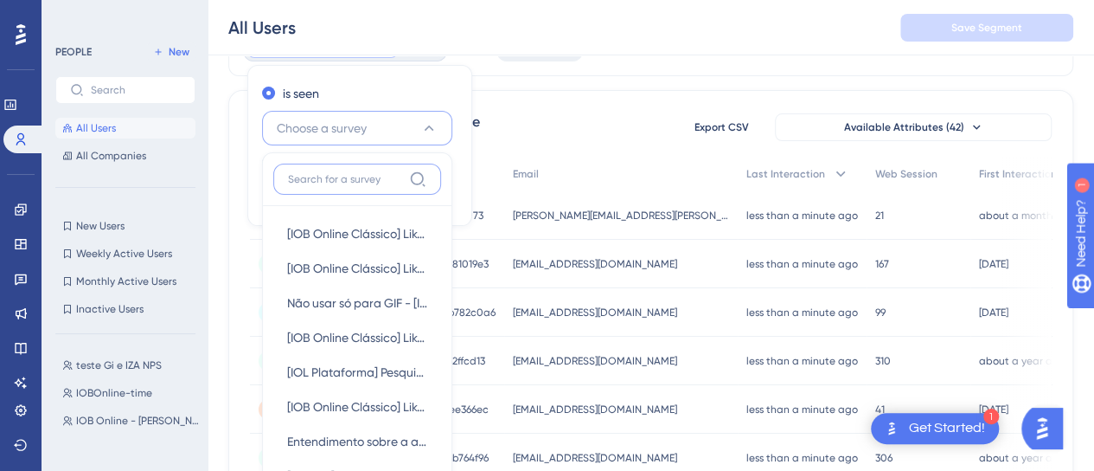
scroll to position [154, 0]
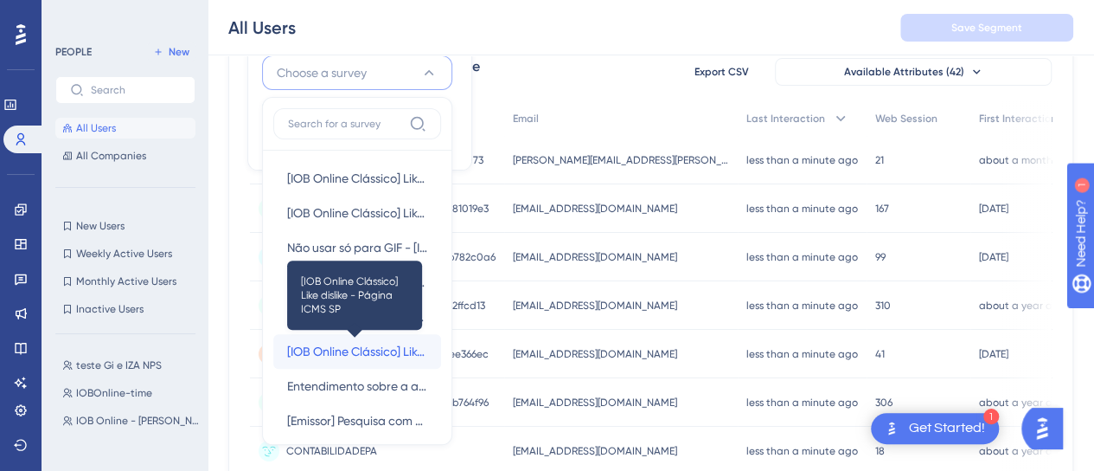
click at [346, 343] on span "[IOB Online Clássico] Like dislike - Página ICMS SP" at bounding box center [357, 351] width 140 height 21
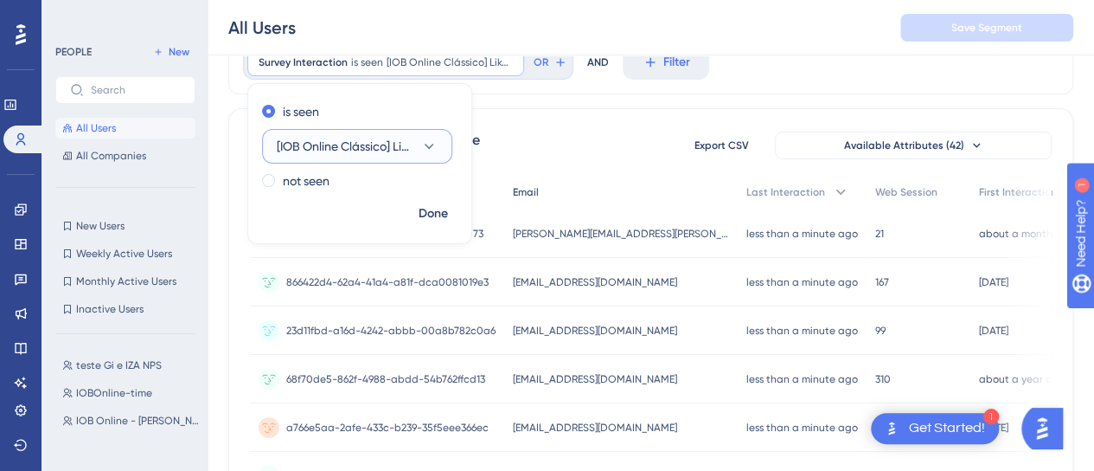
scroll to position [0, 0]
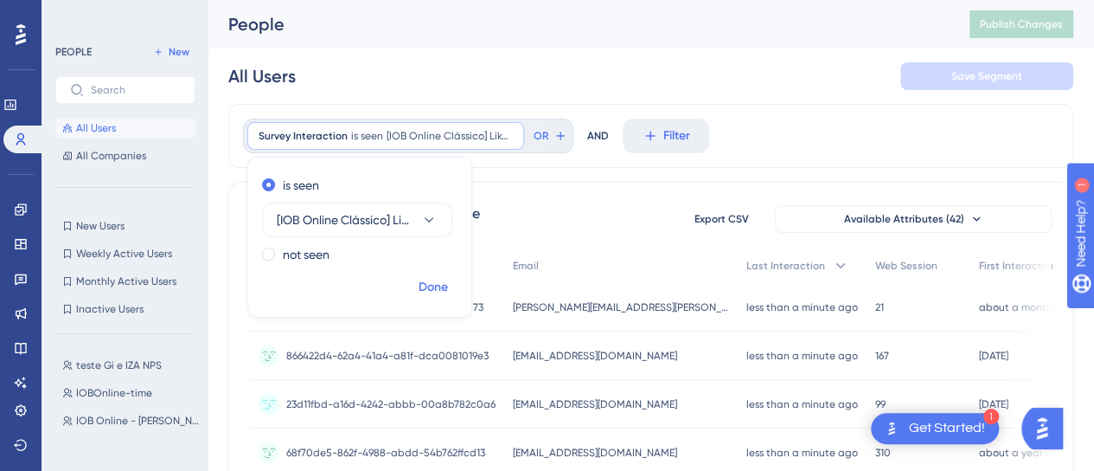
click at [431, 288] on span "Done" at bounding box center [433, 287] width 29 height 21
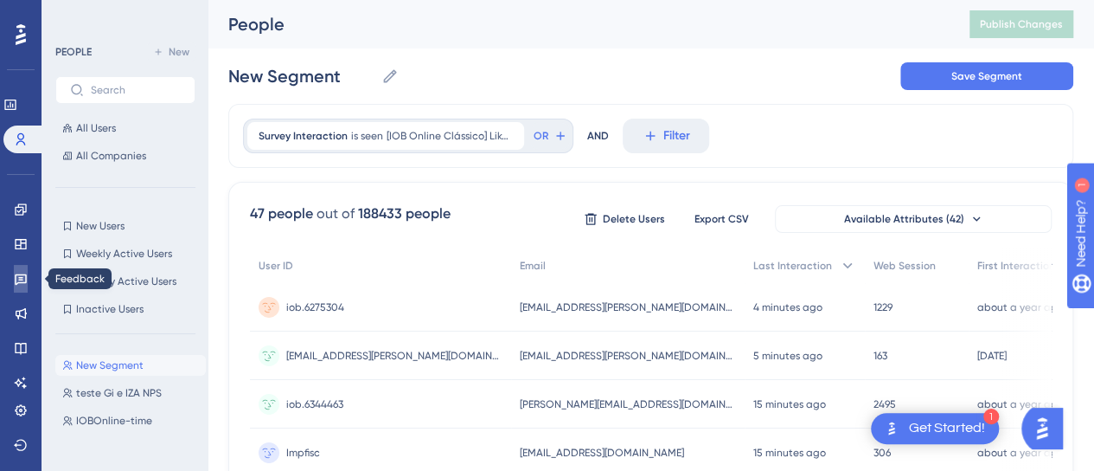
click at [17, 279] on icon at bounding box center [21, 279] width 14 height 14
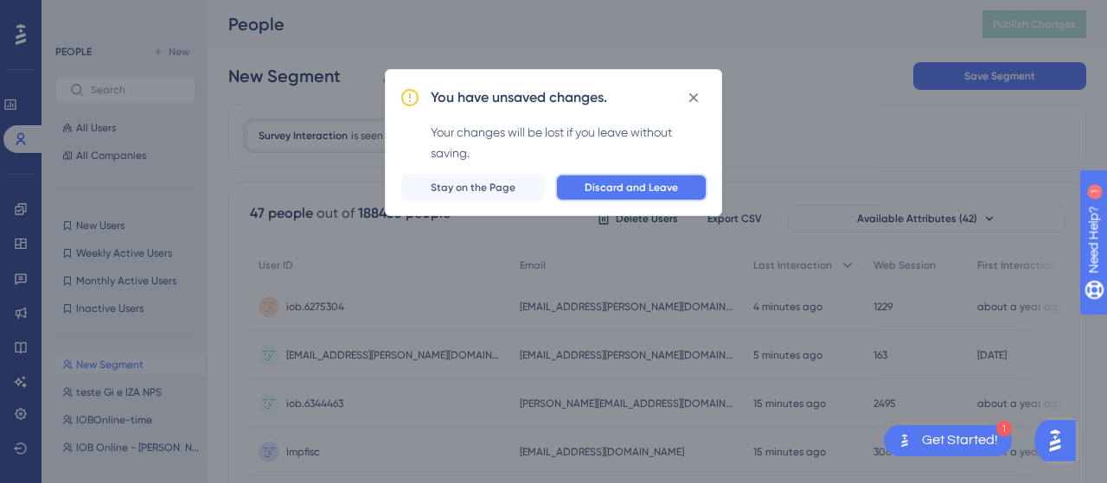
click at [619, 188] on span "Discard and Leave" at bounding box center [631, 188] width 93 height 14
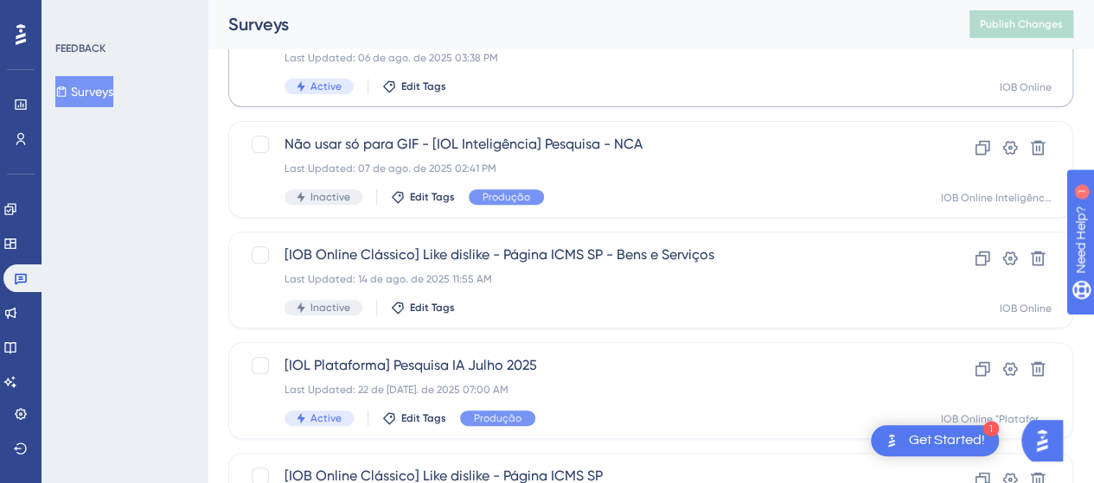
scroll to position [346, 0]
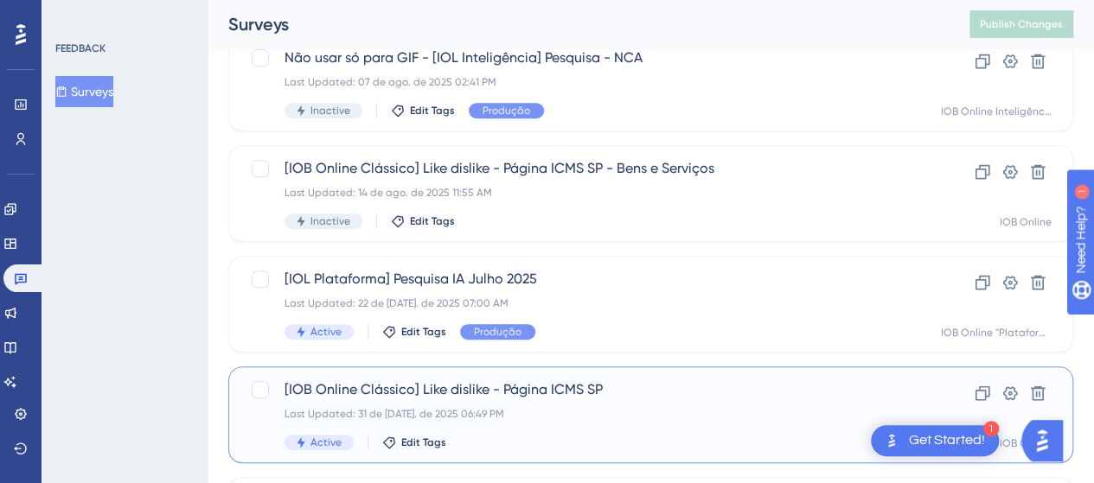
click at [552, 389] on span "[IOB Online Clássico] Like dislike - Página ICMS SP" at bounding box center [582, 390] width 594 height 21
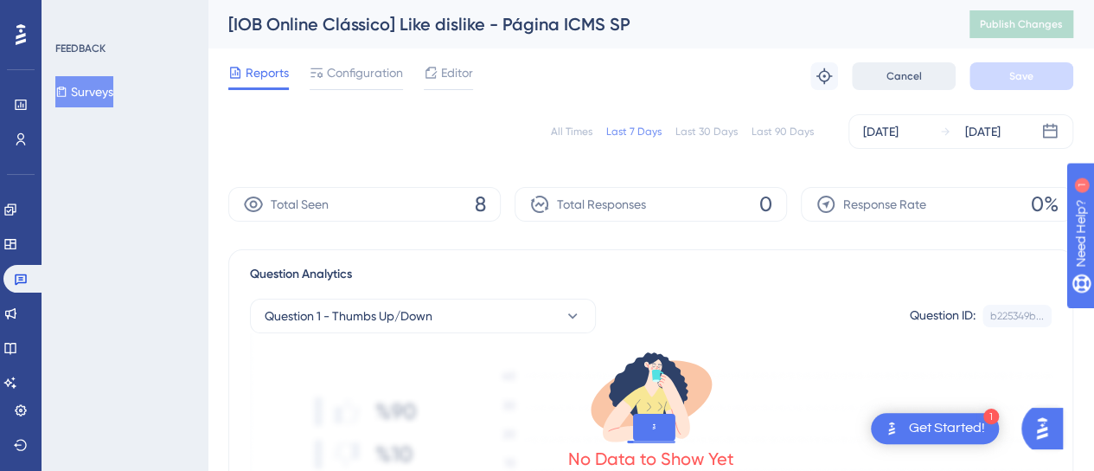
drag, startPoint x: 335, startPoint y: 74, endPoint x: 912, endPoint y: 65, distance: 577.8
click at [334, 72] on span "Configuration" at bounding box center [365, 72] width 76 height 21
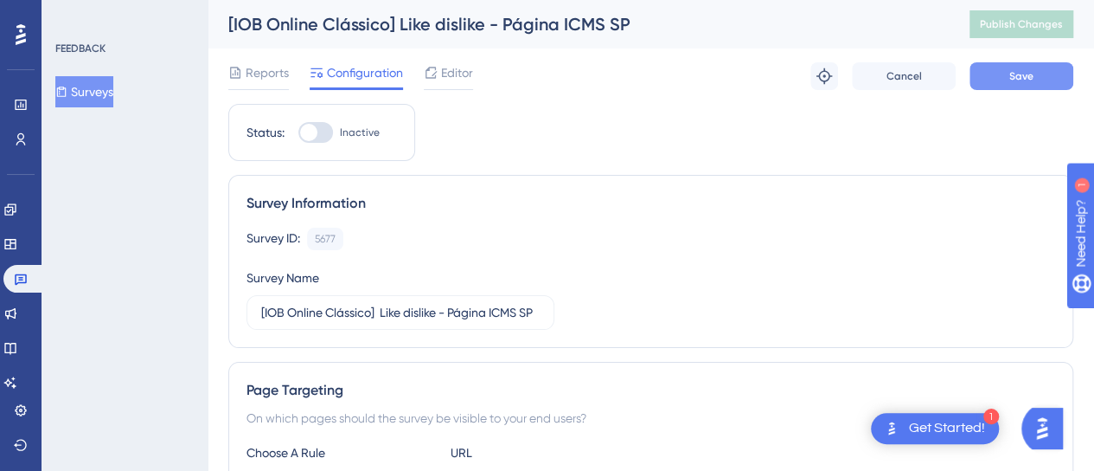
click at [1002, 75] on button "Save" at bounding box center [1022, 76] width 104 height 28
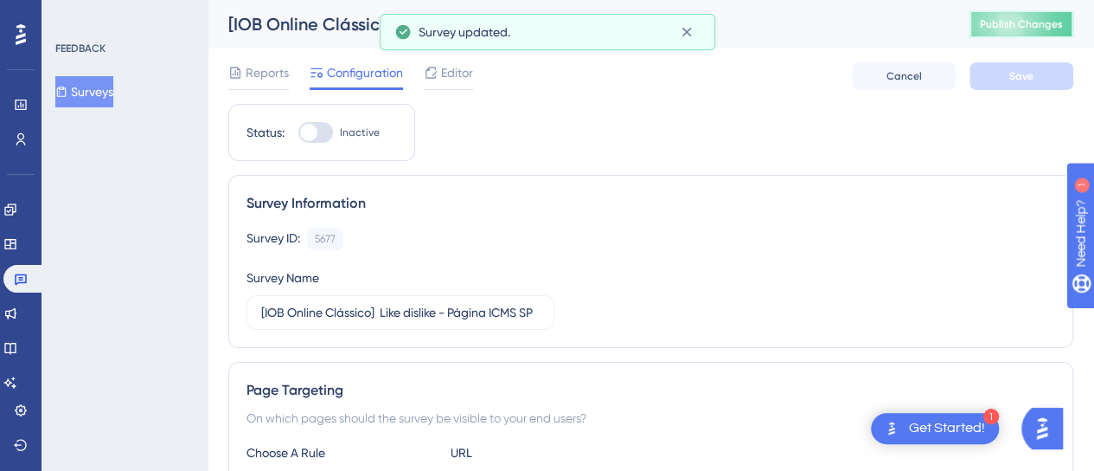
click at [1009, 26] on span "Publish Changes" at bounding box center [1021, 24] width 83 height 14
click at [687, 74] on div "Reports Configuration Editor Cancel Save" at bounding box center [650, 75] width 845 height 55
click at [686, 32] on icon at bounding box center [687, 33] width 10 height 10
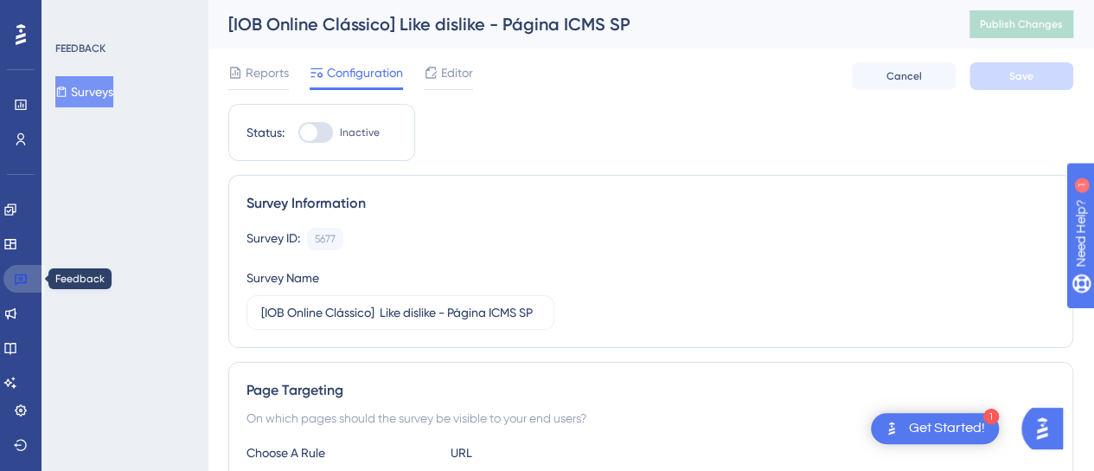
click at [26, 274] on icon at bounding box center [21, 279] width 12 height 11
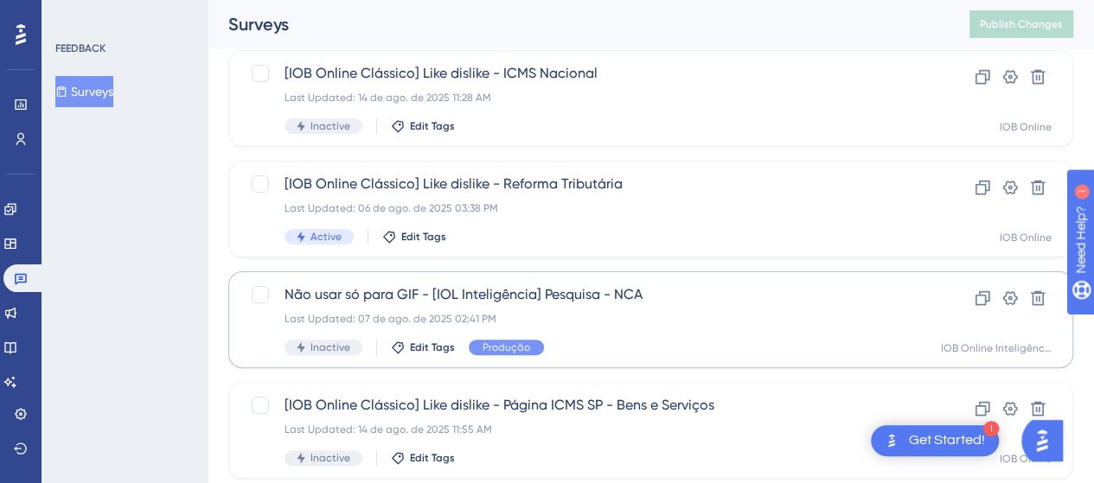
scroll to position [86, 0]
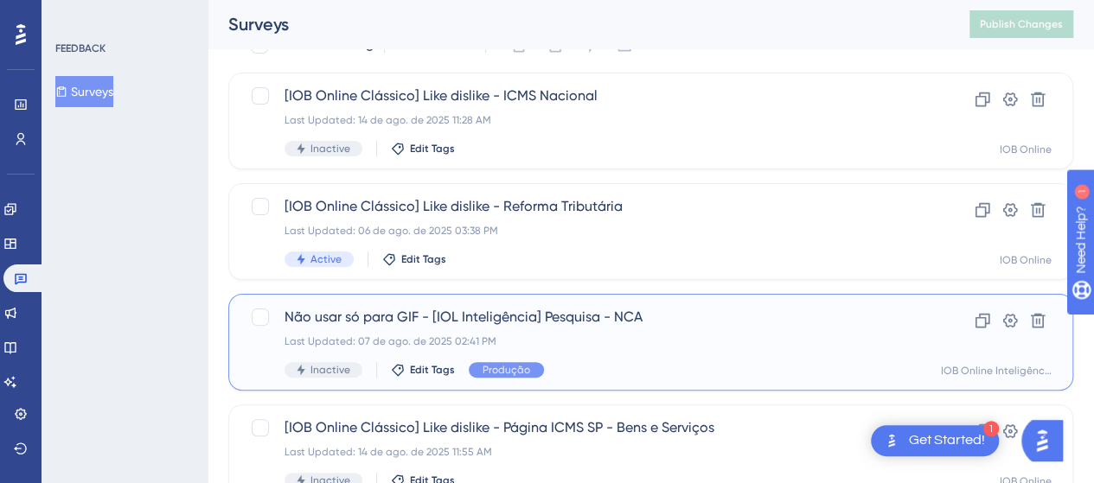
click at [495, 319] on span "Não usar só para GIF - [IOL Inteligência] Pesquisa - NCA" at bounding box center [582, 317] width 594 height 21
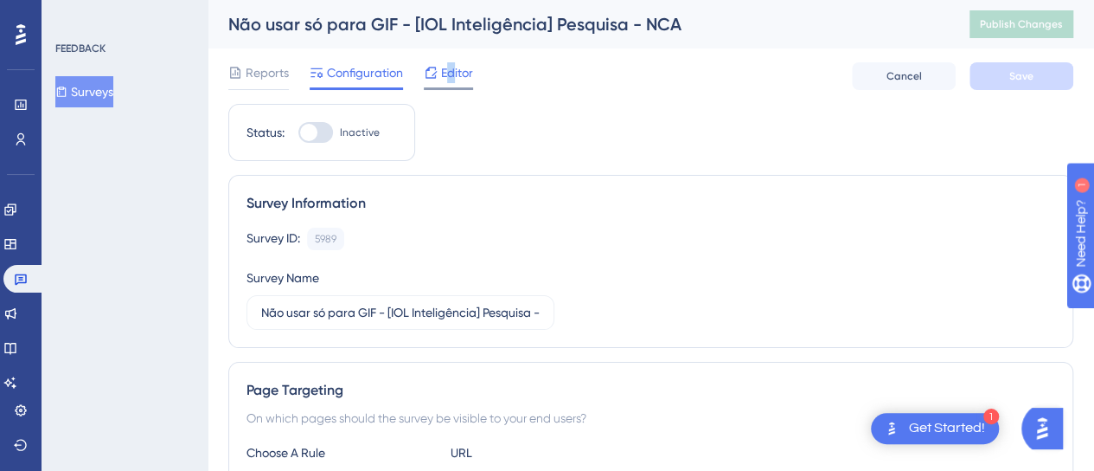
click at [453, 75] on span "Editor" at bounding box center [457, 72] width 32 height 21
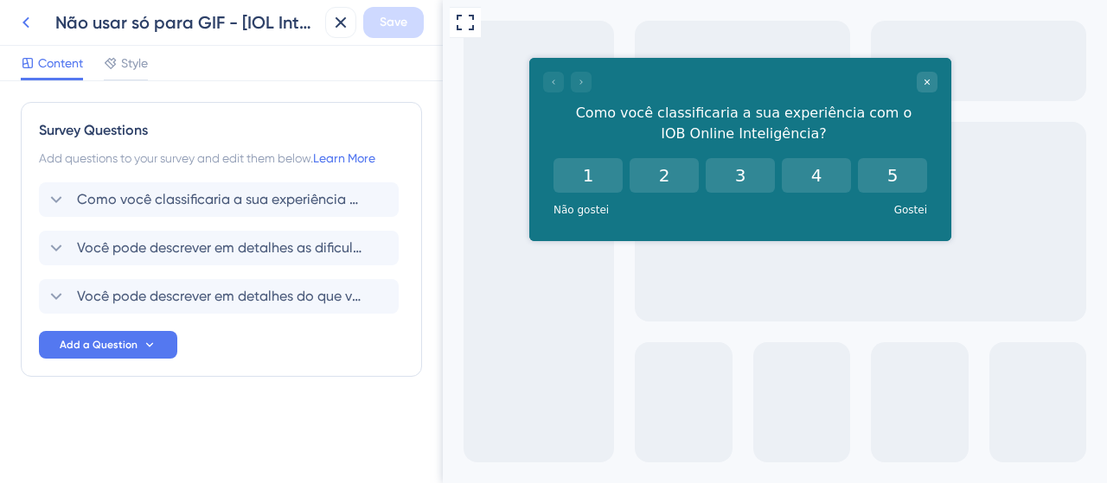
click at [26, 16] on icon at bounding box center [26, 22] width 21 height 21
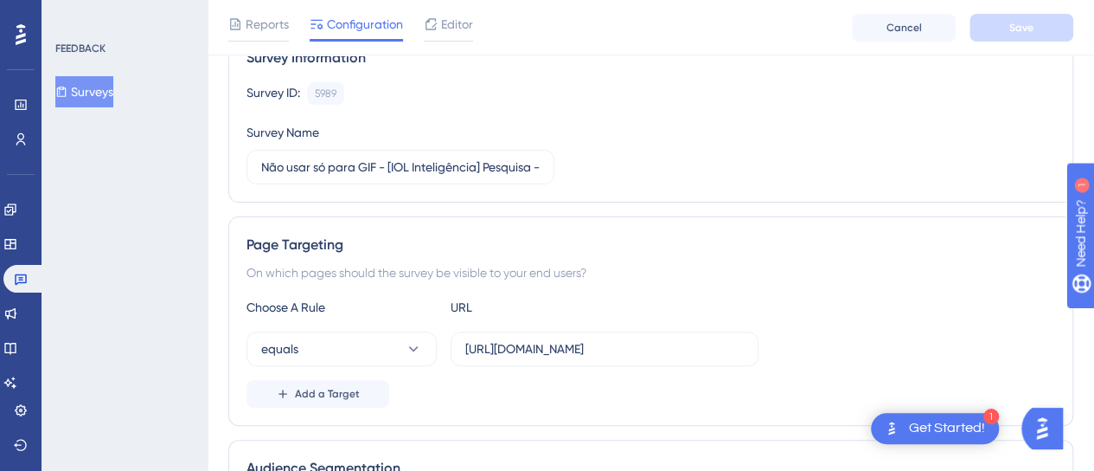
scroll to position [259, 0]
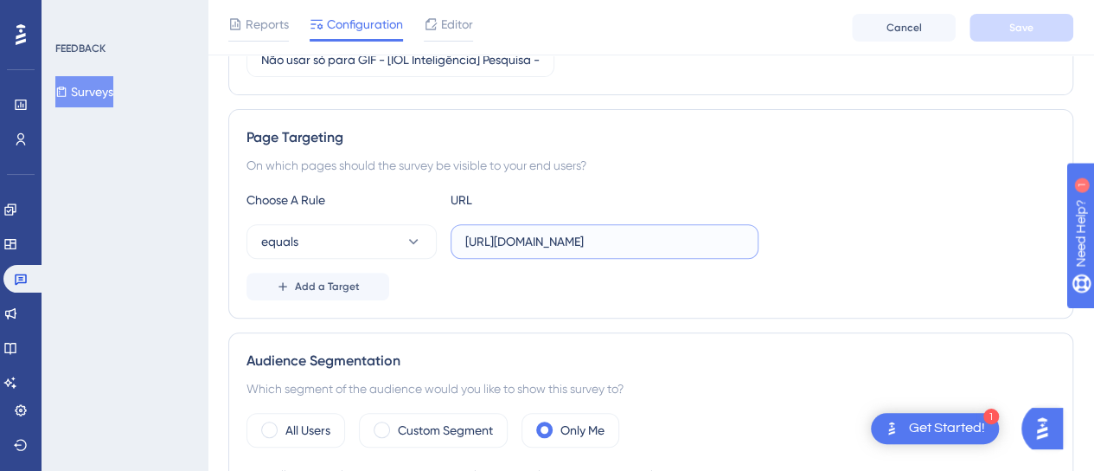
click at [558, 234] on input "[URL][DOMAIN_NAME]" at bounding box center [604, 241] width 279 height 19
click at [559, 232] on input "[URL][DOMAIN_NAME]" at bounding box center [604, 241] width 279 height 19
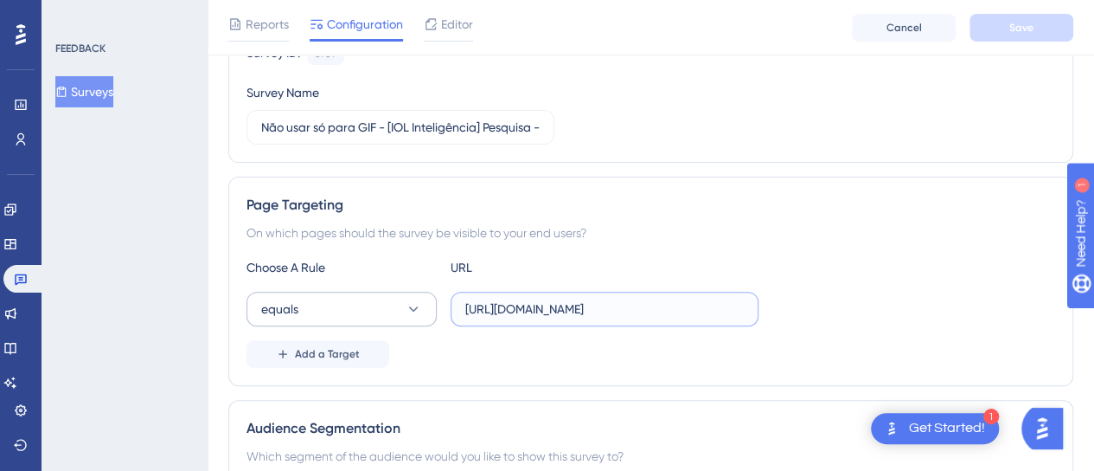
scroll to position [0, 0]
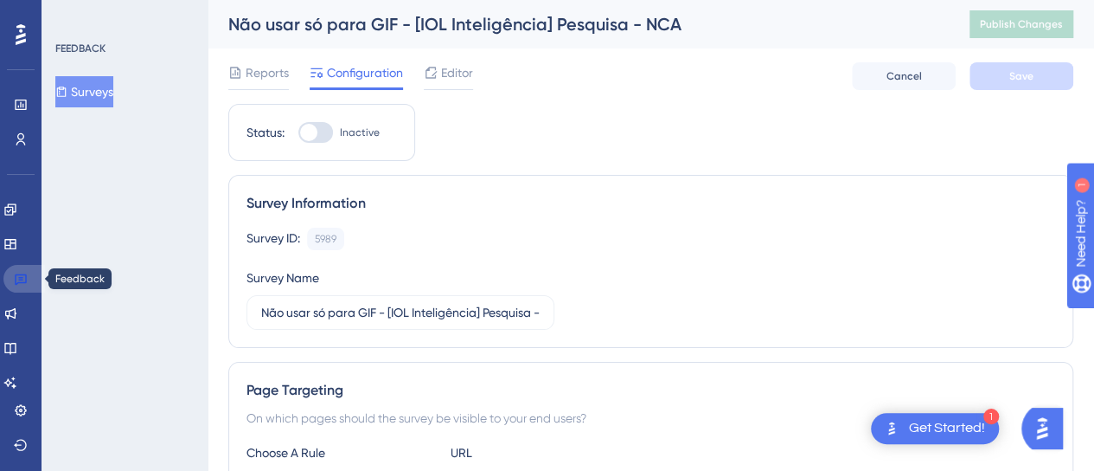
click at [24, 281] on icon at bounding box center [21, 279] width 14 height 14
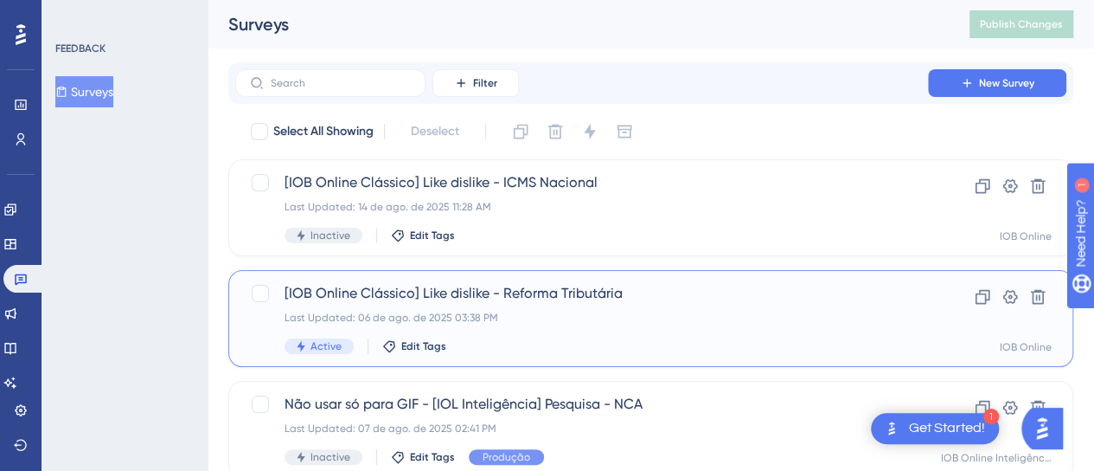
click at [524, 304] on div "[IOB Online Clássico] Like dislike - Reforma Tributária Last Updated: 06 de ago…" at bounding box center [582, 318] width 594 height 71
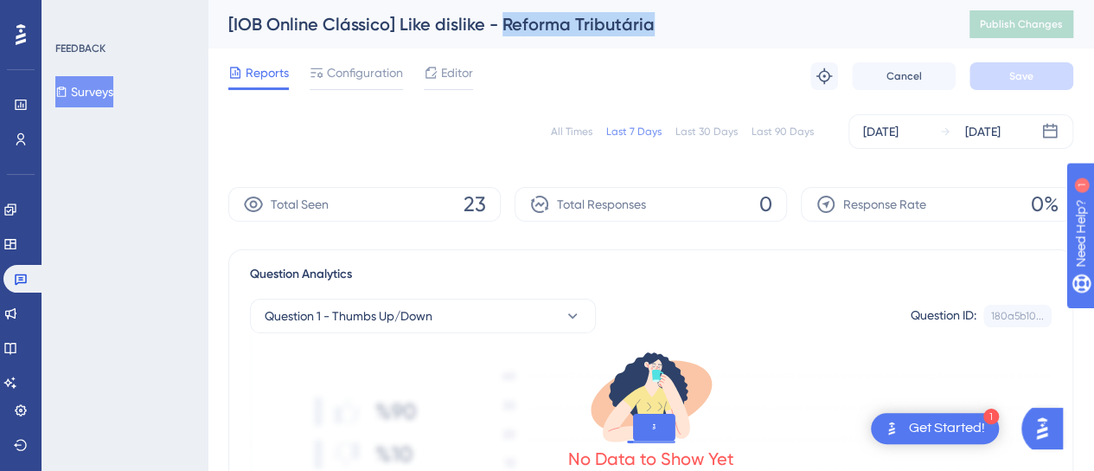
drag, startPoint x: 657, startPoint y: 22, endPoint x: 502, endPoint y: 34, distance: 156.1
click at [502, 34] on div "[IOB Online Clássico] Like dislike - Reforma Tributária" at bounding box center [577, 24] width 698 height 24
copy div "Reforma Tributária"
click at [560, 133] on div "All Times" at bounding box center [572, 132] width 42 height 14
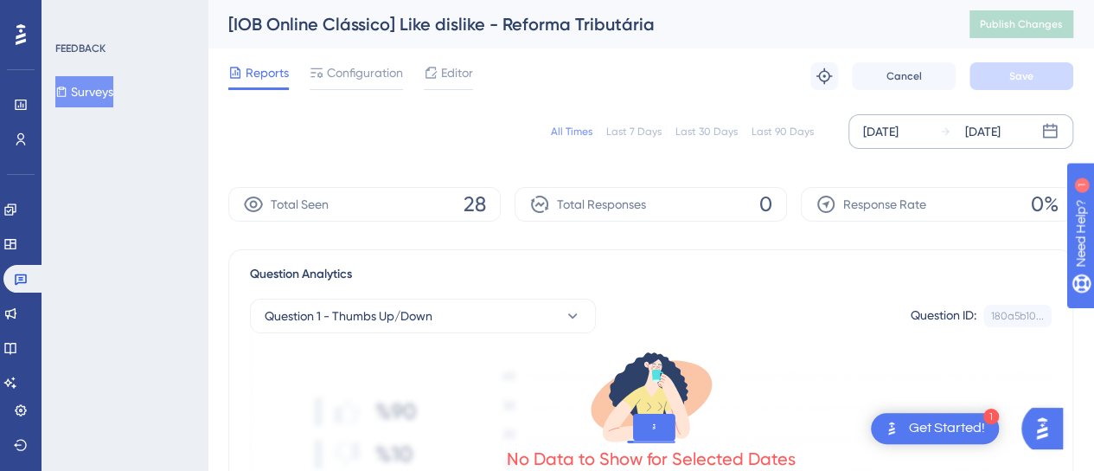
click at [1055, 131] on icon at bounding box center [1050, 131] width 15 height 15
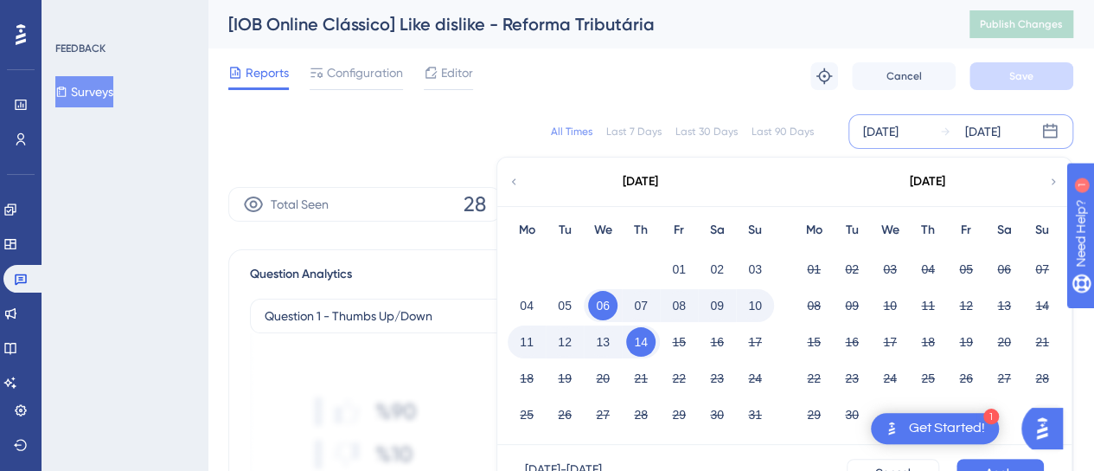
click at [493, 131] on div "All Times Last 7 Days Last 30 Days Last 90 Days Aug 06 2025 Aug 14 2025 August …" at bounding box center [650, 131] width 845 height 35
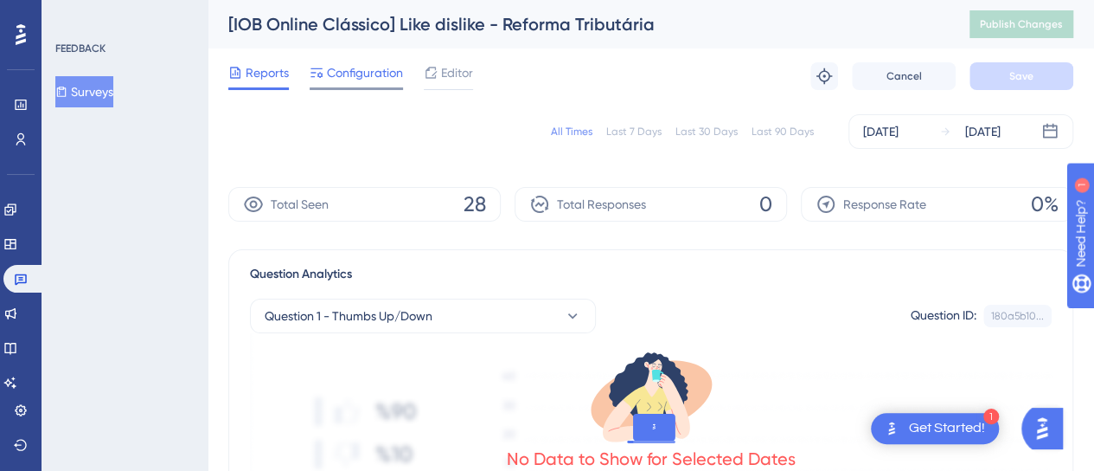
click at [331, 72] on span "Configuration" at bounding box center [365, 72] width 76 height 21
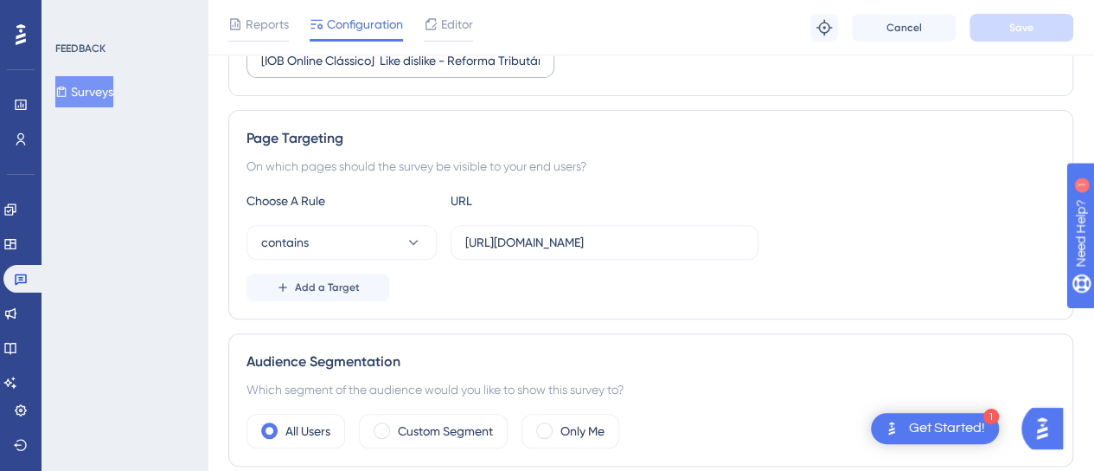
scroll to position [259, 0]
click at [586, 232] on input "https://www.iobonline.com.br/documento/doc/Documento/PCIR-012652?doc=documentes…" at bounding box center [604, 241] width 279 height 19
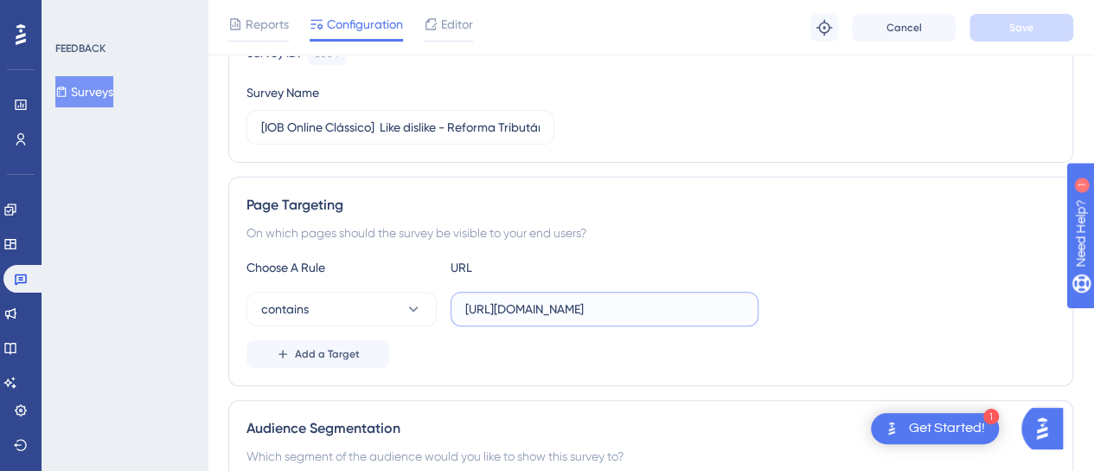
scroll to position [0, 0]
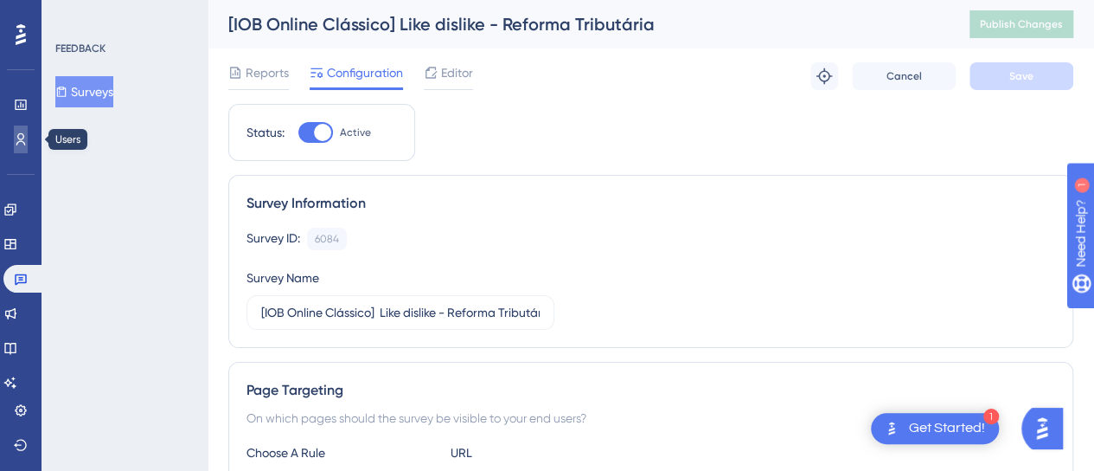
click at [19, 141] on icon at bounding box center [21, 139] width 10 height 12
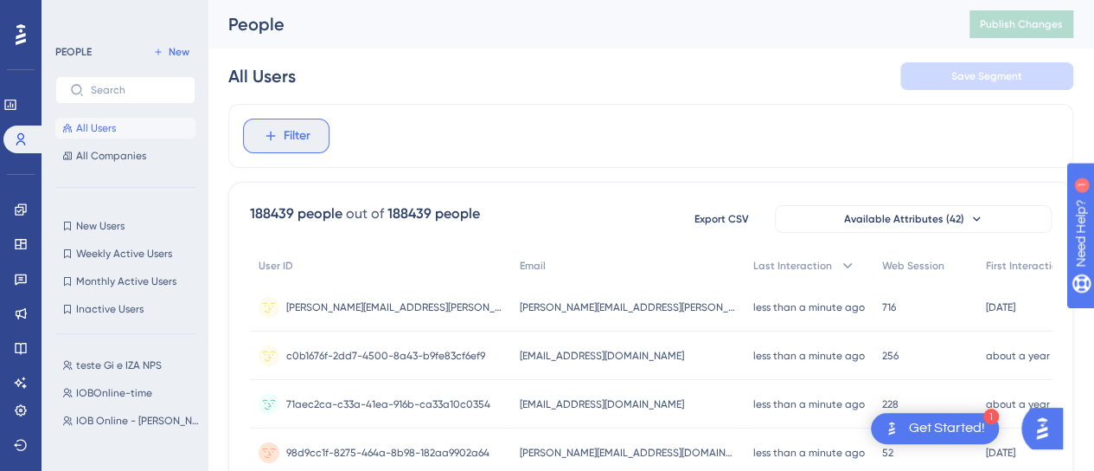
click at [286, 126] on span "Filter" at bounding box center [297, 135] width 27 height 21
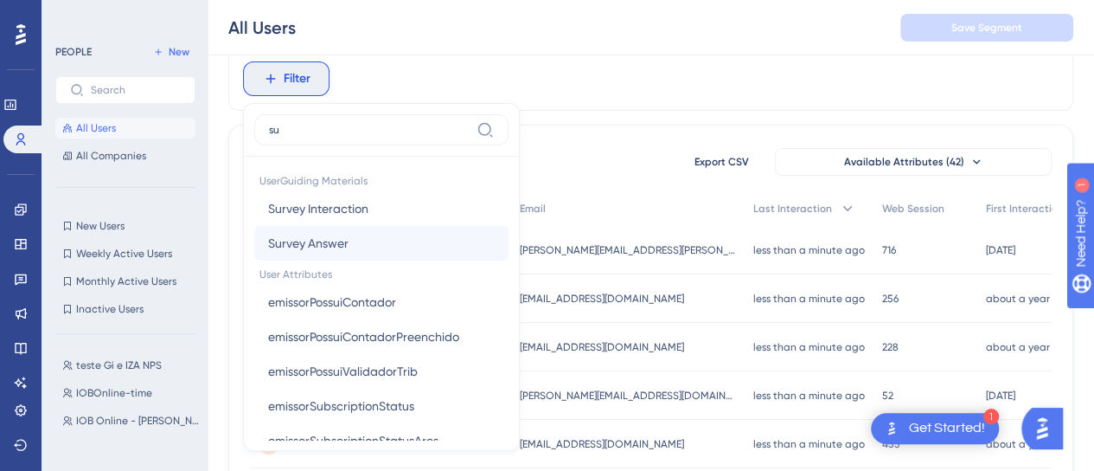
type input "su"
click at [319, 229] on button "Survey Answer Survey Answer" at bounding box center [381, 243] width 254 height 35
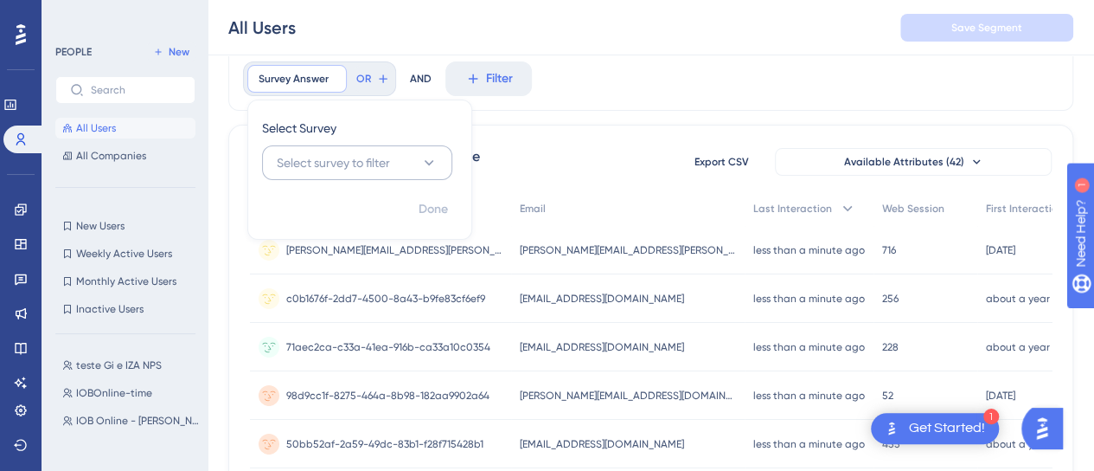
click at [385, 169] on span "Select survey to filter" at bounding box center [333, 162] width 113 height 21
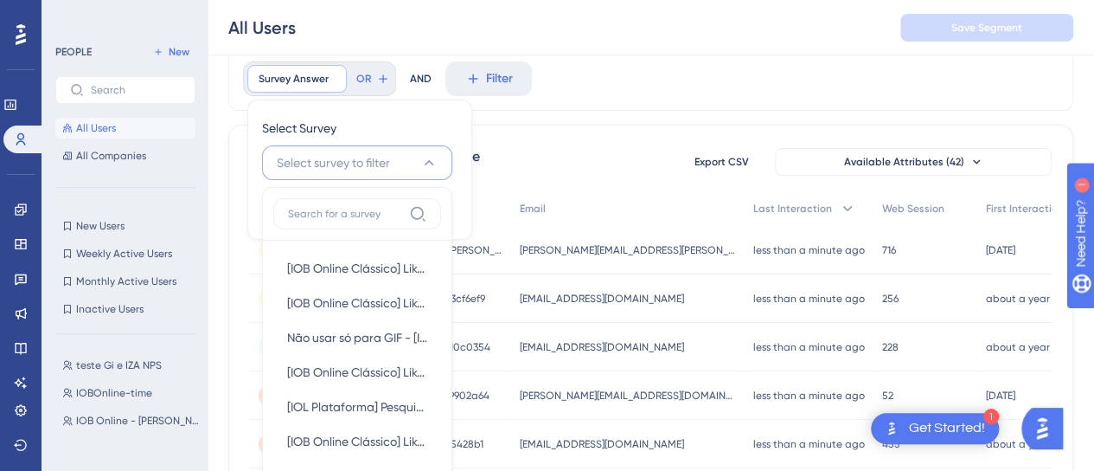
scroll to position [114, 0]
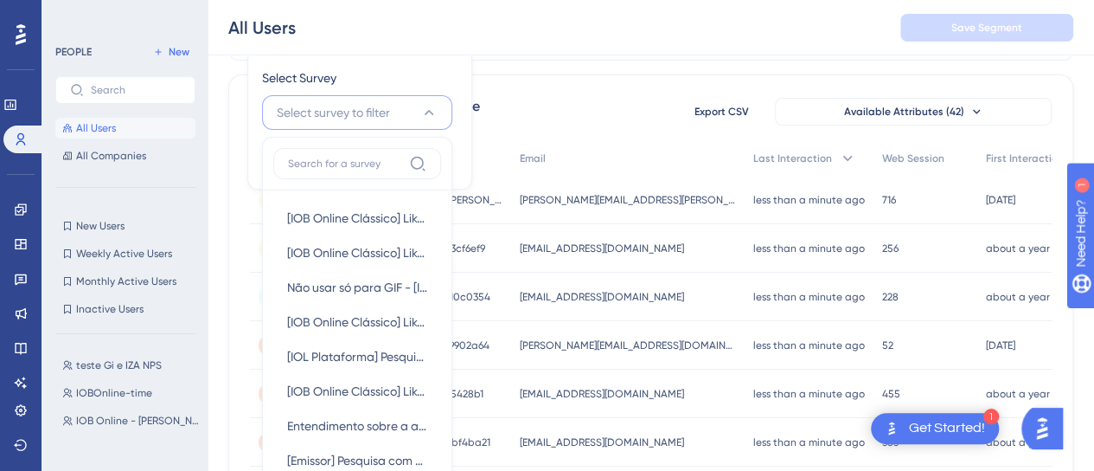
click at [377, 110] on span "Select survey to filter" at bounding box center [333, 112] width 113 height 21
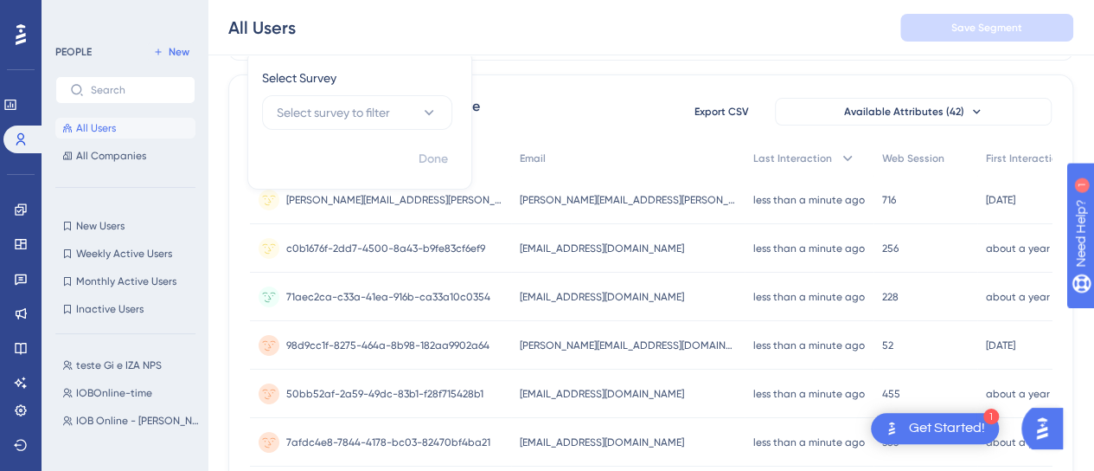
click at [595, 117] on div "188439 people out of 188439 people Export CSV Available Attributes (42)" at bounding box center [651, 111] width 802 height 31
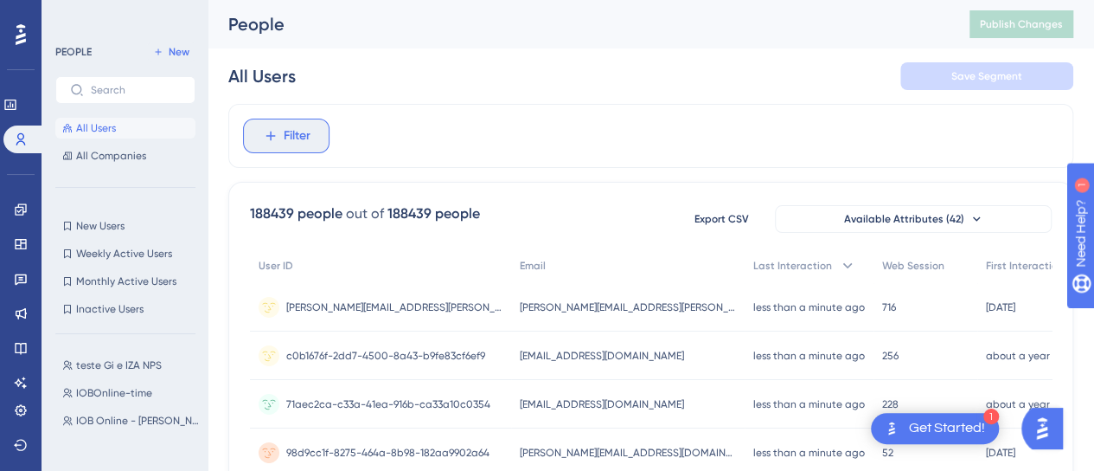
click at [304, 138] on span "Filter" at bounding box center [297, 135] width 27 height 21
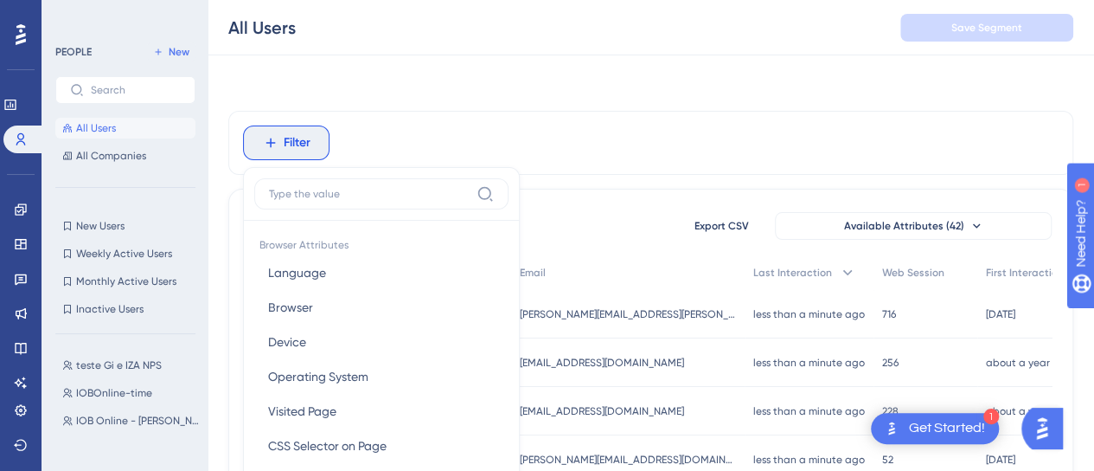
scroll to position [99, 0]
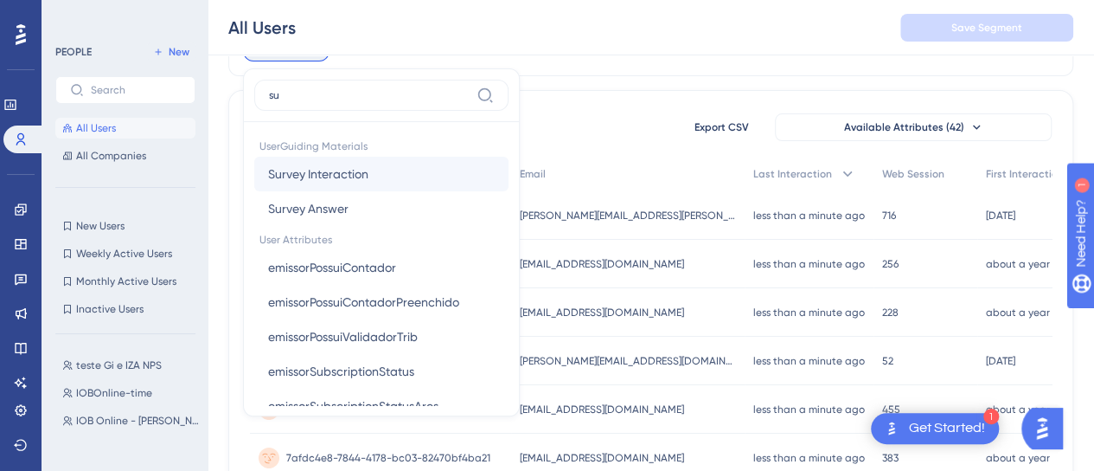
type input "su"
click at [346, 179] on span "Survey Interaction" at bounding box center [318, 173] width 100 height 21
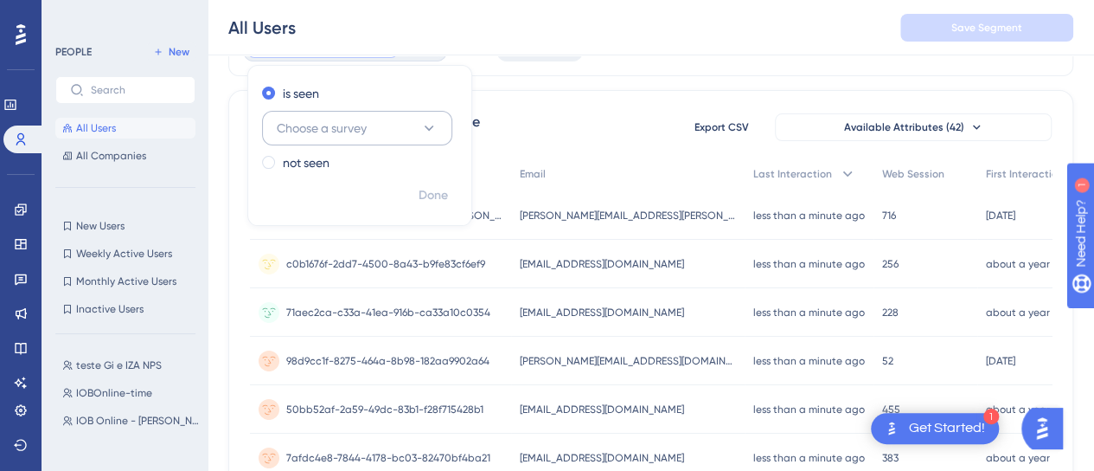
click at [387, 126] on button "Choose a survey" at bounding box center [357, 128] width 190 height 35
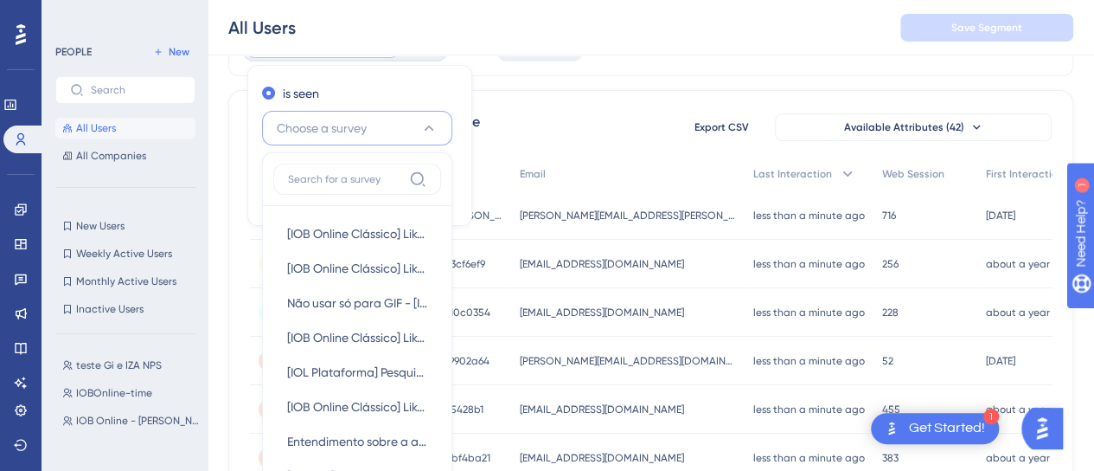
scroll to position [185, 0]
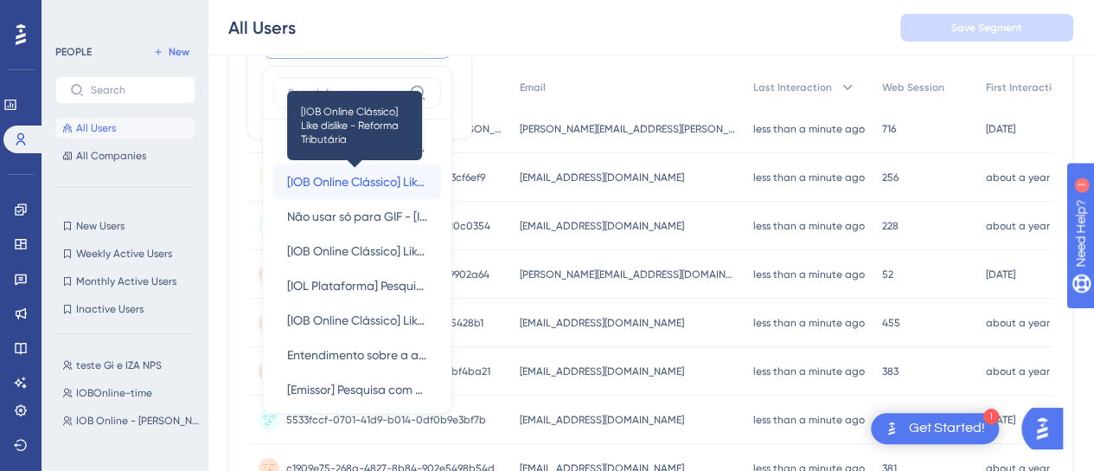
click at [395, 186] on span "[IOB Online Clássico] Like dislike - Reforma Tributária" at bounding box center [357, 181] width 140 height 21
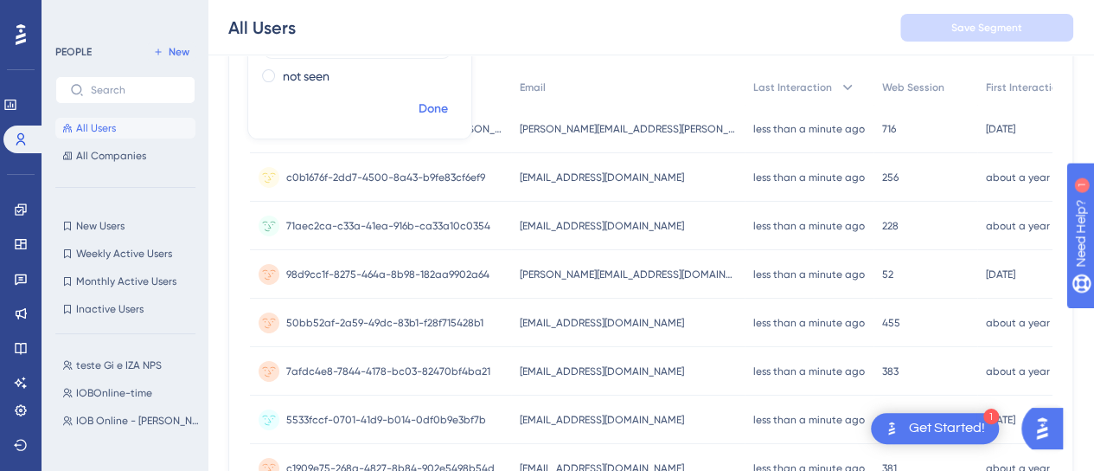
click at [436, 96] on button "Done" at bounding box center [433, 108] width 48 height 31
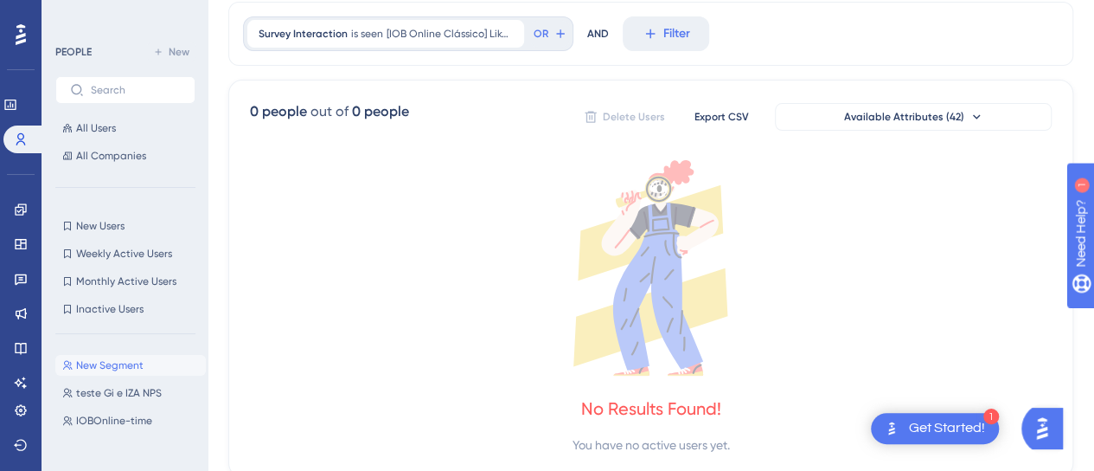
scroll to position [0, 0]
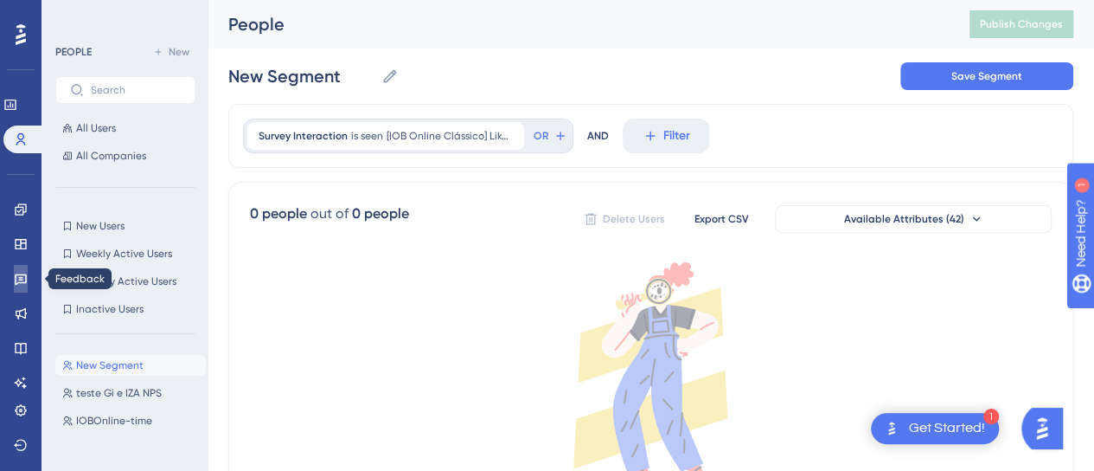
click at [21, 283] on icon at bounding box center [21, 279] width 12 height 11
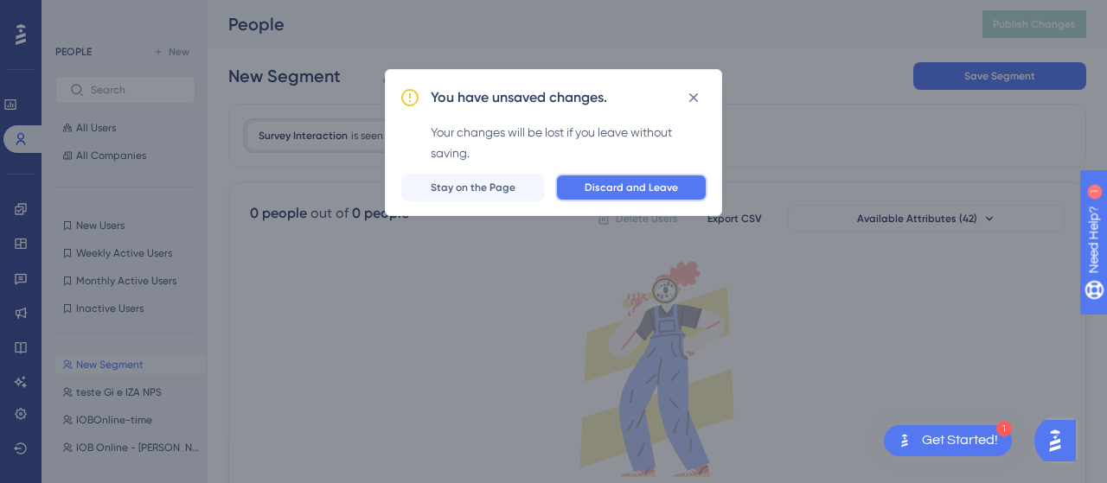
drag, startPoint x: 627, startPoint y: 184, endPoint x: 54, endPoint y: 186, distance: 573.4
click at [627, 186] on span "Discard and Leave" at bounding box center [631, 188] width 93 height 14
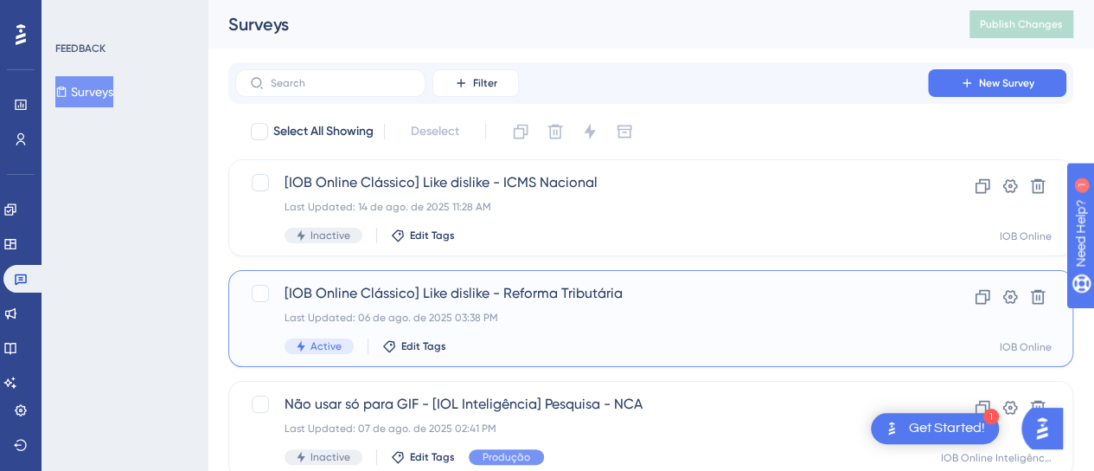
click at [562, 296] on span "[IOB Online Clássico] Like dislike - Reforma Tributária" at bounding box center [582, 293] width 594 height 21
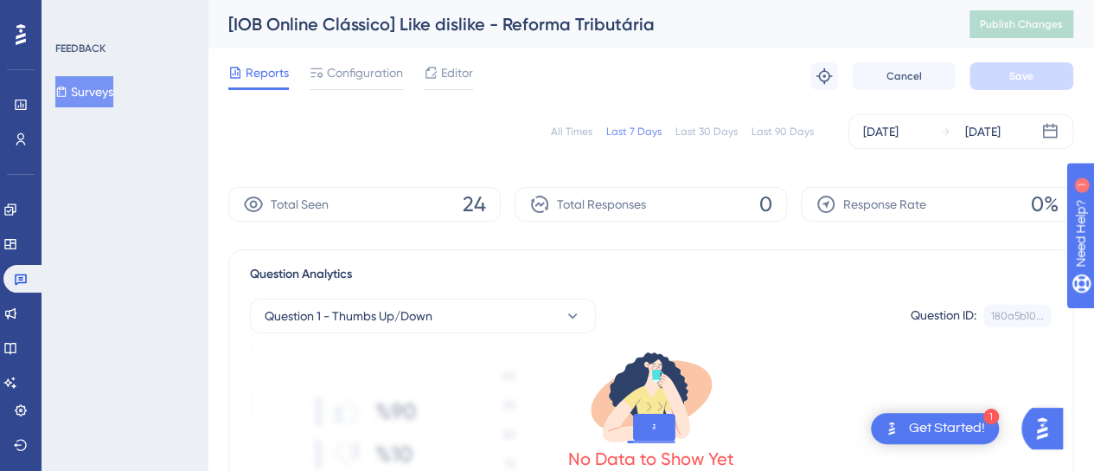
click at [361, 74] on span "Configuration" at bounding box center [365, 72] width 76 height 21
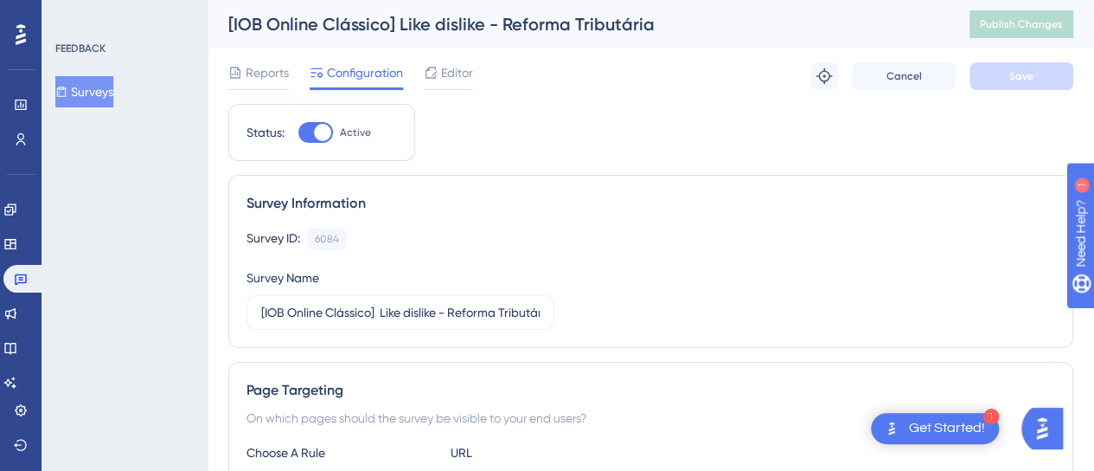
click at [308, 125] on div at bounding box center [315, 132] width 35 height 21
click at [298, 132] on input "Active" at bounding box center [298, 132] width 1 height 1
checkbox input "false"
click at [1017, 79] on span "Save" at bounding box center [1021, 76] width 24 height 14
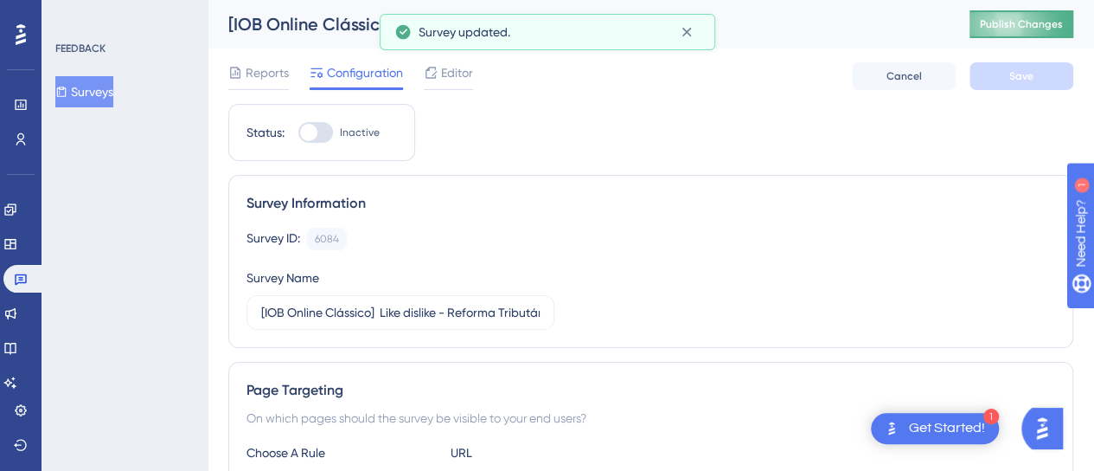
click at [1024, 17] on span "Publish Changes" at bounding box center [1021, 24] width 83 height 14
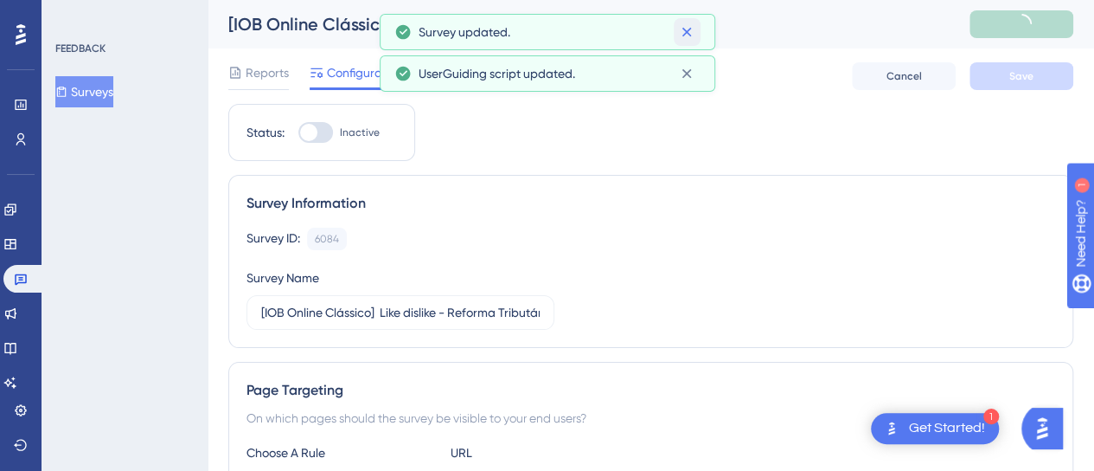
click at [683, 36] on icon at bounding box center [686, 31] width 17 height 17
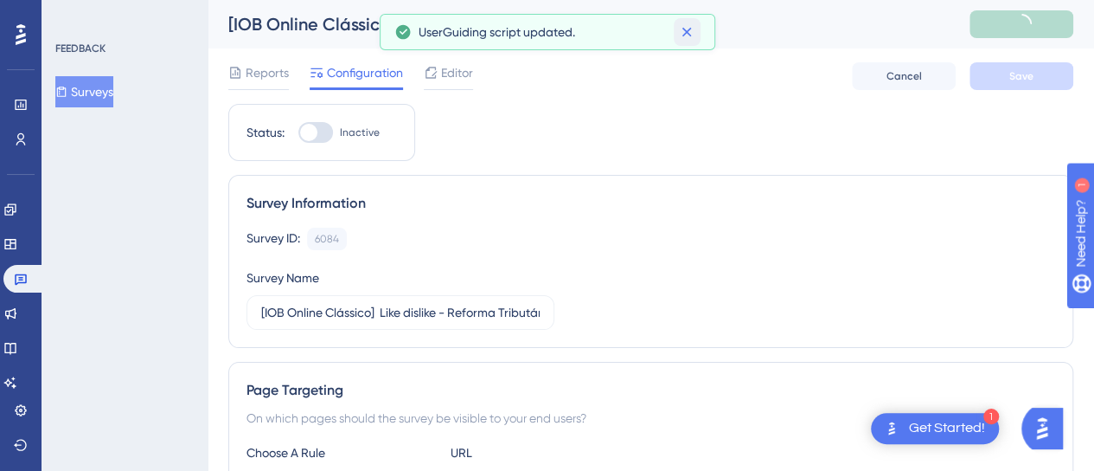
click at [686, 37] on icon at bounding box center [686, 31] width 17 height 17
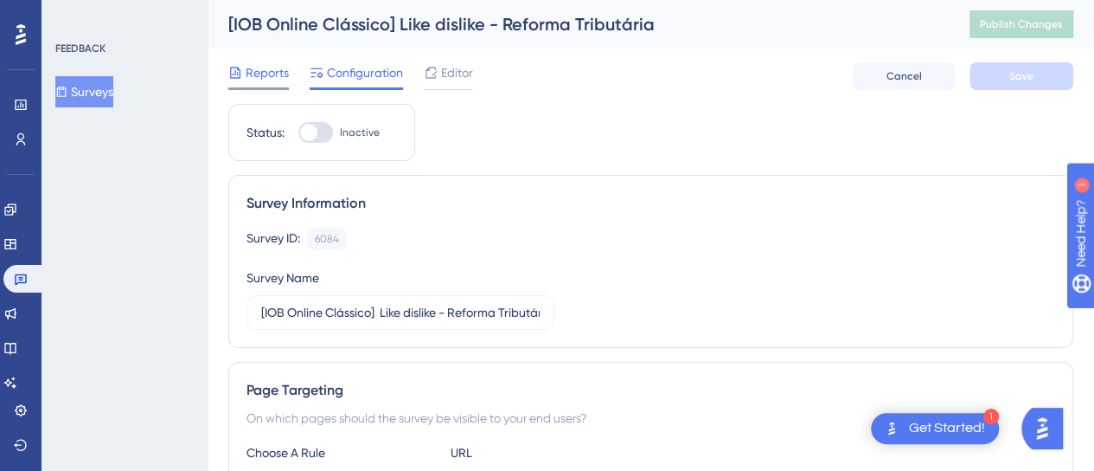
click at [252, 62] on span "Reports" at bounding box center [267, 72] width 43 height 21
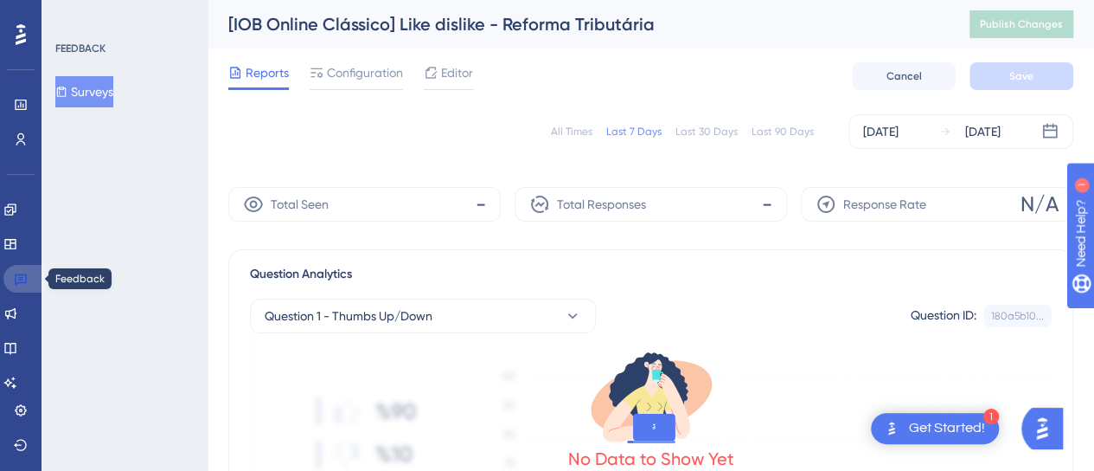
click at [22, 279] on icon at bounding box center [21, 279] width 12 height 11
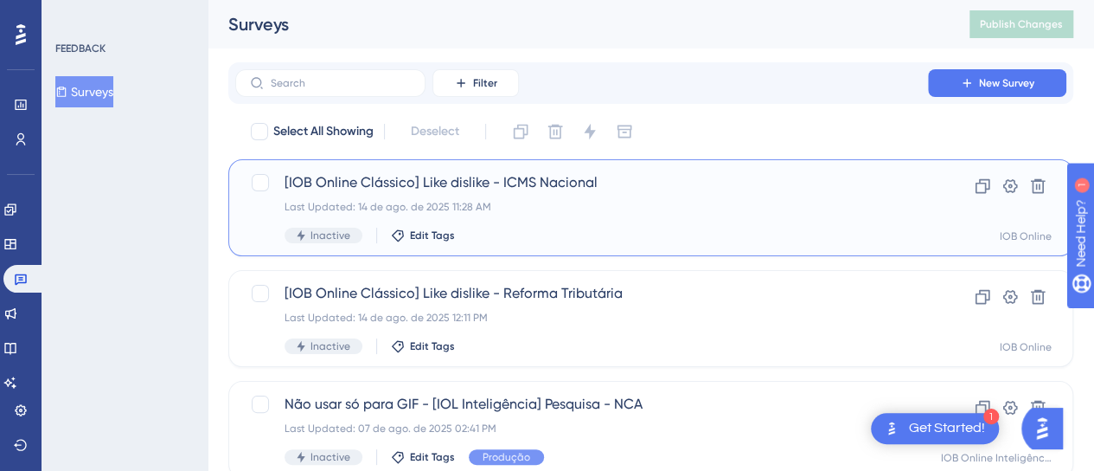
click at [426, 170] on div "[IOB Online Clássico] Like dislike - ICMS Nacional Last Updated: 14 de ago. de …" at bounding box center [650, 207] width 845 height 97
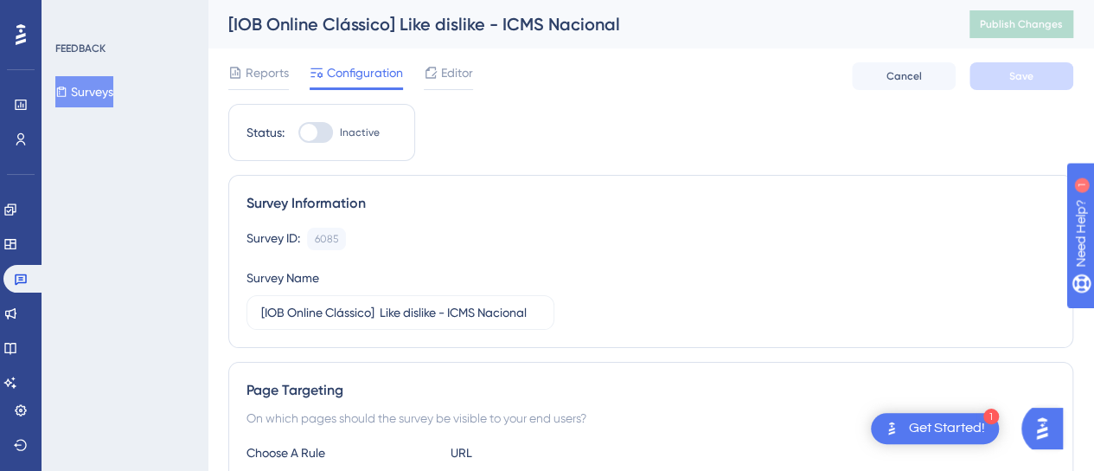
scroll to position [86, 0]
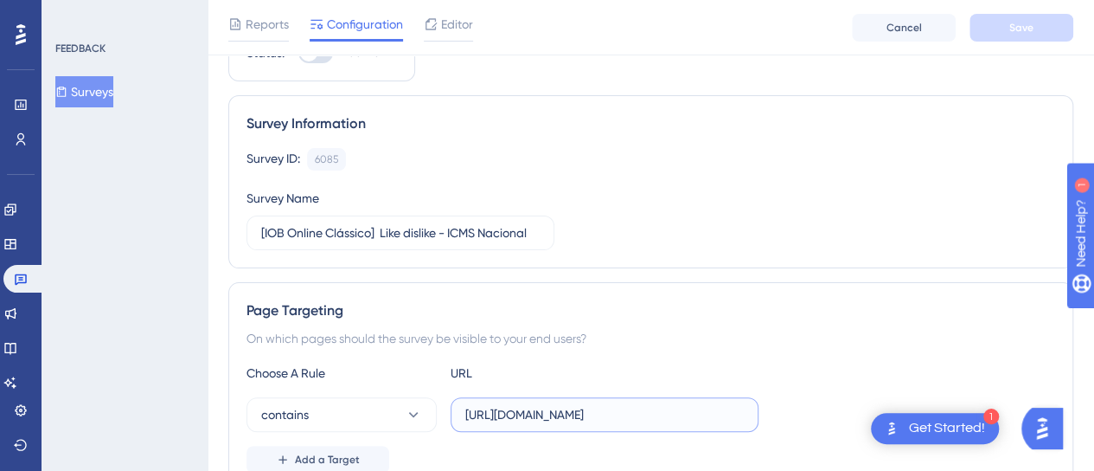
click at [588, 416] on input "[URL][DOMAIN_NAME]" at bounding box center [604, 414] width 279 height 19
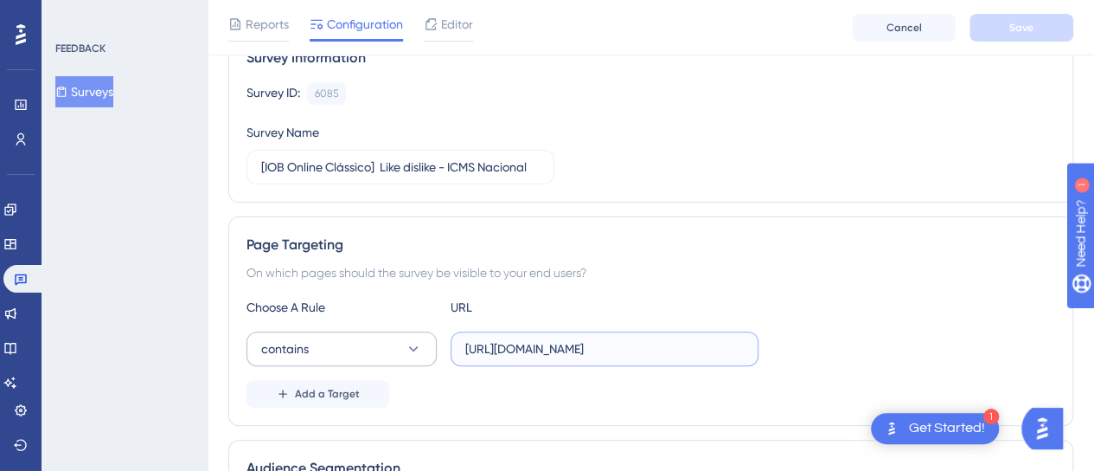
scroll to position [259, 0]
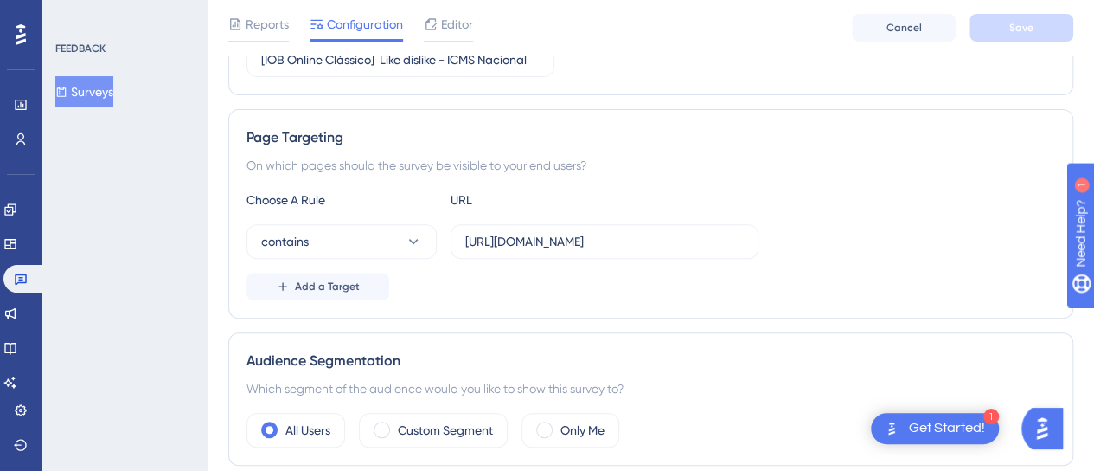
click at [549, 291] on div "Add a Target" at bounding box center [651, 286] width 809 height 28
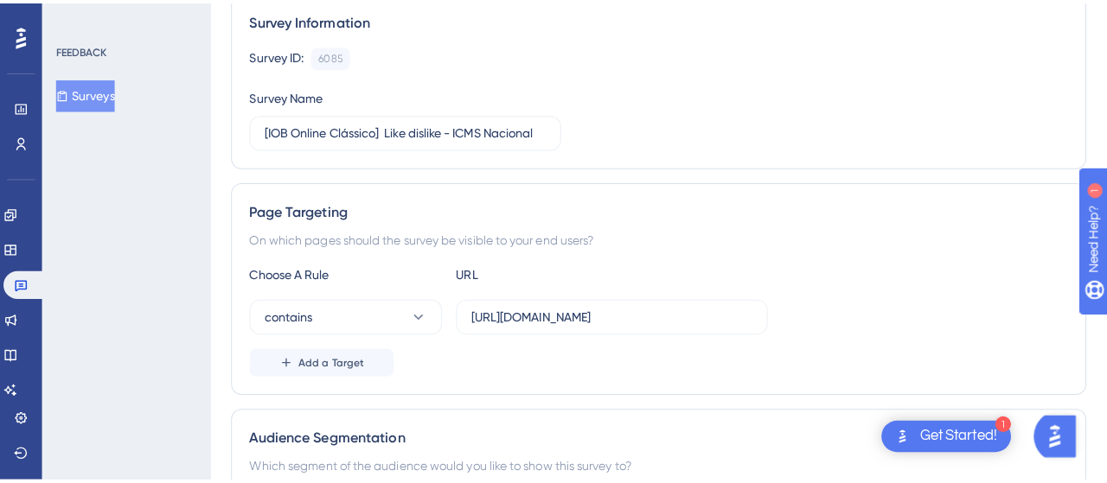
scroll to position [0, 0]
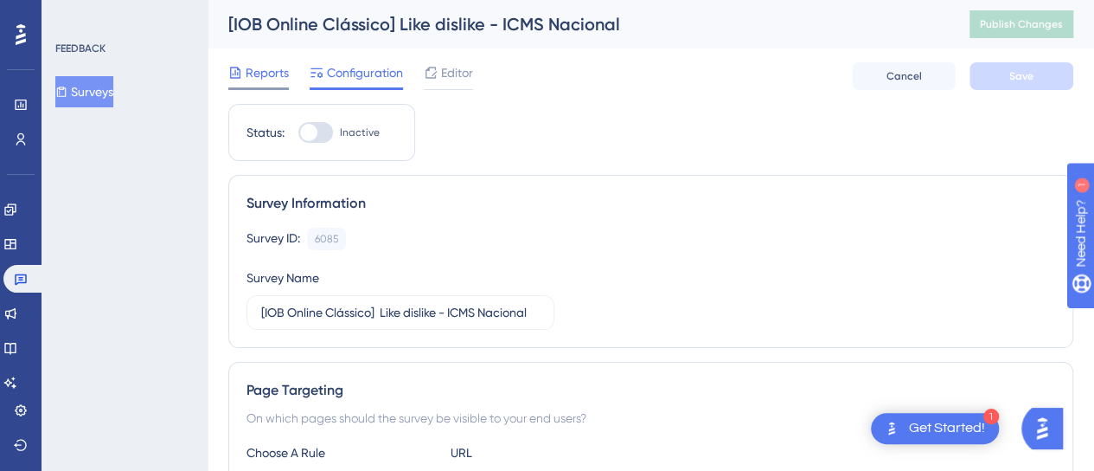
click at [273, 72] on span "Reports" at bounding box center [267, 72] width 43 height 21
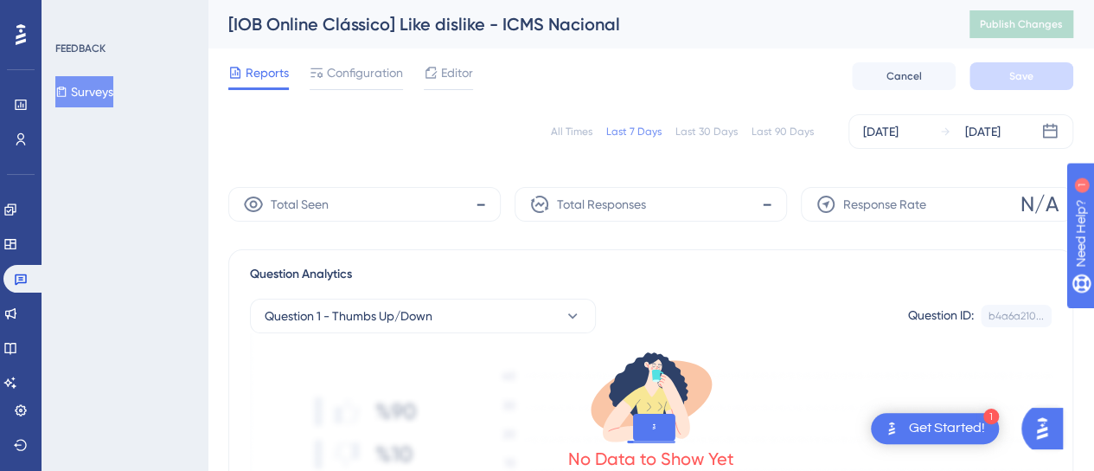
click at [567, 133] on div "All Times" at bounding box center [572, 132] width 42 height 14
click at [1052, 123] on icon at bounding box center [1049, 131] width 17 height 17
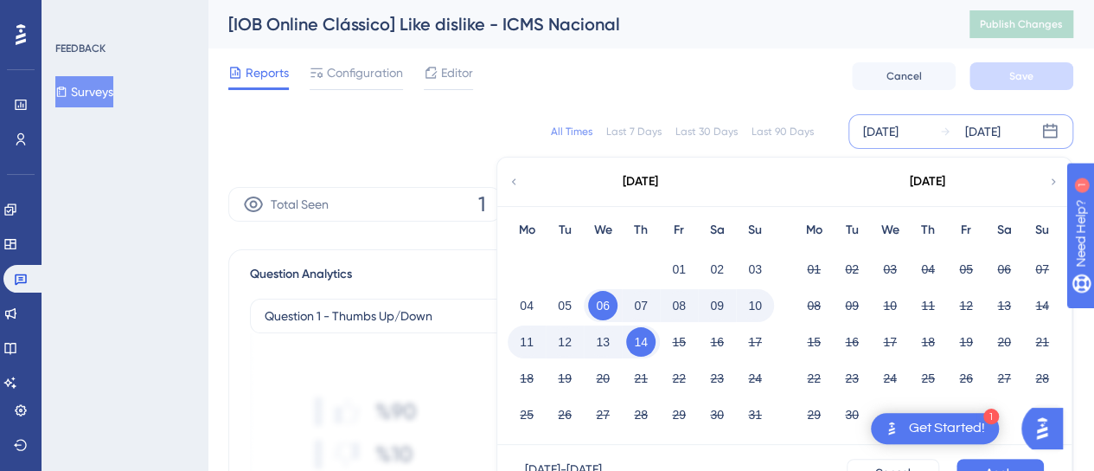
click at [514, 105] on div "All Times Last 7 Days Last 30 Days Last 90 Days Aug 06 2025 Aug 14 2025 August …" at bounding box center [650, 131] width 845 height 55
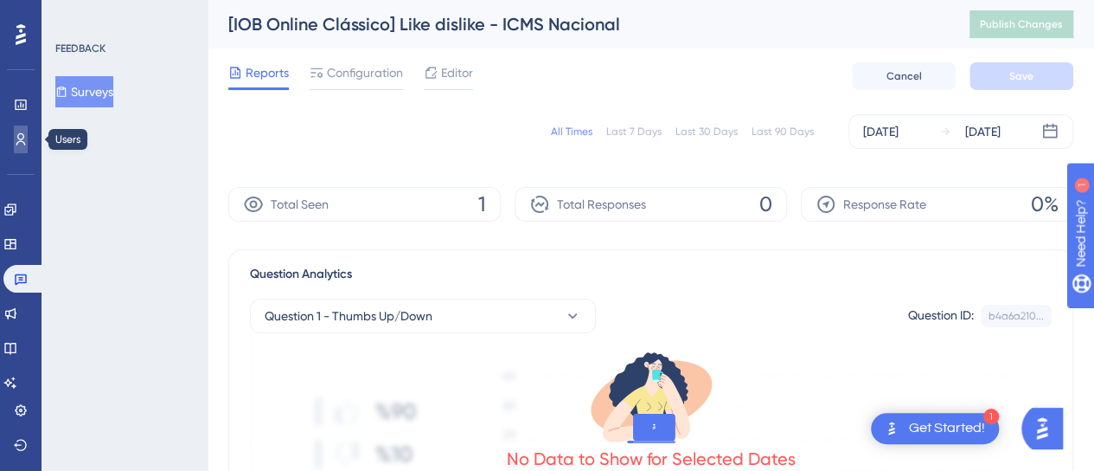
click at [14, 137] on link at bounding box center [21, 139] width 14 height 28
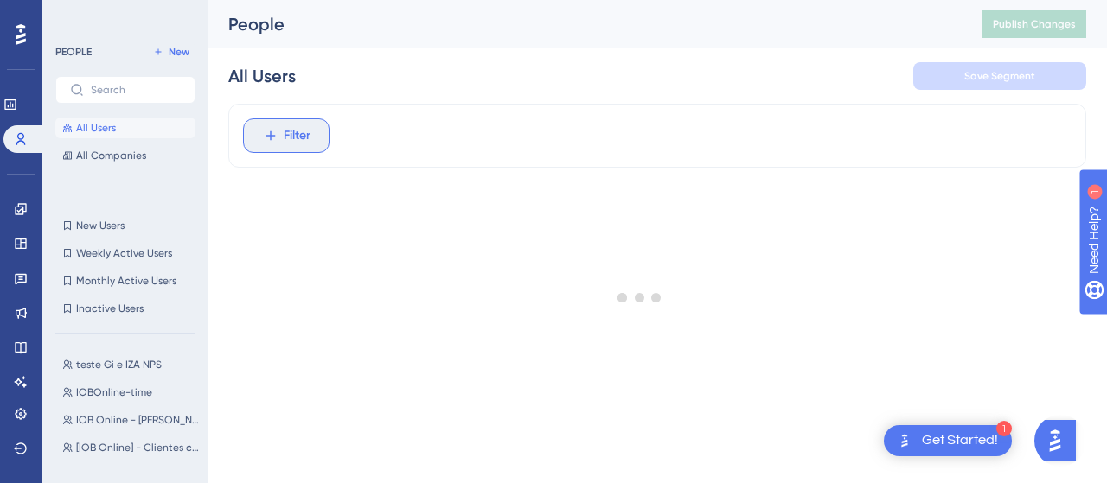
click at [263, 134] on icon at bounding box center [271, 136] width 16 height 16
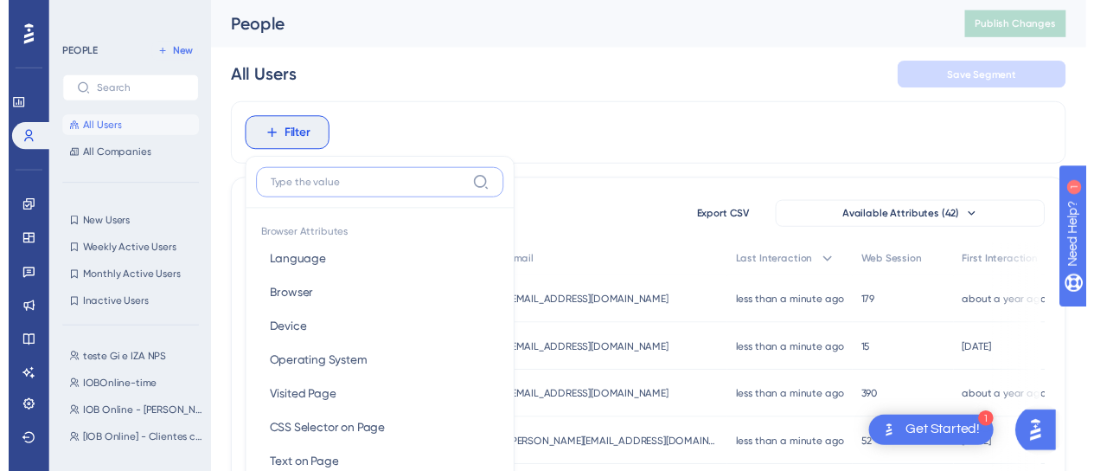
scroll to position [99, 0]
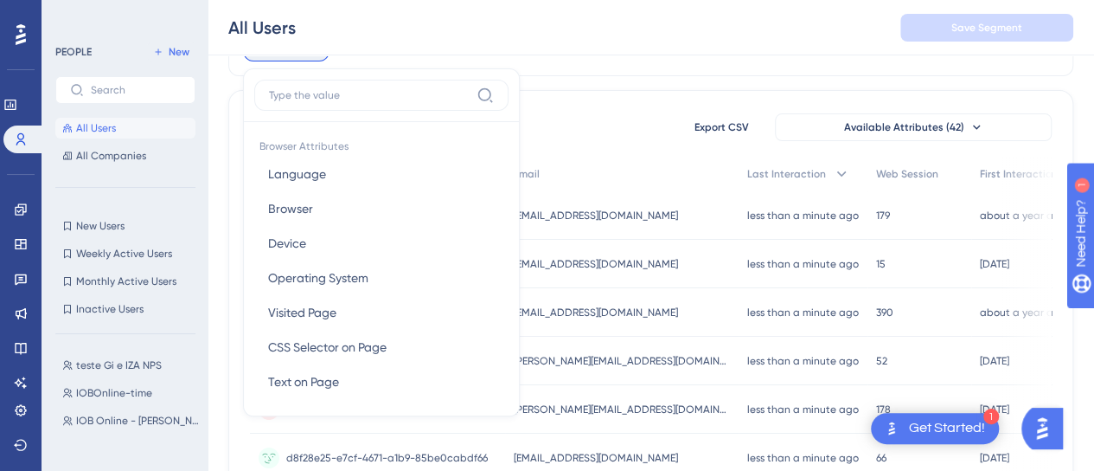
click at [272, 137] on span "Browser Attributes" at bounding box center [381, 144] width 254 height 24
click at [315, 98] on input at bounding box center [369, 95] width 201 height 14
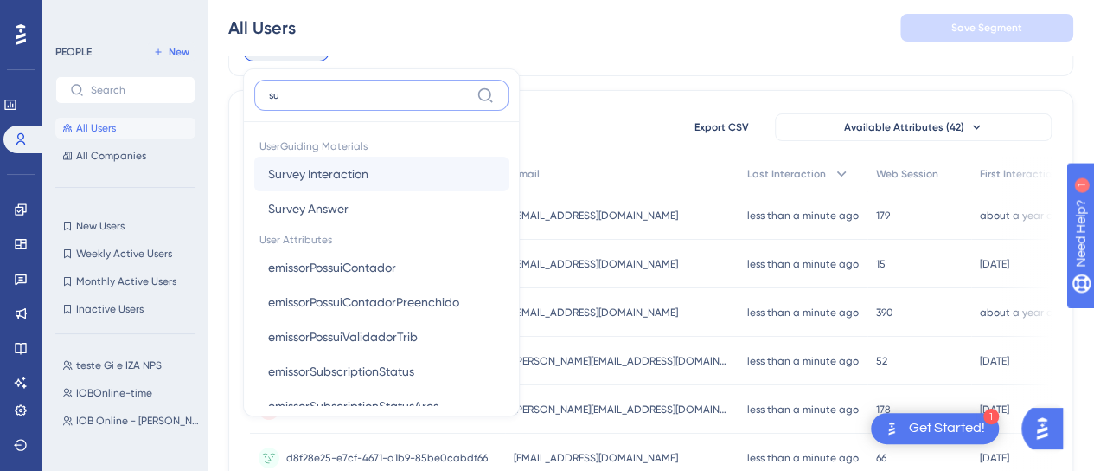
type input "su"
click at [334, 173] on span "Survey Interaction" at bounding box center [318, 173] width 100 height 21
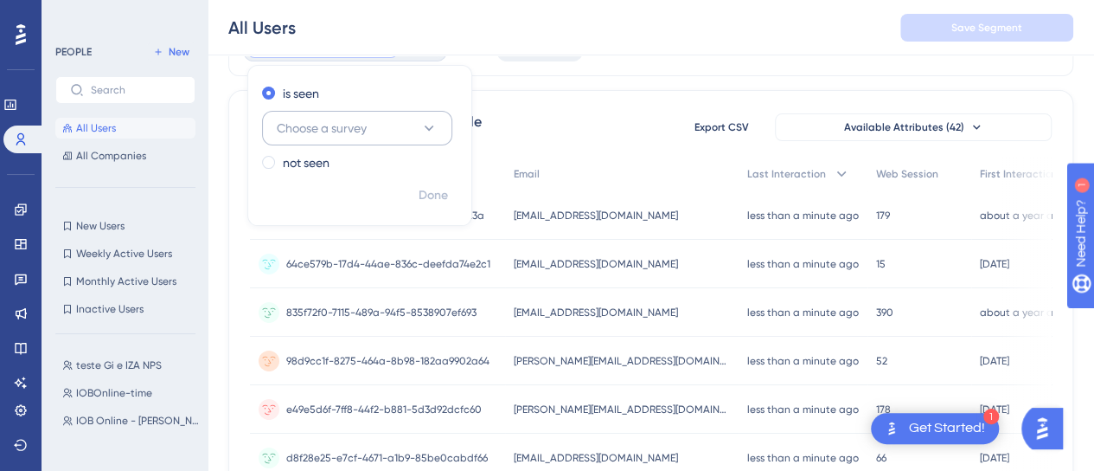
click at [341, 129] on span "Choose a survey" at bounding box center [322, 128] width 90 height 21
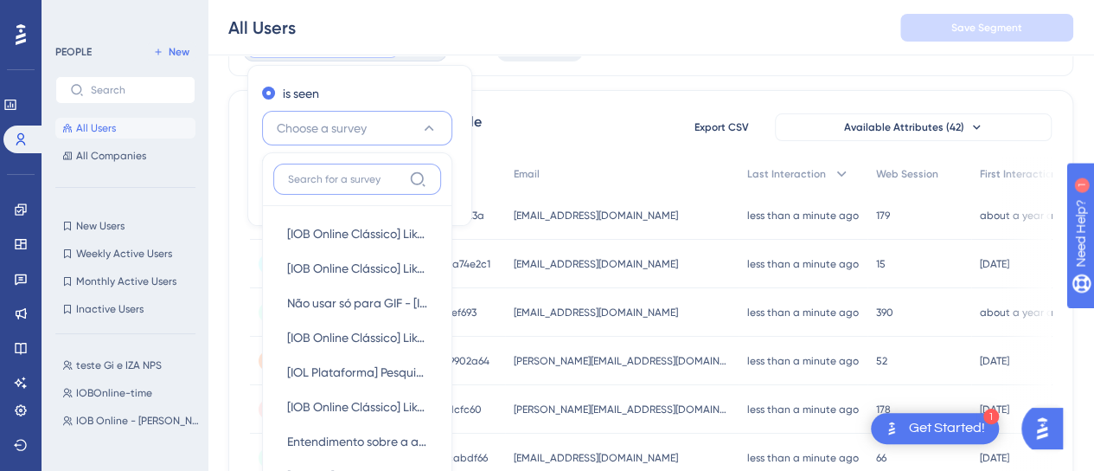
scroll to position [176, 0]
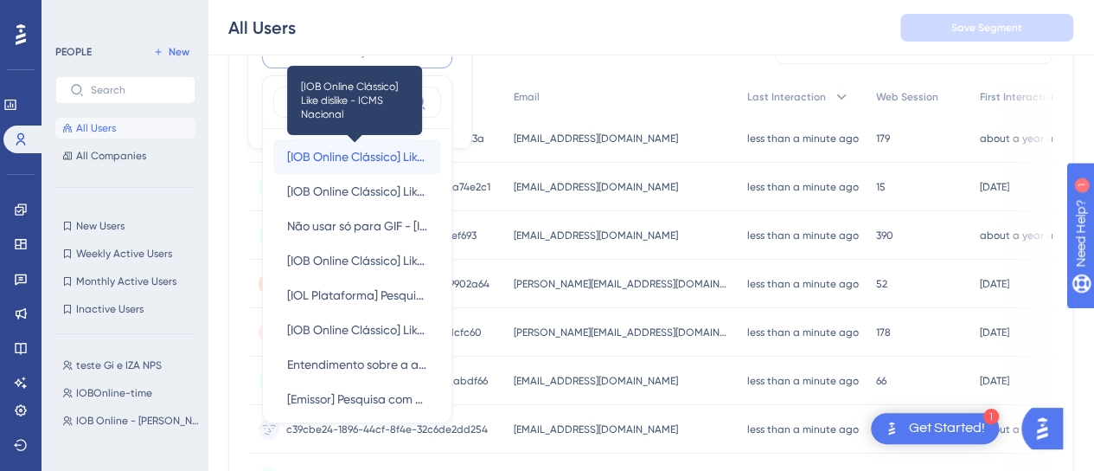
click at [357, 163] on span "[IOB Online Clássico] Like dislike - ICMS Nacional" at bounding box center [357, 156] width 140 height 21
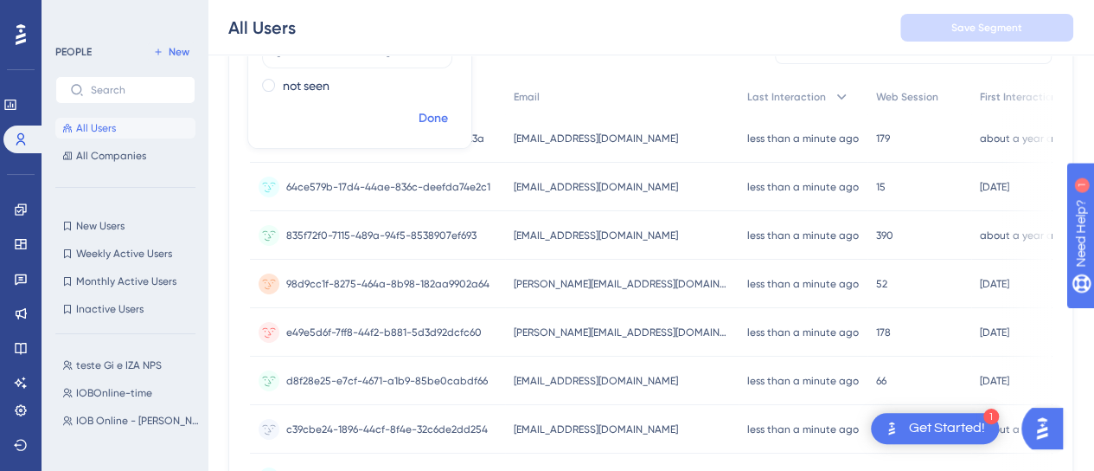
click at [424, 117] on span "Done" at bounding box center [433, 118] width 29 height 21
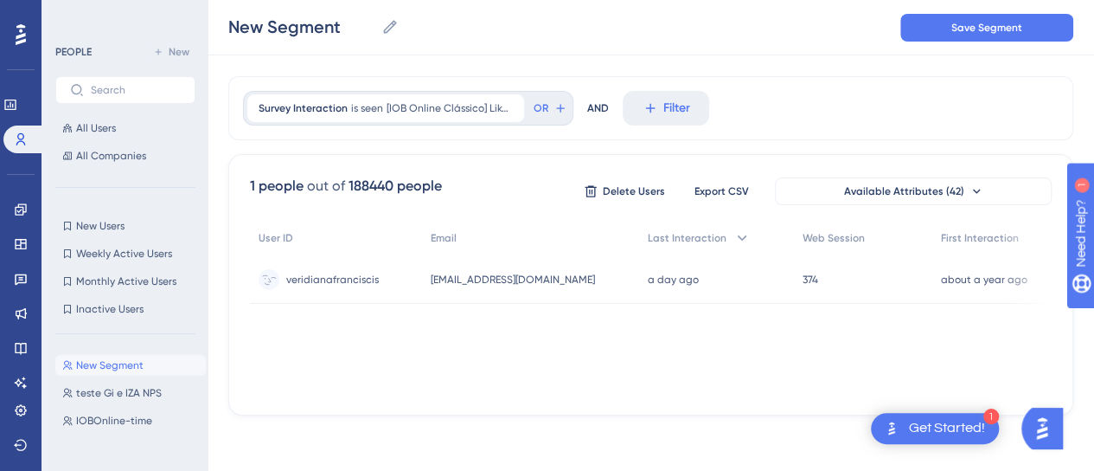
scroll to position [26, 0]
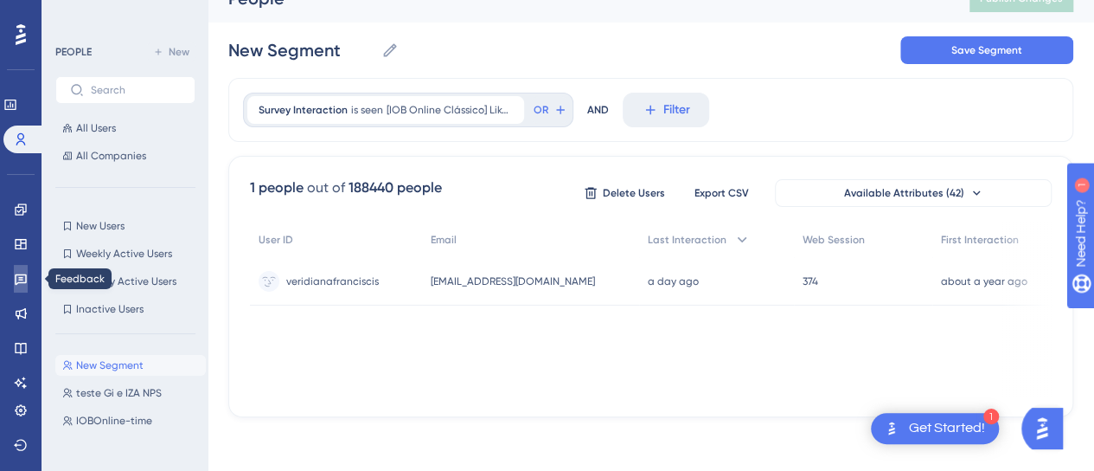
click at [26, 278] on icon at bounding box center [21, 279] width 12 height 11
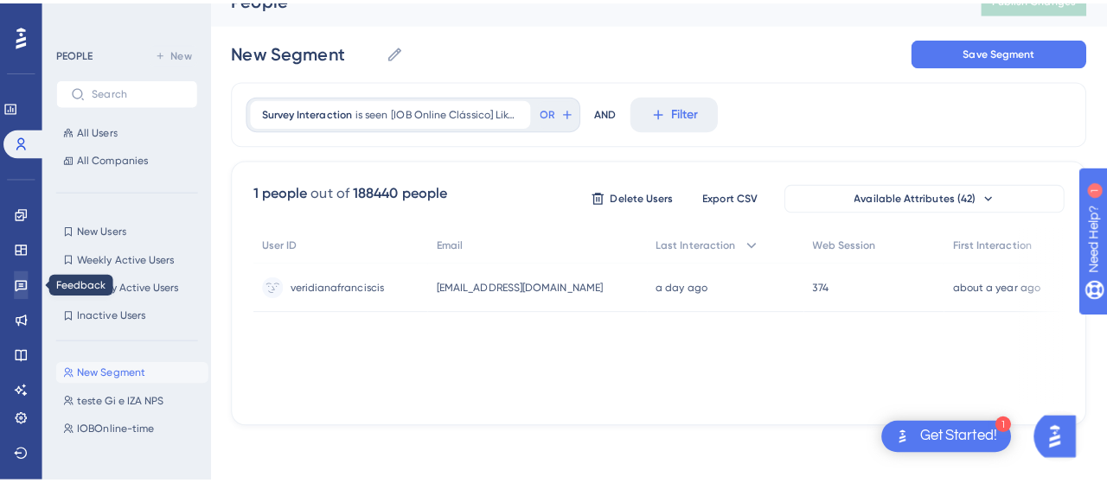
scroll to position [13, 0]
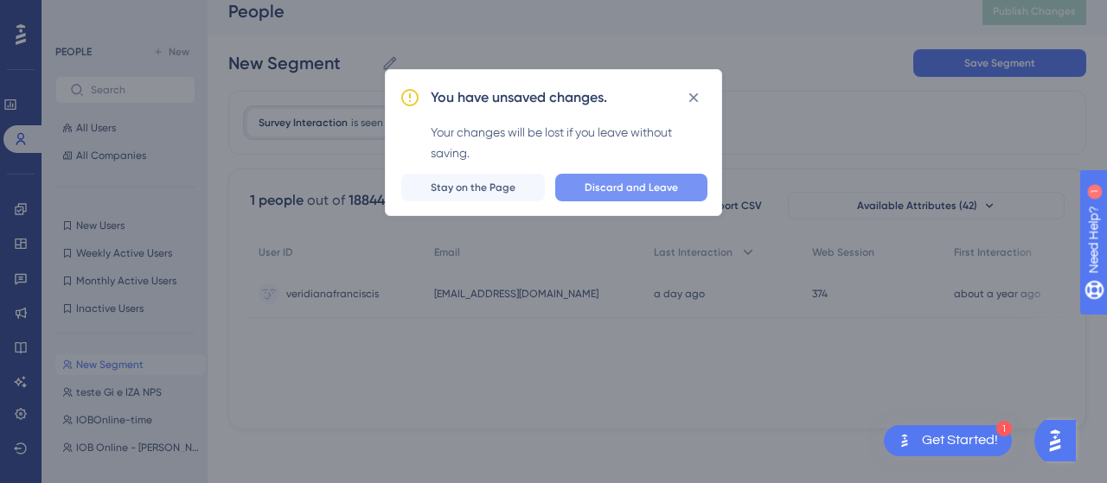
click at [590, 184] on span "Discard and Leave" at bounding box center [631, 188] width 93 height 14
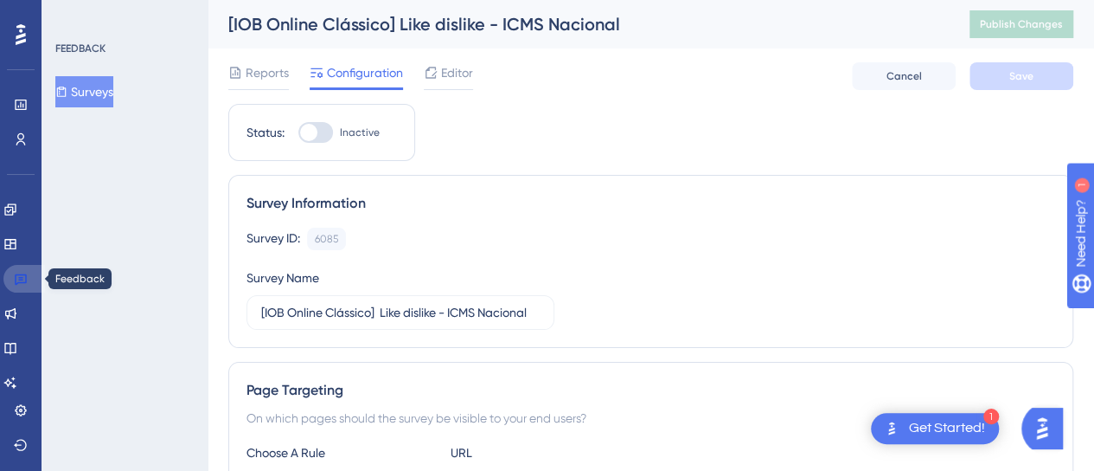
drag, startPoint x: 19, startPoint y: 272, endPoint x: 163, endPoint y: 260, distance: 144.1
click at [19, 272] on icon at bounding box center [21, 279] width 14 height 14
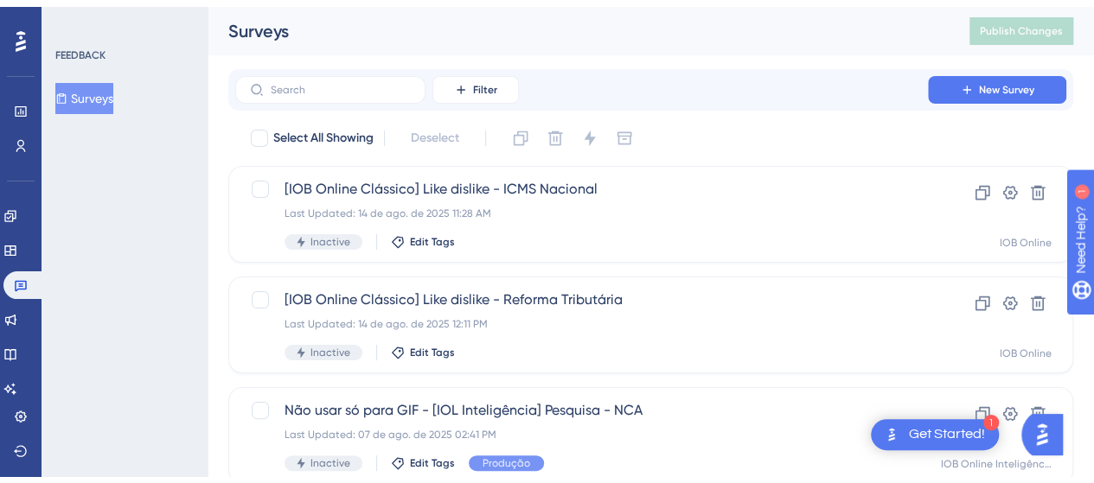
scroll to position [173, 0]
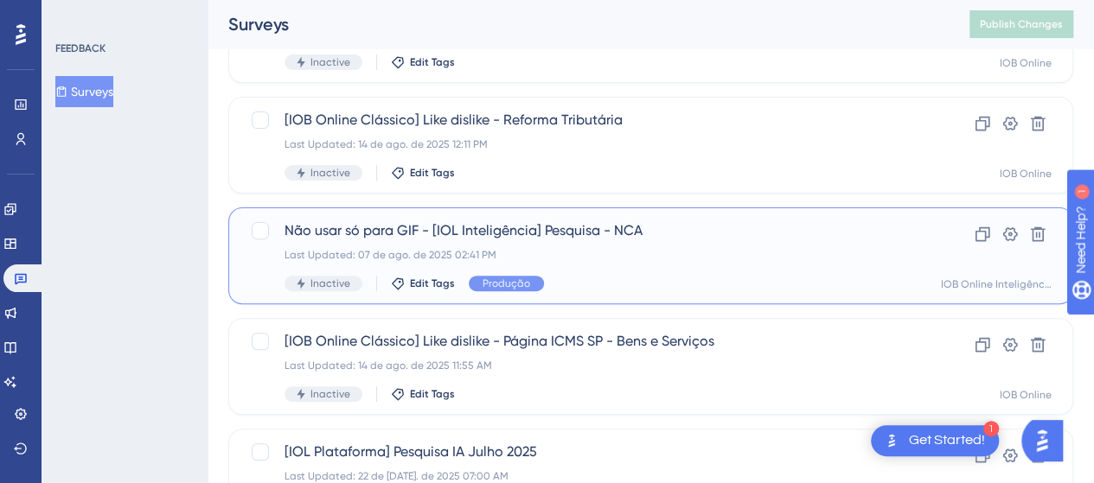
click at [454, 233] on span "Não usar só para GIF - [IOL Inteligência] Pesquisa - NCA" at bounding box center [582, 231] width 594 height 21
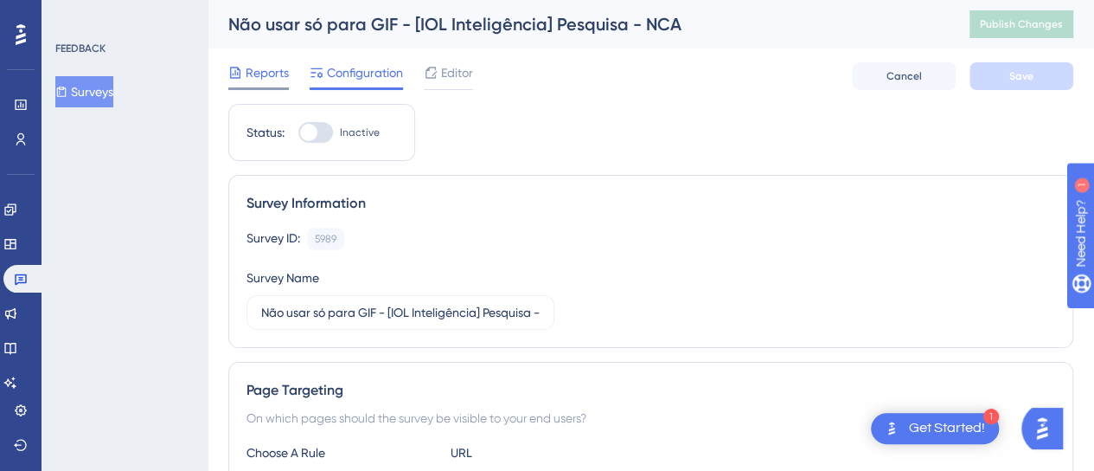
click at [250, 77] on span "Reports" at bounding box center [267, 72] width 43 height 21
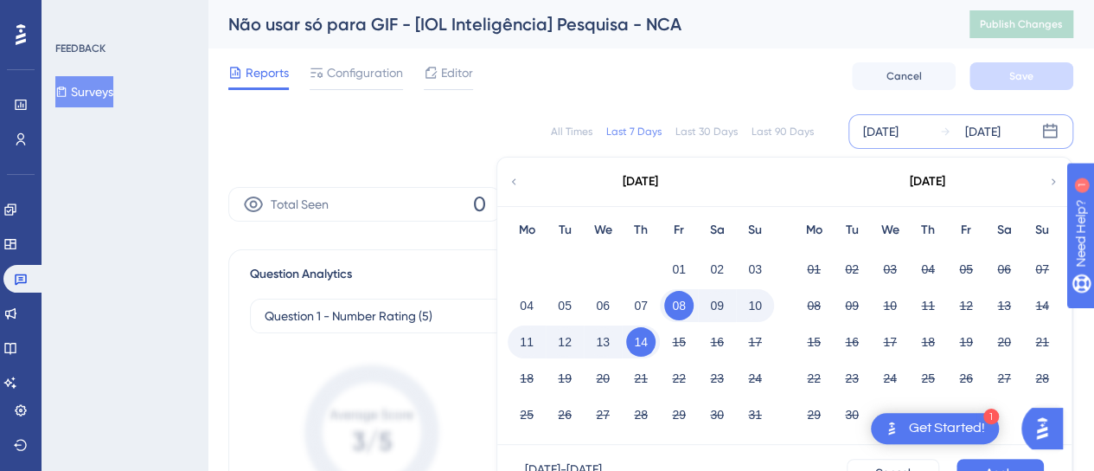
click at [267, 112] on div "All Times Last 7 Days Last 30 Days Last 90 Days Aug 08 2025 Aug 14 2025 August …" at bounding box center [650, 131] width 845 height 55
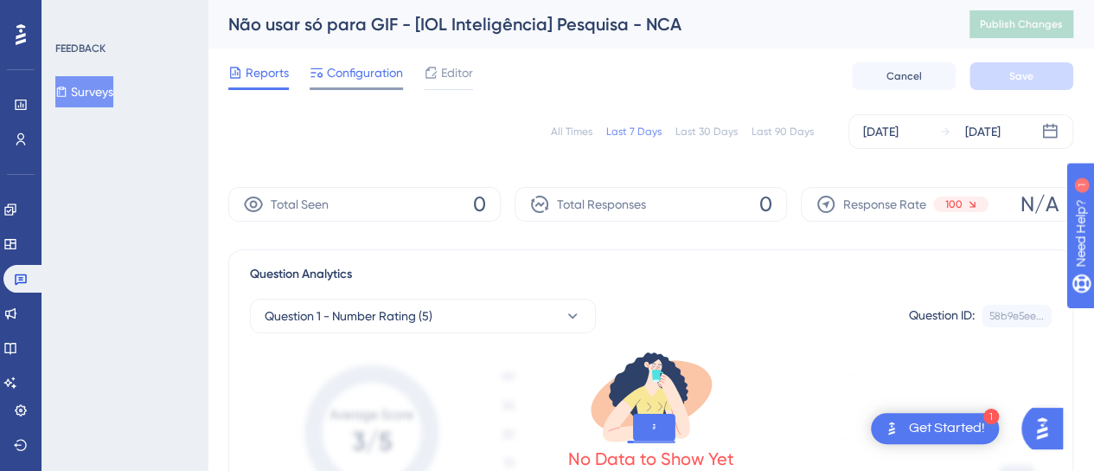
click at [368, 76] on span "Configuration" at bounding box center [365, 72] width 76 height 21
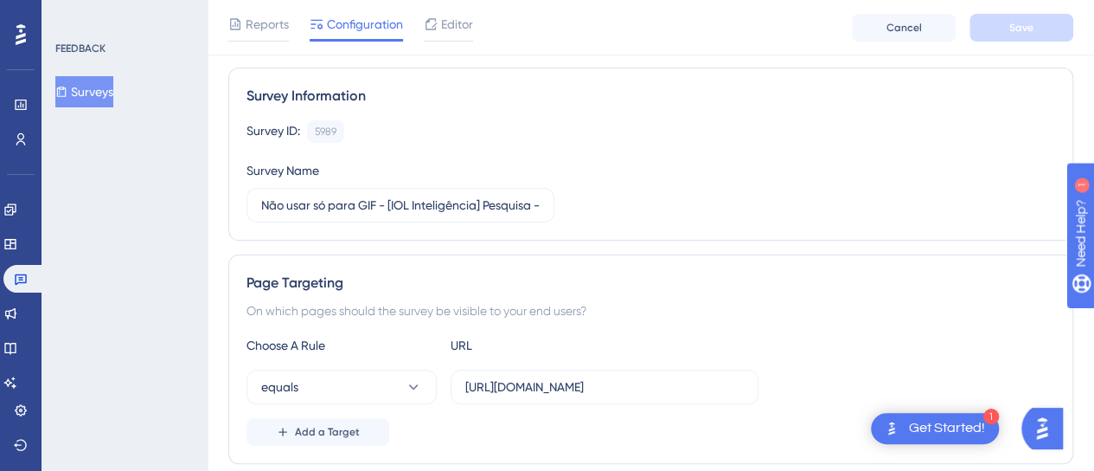
scroll to position [173, 0]
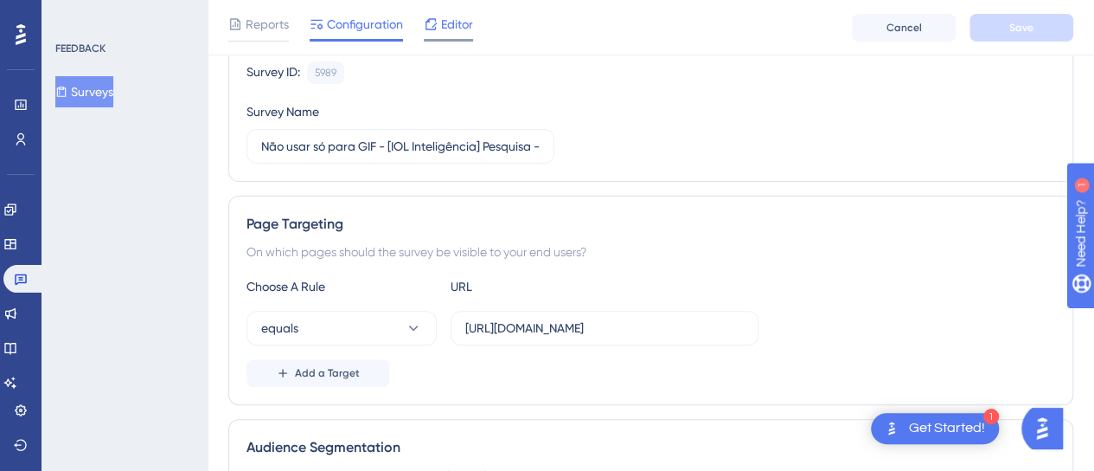
click at [459, 23] on span "Editor" at bounding box center [457, 24] width 32 height 21
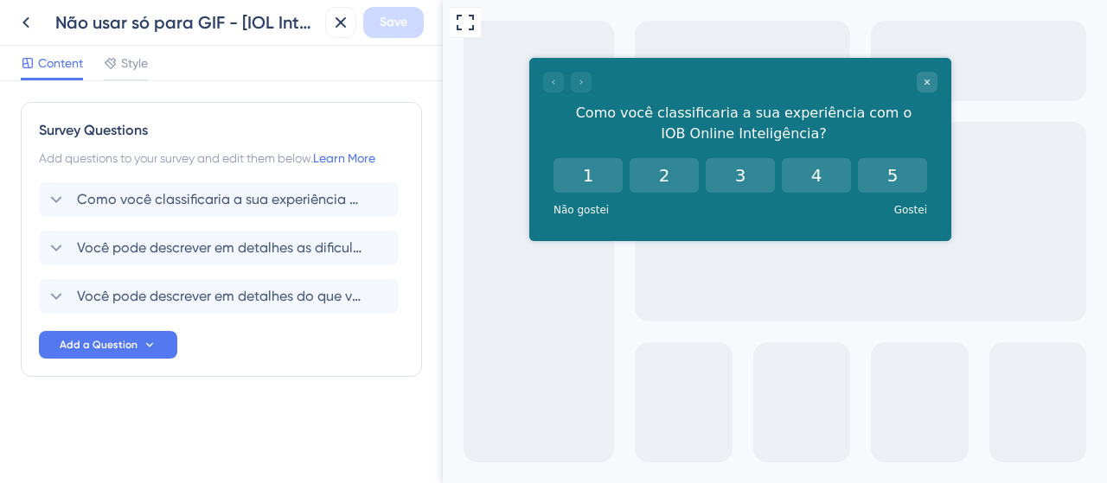
click at [551, 74] on div at bounding box center [567, 82] width 48 height 21
click at [586, 80] on div at bounding box center [567, 82] width 48 height 21
click at [31, 22] on icon at bounding box center [26, 22] width 21 height 21
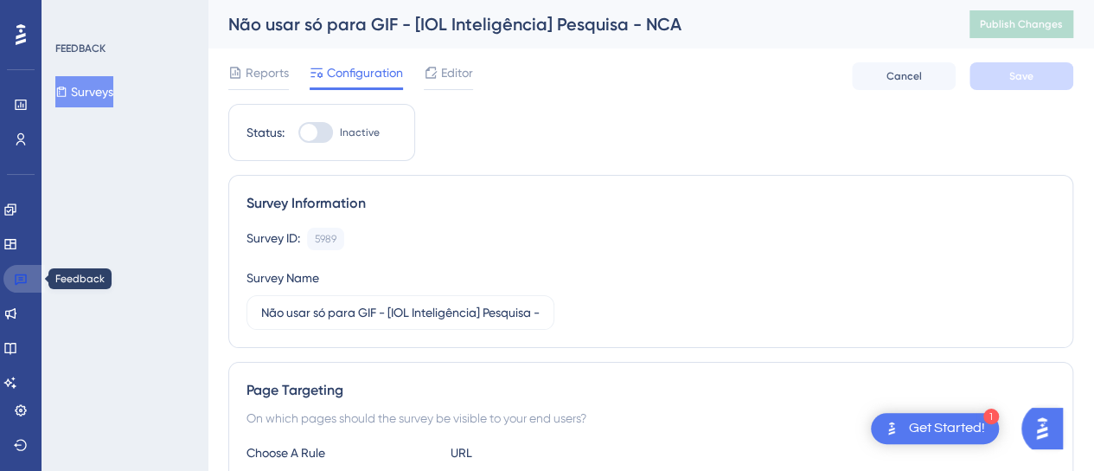
click at [17, 280] on icon at bounding box center [21, 279] width 14 height 14
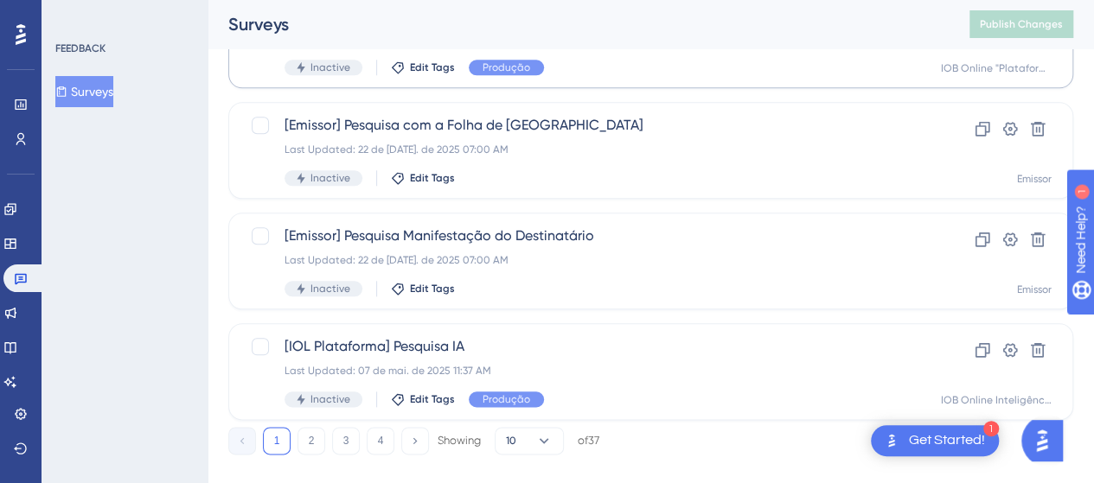
scroll to position [858, 0]
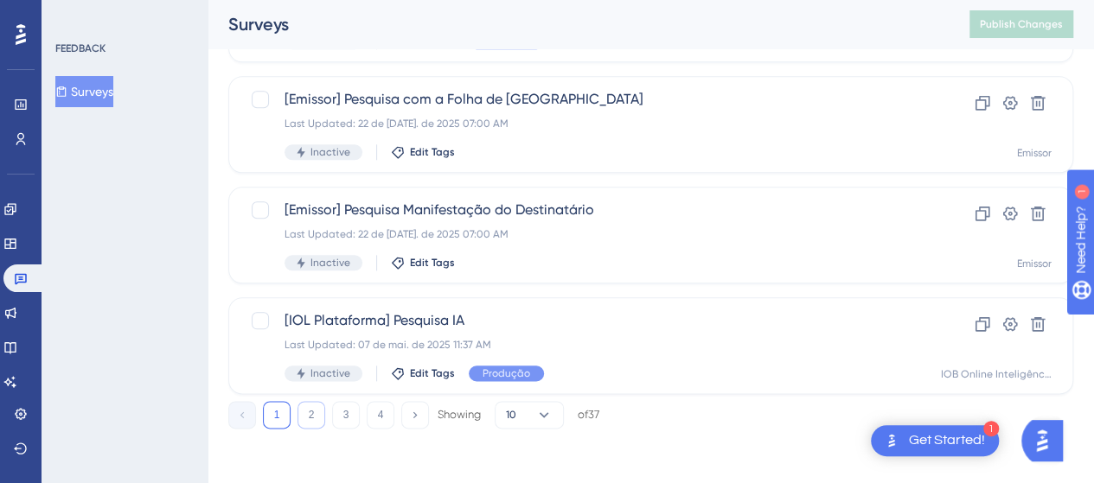
click at [312, 414] on button "2" at bounding box center [312, 415] width 28 height 28
